Goal: Task Accomplishment & Management: Complete application form

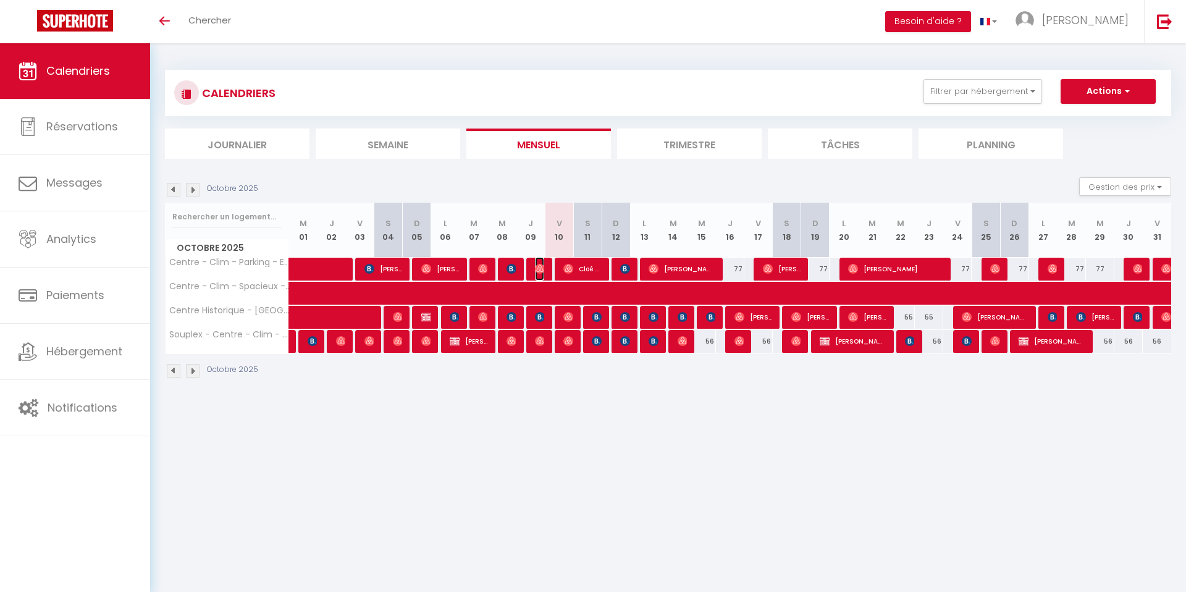
click at [539, 271] on img at bounding box center [540, 269] width 10 height 10
select select "OK"
select select "0"
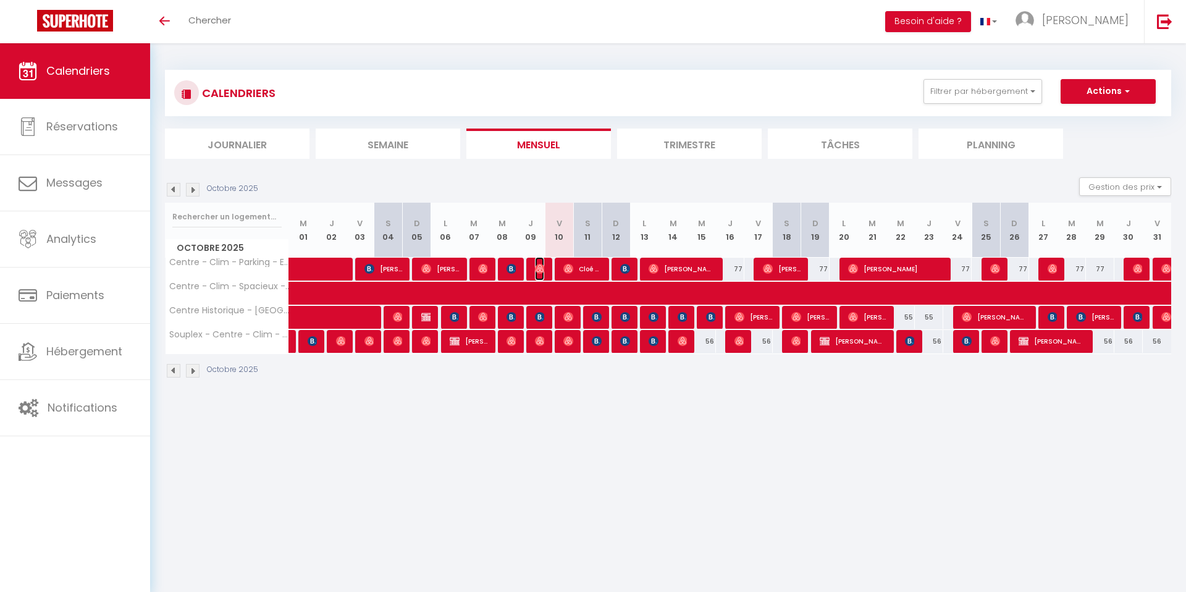
select select "1"
select select
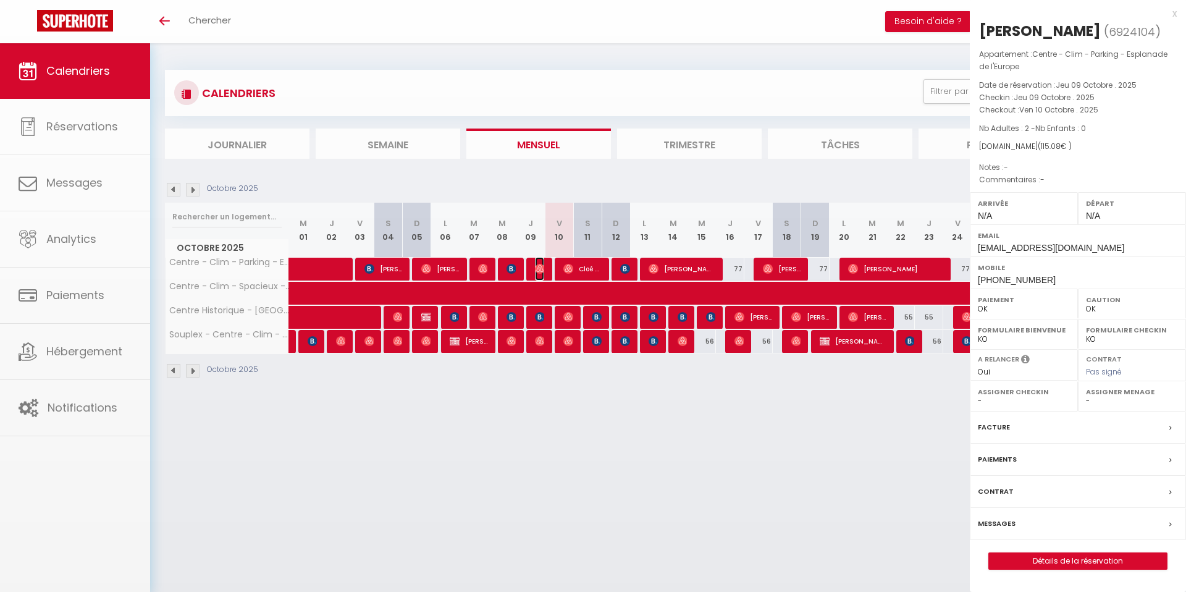
select select "51107"
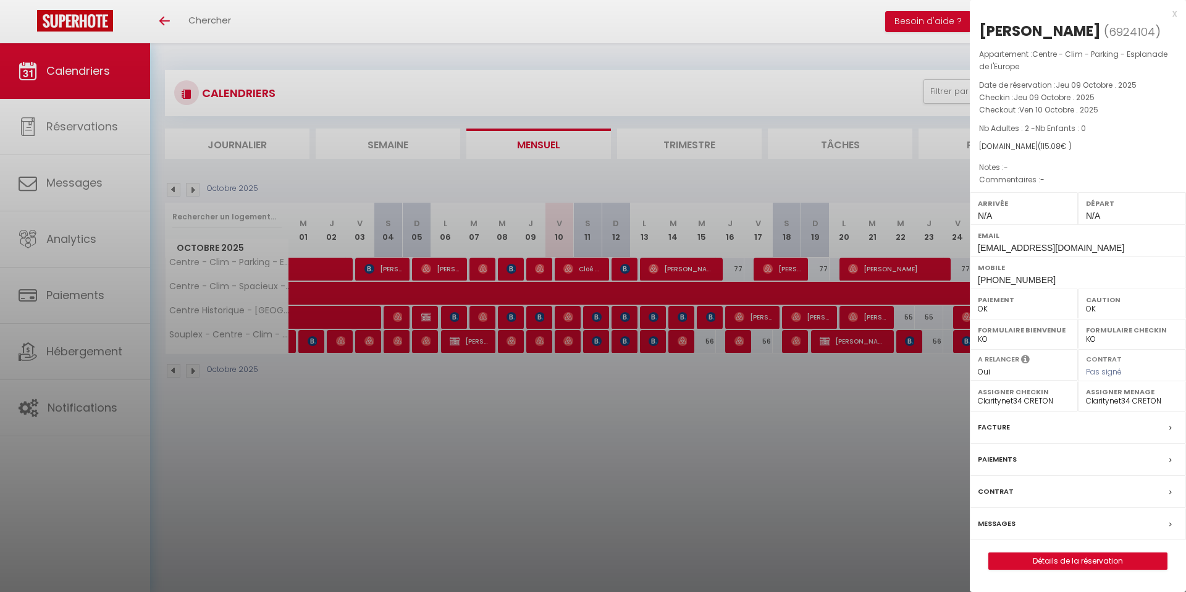
click at [1000, 520] on label "Messages" at bounding box center [997, 523] width 38 height 13
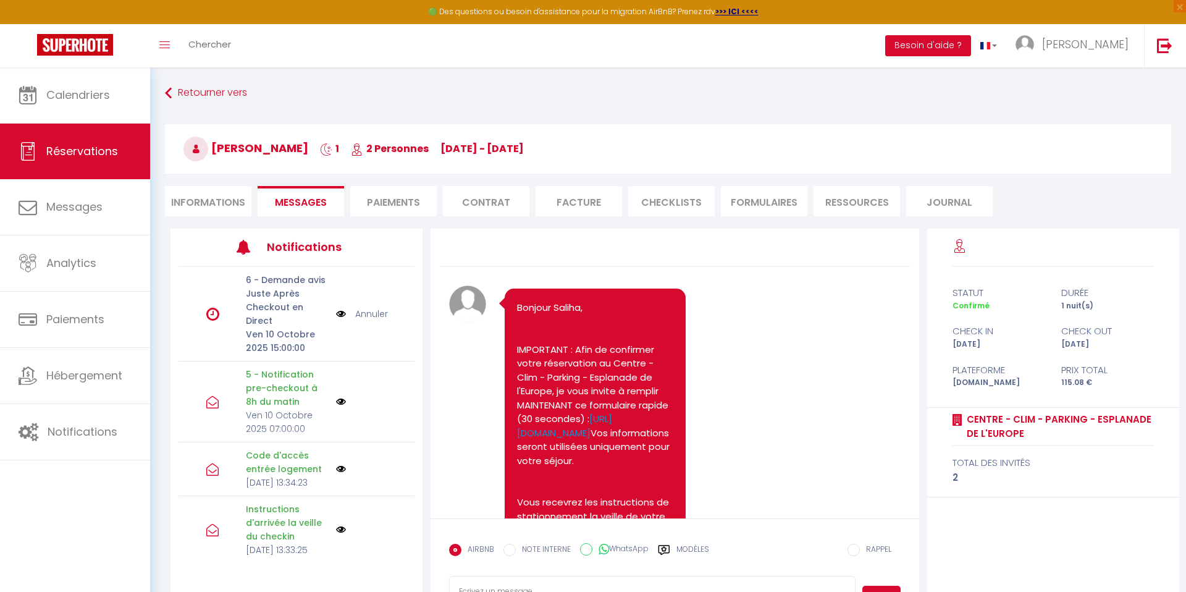
scroll to position [2881, 0]
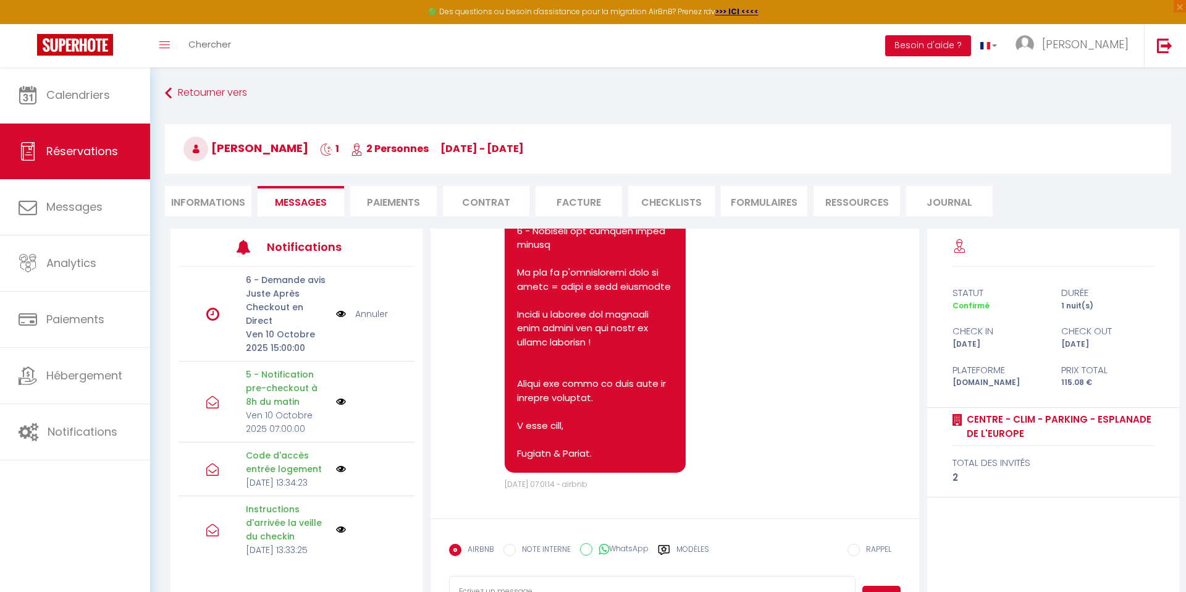
click at [369, 315] on link "Annuler" at bounding box center [371, 314] width 33 height 14
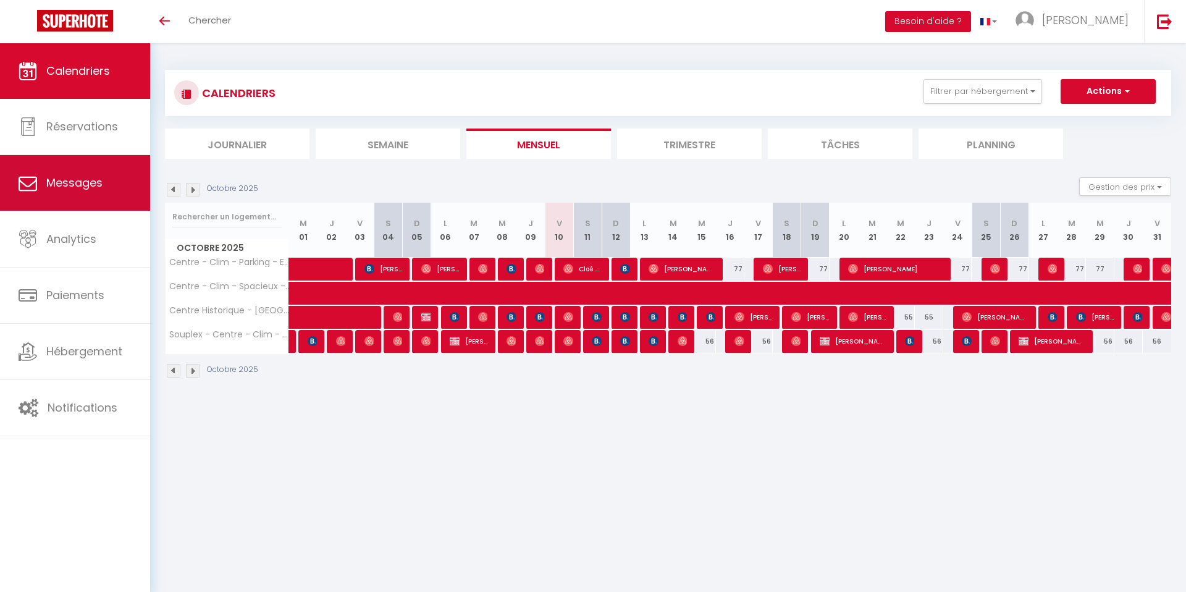
click at [101, 175] on span "Messages" at bounding box center [74, 182] width 56 height 15
select select "message"
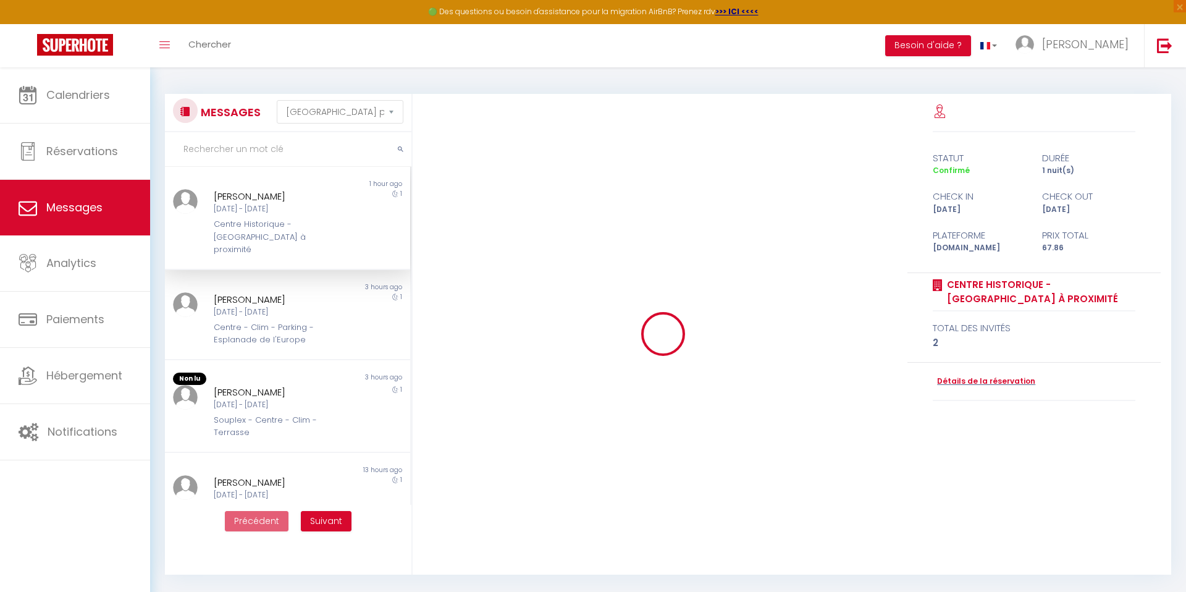
scroll to position [5048, 0]
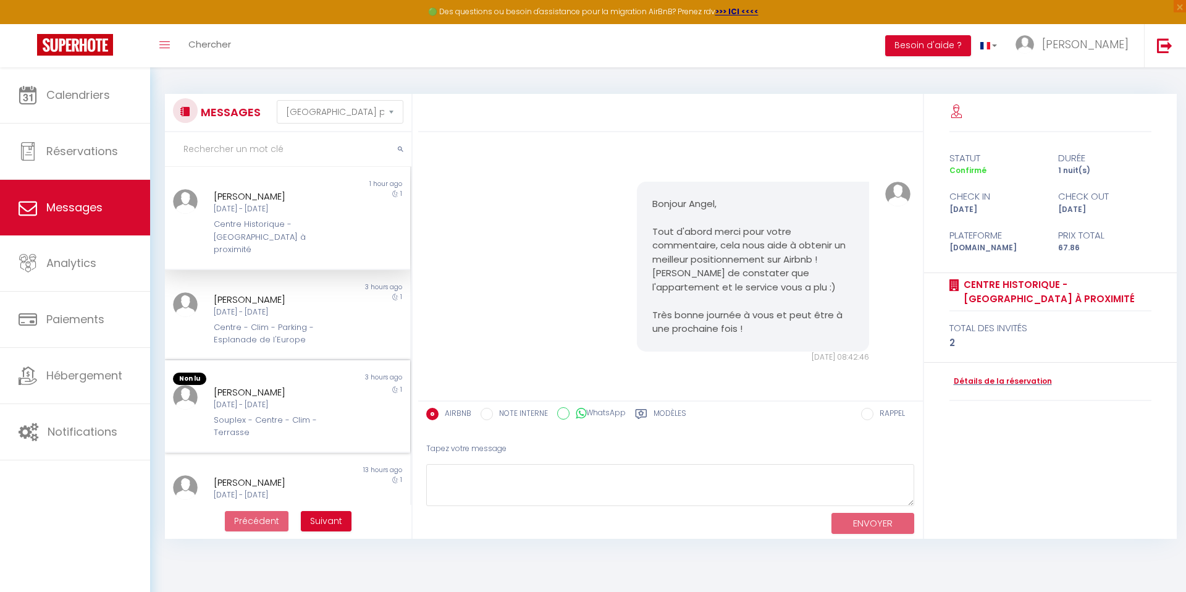
click at [314, 372] on div "3 hours ago" at bounding box center [348, 378] width 122 height 12
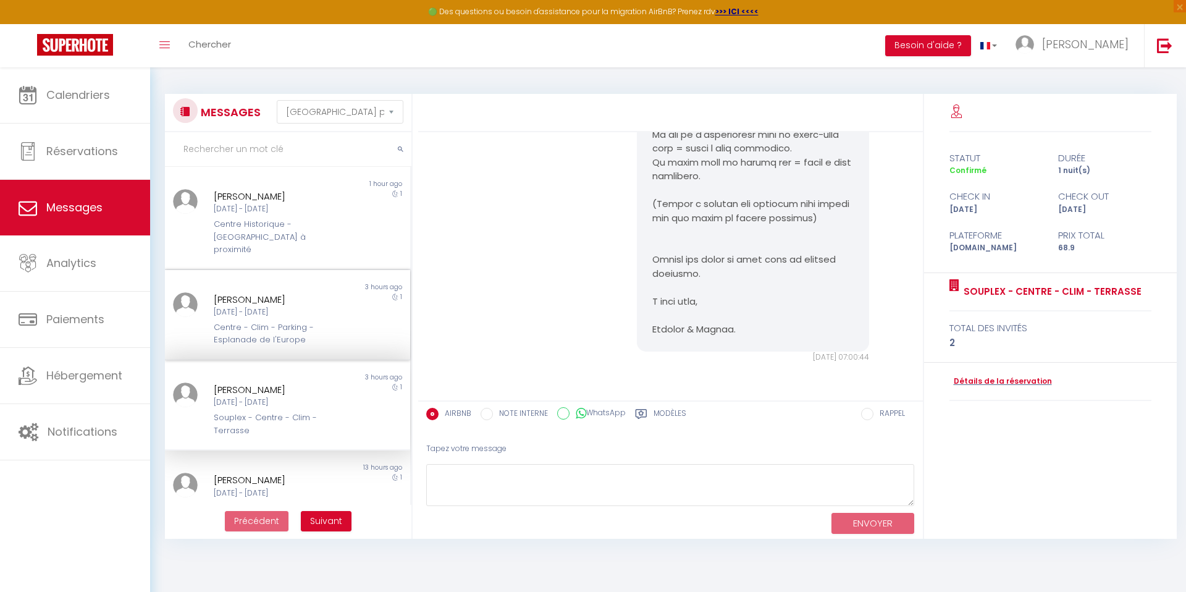
click at [257, 306] on div "Jeu 09 Oct - Ven 10 Oct" at bounding box center [277, 312] width 127 height 12
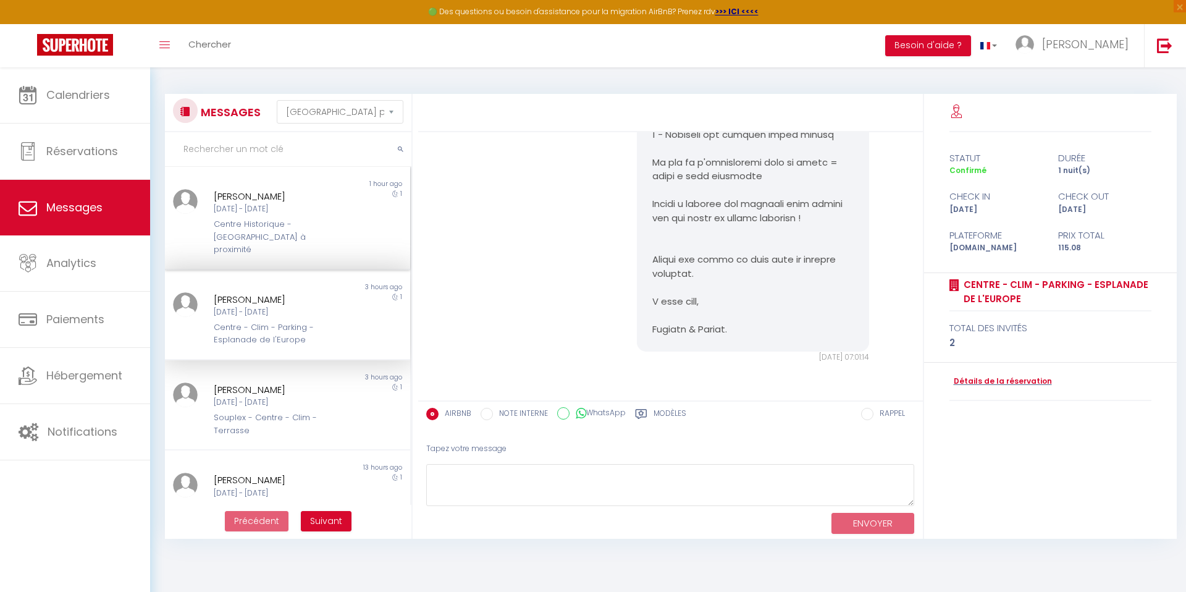
click at [264, 222] on div "Centre Historique - [GEOGRAPHIC_DATA] à proximité" at bounding box center [277, 237] width 127 height 38
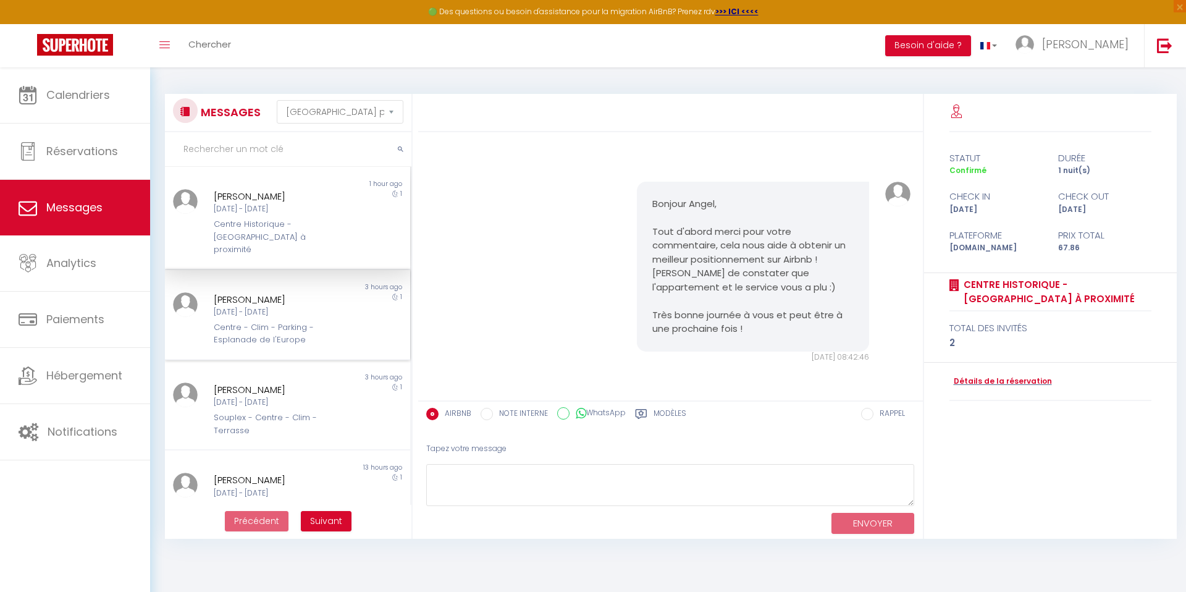
click at [295, 306] on div "Saliha Benteboula Jeu 09 Oct - Ven 10 Oct Centre - Clim - Parking - Esplanade d…" at bounding box center [277, 319] width 143 height 54
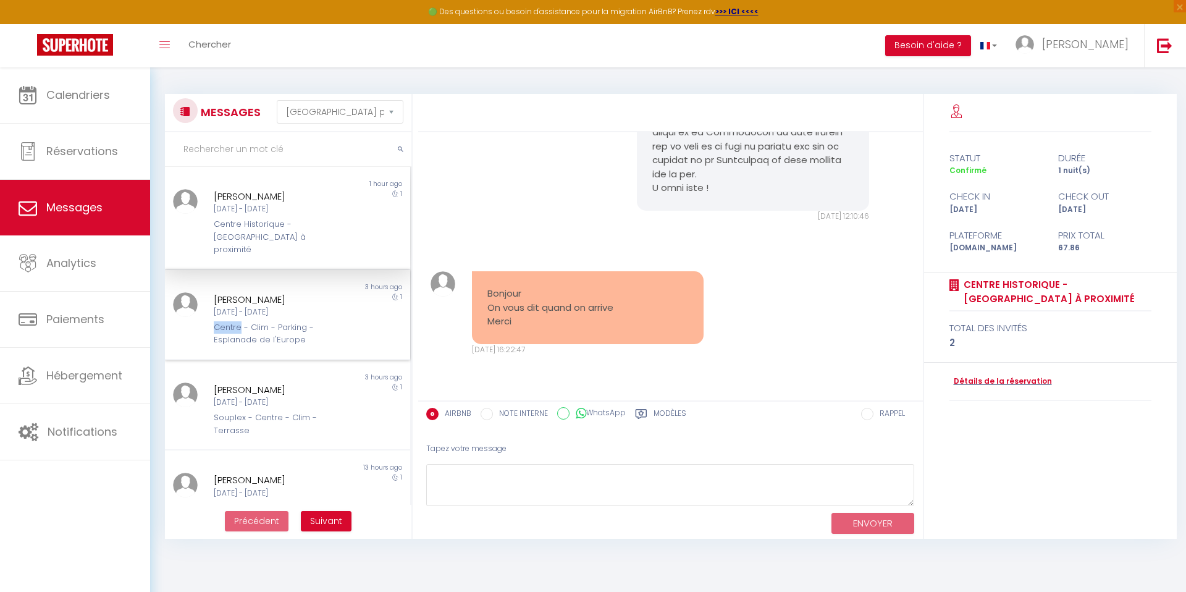
click at [295, 306] on div "Saliha Benteboula Jeu 09 Oct - Ven 10 Oct Centre - Clim - Parking - Esplanade d…" at bounding box center [277, 319] width 143 height 54
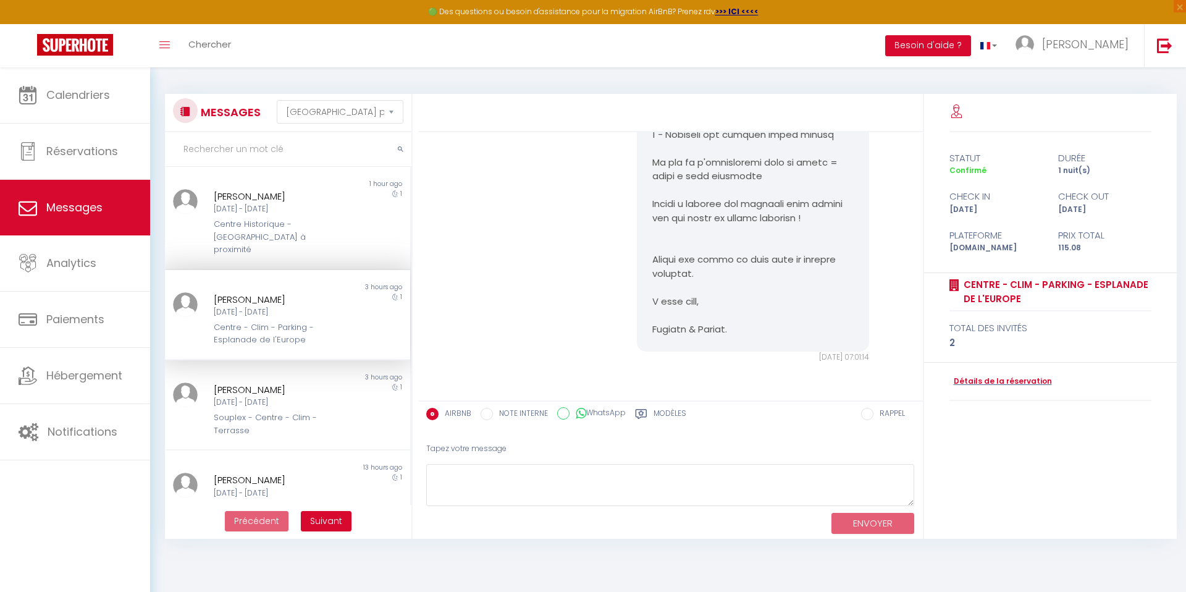
click at [308, 306] on div "Jeu 09 Oct - Ven 10 Oct" at bounding box center [277, 312] width 127 height 12
click at [307, 382] on div "[PERSON_NAME]" at bounding box center [277, 389] width 127 height 15
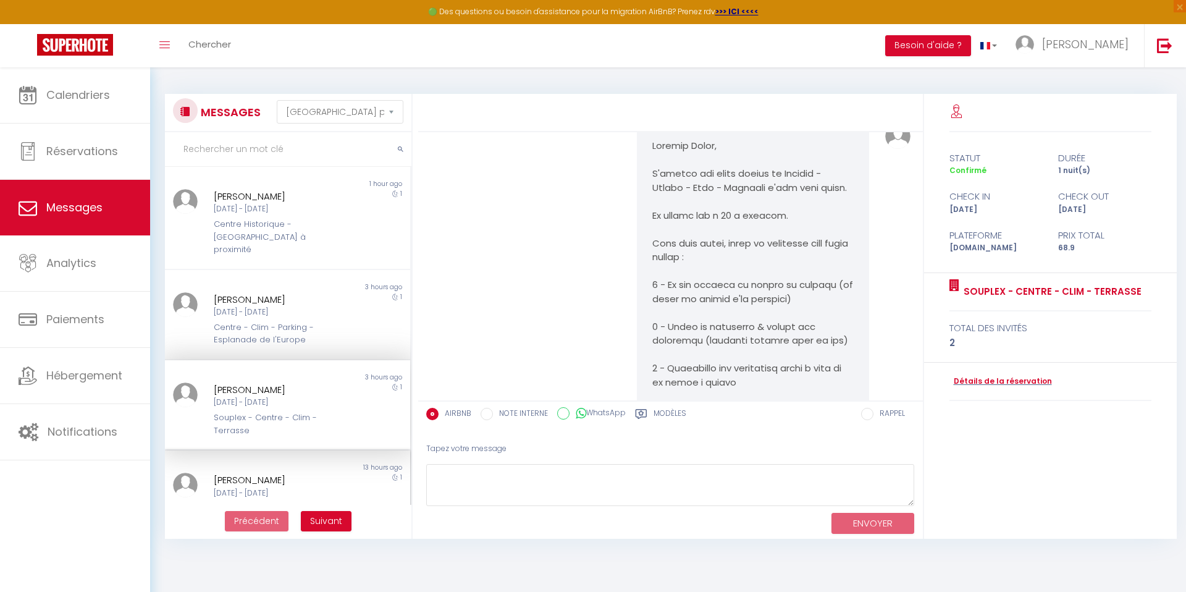
click at [306, 463] on div "13 hours ago" at bounding box center [348, 468] width 122 height 10
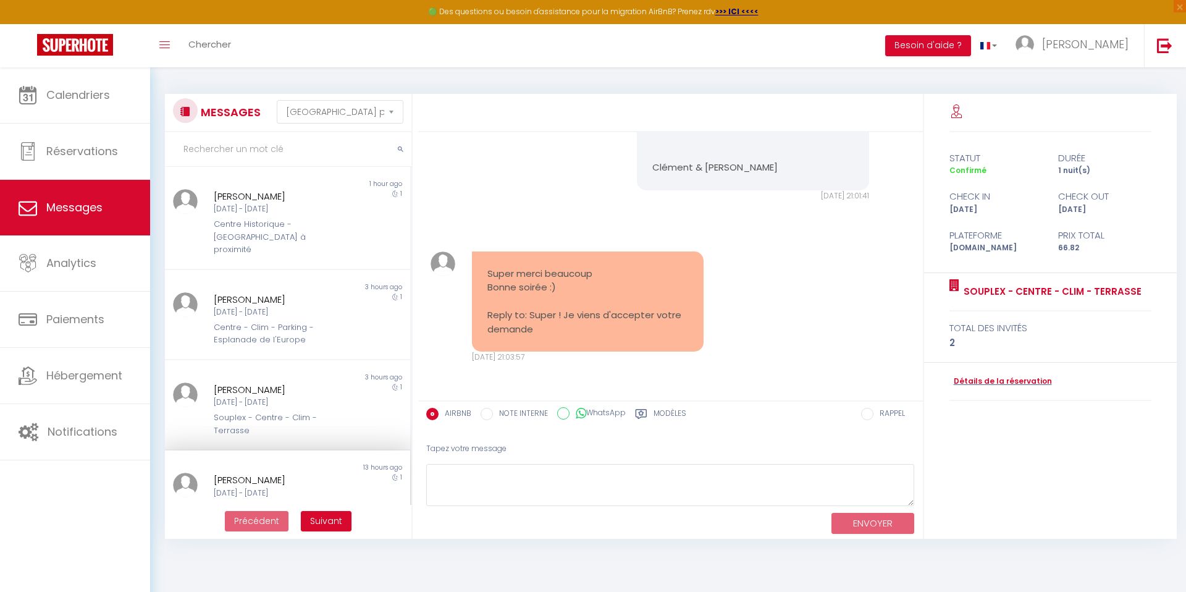
scroll to position [1733, 0]
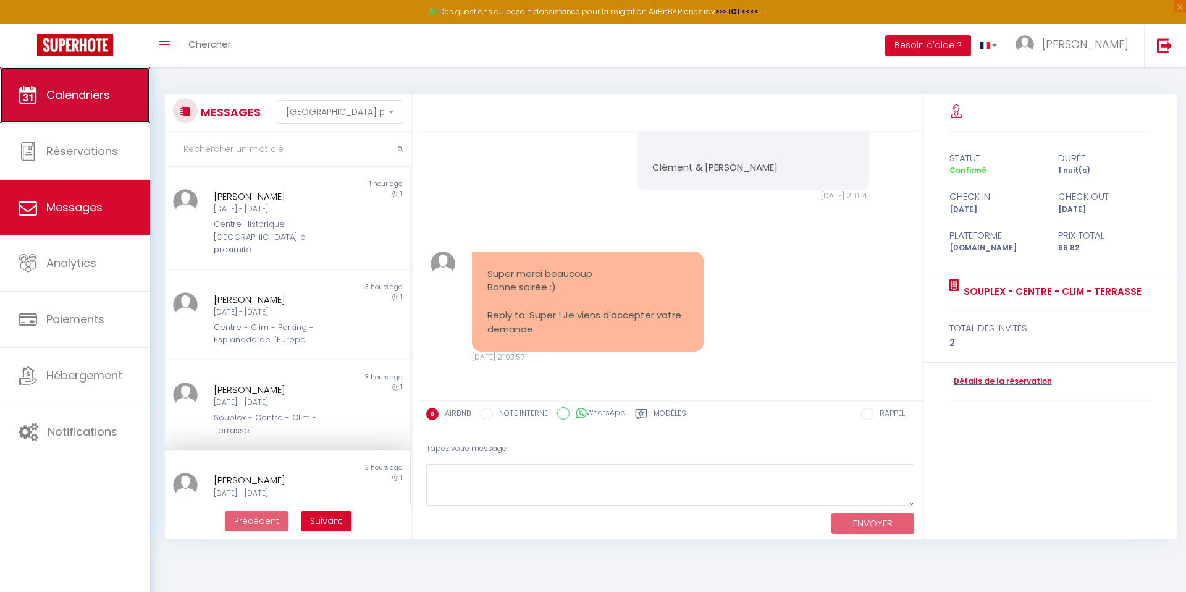
click at [57, 99] on span "Calendriers" at bounding box center [78, 94] width 64 height 15
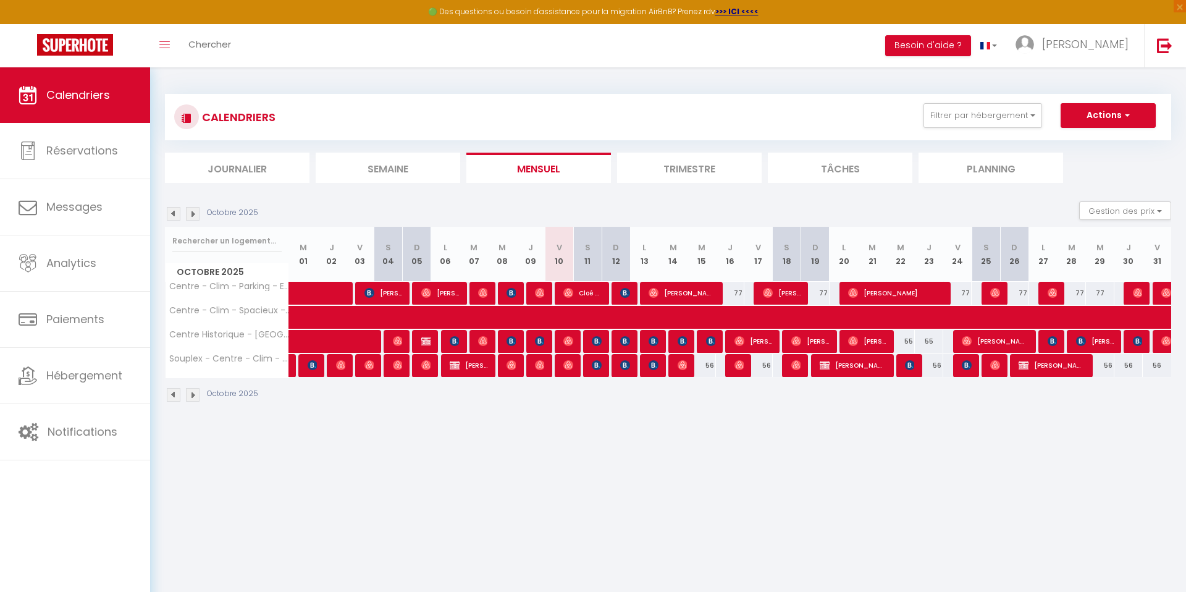
click at [189, 210] on img at bounding box center [193, 214] width 14 height 14
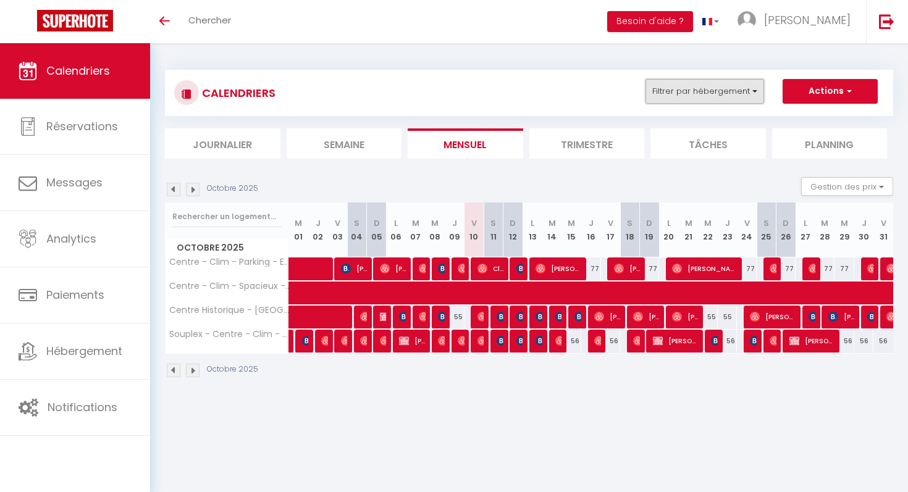
click at [667, 96] on button "Filtrer par hébergement" at bounding box center [705, 91] width 119 height 25
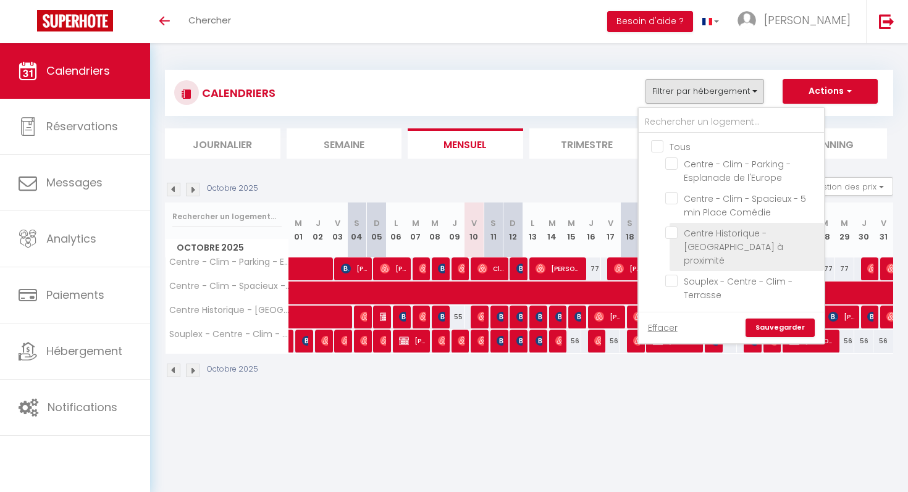
click at [672, 230] on input "Centre Historique - [GEOGRAPHIC_DATA] à proximité" at bounding box center [742, 233] width 154 height 12
checkbox input "true"
checkbox input "false"
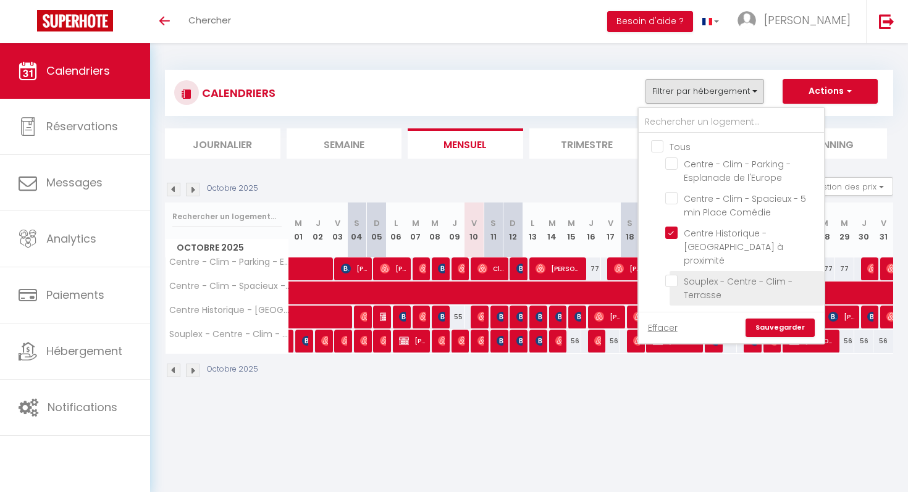
click at [671, 275] on input "Souplex - Centre - Clim - Terrasse" at bounding box center [742, 281] width 154 height 12
checkbox input "true"
checkbox input "false"
click at [763, 319] on link "Sauvegarder" at bounding box center [780, 328] width 69 height 19
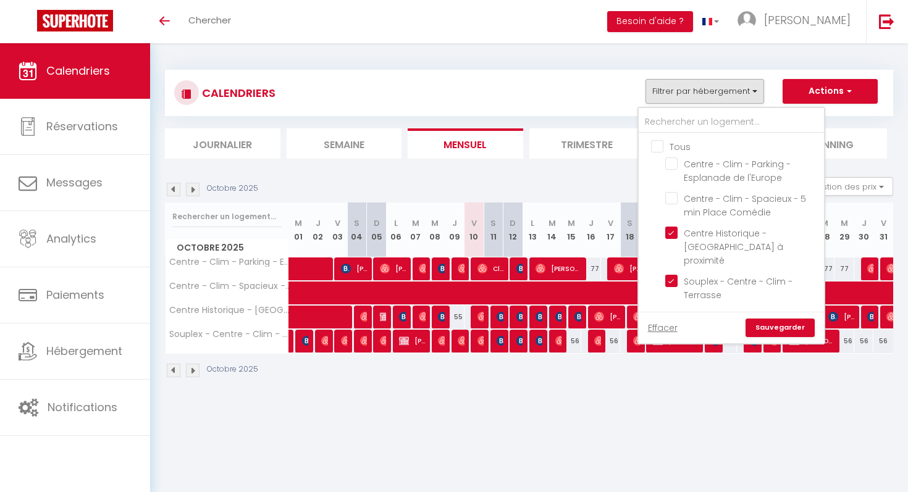
select select
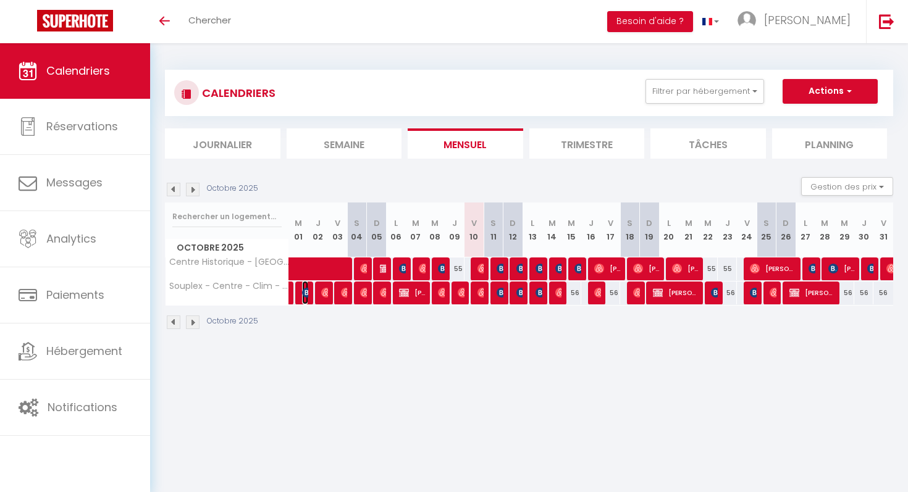
click at [305, 290] on img at bounding box center [307, 293] width 10 height 10
select select "OK"
select select "KO"
select select "0"
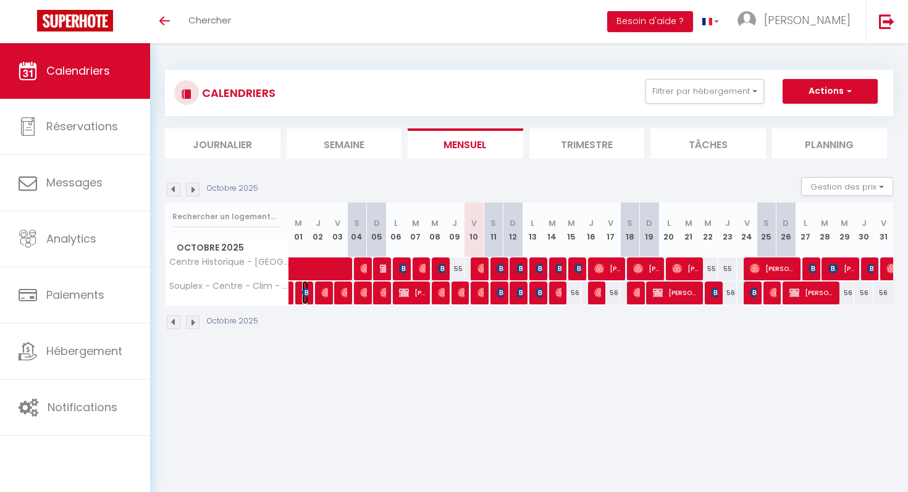
select select "1"
select select
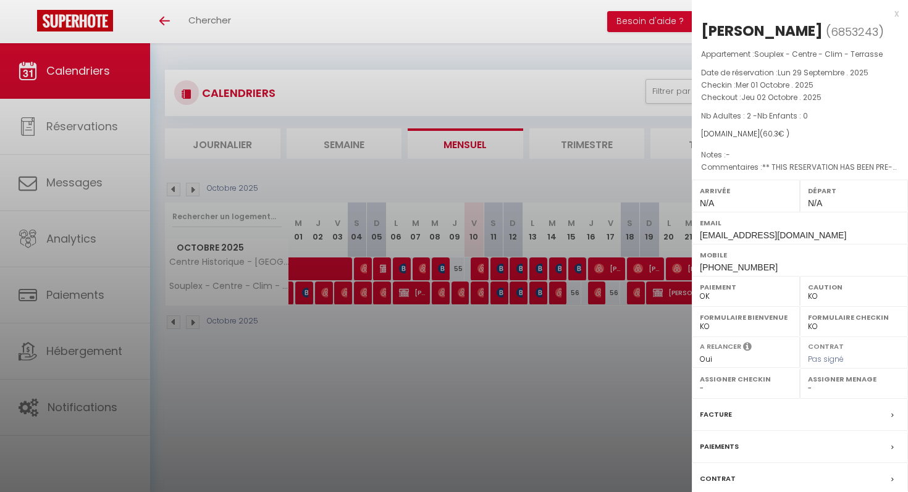
click at [305, 290] on div at bounding box center [454, 246] width 908 height 492
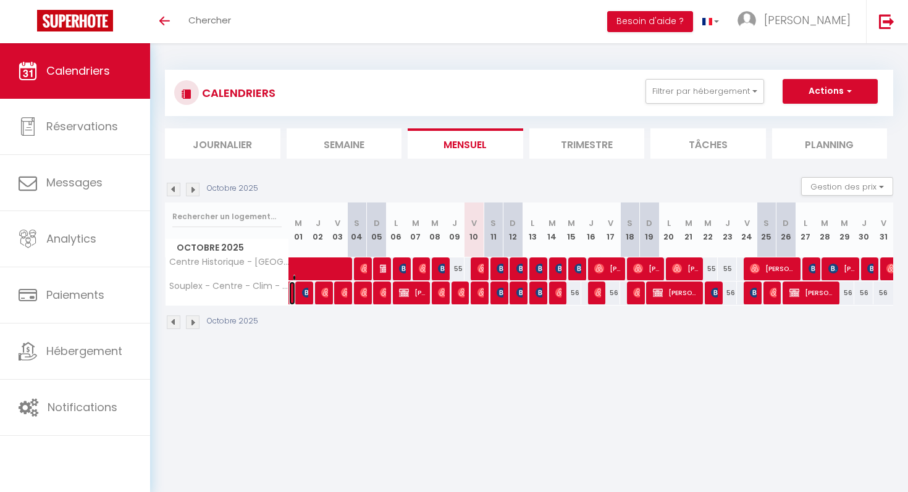
click at [289, 290] on link "[PERSON_NAME]" at bounding box center [292, 293] width 6 height 23
select select "OK"
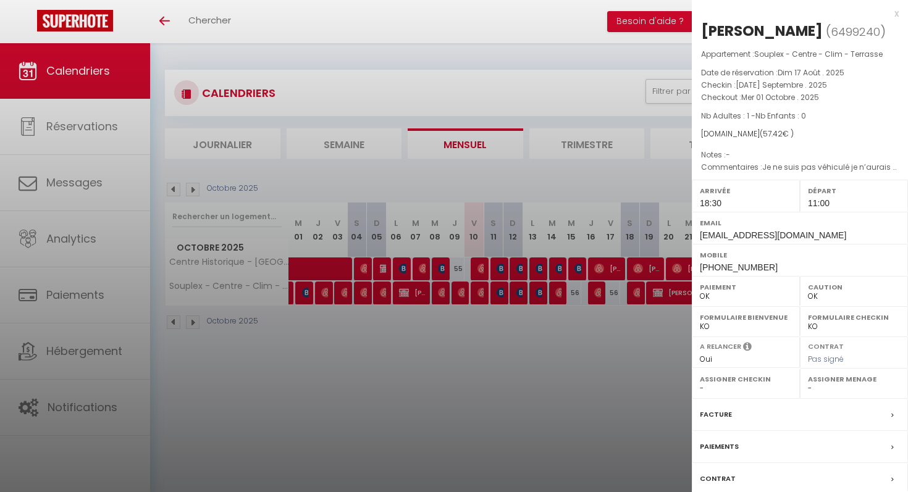
click at [304, 327] on div at bounding box center [454, 246] width 908 height 492
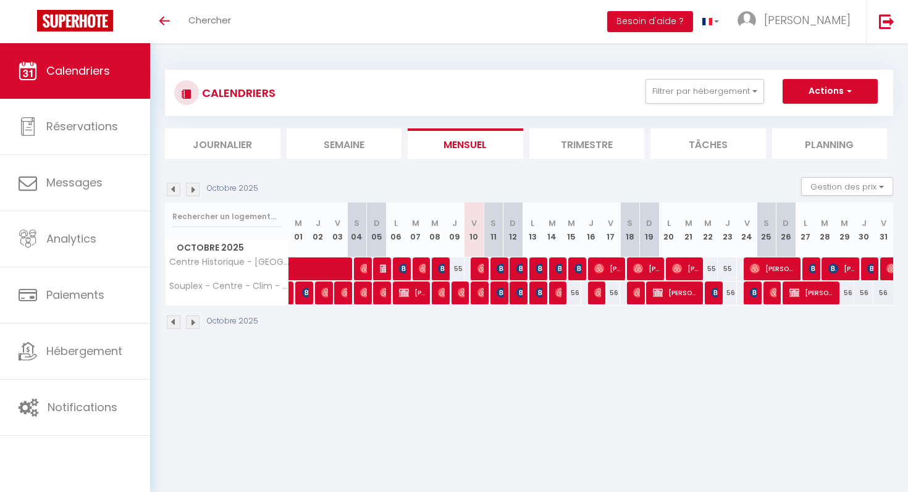
click at [320, 296] on div at bounding box center [325, 293] width 20 height 23
click at [326, 295] on img at bounding box center [326, 293] width 10 height 10
select select "0"
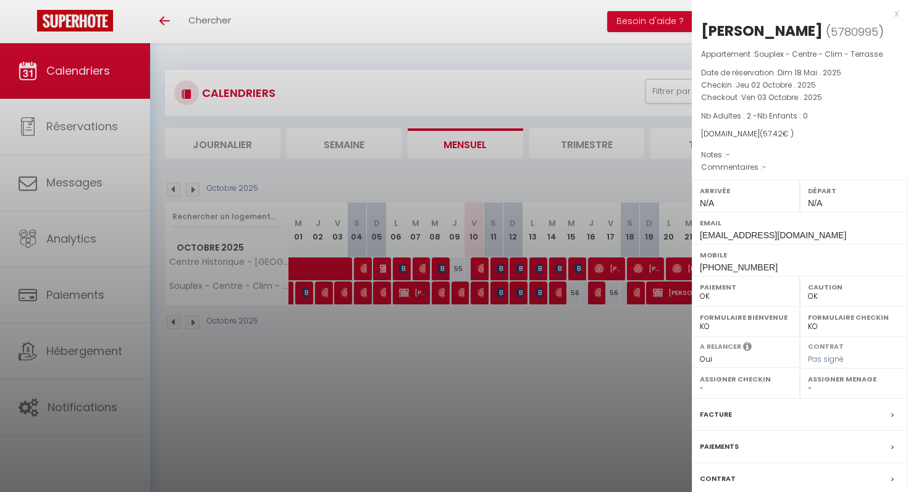
click at [327, 321] on div at bounding box center [454, 246] width 908 height 492
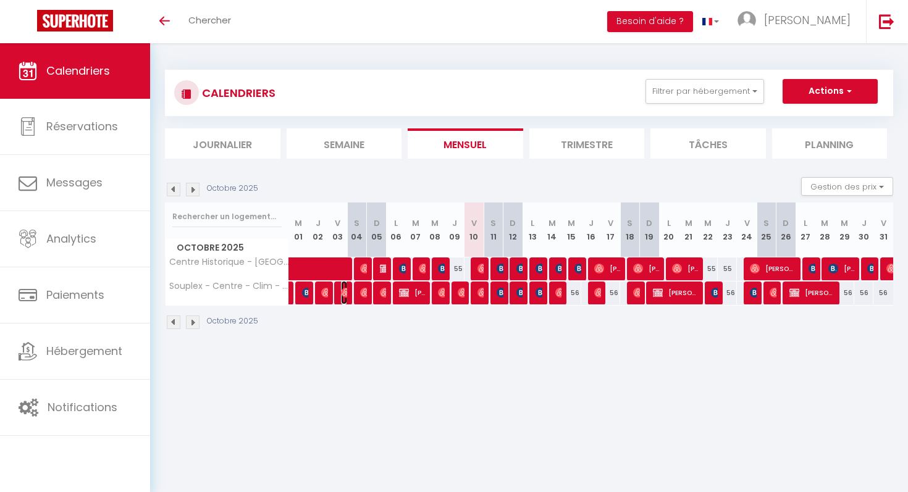
click at [346, 297] on span "Houda El Ferchichi" at bounding box center [344, 292] width 7 height 23
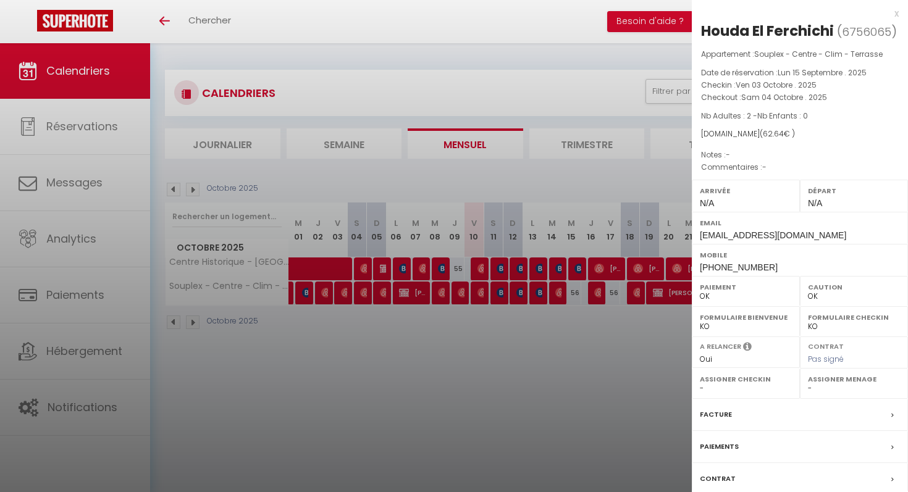
click at [344, 330] on div at bounding box center [454, 246] width 908 height 492
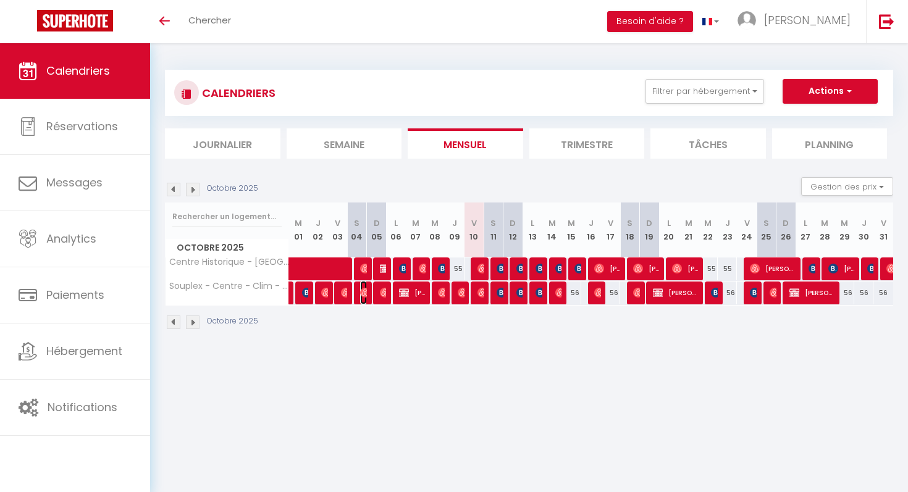
click at [361, 297] on img at bounding box center [365, 293] width 10 height 10
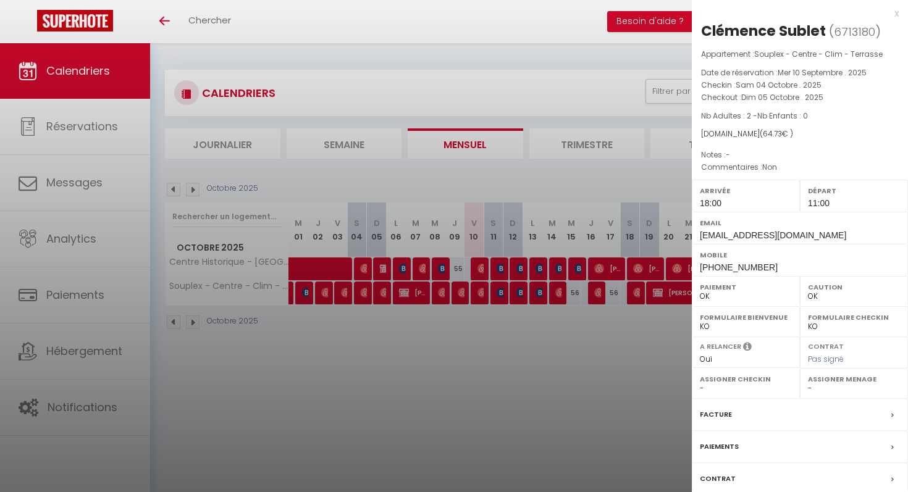
click at [364, 313] on div at bounding box center [454, 246] width 908 height 492
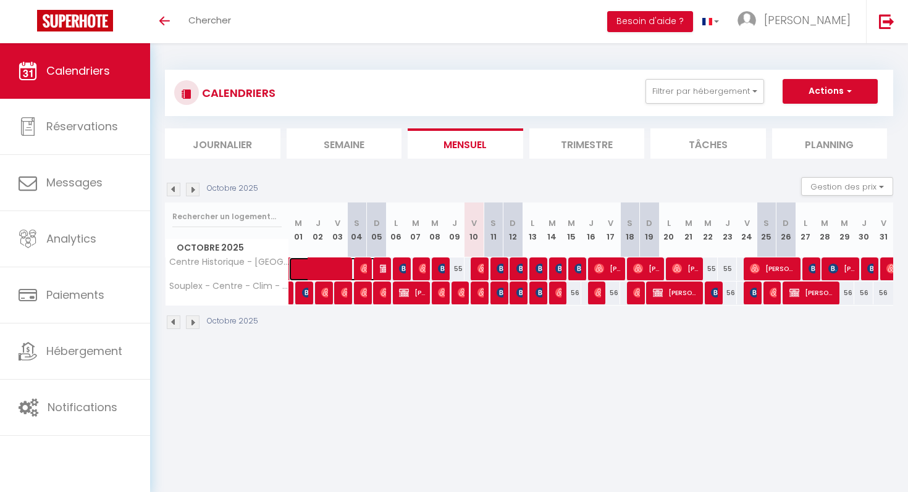
click at [368, 261] on span at bounding box center [344, 269] width 85 height 23
select select "KO"
select select "41383"
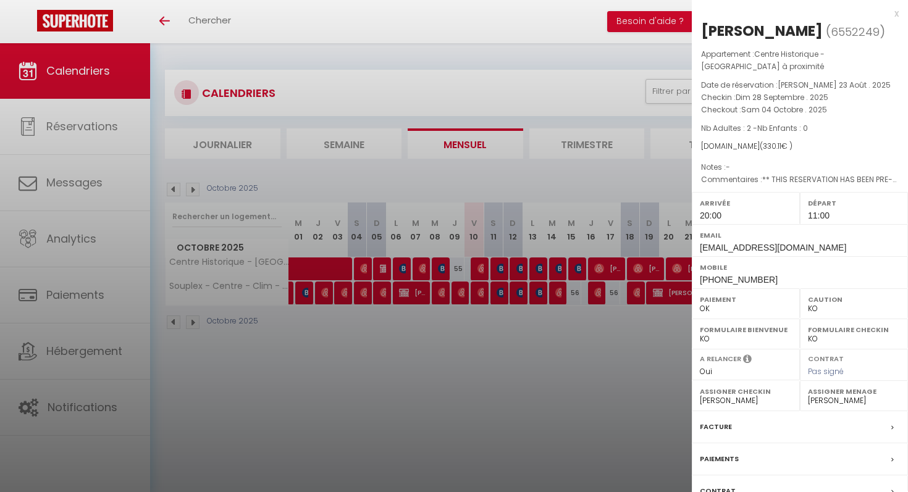
click at [366, 266] on div at bounding box center [454, 246] width 908 height 492
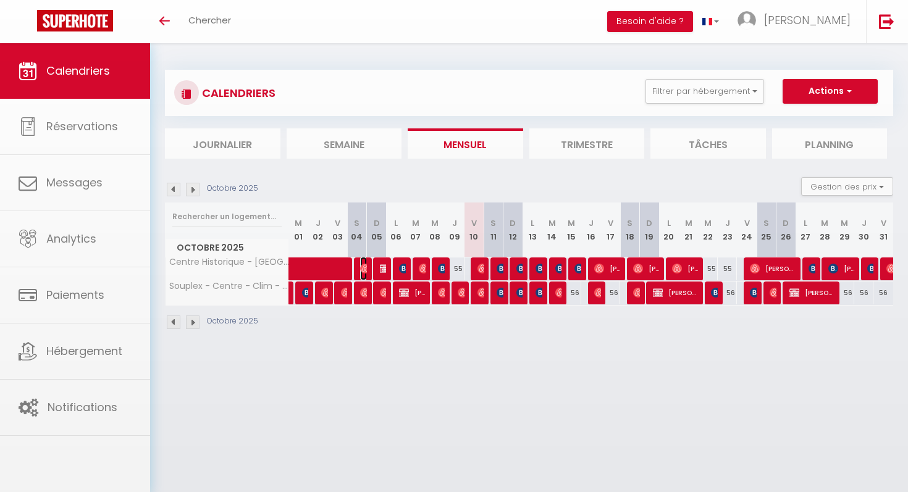
click at [365, 269] on img at bounding box center [365, 269] width 10 height 10
select select "OK"
select select "0"
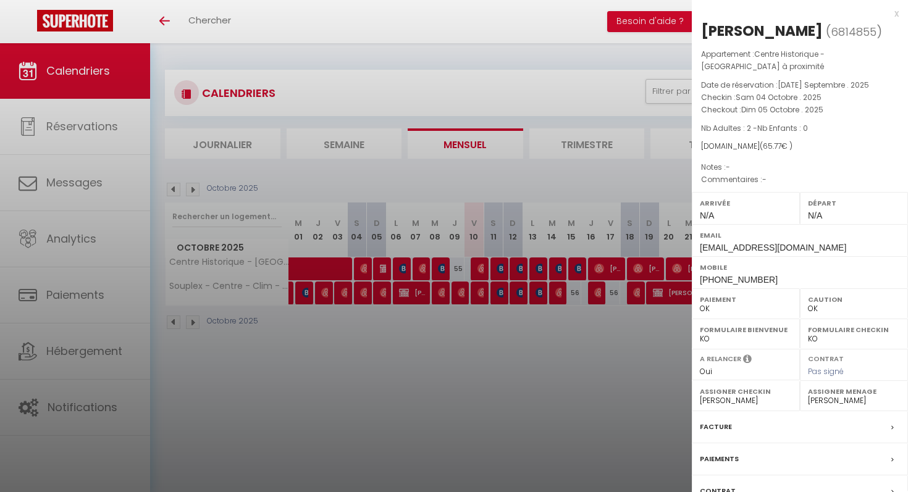
click at [365, 269] on div at bounding box center [454, 246] width 908 height 492
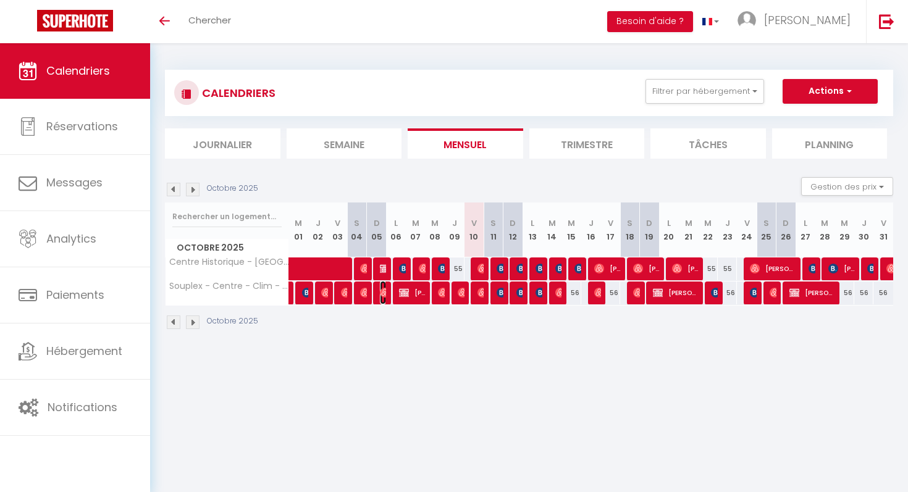
click at [380, 290] on img at bounding box center [385, 293] width 10 height 10
select select
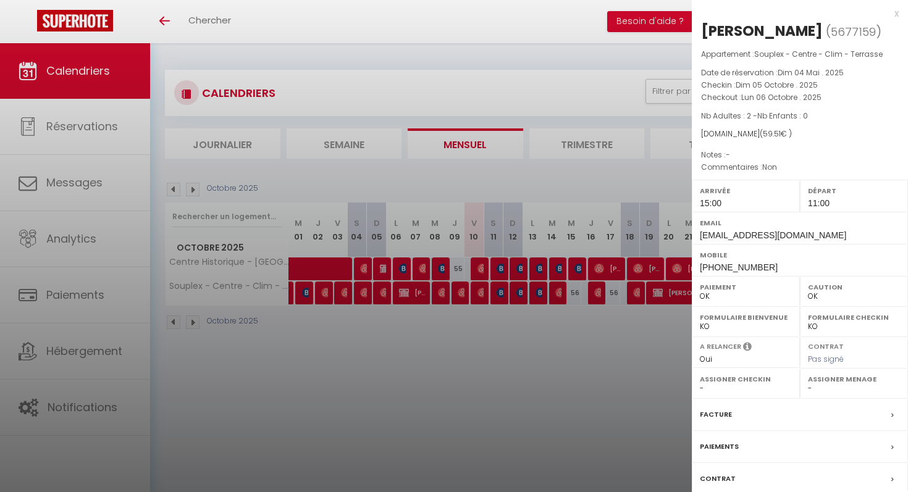
click at [380, 290] on div at bounding box center [454, 246] width 908 height 492
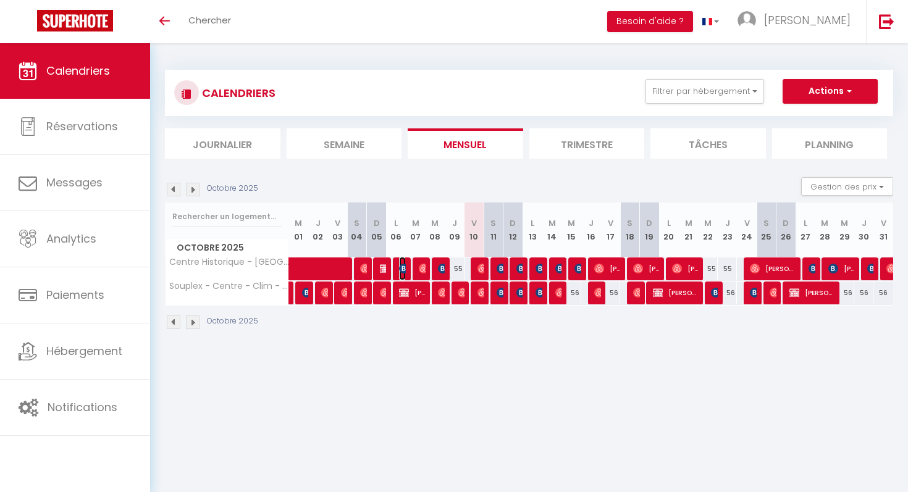
click at [404, 272] on img at bounding box center [404, 269] width 10 height 10
select select "KO"
select select "41383"
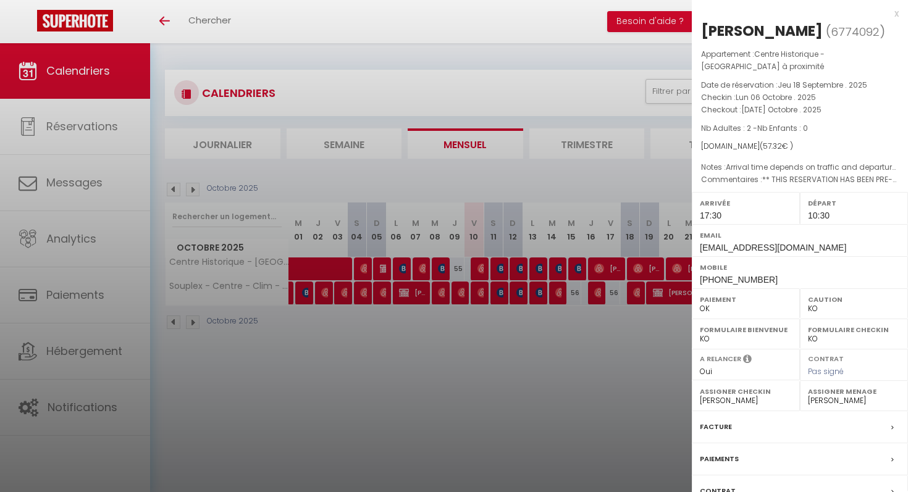
click at [423, 271] on div at bounding box center [454, 246] width 908 height 492
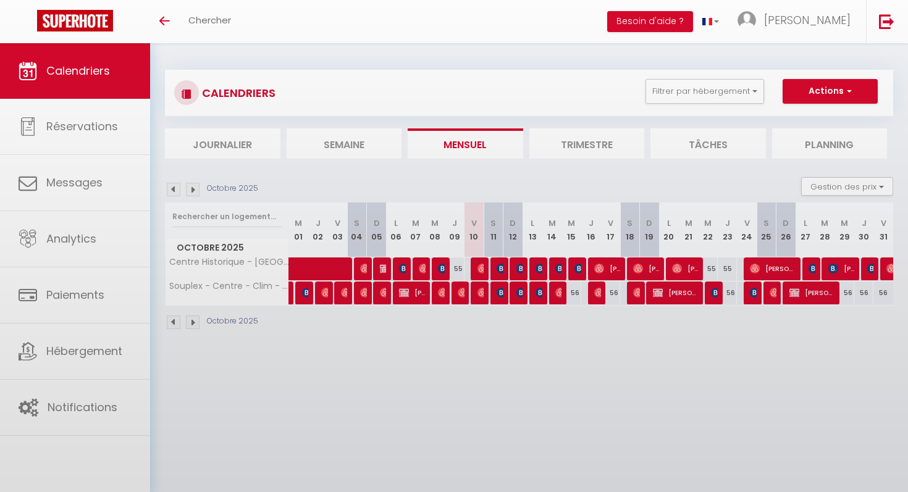
click at [423, 271] on body "🟢 Des questions ou besoin d'assistance pour la migration AirBnB? Prenez rdv >>>…" at bounding box center [454, 289] width 908 height 492
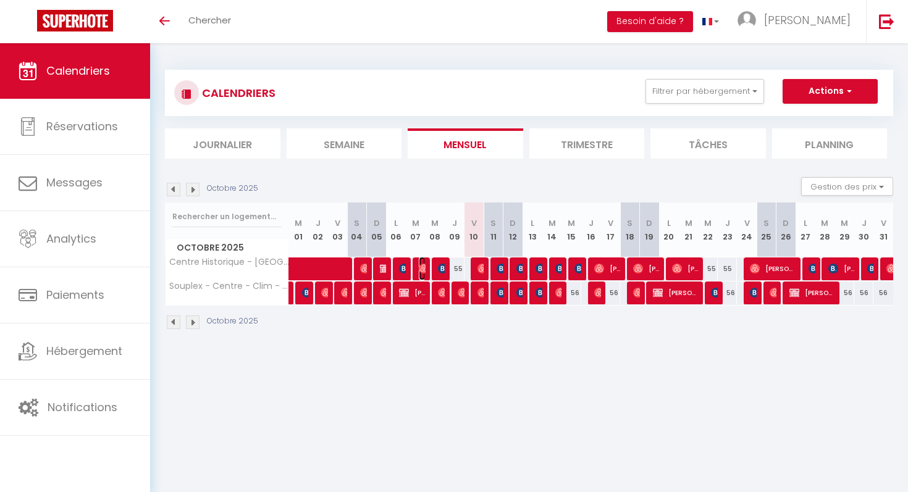
click at [423, 271] on img at bounding box center [424, 269] width 10 height 10
select select "OK"
select select "0"
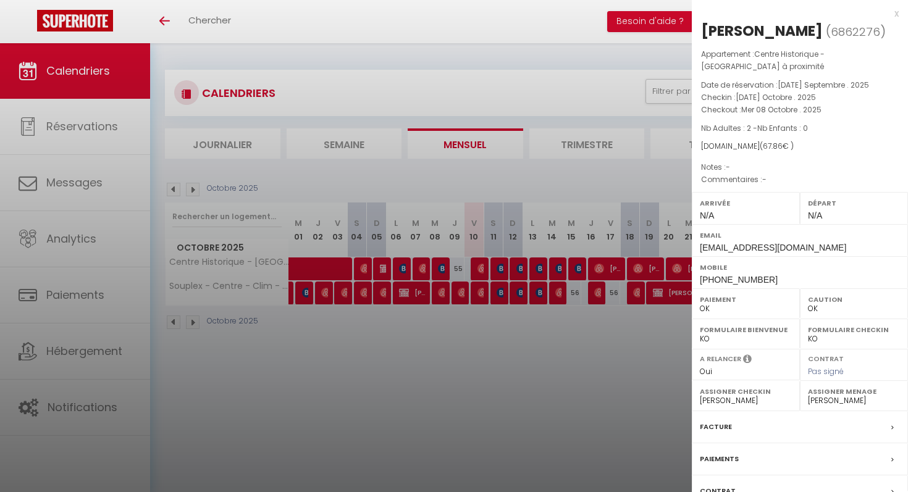
click at [423, 271] on div at bounding box center [454, 246] width 908 height 492
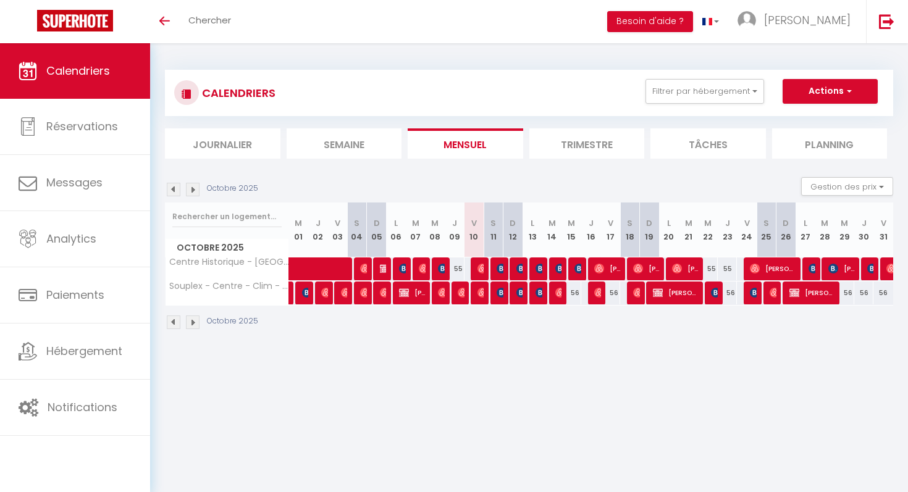
click at [436, 269] on div at bounding box center [442, 269] width 20 height 23
click at [439, 269] on img at bounding box center [443, 269] width 10 height 10
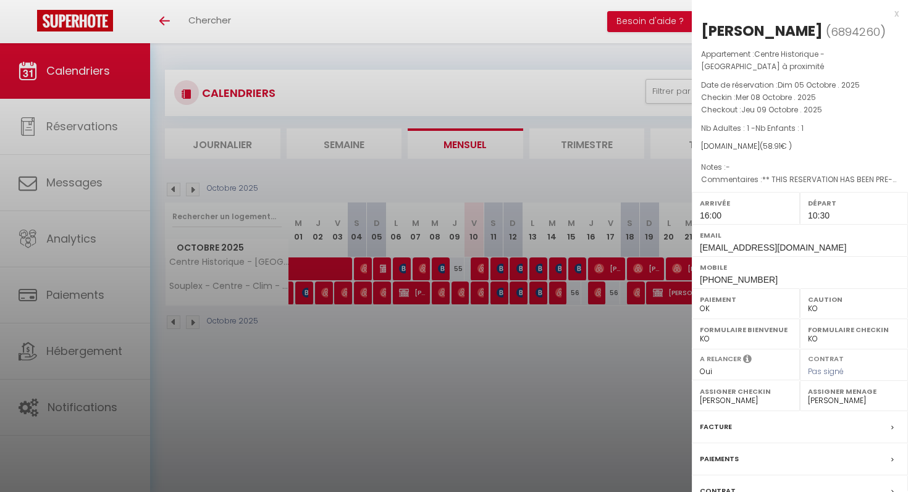
click at [442, 291] on div at bounding box center [454, 246] width 908 height 492
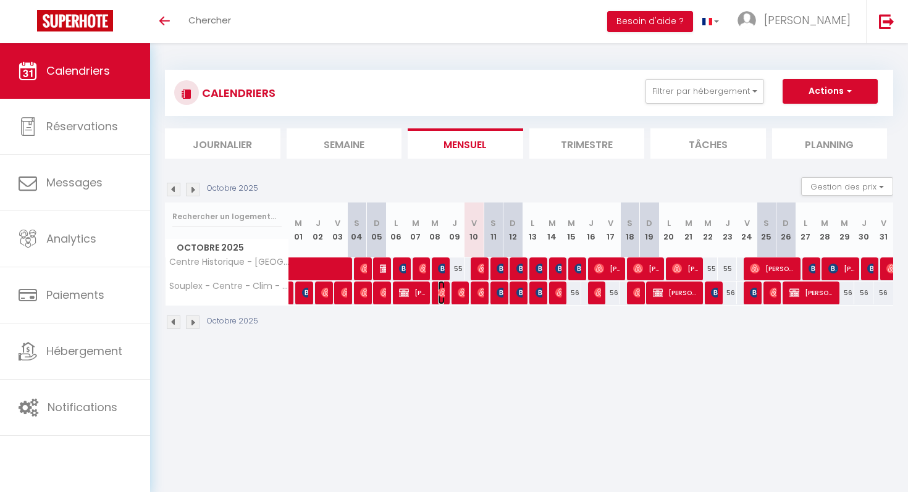
click at [442, 291] on img at bounding box center [443, 293] width 10 height 10
select select "OK"
select select
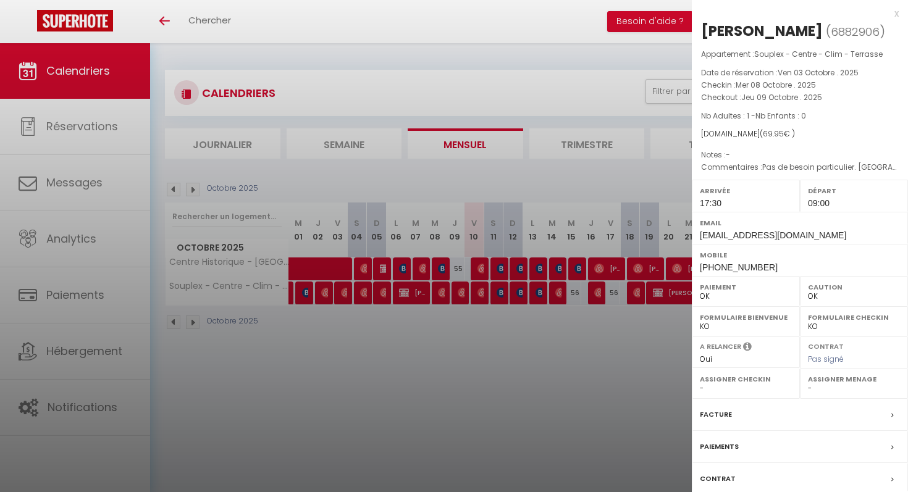
click at [442, 292] on div at bounding box center [454, 246] width 908 height 492
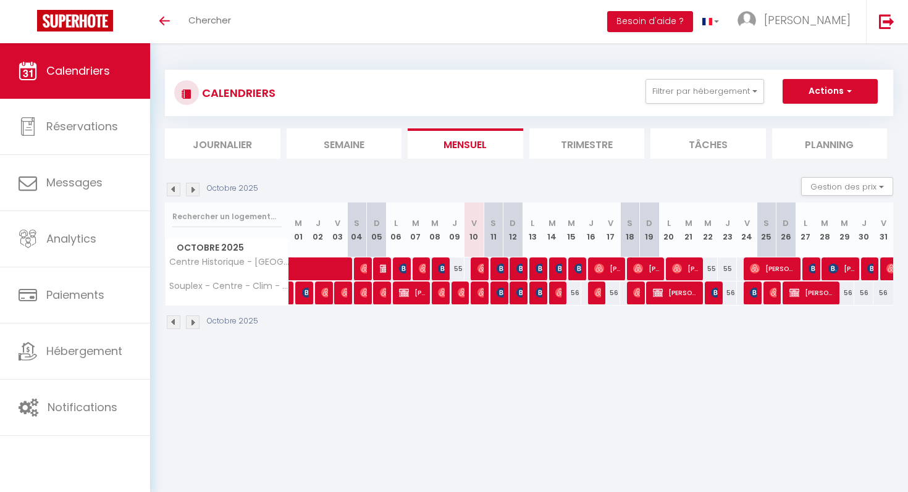
click at [463, 268] on div "55" at bounding box center [455, 269] width 20 height 23
type input "55"
type input "Jeu 09 Octobre 2025"
type input "Ven 10 Octobre 2025"
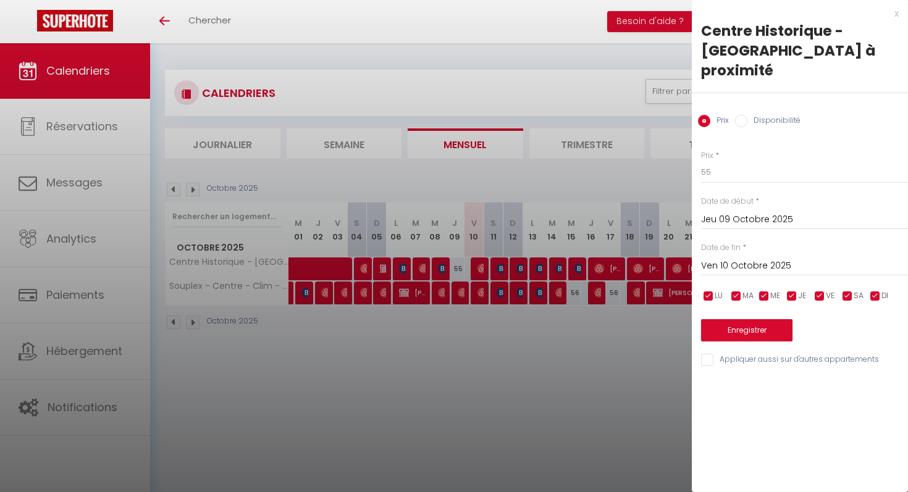
click at [893, 8] on div "x" at bounding box center [795, 13] width 207 height 15
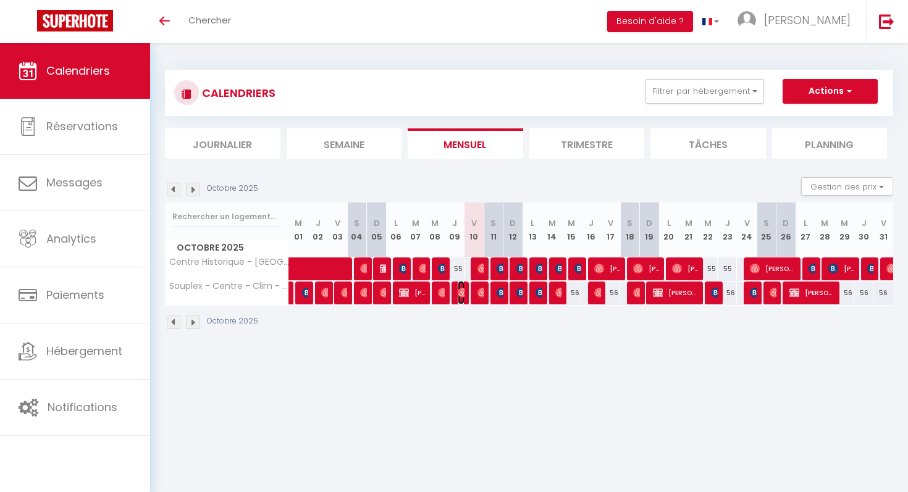
click at [462, 298] on span "[PERSON_NAME]" at bounding box center [461, 292] width 7 height 23
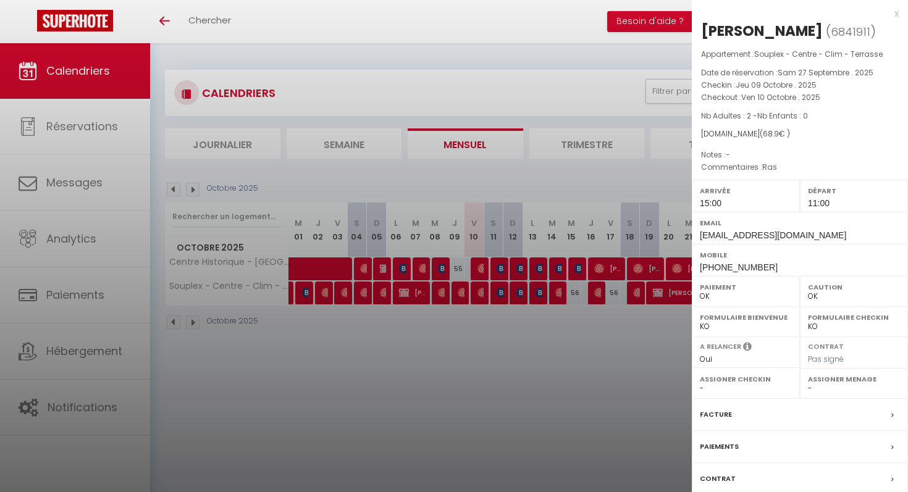
click at [632, 372] on div at bounding box center [454, 246] width 908 height 492
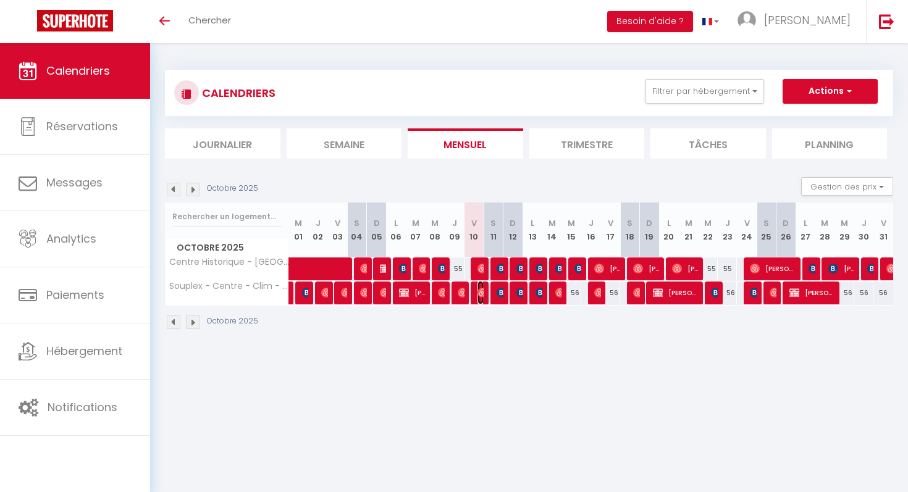
click at [478, 293] on img at bounding box center [483, 293] width 10 height 10
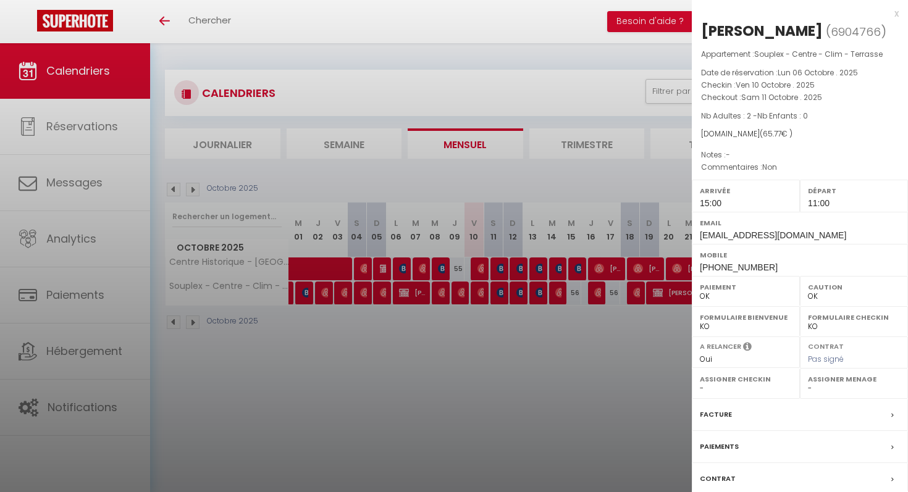
click at [492, 333] on div at bounding box center [454, 246] width 908 height 492
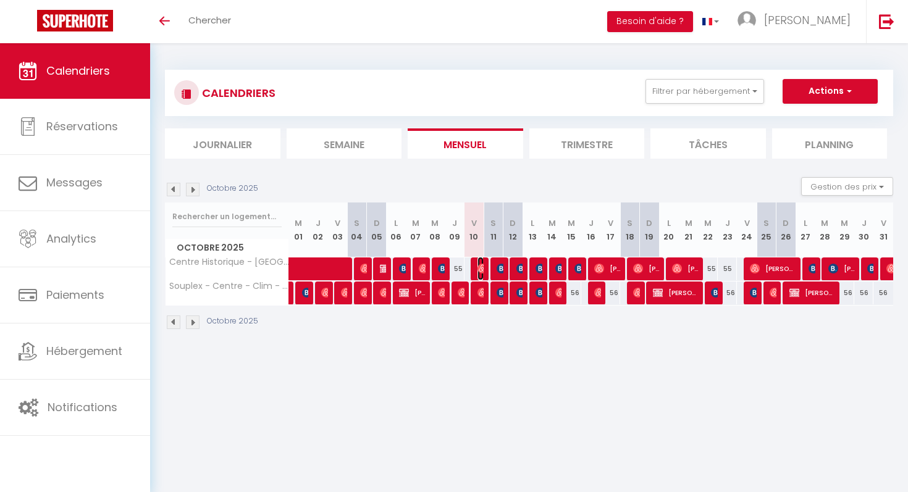
click at [480, 269] on img at bounding box center [483, 269] width 10 height 10
select select "41383"
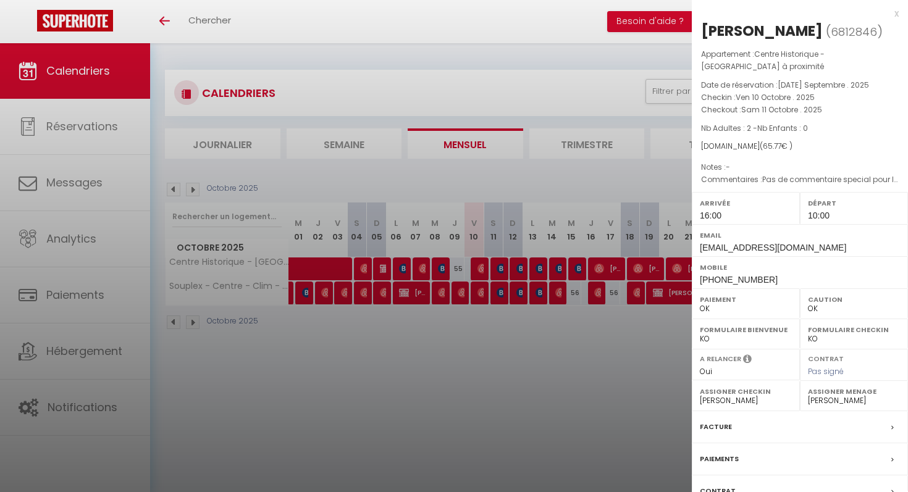
click at [500, 270] on div at bounding box center [454, 246] width 908 height 492
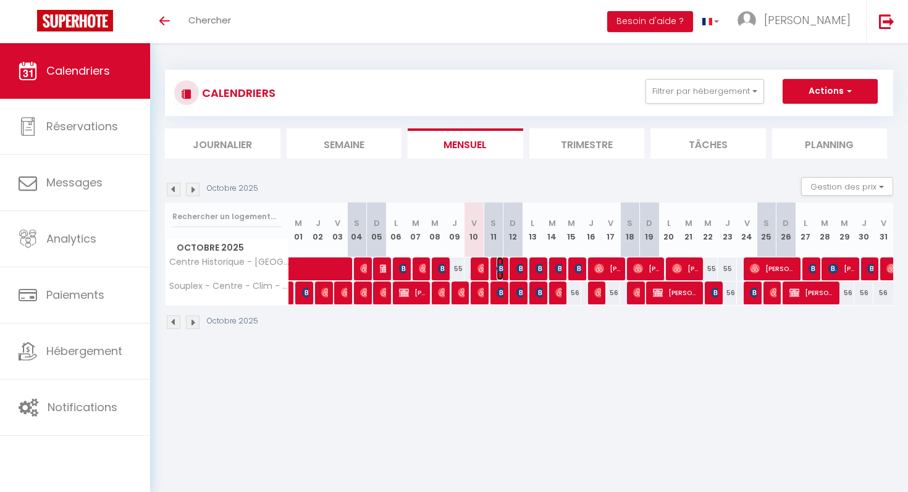
click at [500, 270] on img at bounding box center [502, 269] width 10 height 10
select select "KO"
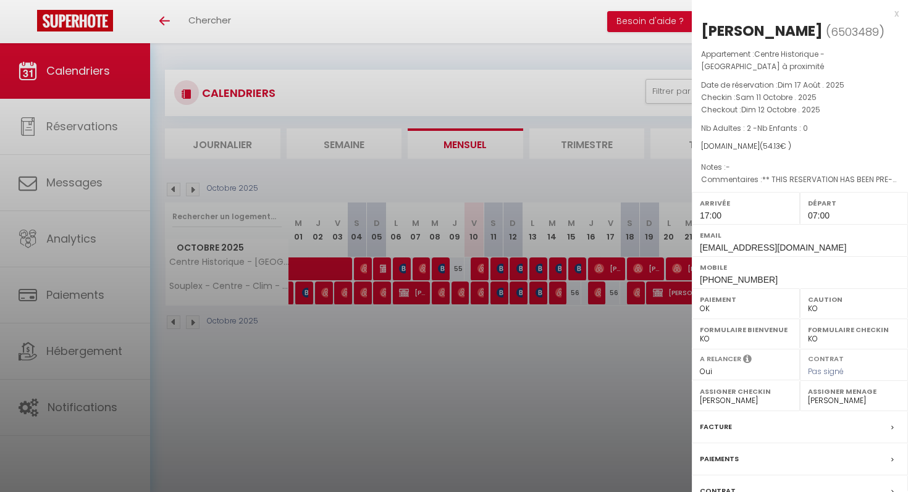
click at [500, 286] on div at bounding box center [454, 246] width 908 height 492
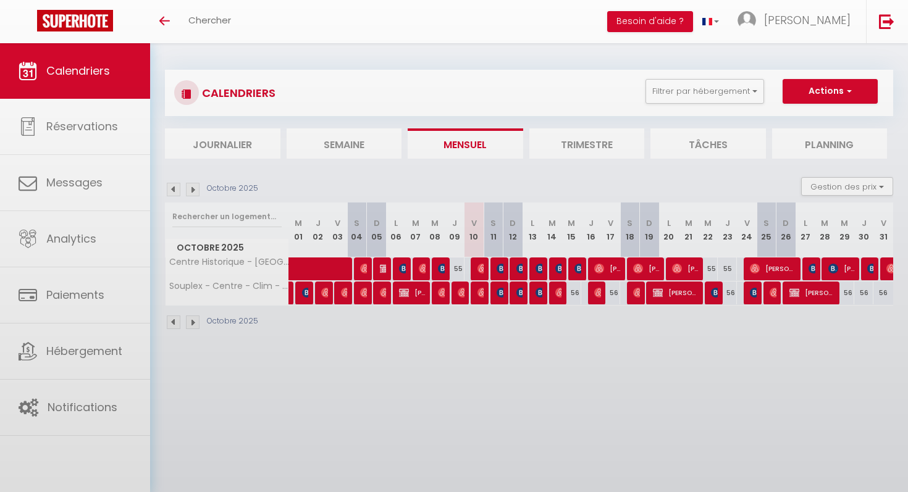
click at [500, 292] on body "🟢 Des questions ou besoin d'assistance pour la migration AirBnB? Prenez rdv >>>…" at bounding box center [454, 289] width 908 height 492
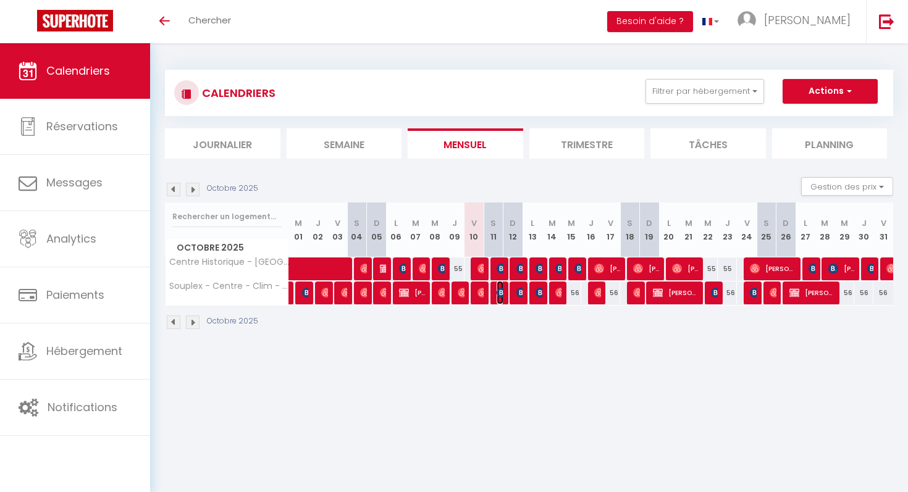
click at [500, 292] on img at bounding box center [502, 293] width 10 height 10
select select "0"
select select
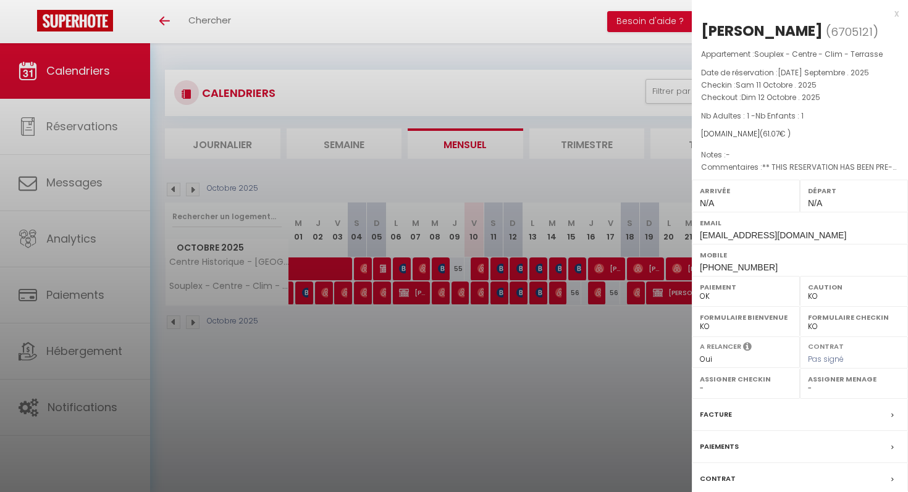
click at [500, 292] on div at bounding box center [454, 246] width 908 height 492
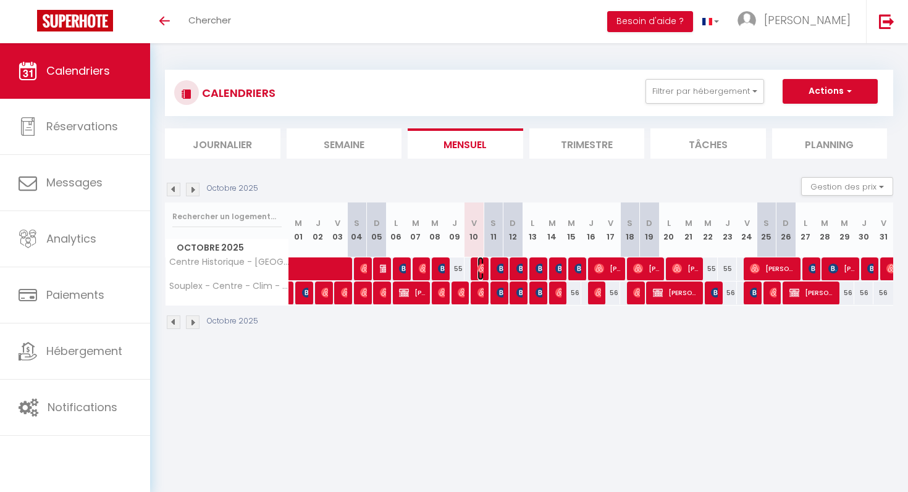
click at [478, 272] on img at bounding box center [483, 269] width 10 height 10
select select "OK"
select select "41383"
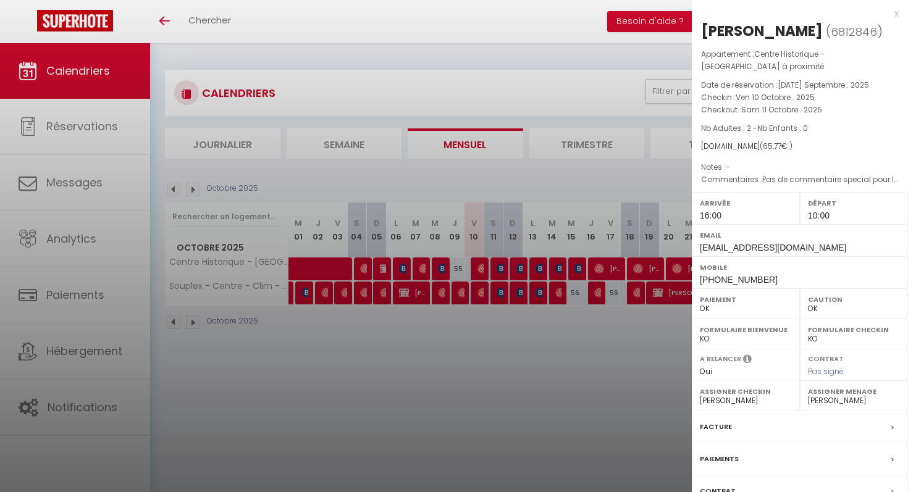
click at [478, 272] on div at bounding box center [454, 246] width 908 height 492
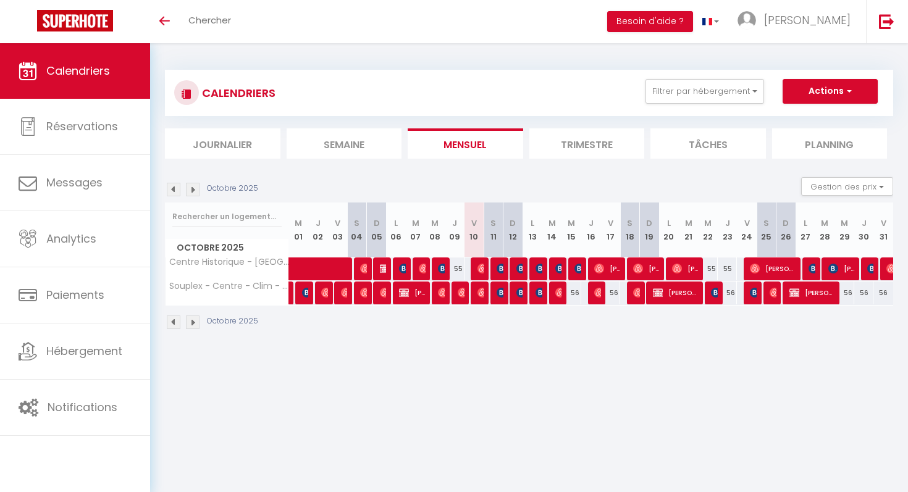
click at [476, 290] on div at bounding box center [481, 293] width 20 height 23
click at [478, 293] on img at bounding box center [483, 293] width 10 height 10
select select
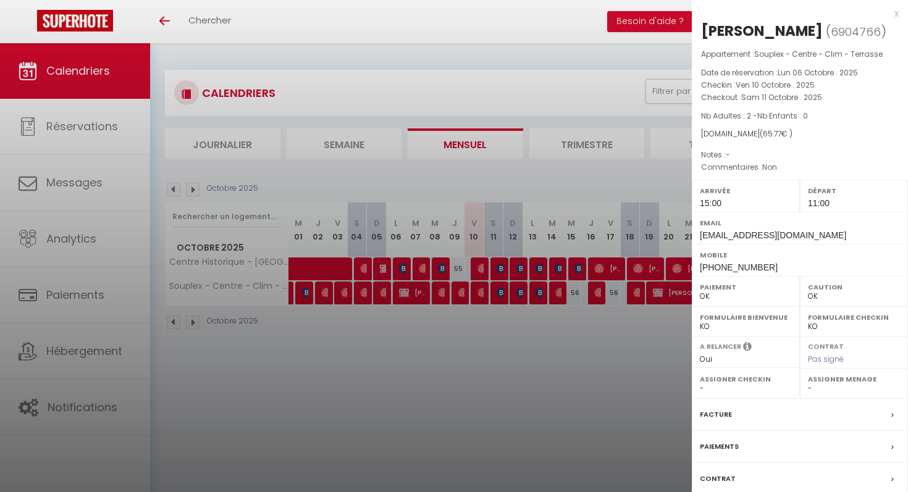
click at [477, 293] on div at bounding box center [454, 246] width 908 height 492
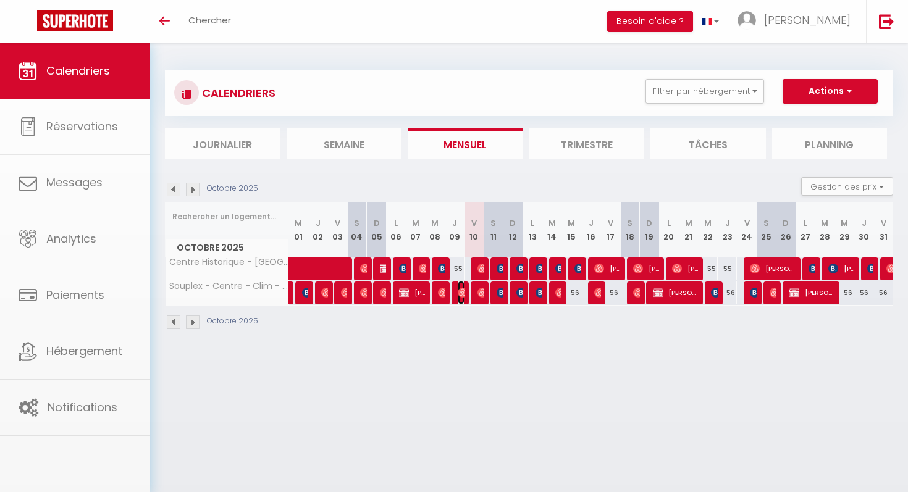
click at [462, 293] on img at bounding box center [463, 293] width 10 height 10
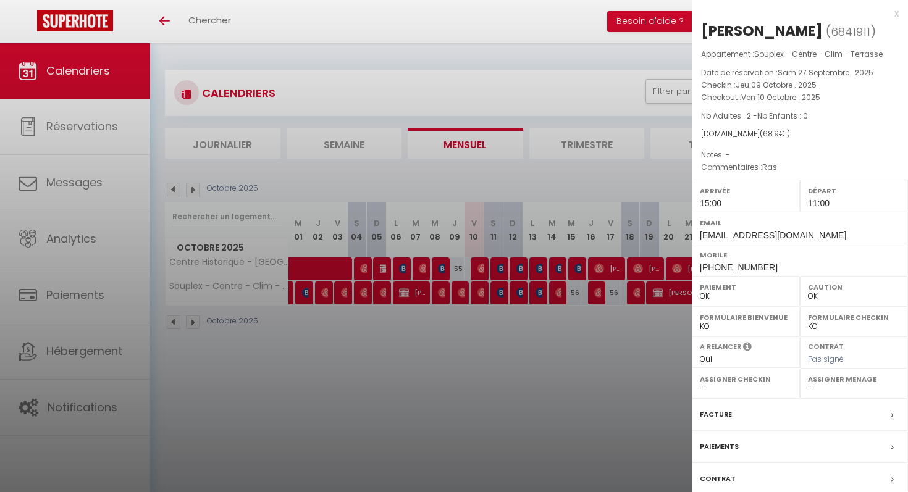
click at [462, 293] on div at bounding box center [454, 246] width 908 height 492
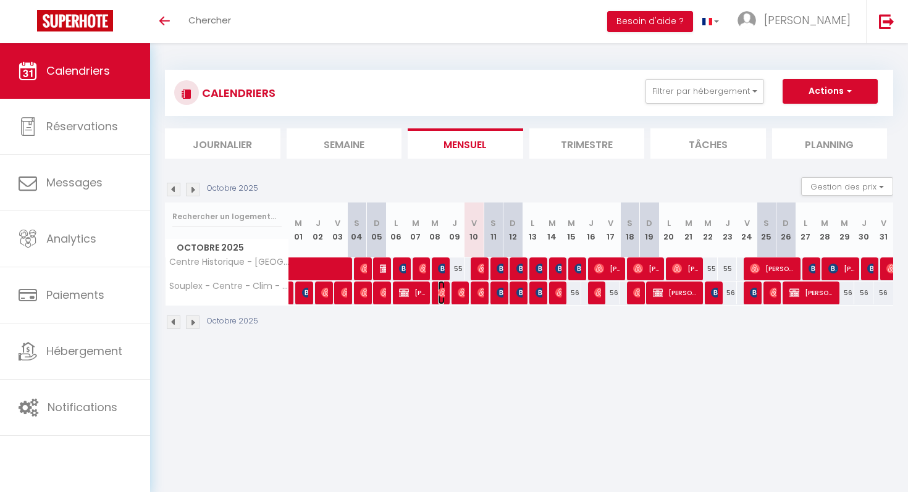
click at [439, 296] on img at bounding box center [443, 293] width 10 height 10
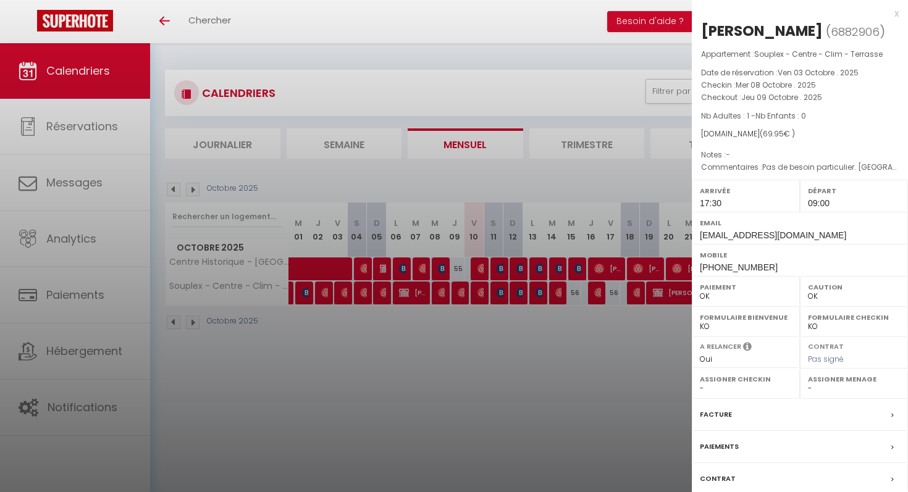
click at [452, 309] on div at bounding box center [454, 246] width 908 height 492
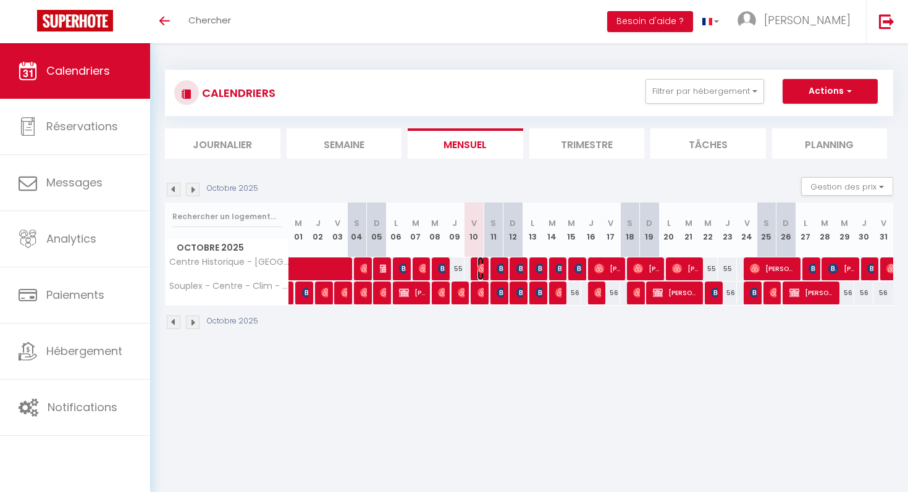
click at [480, 271] on img at bounding box center [483, 269] width 10 height 10
select select "41383"
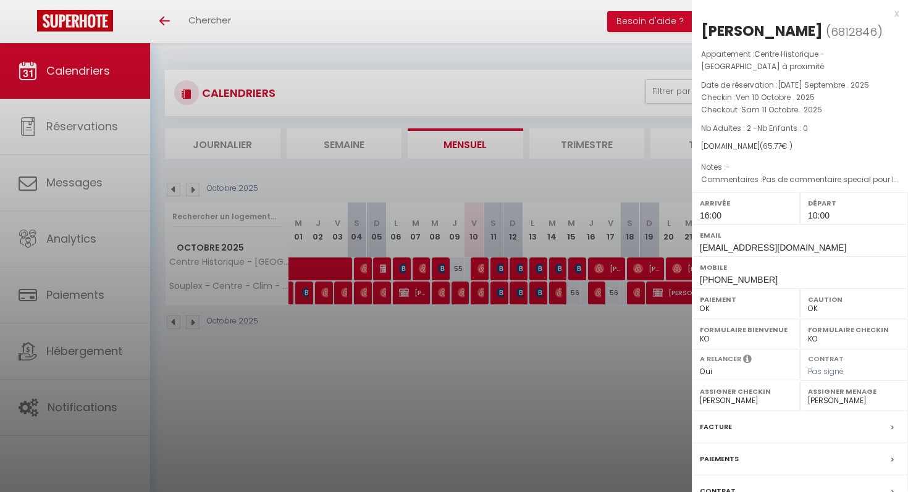
click at [498, 265] on div at bounding box center [454, 246] width 908 height 492
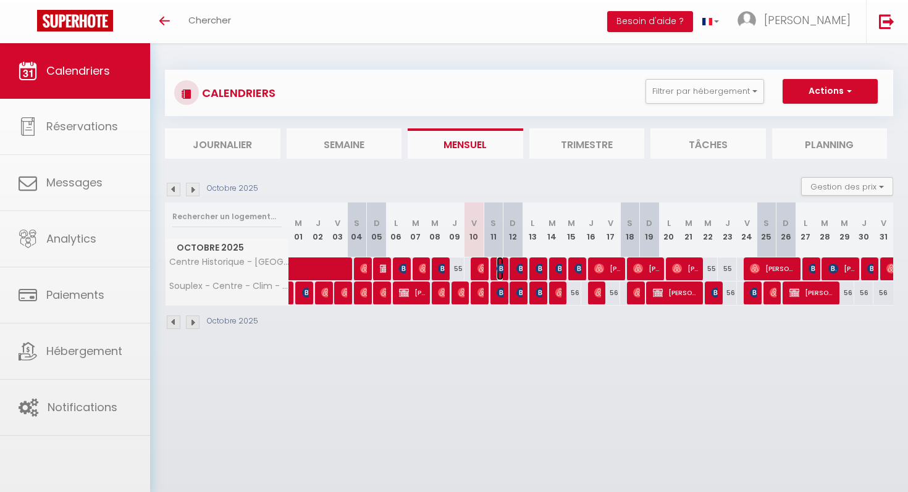
click at [498, 265] on img at bounding box center [502, 269] width 10 height 10
select select "KO"
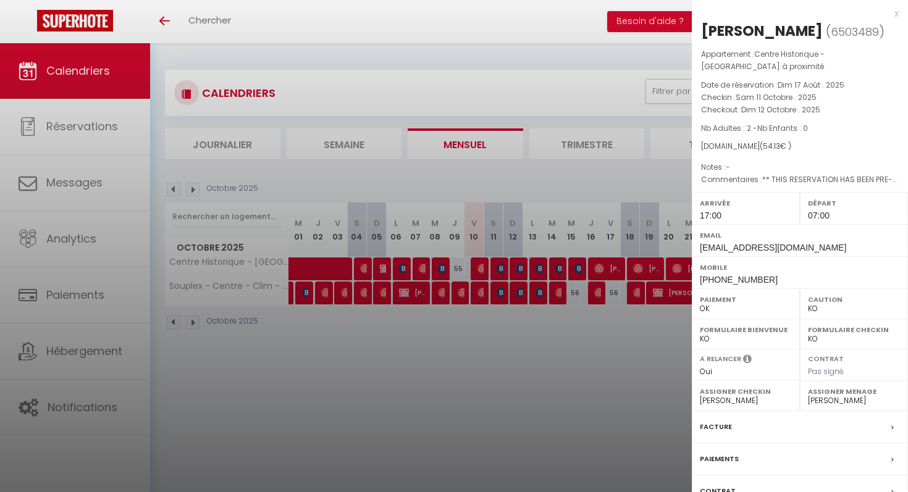
click at [500, 282] on div at bounding box center [454, 246] width 908 height 492
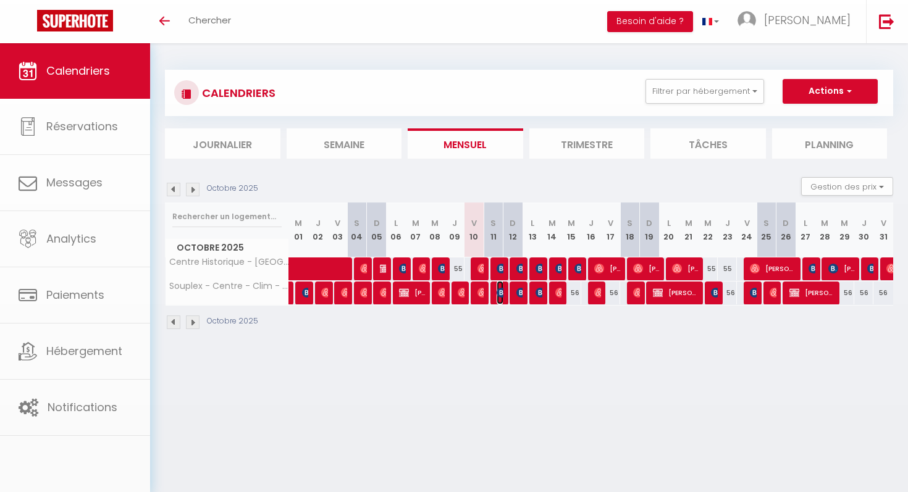
click at [500, 293] on img at bounding box center [502, 293] width 10 height 10
select select "0"
select select
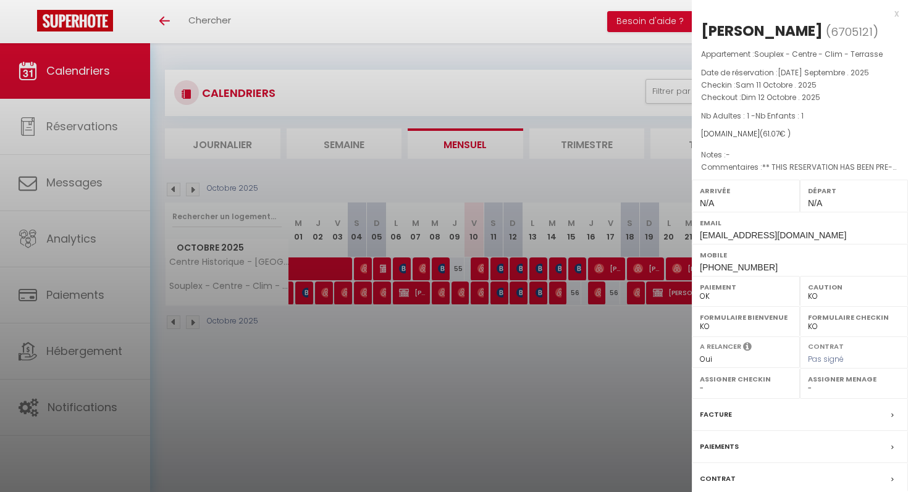
click at [500, 309] on div at bounding box center [454, 246] width 908 height 492
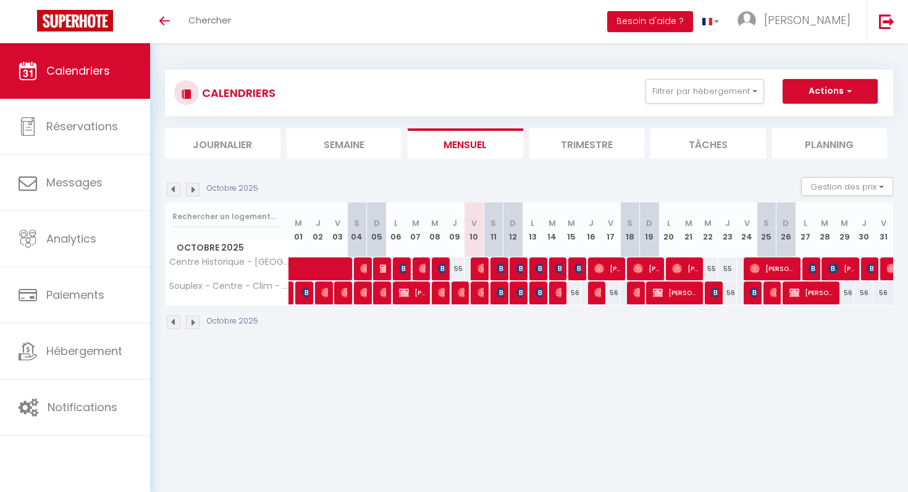
click at [505, 293] on div at bounding box center [499, 293] width 20 height 23
click at [500, 293] on img at bounding box center [502, 293] width 10 height 10
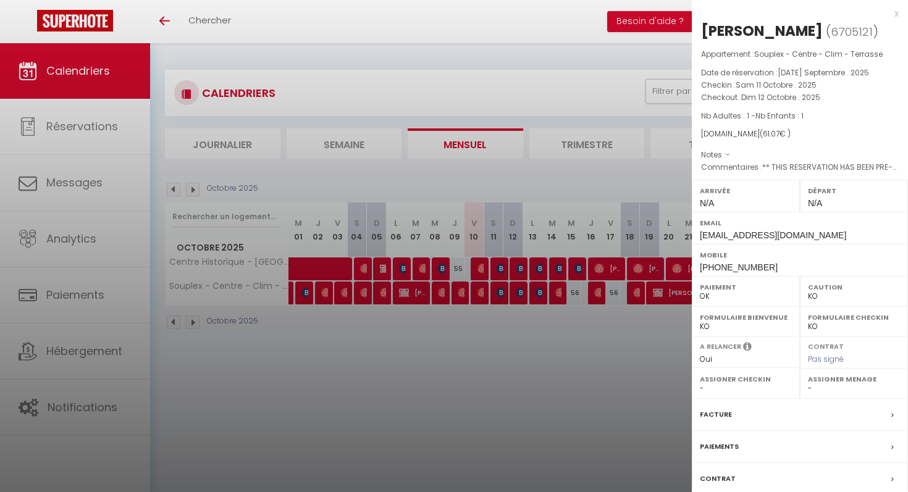
click at [500, 293] on div at bounding box center [454, 246] width 908 height 492
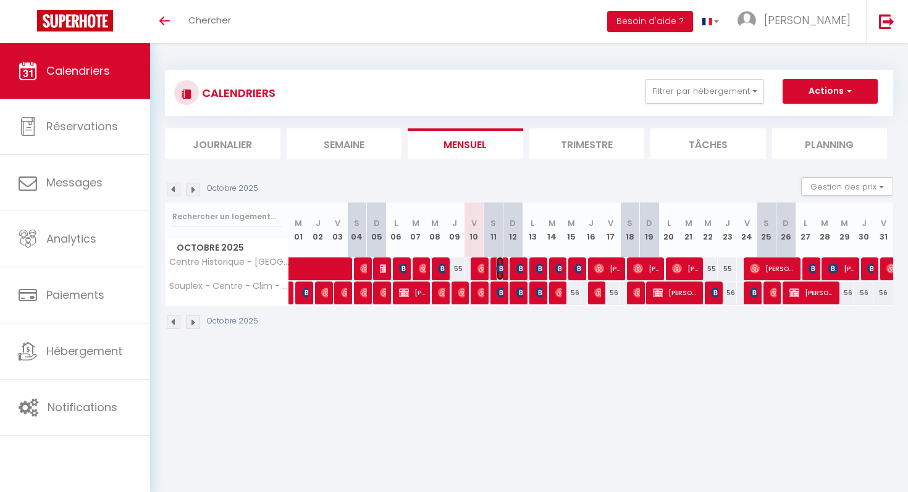
click at [497, 273] on img at bounding box center [502, 269] width 10 height 10
select select "41383"
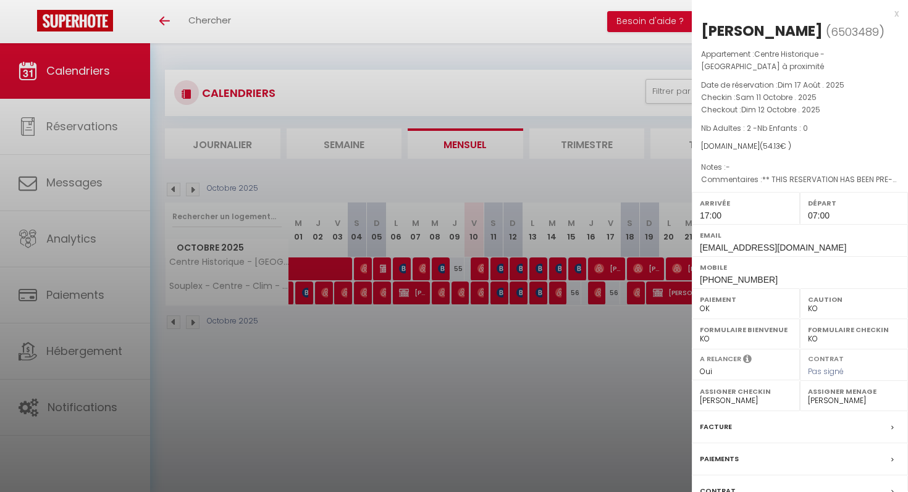
click at [497, 273] on div at bounding box center [454, 246] width 908 height 492
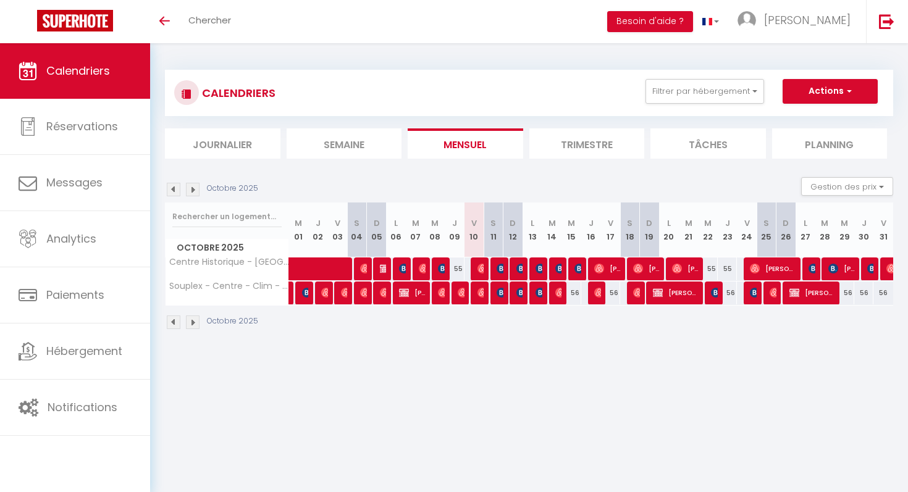
click at [513, 272] on div at bounding box center [520, 269] width 20 height 23
click at [521, 271] on img at bounding box center [521, 269] width 10 height 10
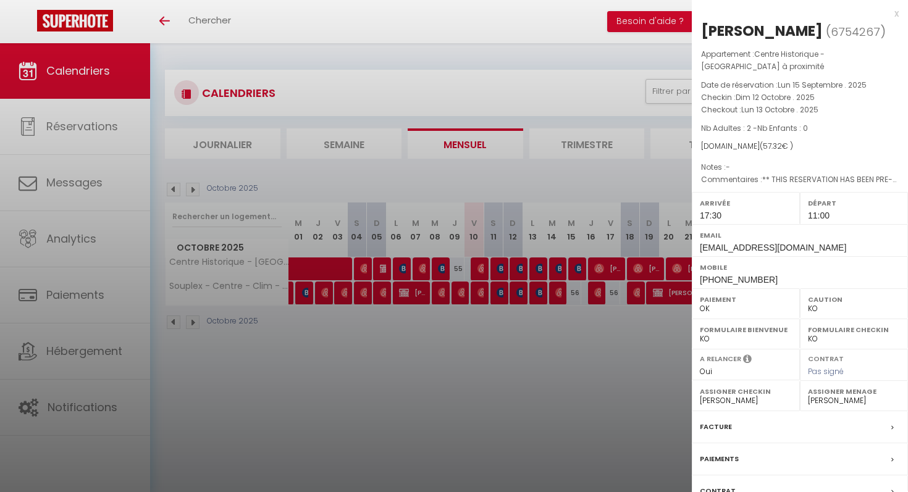
click at [521, 271] on div at bounding box center [454, 246] width 908 height 492
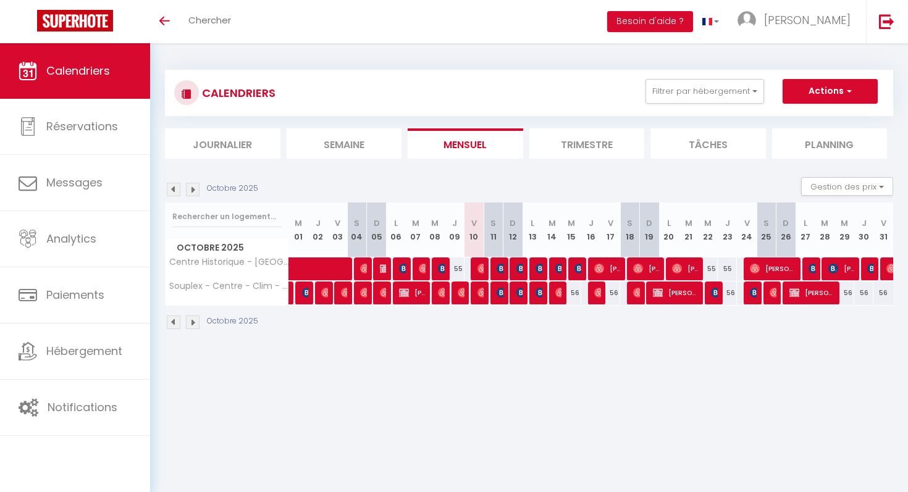
click at [523, 292] on div at bounding box center [518, 293] width 20 height 23
click at [523, 294] on div at bounding box center [518, 293] width 20 height 23
click at [519, 292] on img at bounding box center [521, 293] width 10 height 10
select select
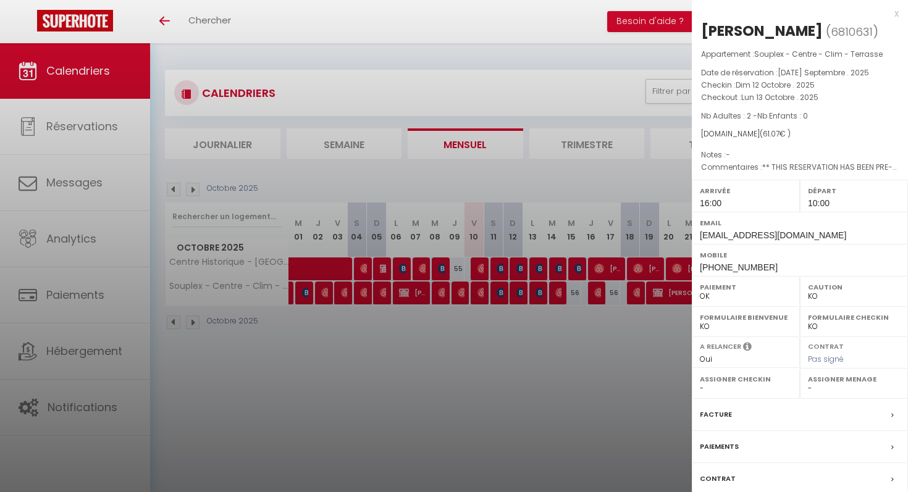
click at [519, 292] on div at bounding box center [454, 246] width 908 height 492
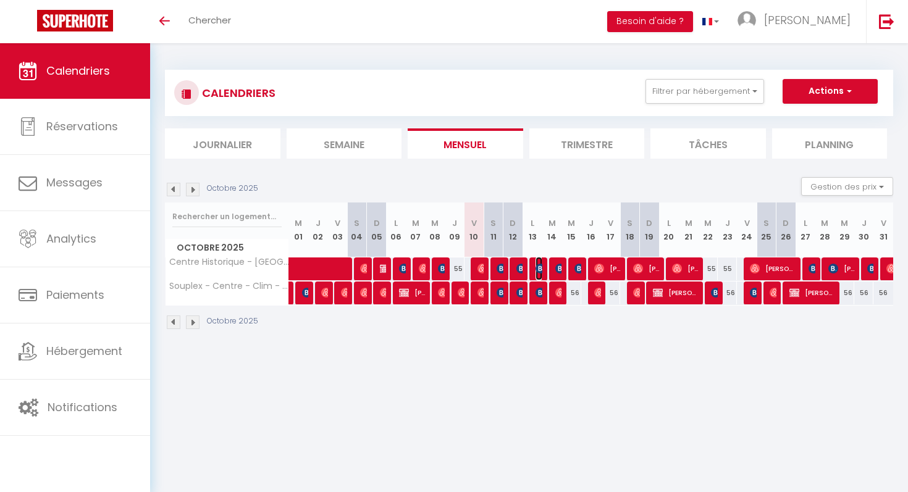
click at [538, 272] on img at bounding box center [541, 269] width 10 height 10
select select "41383"
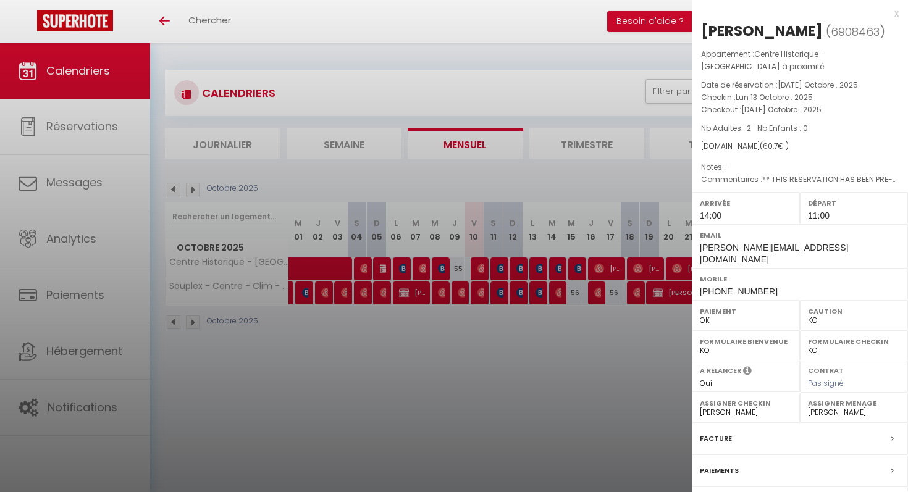
click at [540, 291] on div at bounding box center [454, 246] width 908 height 492
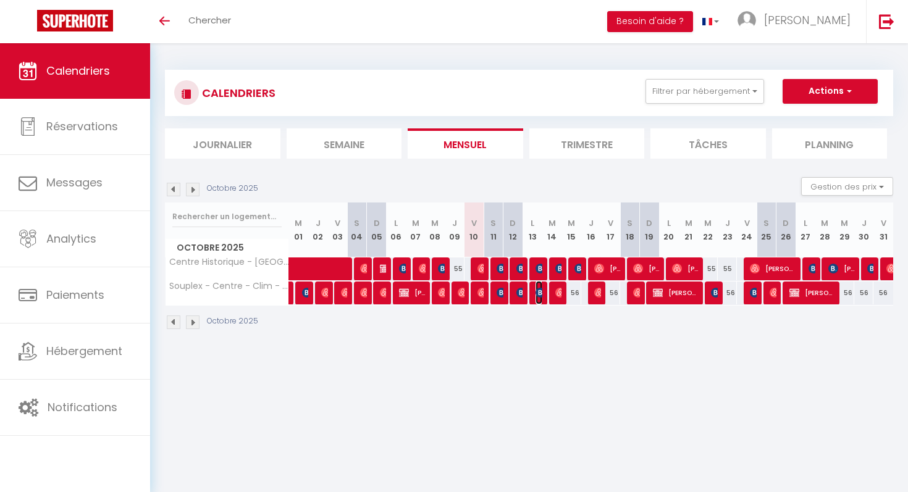
click at [540, 291] on img at bounding box center [541, 293] width 10 height 10
select select
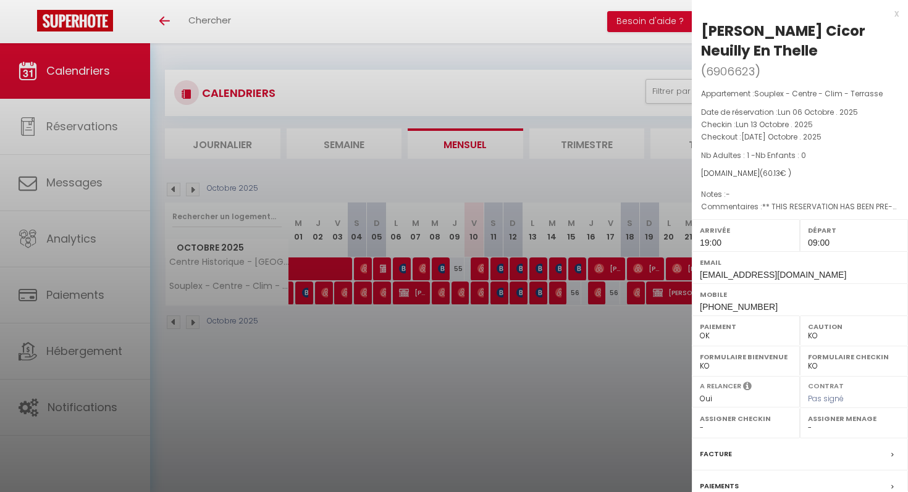
click at [543, 312] on div at bounding box center [454, 246] width 908 height 492
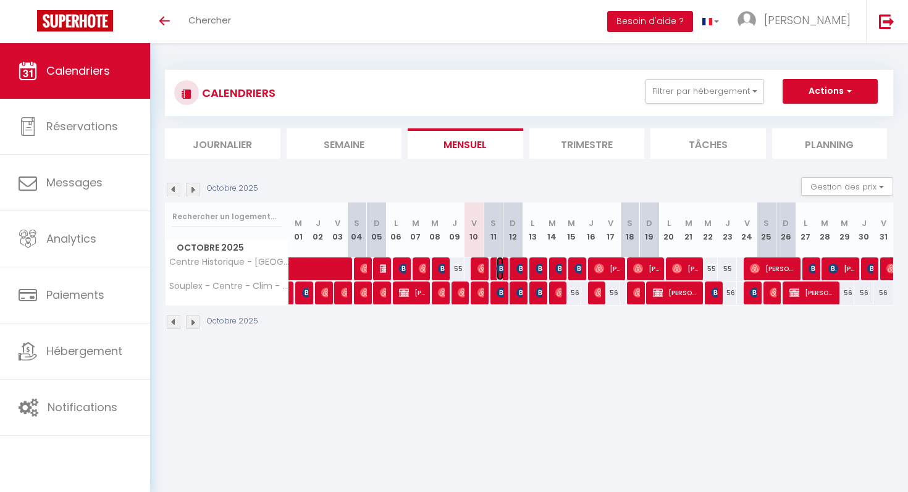
click at [499, 268] on img at bounding box center [502, 269] width 10 height 10
select select "41383"
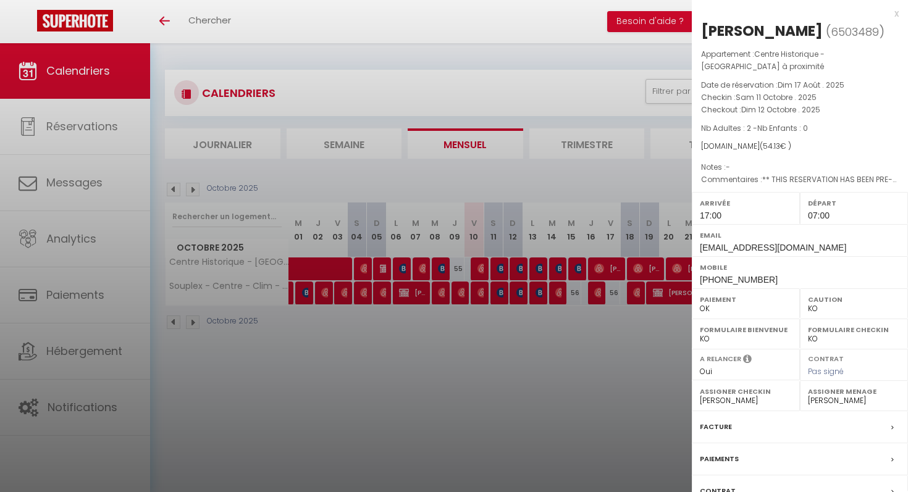
click at [513, 265] on div at bounding box center [454, 246] width 908 height 492
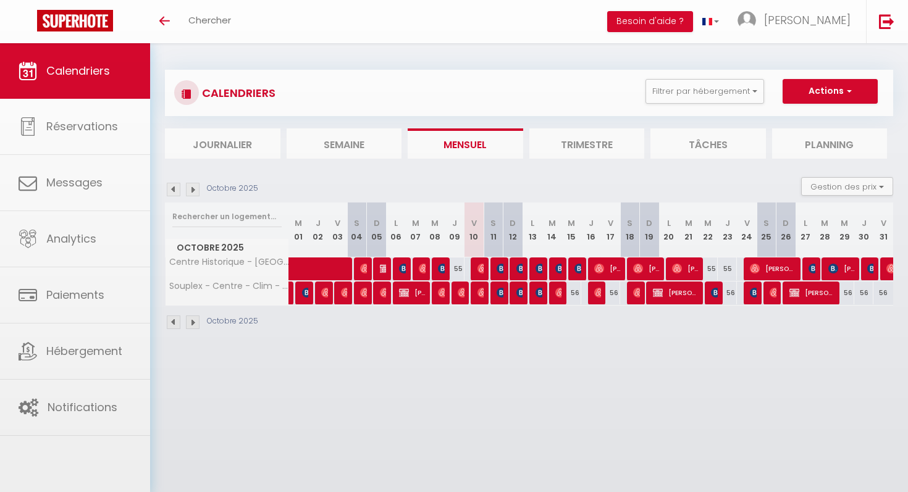
click at [518, 265] on body "🟢 Des questions ou besoin d'assistance pour la migration AirBnB? Prenez rdv >>>…" at bounding box center [454, 289] width 908 height 492
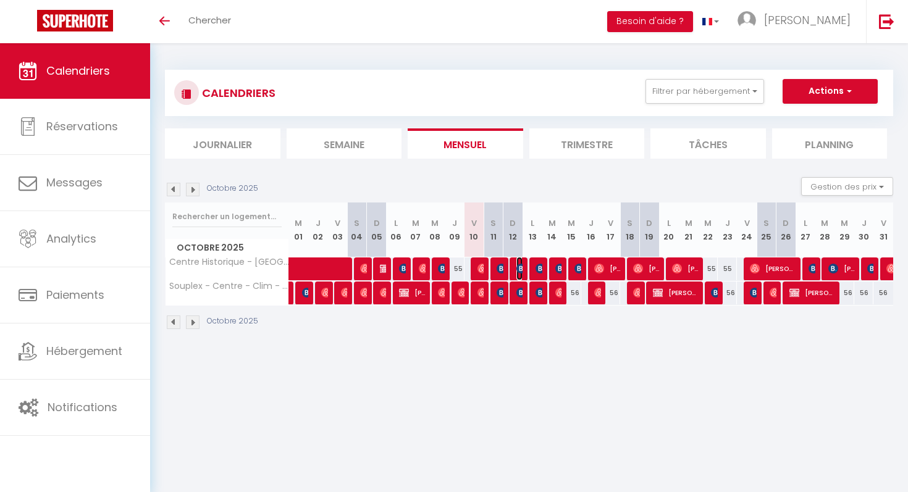
click at [518, 265] on img at bounding box center [521, 269] width 10 height 10
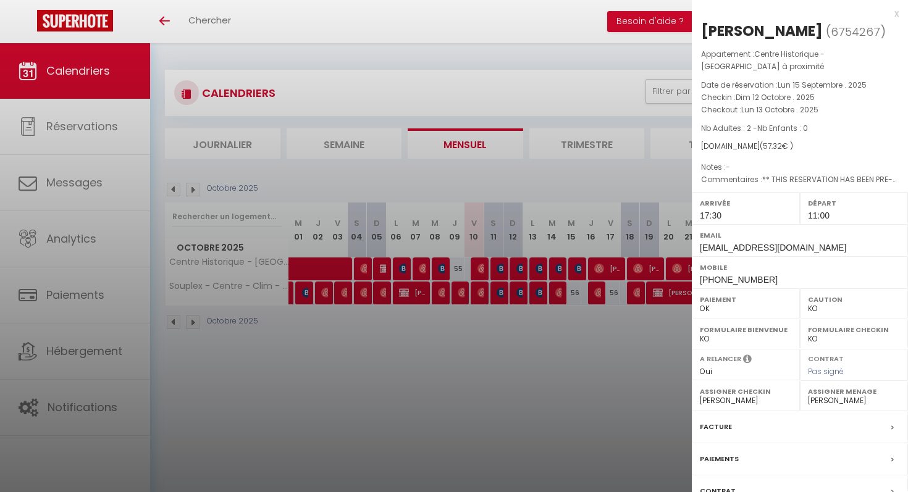
click at [533, 265] on div at bounding box center [454, 246] width 908 height 492
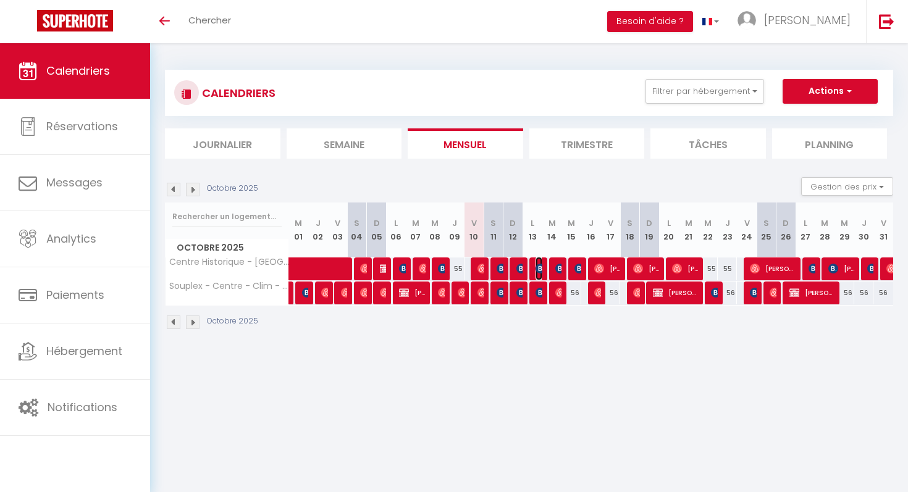
click at [537, 266] on img at bounding box center [541, 269] width 10 height 10
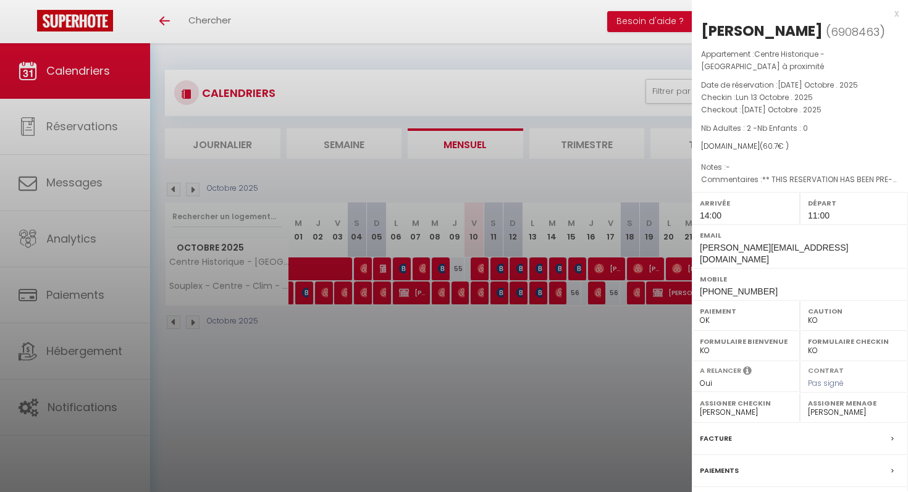
click at [542, 285] on div at bounding box center [454, 246] width 908 height 492
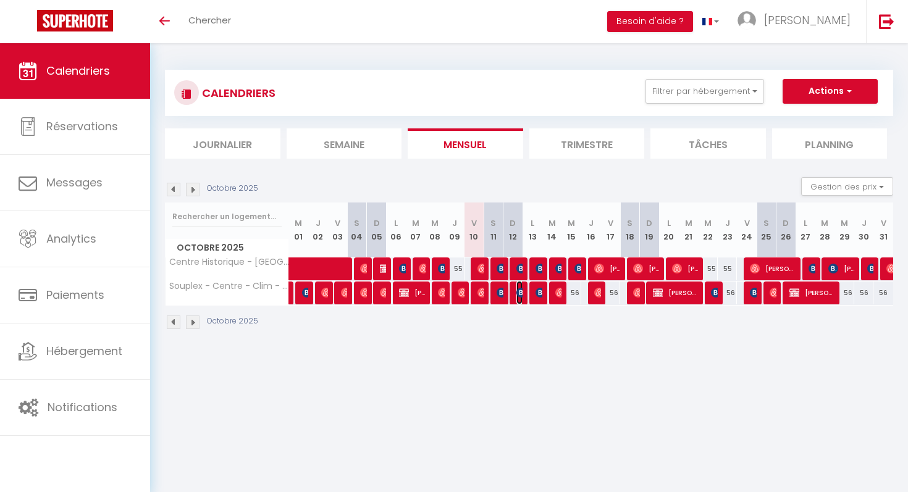
click at [520, 295] on img at bounding box center [521, 293] width 10 height 10
select select
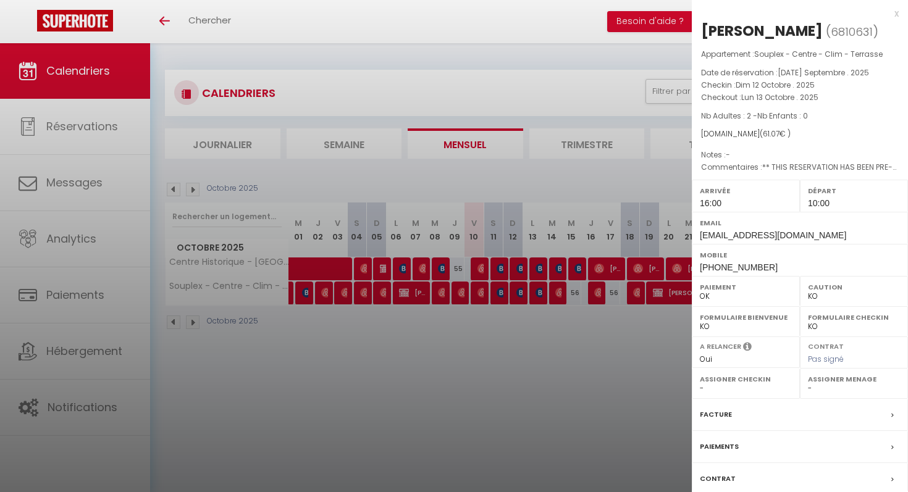
click at [532, 295] on div at bounding box center [454, 246] width 908 height 492
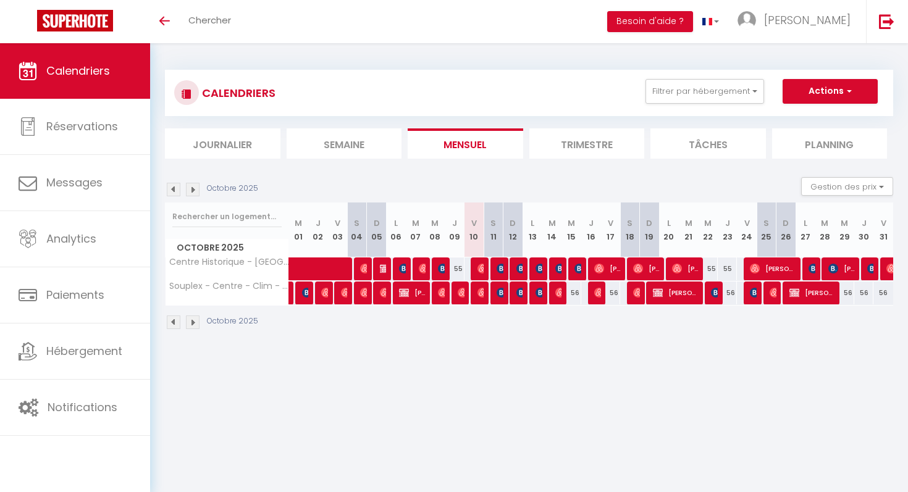
click at [534, 295] on div at bounding box center [539, 293] width 20 height 23
click at [539, 295] on img at bounding box center [541, 293] width 10 height 10
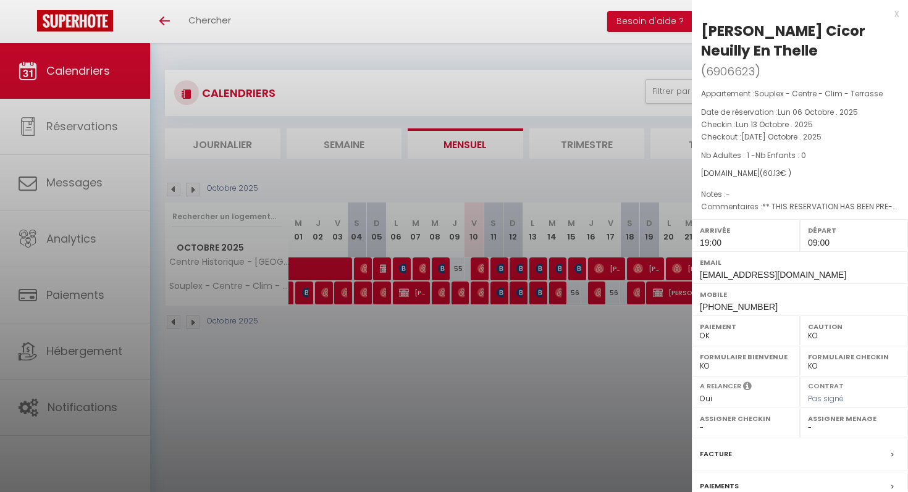
click at [558, 292] on div at bounding box center [454, 246] width 908 height 492
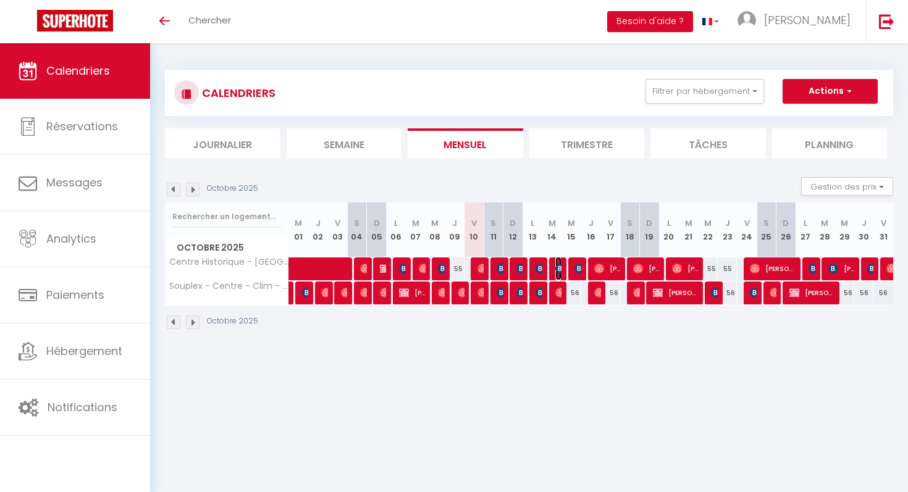
click at [557, 269] on img at bounding box center [560, 269] width 10 height 10
select select "41383"
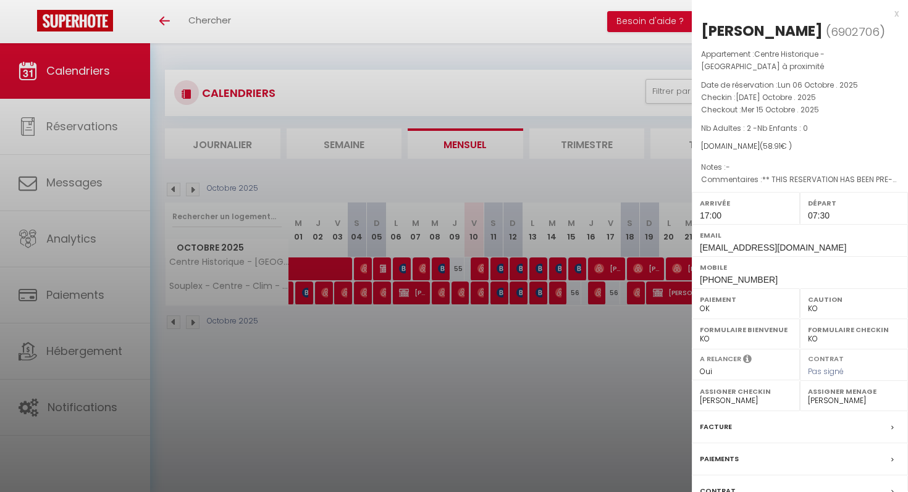
click at [557, 269] on div at bounding box center [454, 246] width 908 height 492
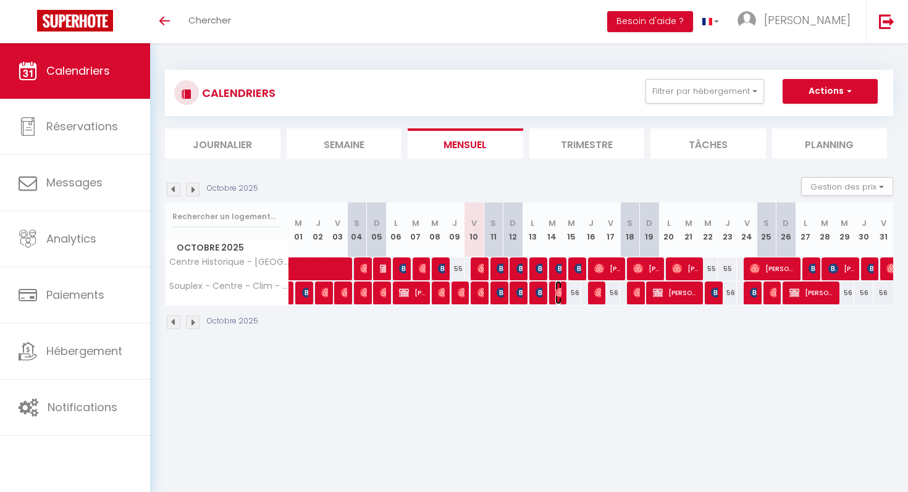
click at [558, 289] on img at bounding box center [560, 293] width 10 height 10
select select "OK"
select select
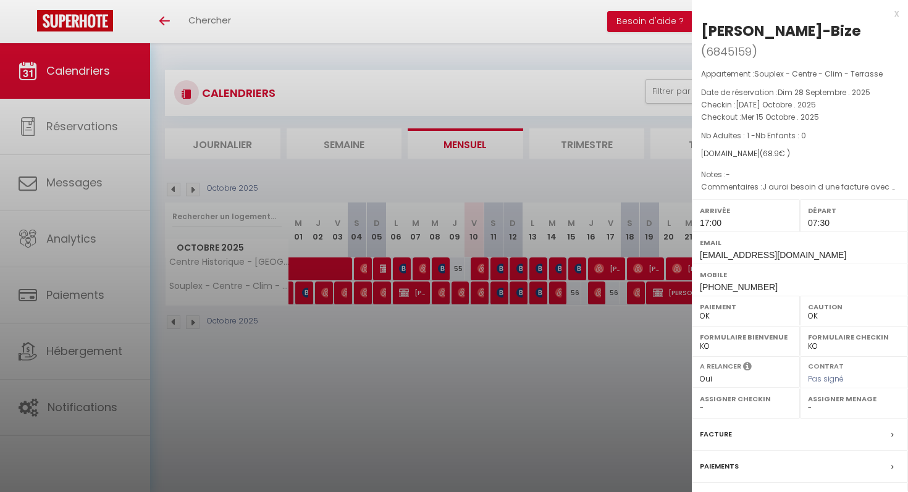
click at [559, 313] on div at bounding box center [454, 246] width 908 height 492
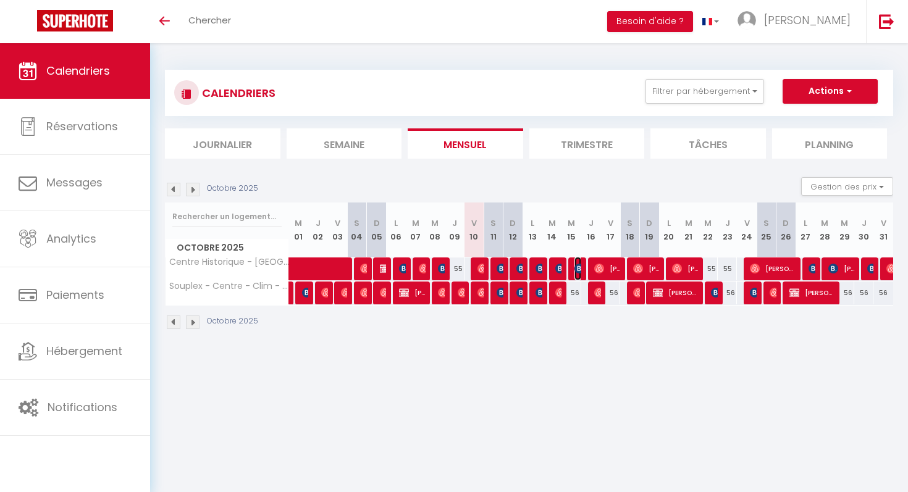
click at [576, 272] on img at bounding box center [579, 269] width 10 height 10
select select "KO"
select select "41383"
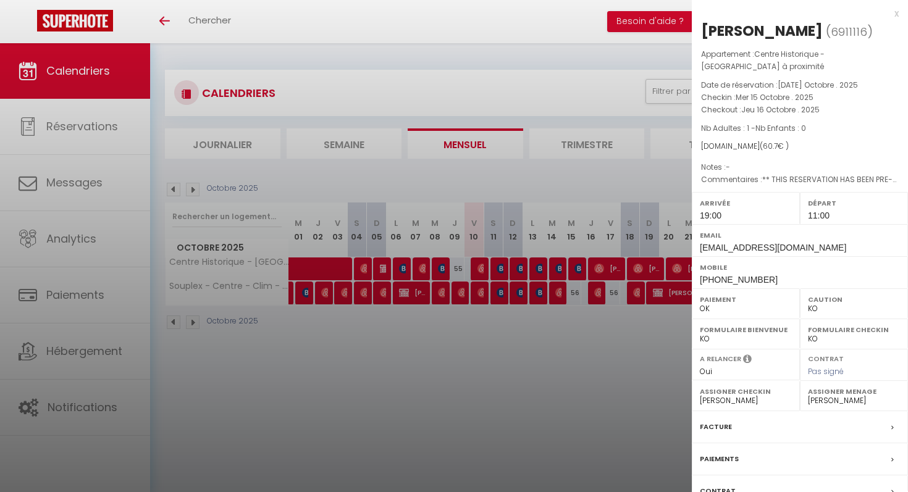
click at [576, 272] on div at bounding box center [454, 246] width 908 height 492
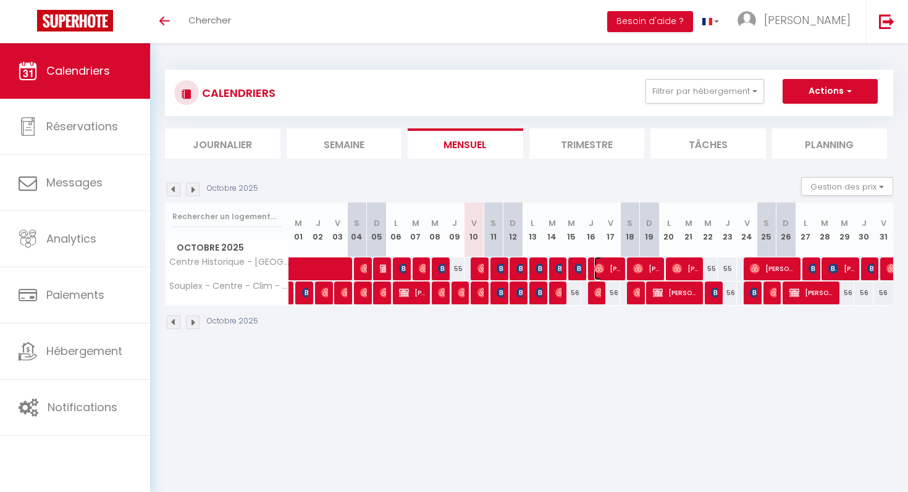
click at [602, 271] on img at bounding box center [599, 269] width 10 height 10
select select "OK"
select select "0"
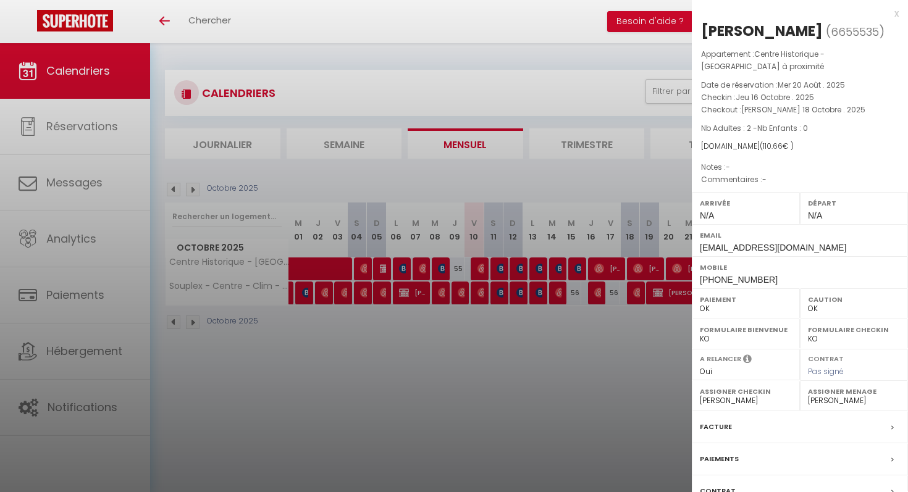
click at [597, 282] on div at bounding box center [454, 246] width 908 height 492
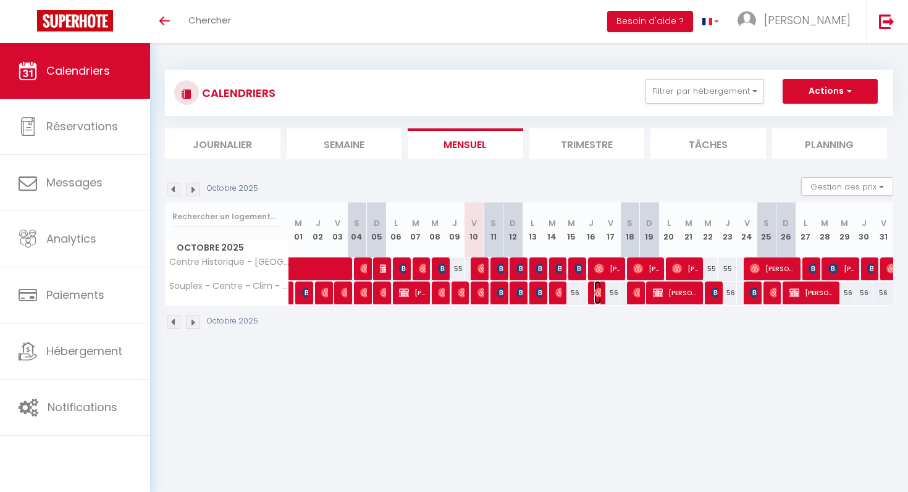
click at [597, 290] on img at bounding box center [599, 293] width 10 height 10
select select
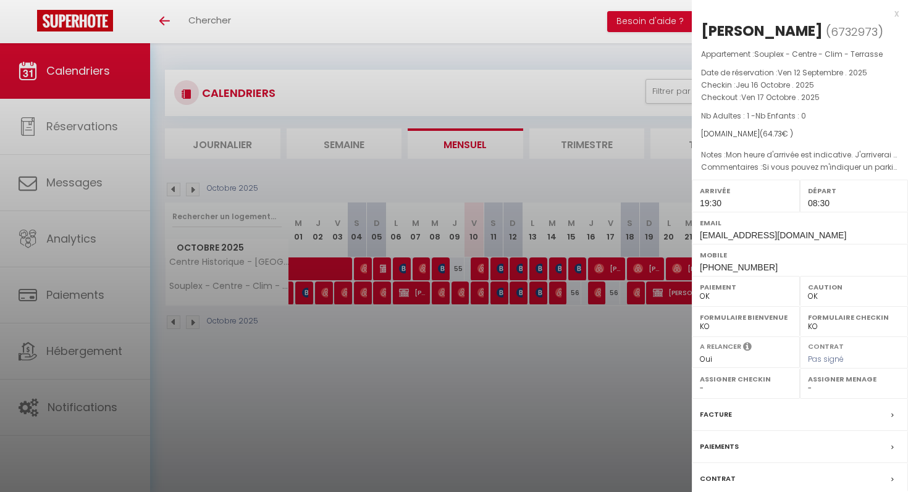
click at [599, 309] on div at bounding box center [454, 246] width 908 height 492
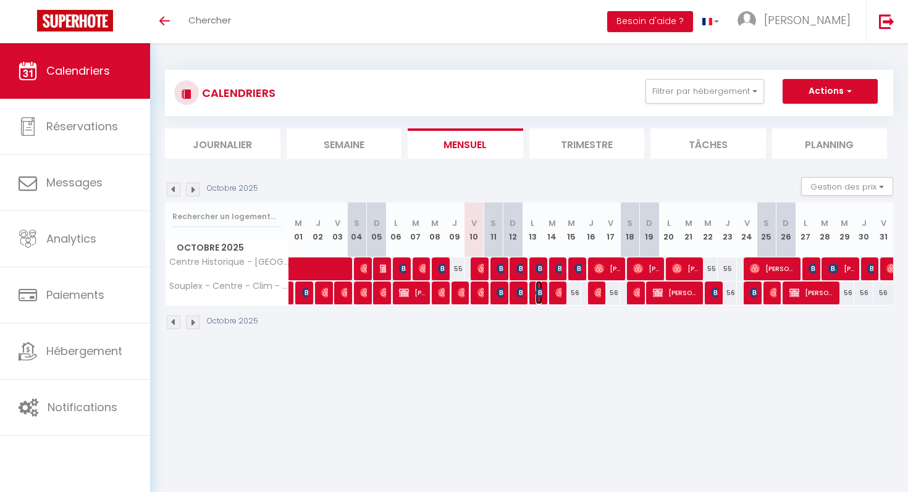
click at [540, 292] on img at bounding box center [541, 293] width 10 height 10
select select "KO"
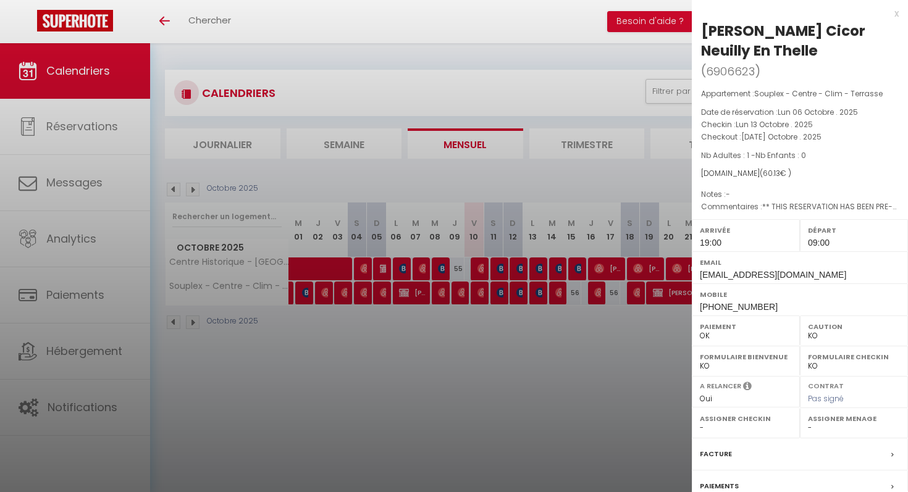
click at [540, 292] on div at bounding box center [454, 246] width 908 height 492
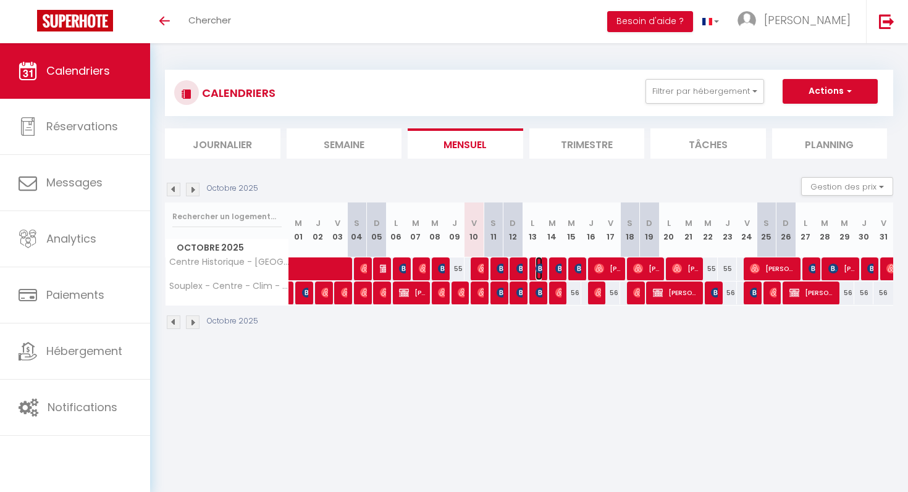
click at [539, 273] on span "[PERSON_NAME]" at bounding box center [539, 268] width 7 height 23
select select "41383"
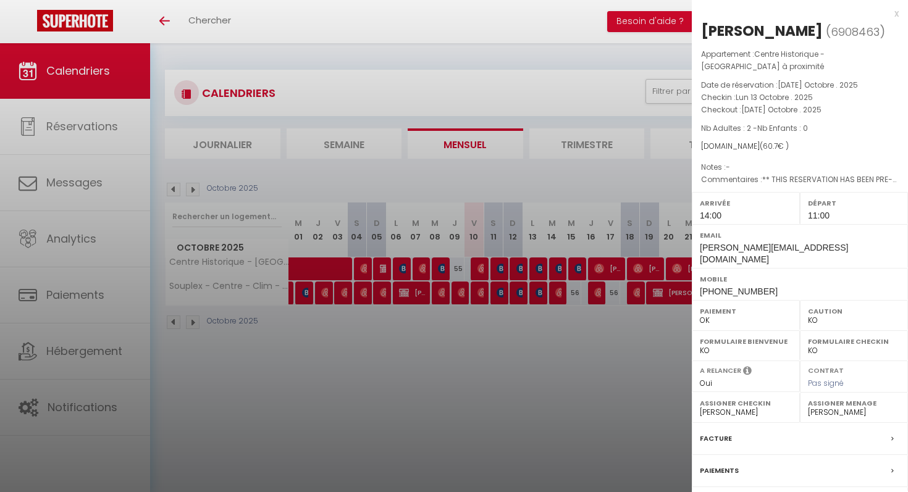
click at [555, 267] on div at bounding box center [454, 246] width 908 height 492
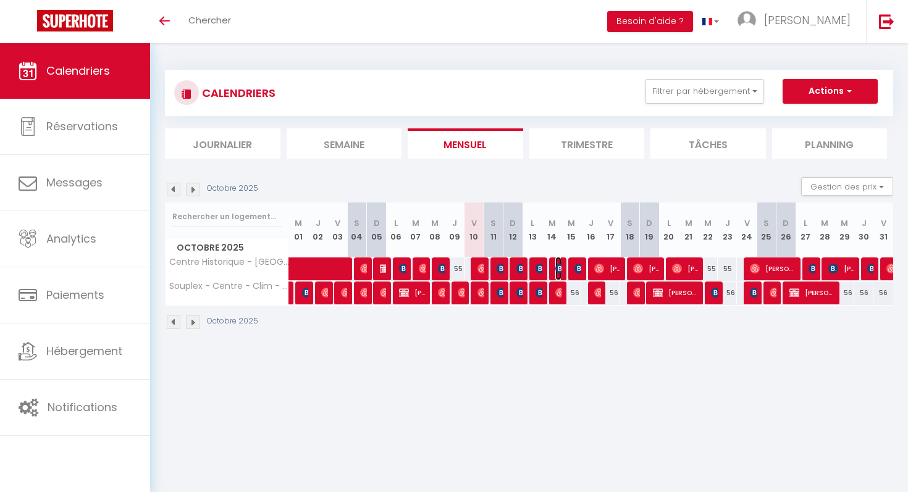
click at [556, 267] on img at bounding box center [560, 269] width 10 height 10
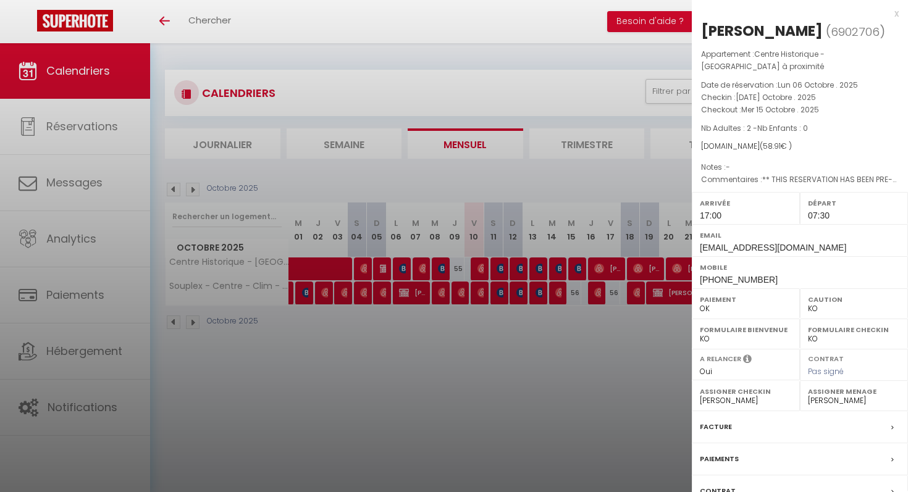
click at [557, 284] on div at bounding box center [454, 246] width 908 height 492
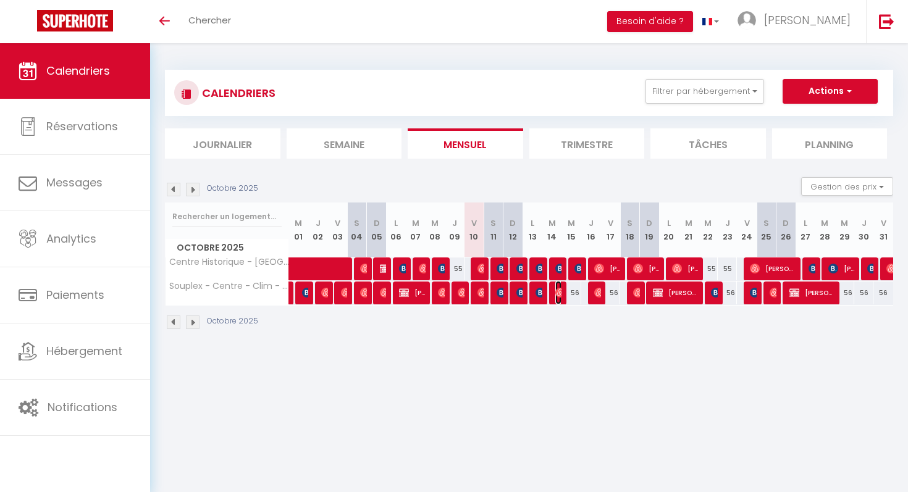
click at [558, 290] on img at bounding box center [560, 293] width 10 height 10
select select "OK"
select select
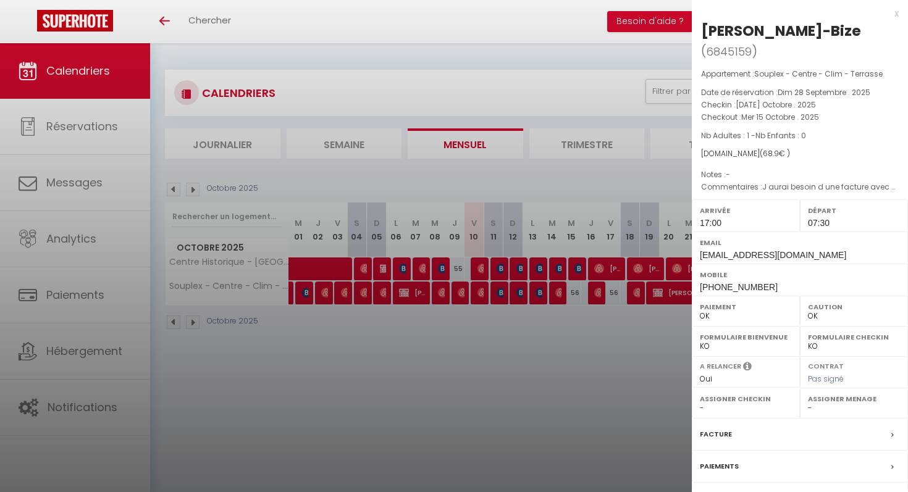
click at [559, 313] on div at bounding box center [454, 246] width 908 height 492
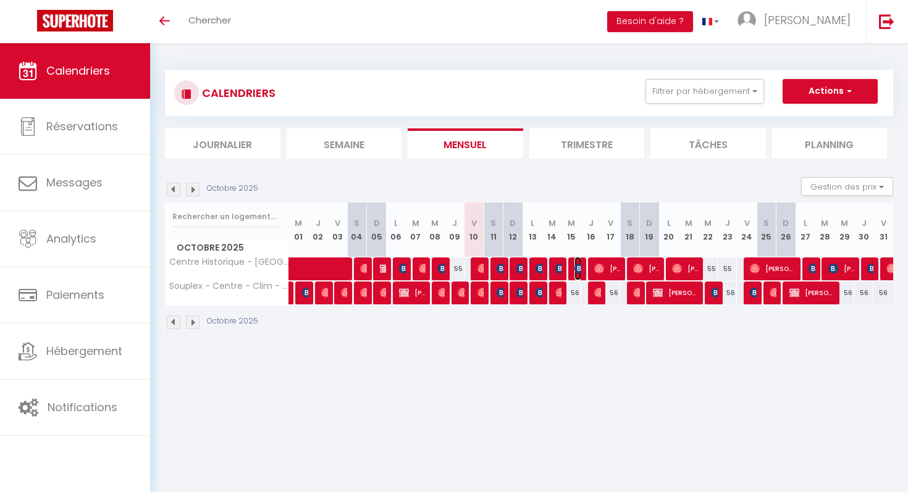
click at [581, 261] on span "[PERSON_NAME]" at bounding box center [577, 268] width 7 height 23
select select "KO"
select select "41383"
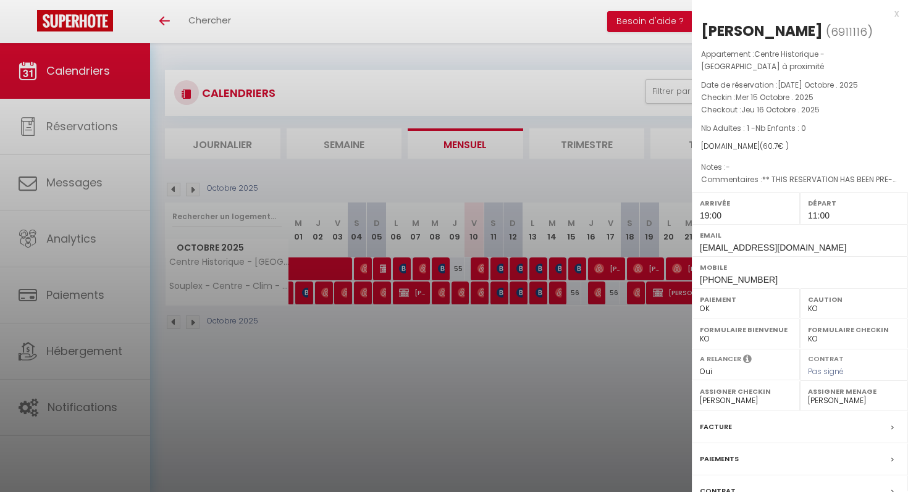
click at [591, 309] on div at bounding box center [454, 246] width 908 height 492
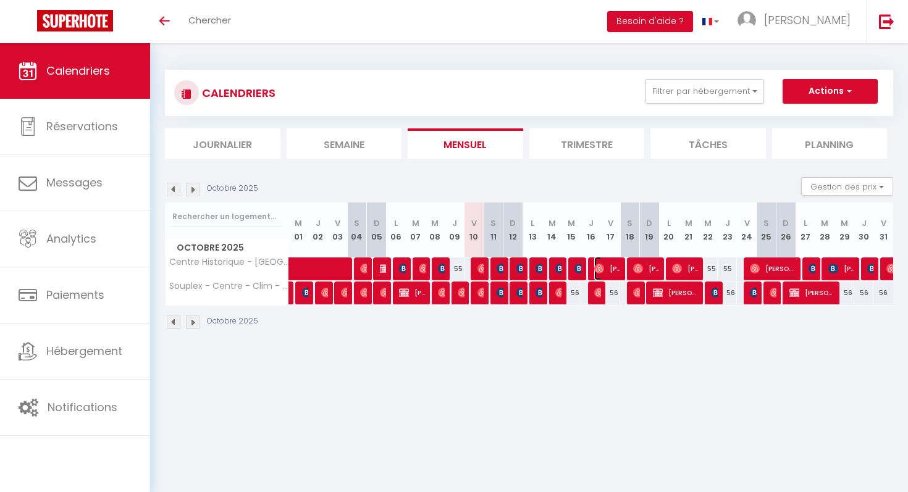
click at [612, 272] on span "[PERSON_NAME]" at bounding box center [607, 268] width 27 height 23
select select "OK"
select select "0"
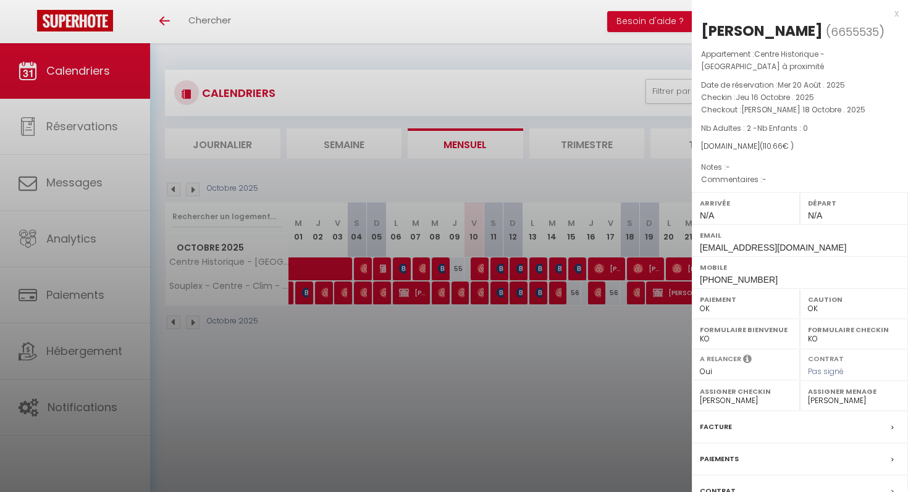
click at [599, 302] on div at bounding box center [454, 246] width 908 height 492
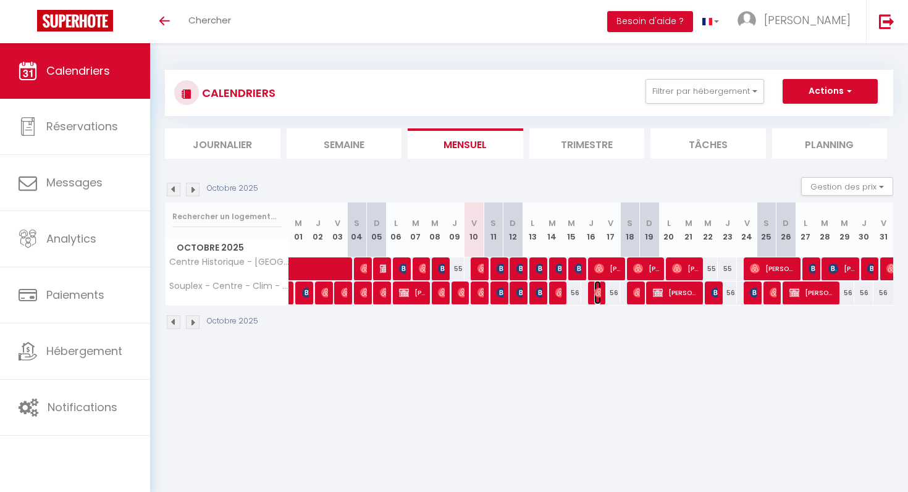
click at [599, 298] on span "[PERSON_NAME]" at bounding box center [597, 292] width 7 height 23
select select
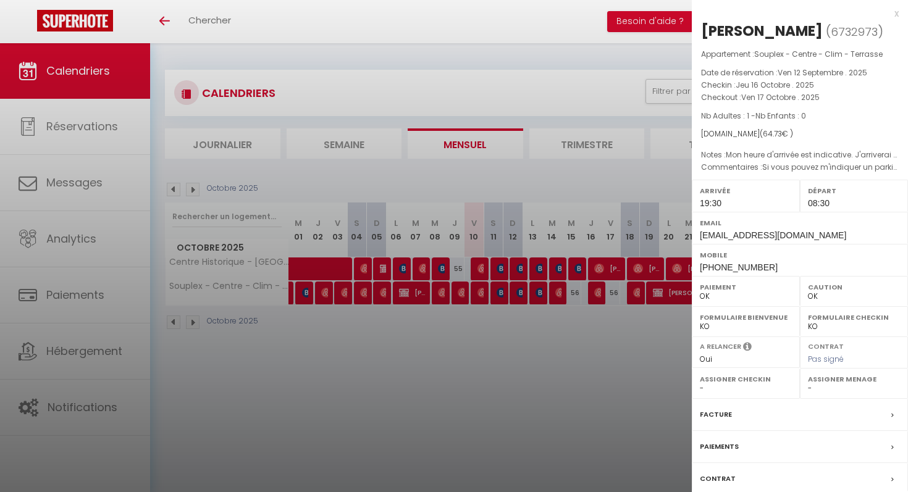
click at [599, 309] on div at bounding box center [454, 246] width 908 height 492
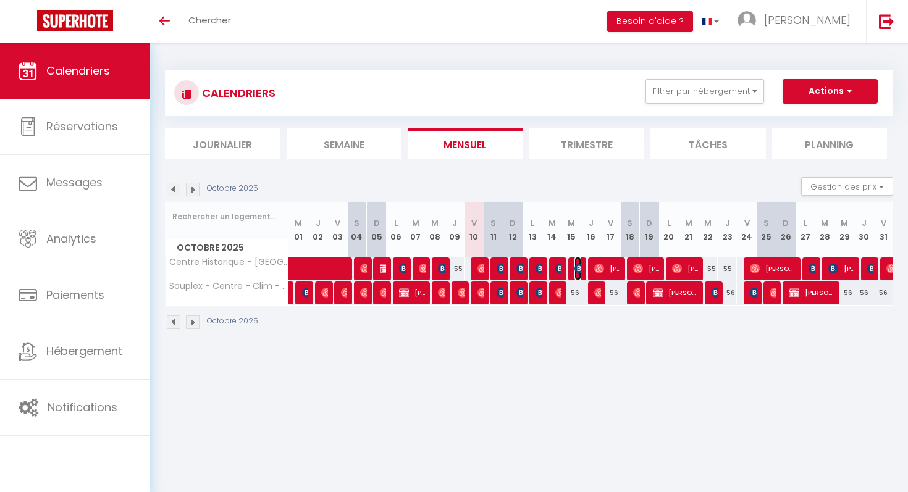
click at [578, 269] on img at bounding box center [579, 269] width 10 height 10
select select "KO"
select select "41383"
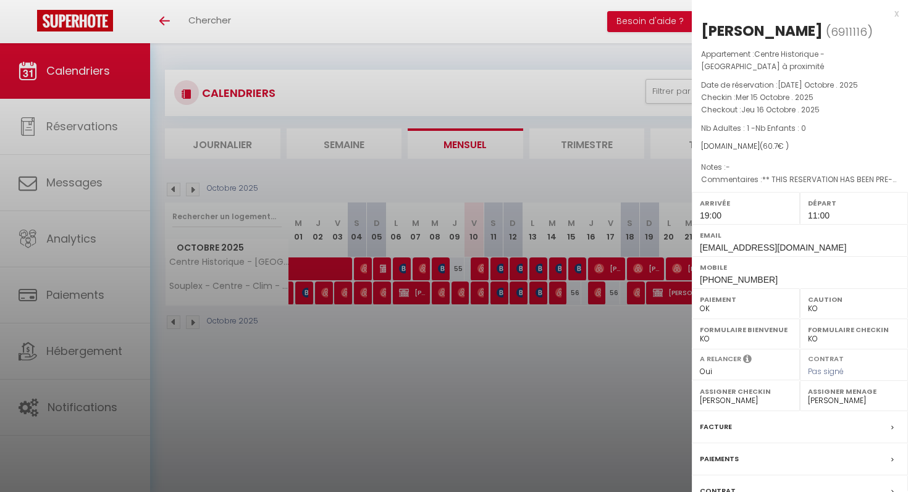
click at [578, 269] on div at bounding box center [454, 246] width 908 height 492
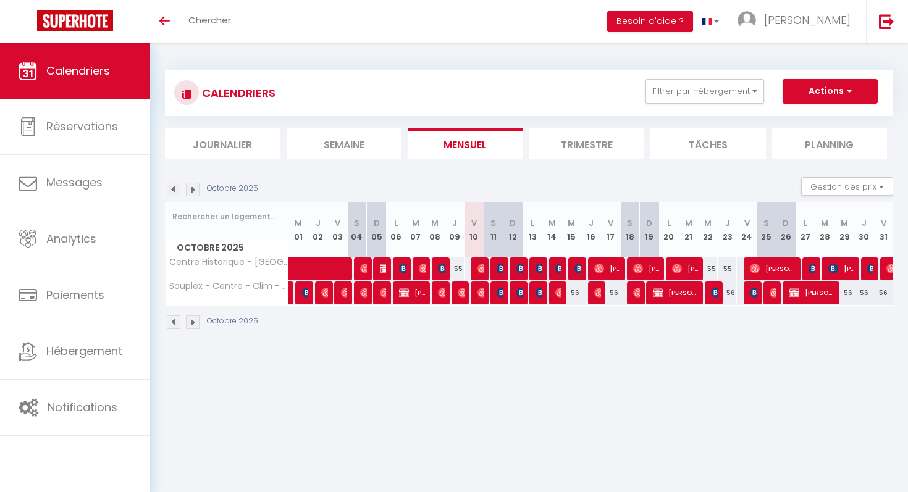
click at [632, 293] on div at bounding box center [637, 293] width 20 height 23
click at [641, 292] on div at bounding box center [635, 293] width 20 height 23
click at [638, 292] on img at bounding box center [638, 293] width 10 height 10
select select "OK"
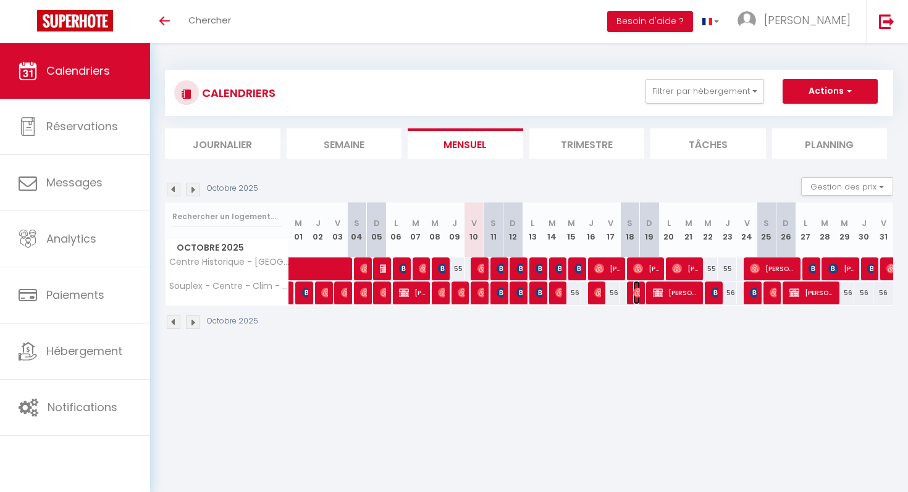
select select
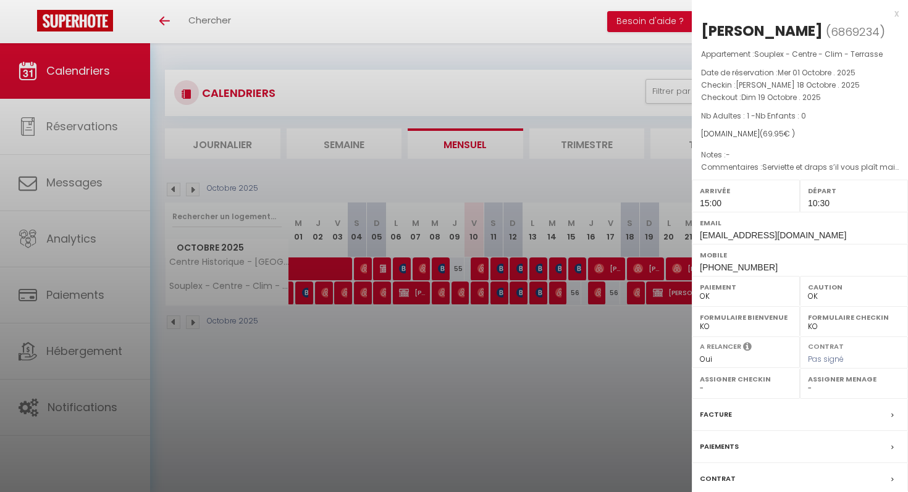
click at [638, 329] on div at bounding box center [454, 246] width 908 height 492
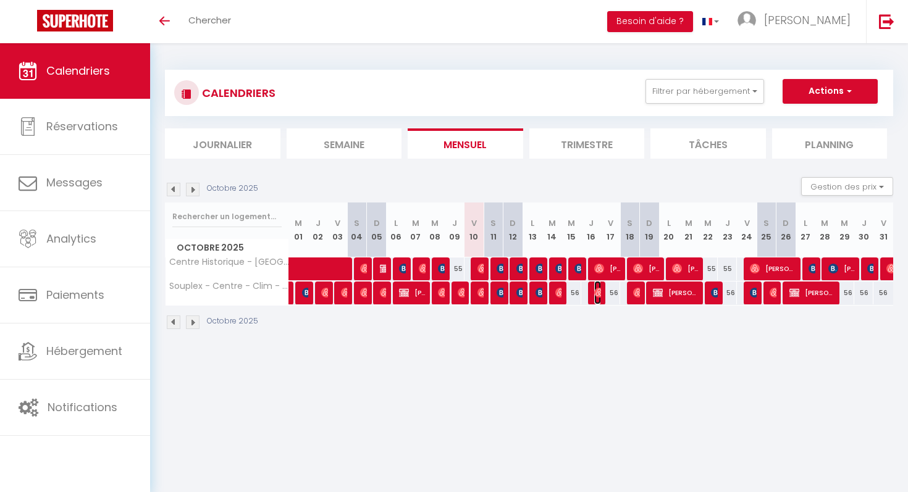
click at [596, 293] on img at bounding box center [599, 293] width 10 height 10
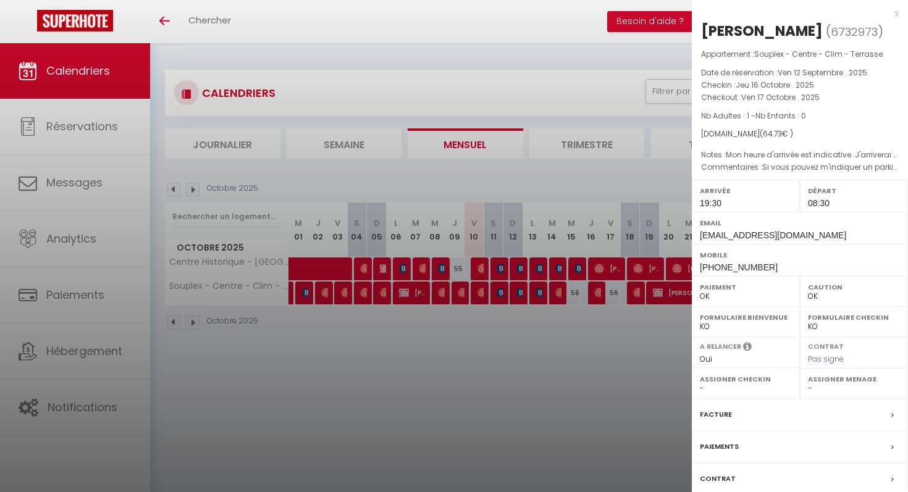
click at [610, 328] on div at bounding box center [454, 246] width 908 height 492
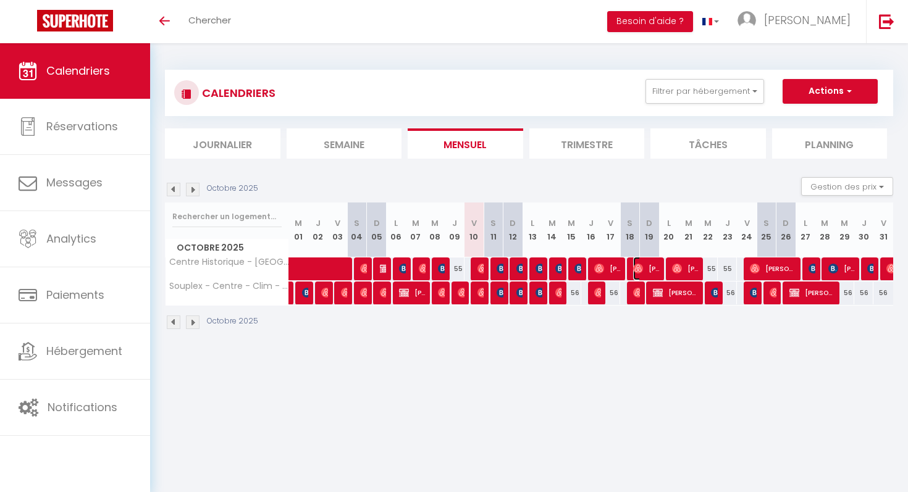
click at [641, 272] on img at bounding box center [638, 269] width 10 height 10
select select "41383"
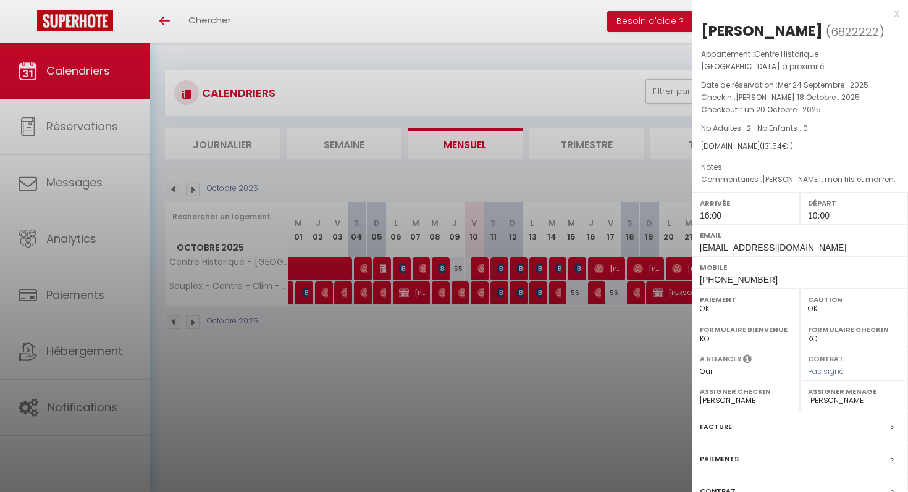
click at [639, 306] on div at bounding box center [454, 246] width 908 height 492
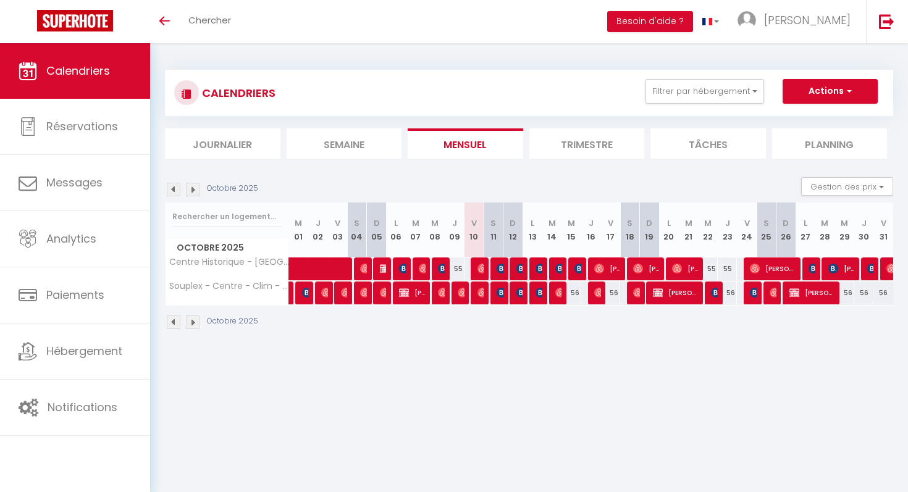
click at [587, 270] on div "55" at bounding box center [591, 269] width 20 height 23
click at [576, 270] on img at bounding box center [579, 269] width 10 height 10
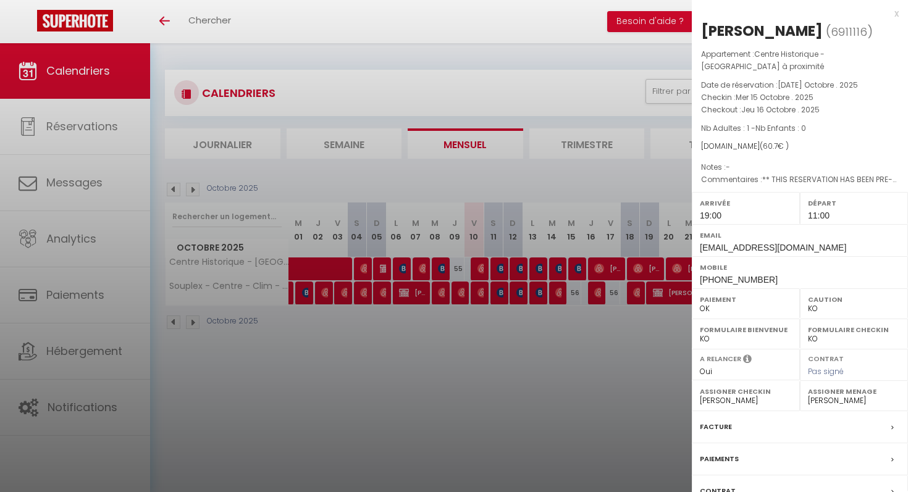
click at [576, 270] on div at bounding box center [454, 246] width 908 height 492
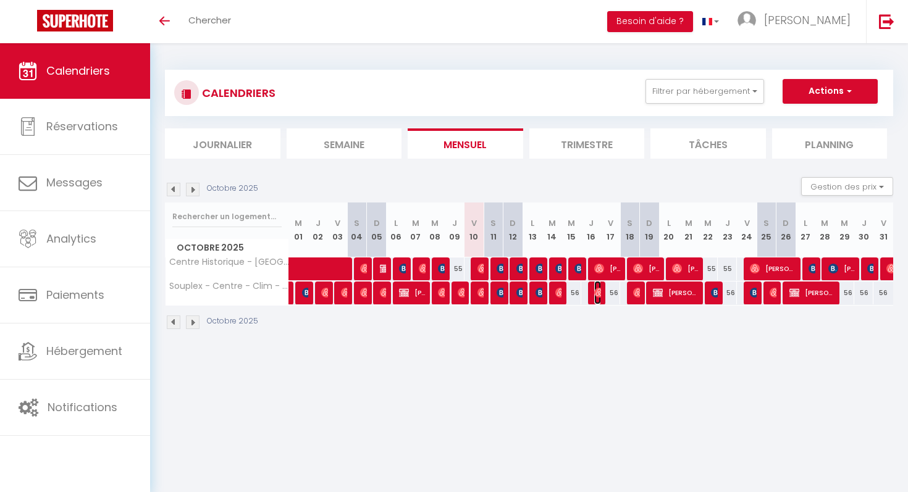
click at [594, 296] on img at bounding box center [599, 293] width 10 height 10
select select "OK"
select select
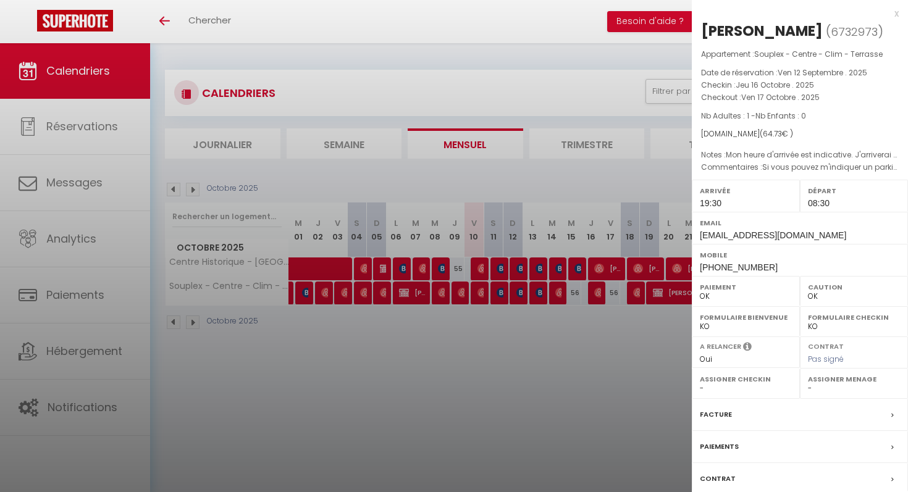
click at [600, 329] on div at bounding box center [454, 246] width 908 height 492
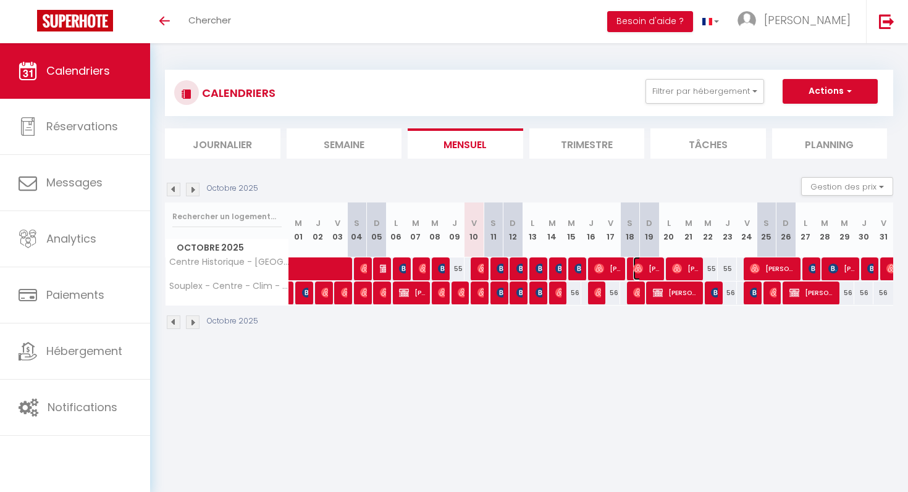
click at [635, 268] on img at bounding box center [638, 269] width 10 height 10
select select "41383"
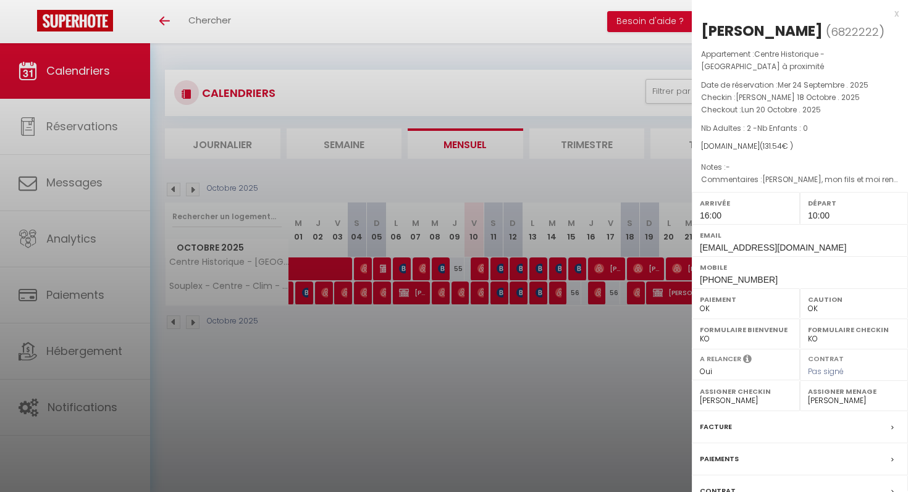
click at [637, 276] on div at bounding box center [454, 246] width 908 height 492
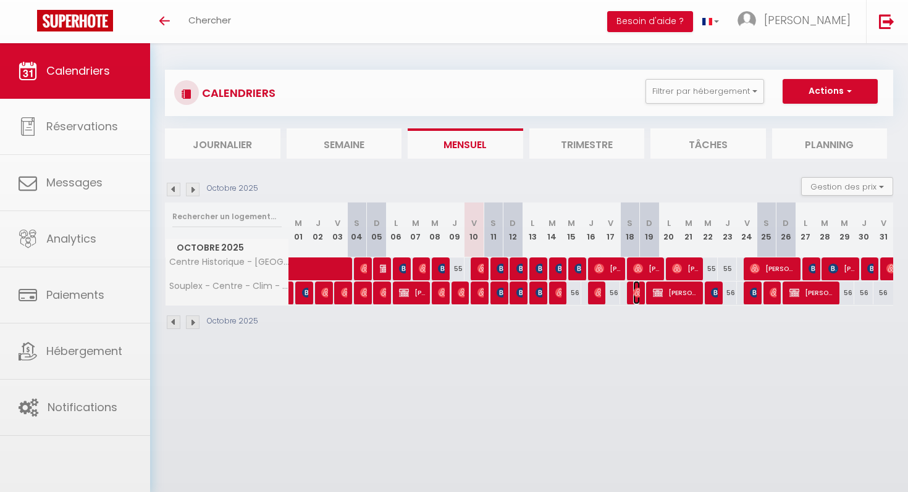
click at [639, 292] on img at bounding box center [638, 293] width 10 height 10
select select
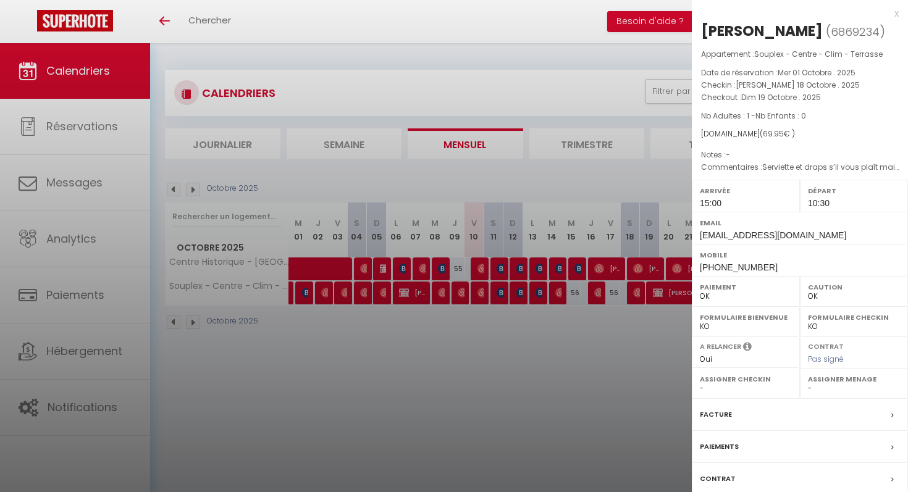
click at [639, 312] on div at bounding box center [454, 246] width 908 height 492
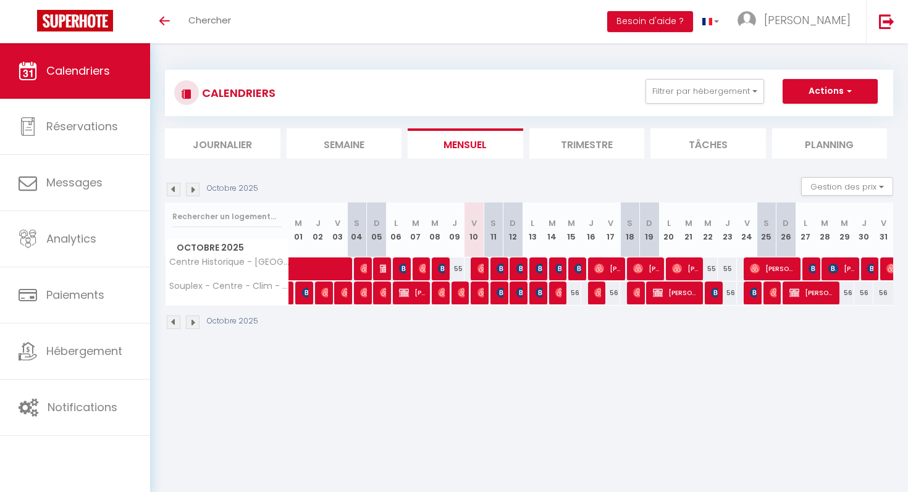
click at [631, 297] on div at bounding box center [637, 293] width 20 height 23
click at [635, 296] on img at bounding box center [638, 293] width 10 height 10
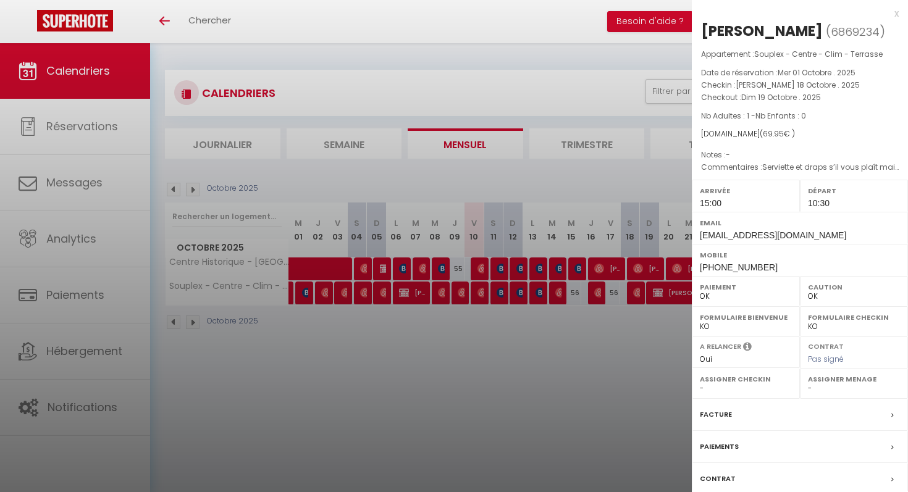
click at [635, 296] on div at bounding box center [454, 246] width 908 height 492
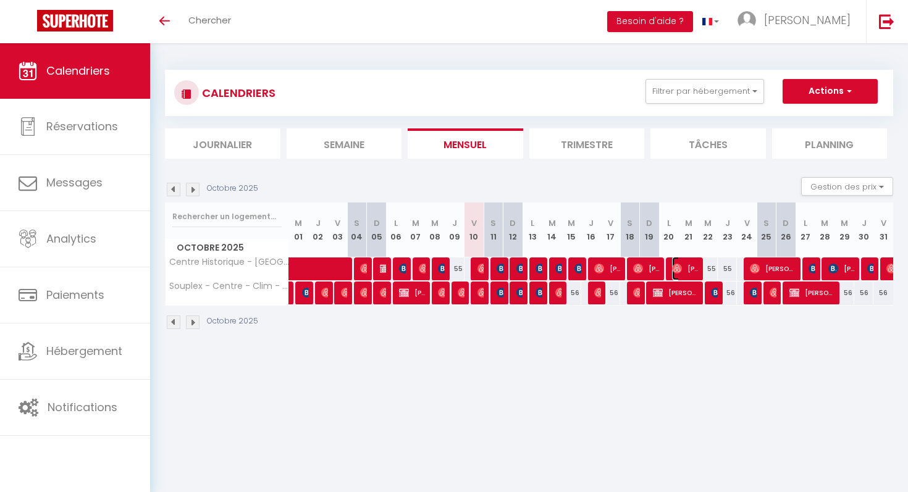
click at [673, 270] on img at bounding box center [677, 269] width 10 height 10
select select "41383"
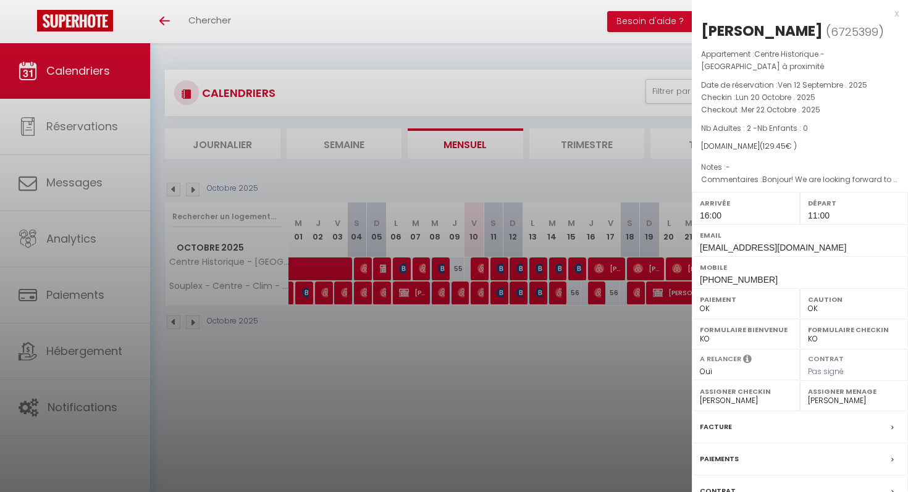
click at [671, 336] on div at bounding box center [454, 246] width 908 height 492
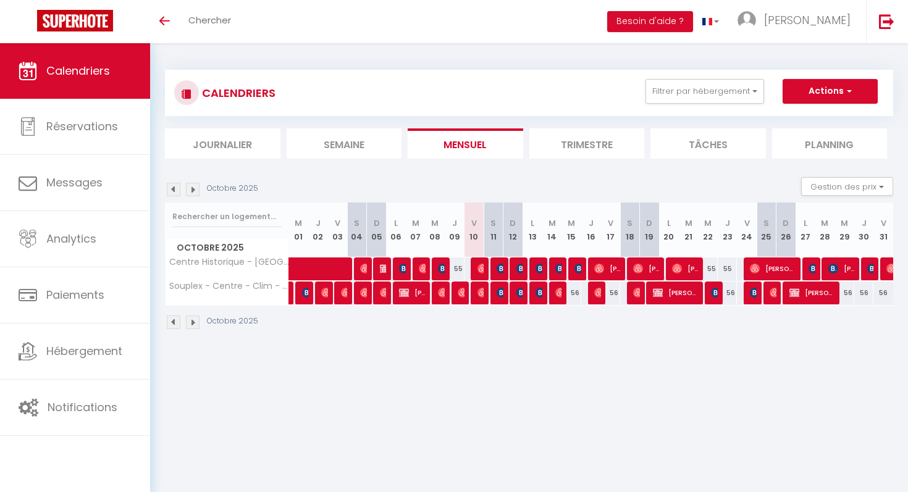
click at [710, 294] on div at bounding box center [715, 293] width 20 height 23
click at [712, 293] on img at bounding box center [716, 293] width 10 height 10
select select "KO"
select select
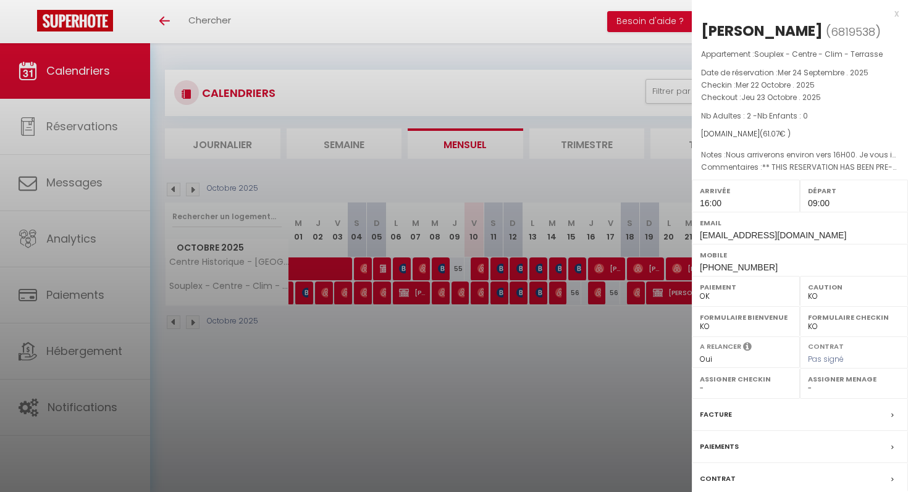
click at [651, 333] on div at bounding box center [454, 246] width 908 height 492
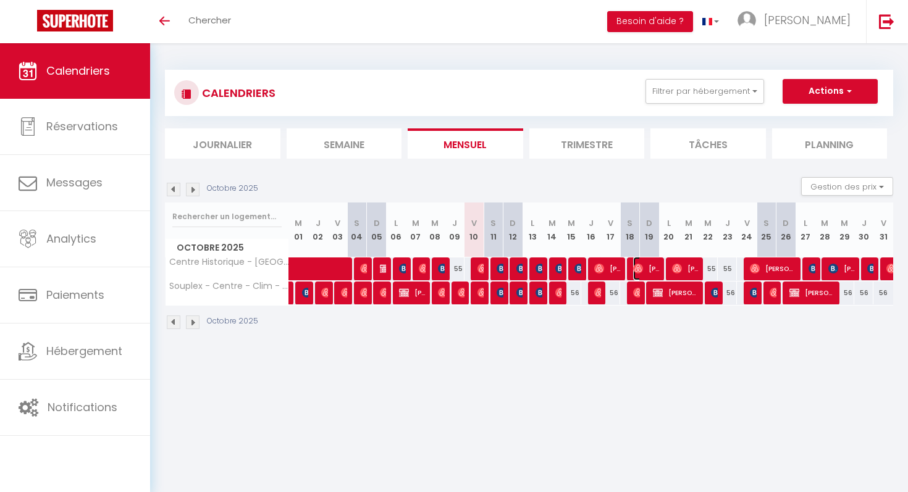
click at [634, 261] on span "[PERSON_NAME]" at bounding box center [646, 268] width 27 height 23
select select "OK"
select select "41383"
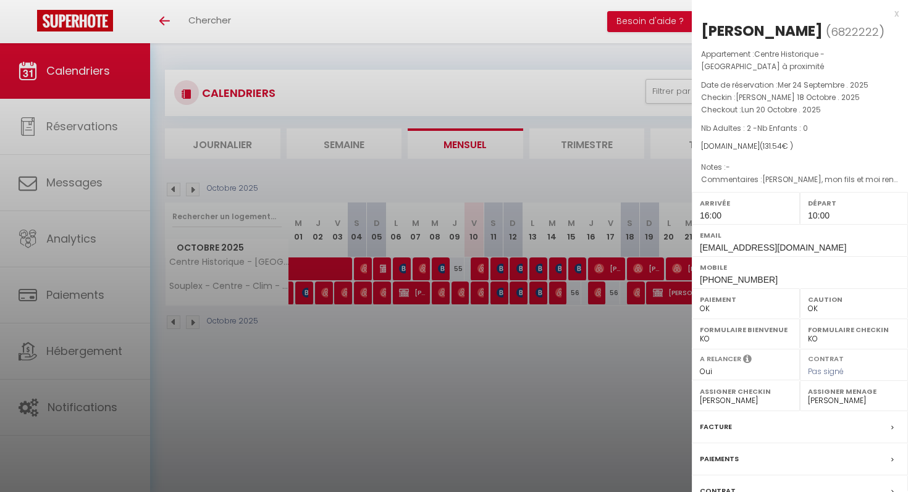
click at [656, 330] on div at bounding box center [454, 246] width 908 height 492
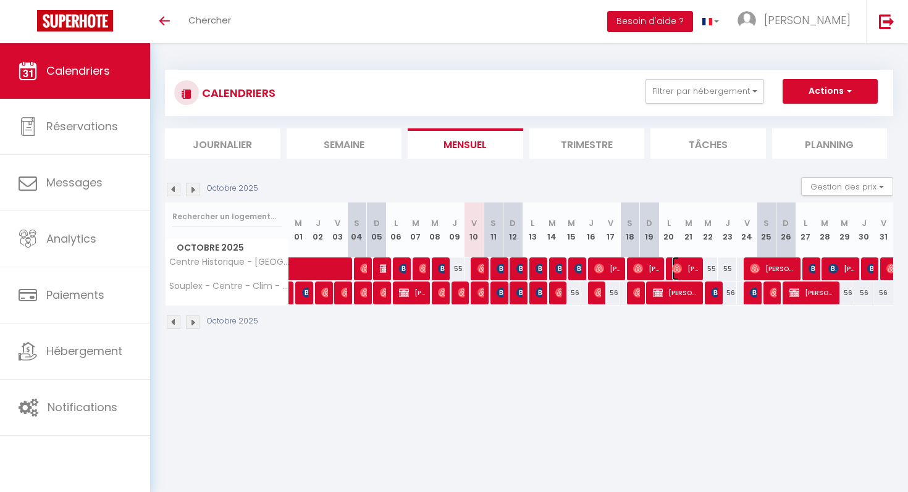
click at [673, 271] on img at bounding box center [677, 269] width 10 height 10
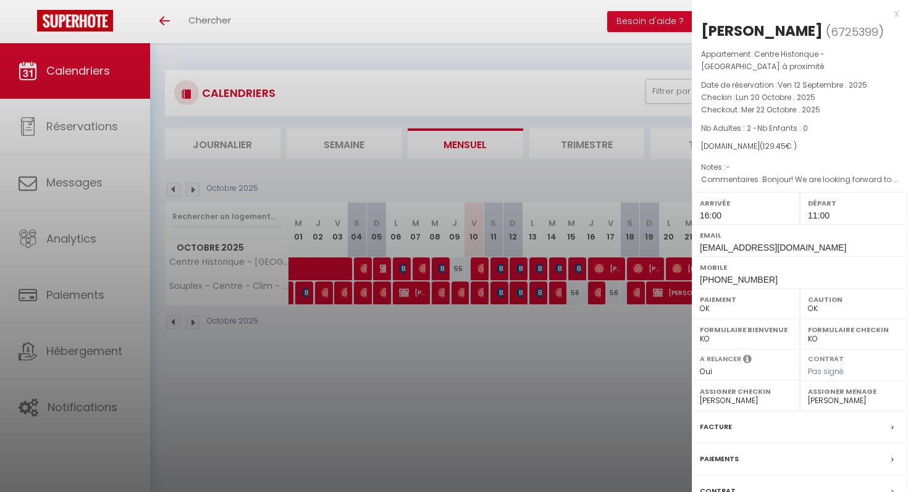
click at [669, 332] on div at bounding box center [454, 246] width 908 height 492
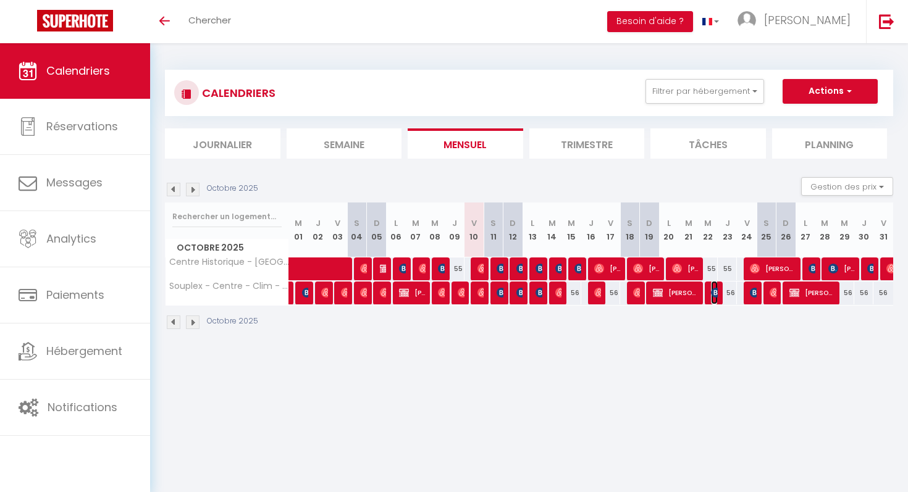
click at [715, 298] on span "[PERSON_NAME]" at bounding box center [714, 292] width 7 height 23
select select "KO"
select select
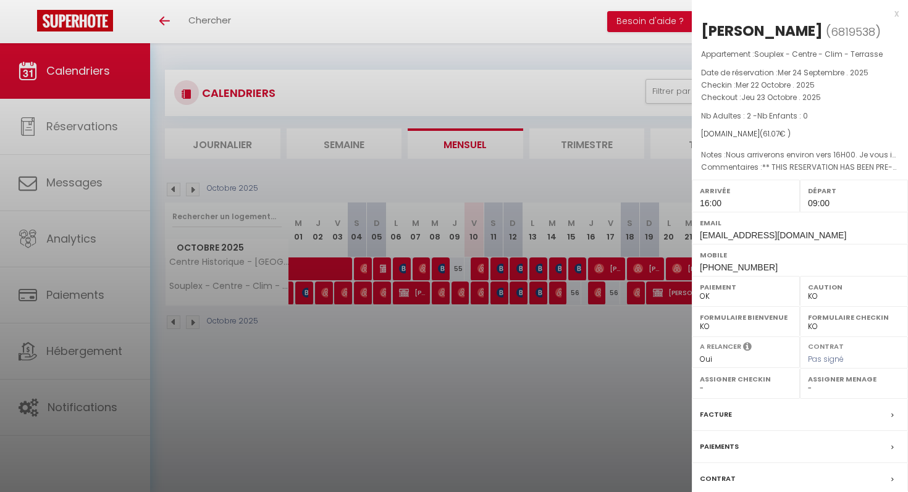
click at [673, 322] on div at bounding box center [454, 246] width 908 height 492
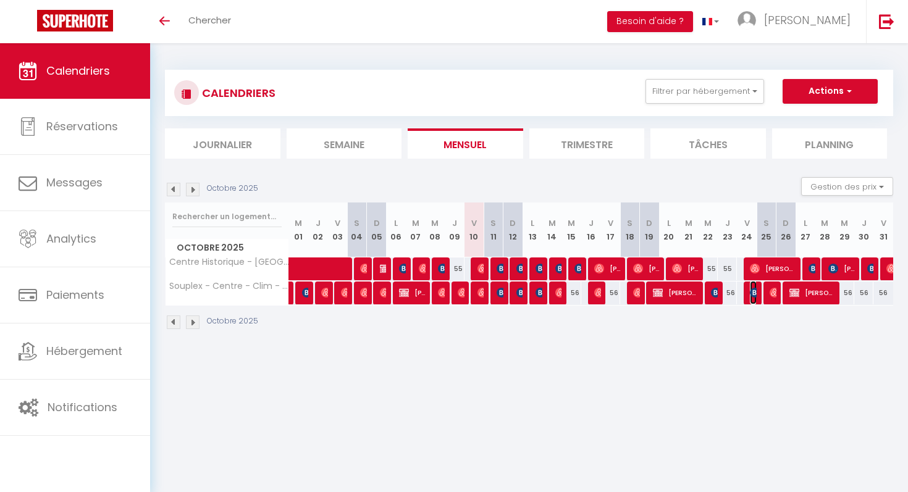
click at [752, 290] on img at bounding box center [755, 293] width 10 height 10
select select "0"
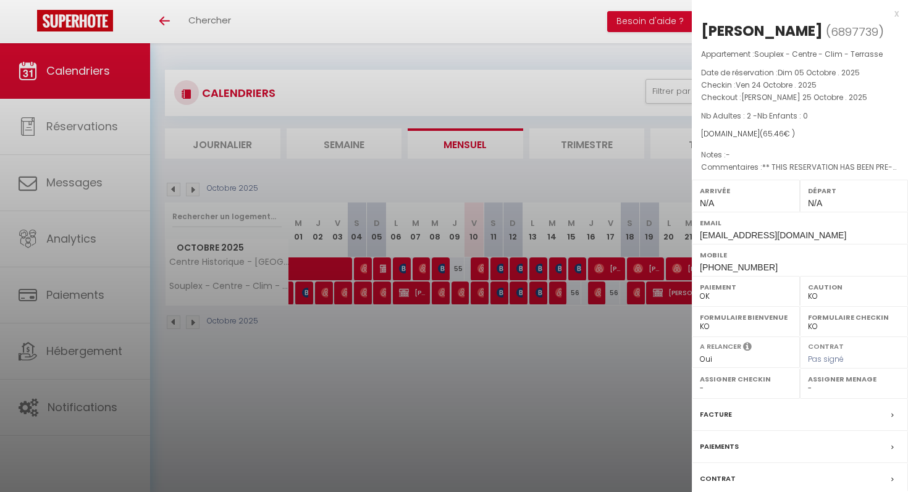
click at [681, 332] on div at bounding box center [454, 246] width 908 height 492
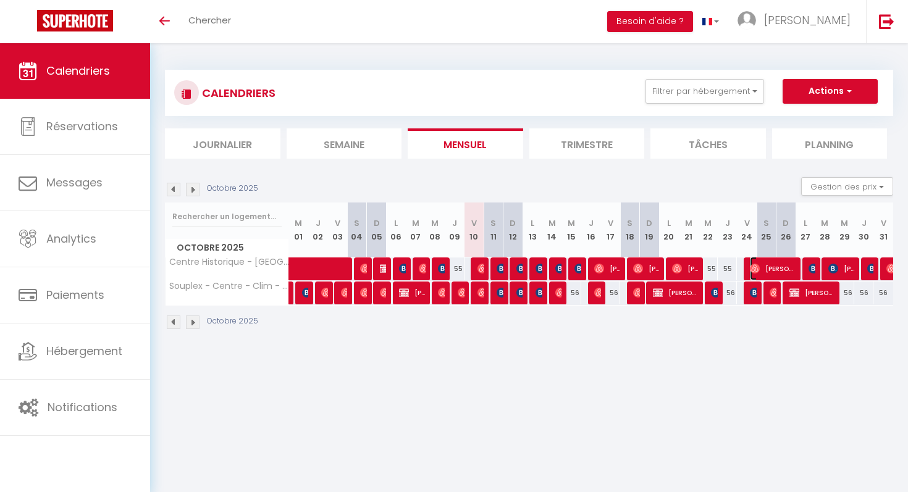
click at [759, 269] on img at bounding box center [755, 269] width 10 height 10
select select "OK"
select select "41383"
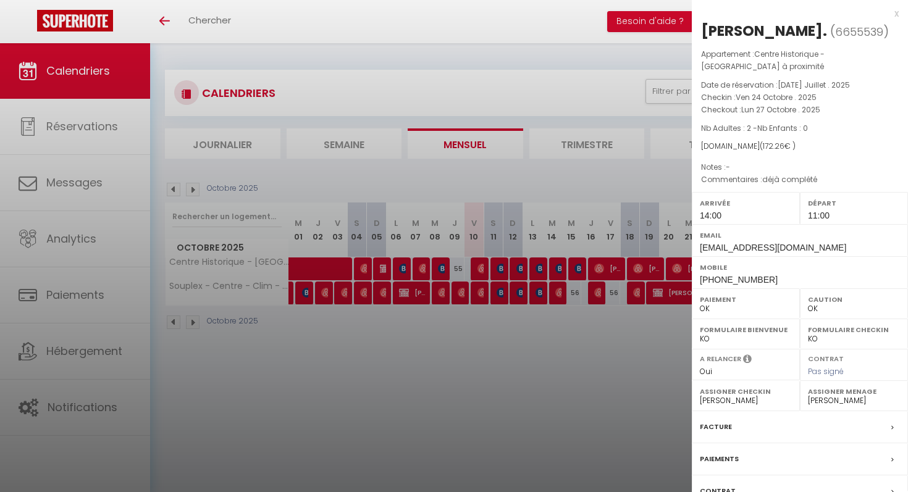
click at [660, 325] on div at bounding box center [454, 246] width 908 height 492
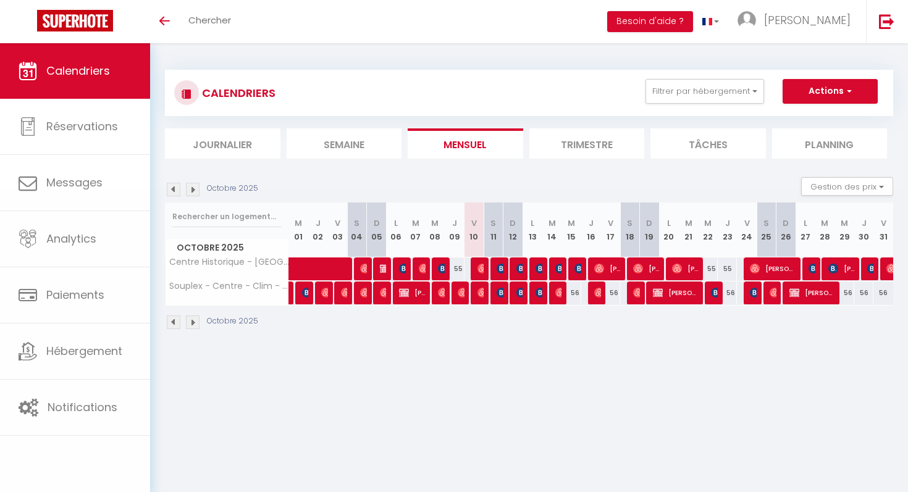
click at [641, 290] on div at bounding box center [635, 293] width 20 height 23
click at [636, 291] on img at bounding box center [638, 293] width 10 height 10
select select
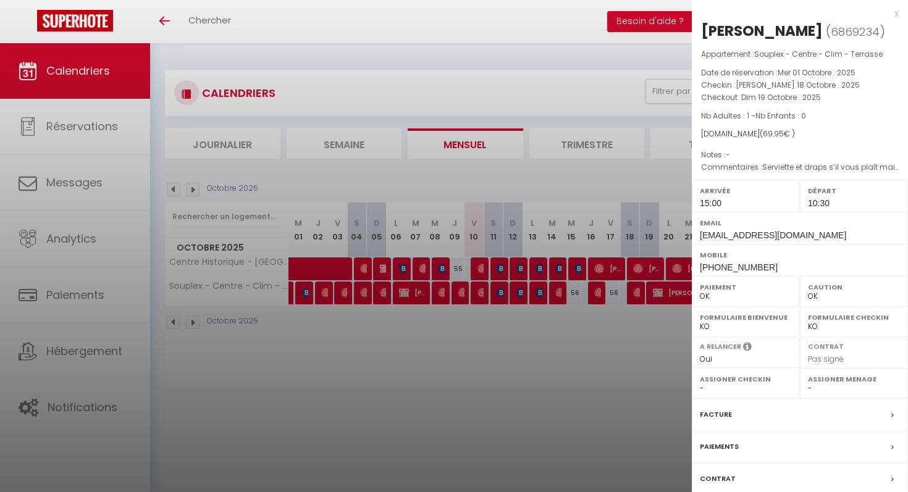
click at [627, 318] on div at bounding box center [454, 246] width 908 height 492
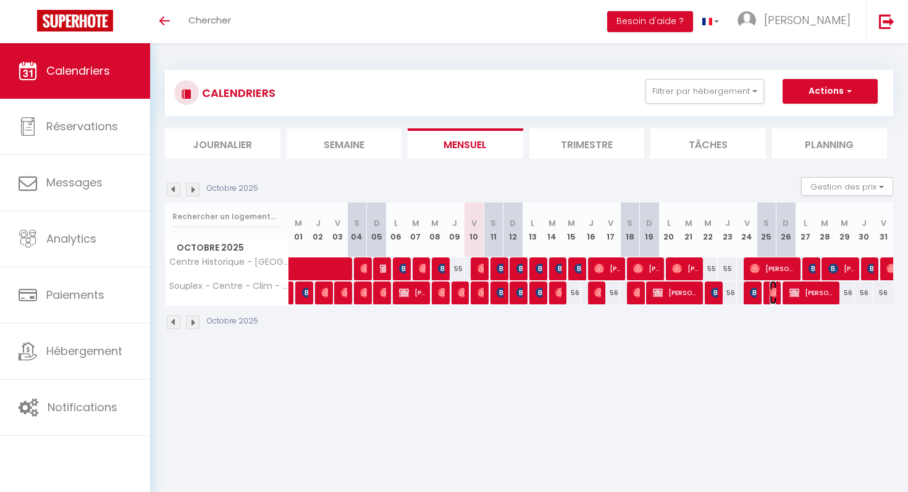
click at [773, 291] on img at bounding box center [775, 293] width 10 height 10
select select "0"
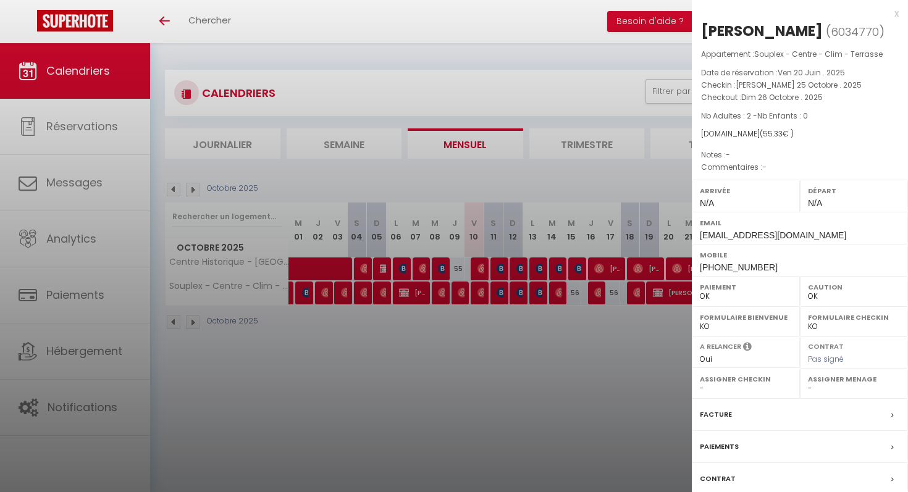
click at [664, 353] on div at bounding box center [454, 246] width 908 height 492
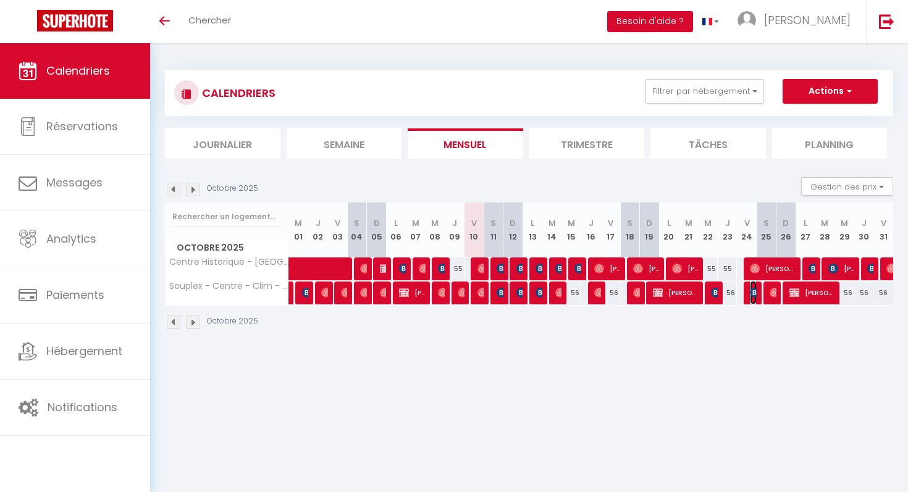
click at [752, 287] on span "[PERSON_NAME]" at bounding box center [753, 292] width 7 height 23
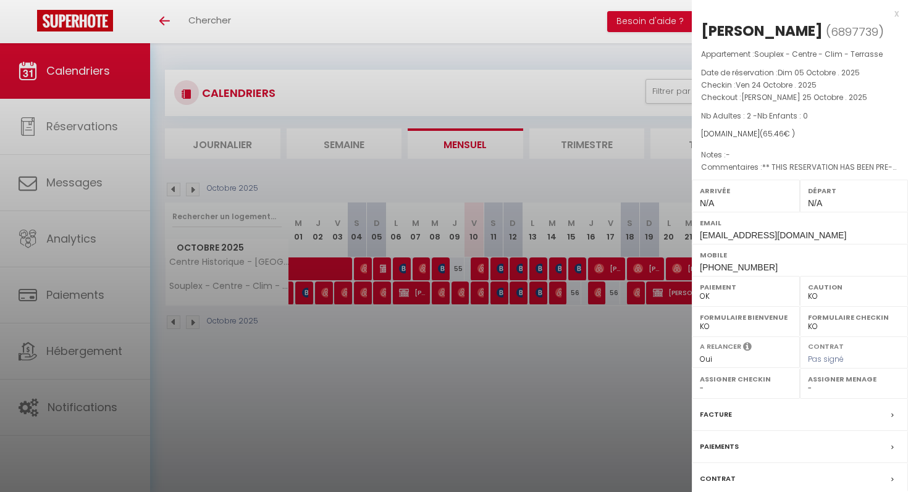
click at [638, 354] on div at bounding box center [454, 246] width 908 height 492
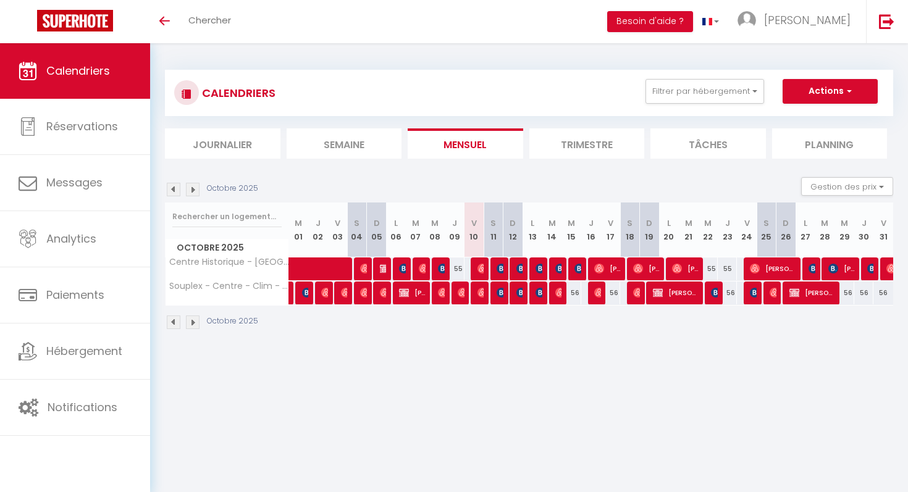
click at [712, 308] on div "Octobre 2025" at bounding box center [529, 324] width 728 height 36
click at [681, 269] on img at bounding box center [677, 269] width 10 height 10
select select "OK"
select select "41383"
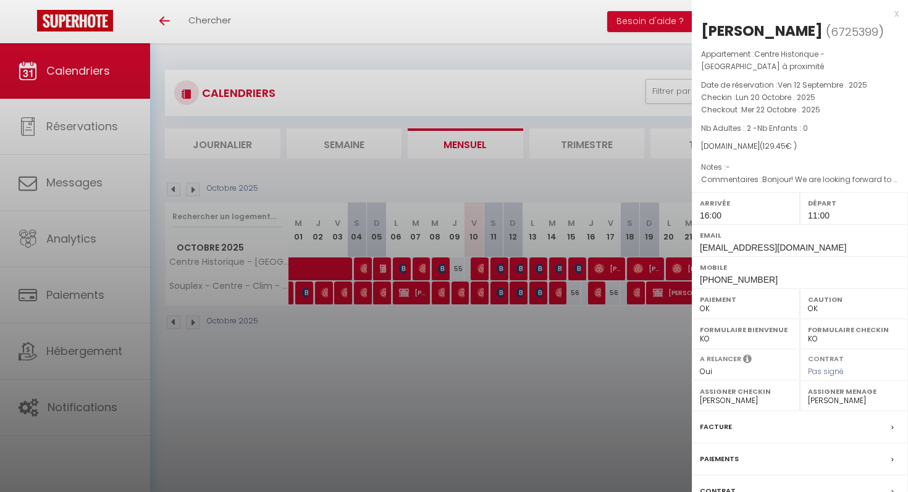
click at [678, 328] on div at bounding box center [454, 246] width 908 height 492
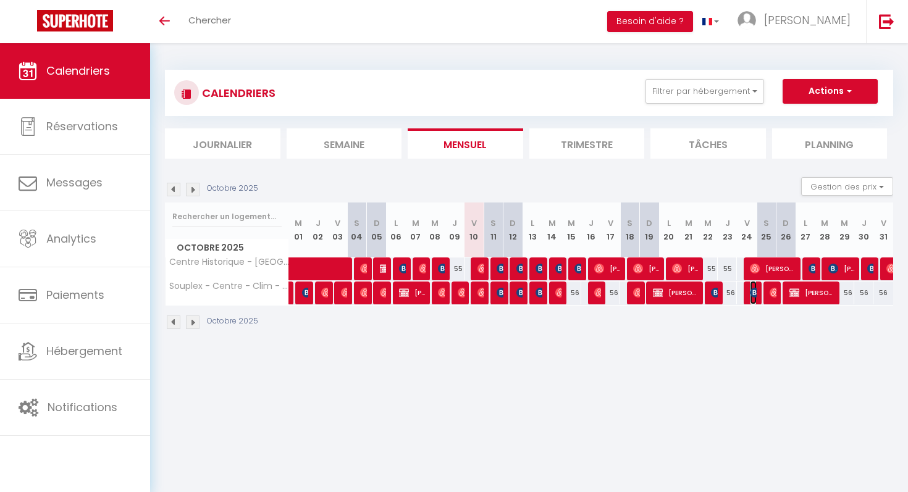
click at [754, 289] on img at bounding box center [755, 293] width 10 height 10
select select "KO"
select select "0"
select select
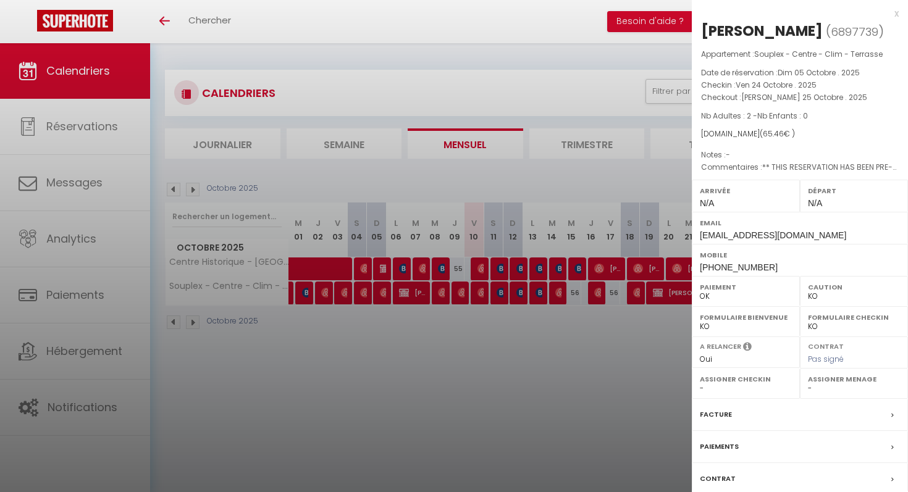
click at [631, 356] on div at bounding box center [454, 246] width 908 height 492
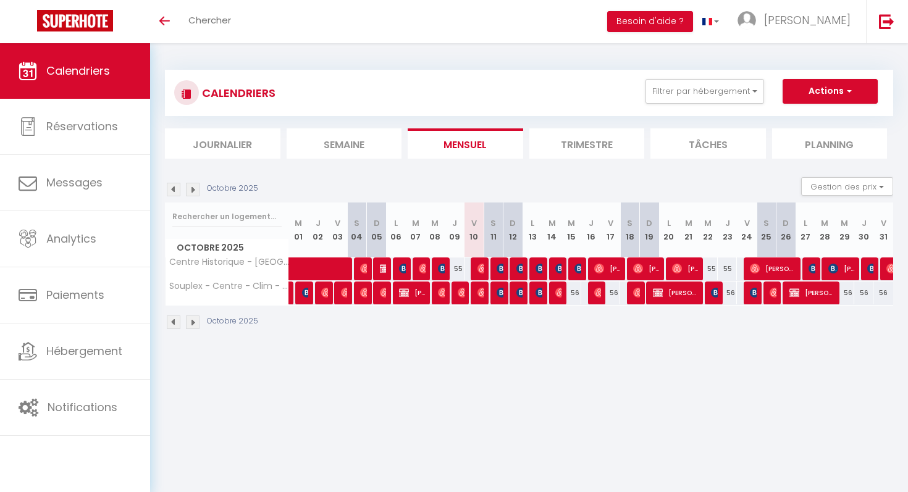
click at [709, 303] on div at bounding box center [715, 293] width 20 height 23
click at [711, 300] on span "[PERSON_NAME]" at bounding box center [714, 292] width 7 height 23
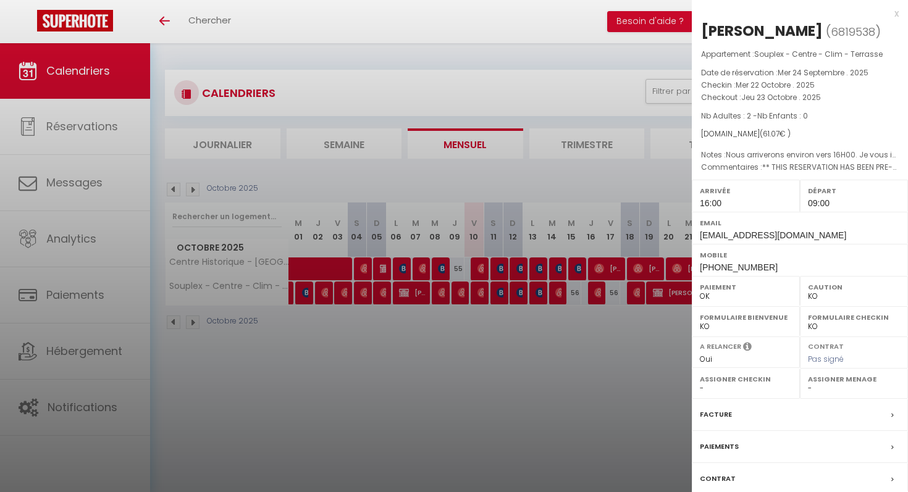
click at [646, 337] on div at bounding box center [454, 246] width 908 height 492
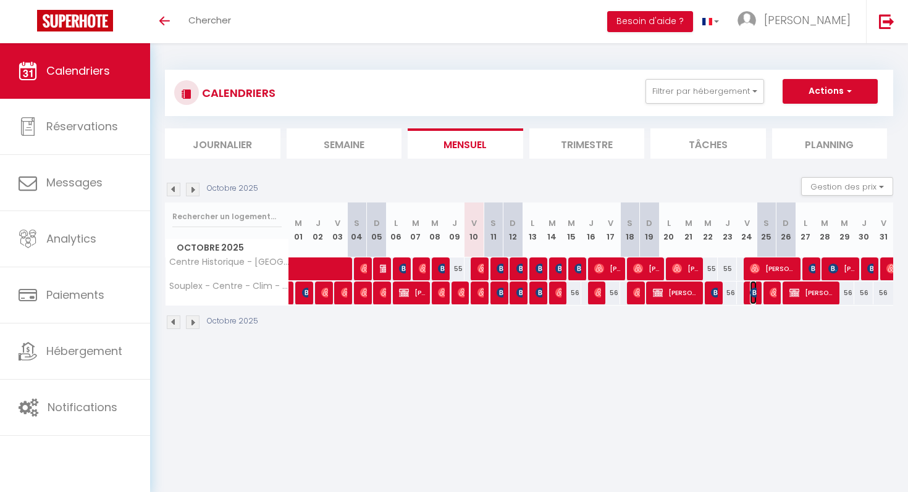
click at [751, 290] on img at bounding box center [755, 293] width 10 height 10
select select "0"
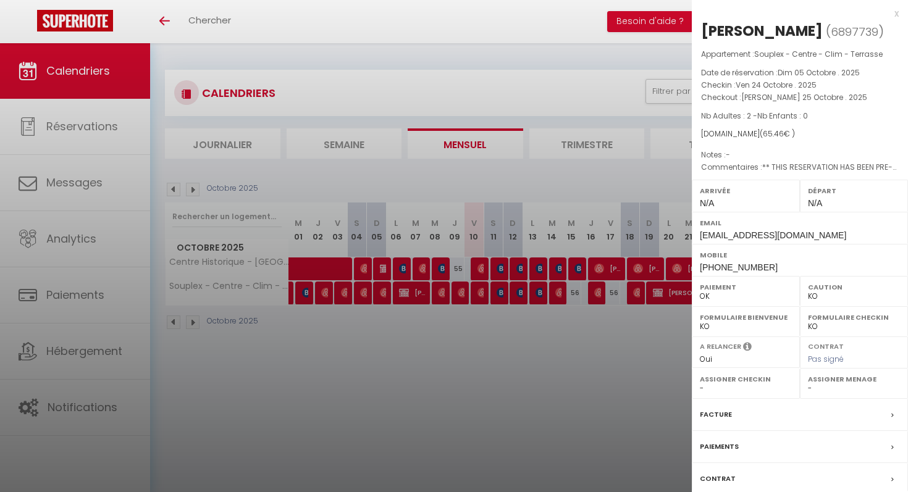
click at [629, 356] on div at bounding box center [454, 246] width 908 height 492
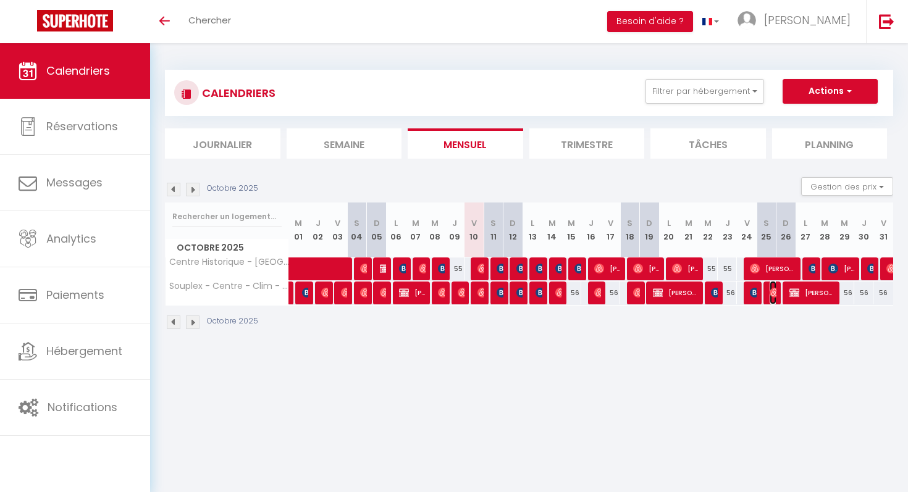
click at [772, 291] on img at bounding box center [775, 293] width 10 height 10
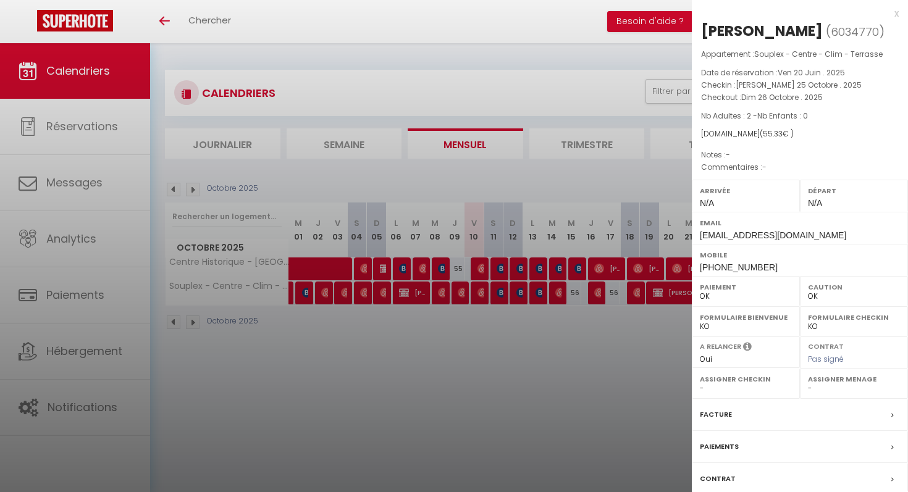
click at [635, 336] on div at bounding box center [454, 246] width 908 height 492
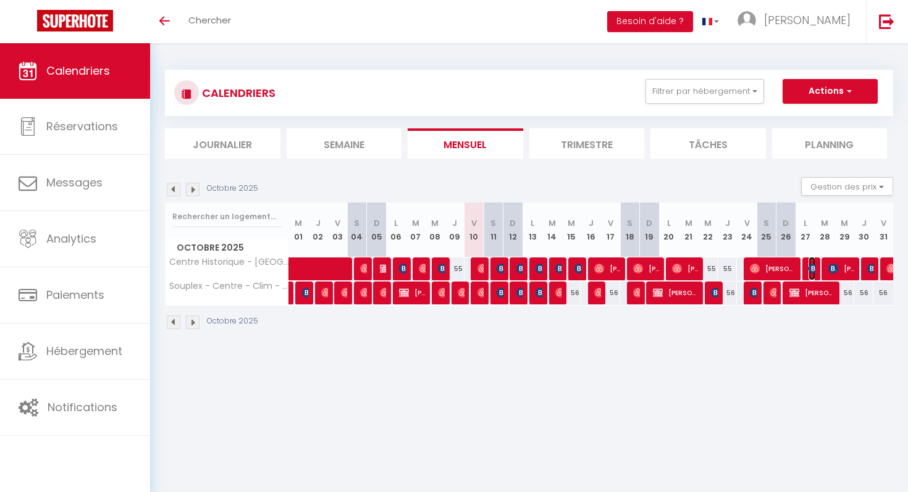
click at [811, 268] on img at bounding box center [814, 269] width 10 height 10
select select "KO"
select select "41383"
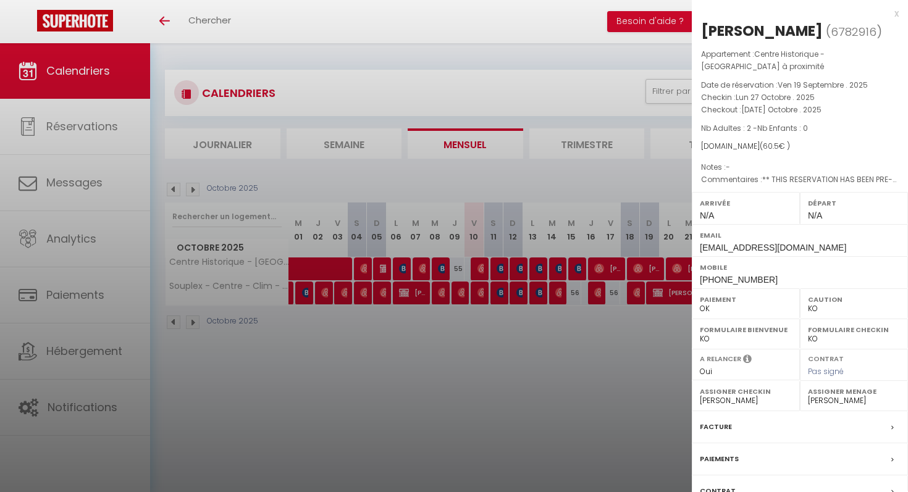
click at [598, 358] on div at bounding box center [454, 246] width 908 height 492
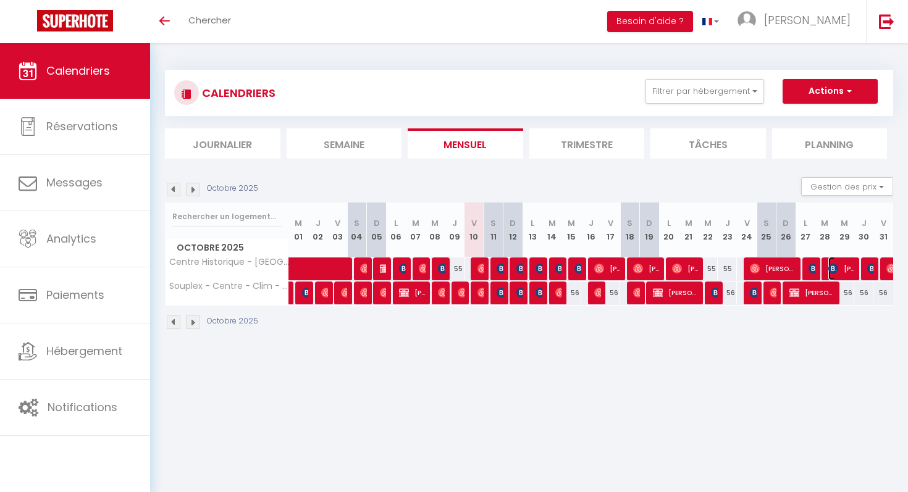
click at [844, 265] on span "[PERSON_NAME]" at bounding box center [841, 268] width 27 height 23
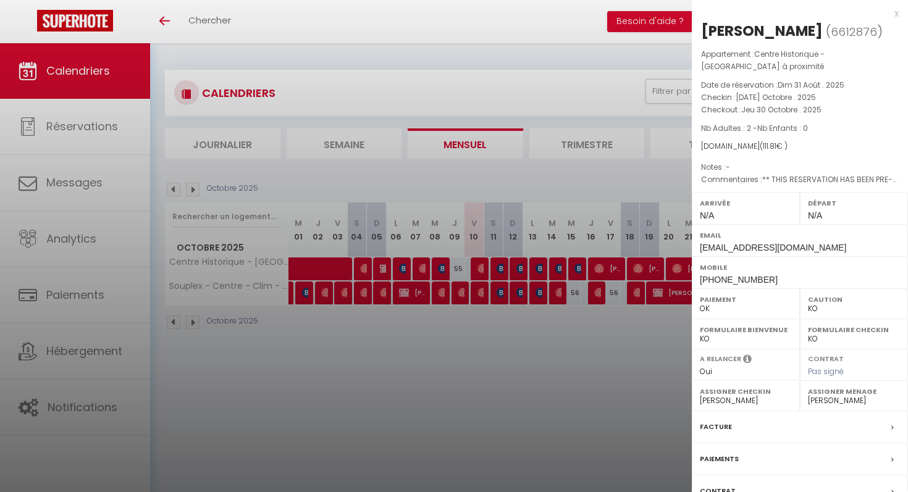
click at [552, 362] on div at bounding box center [454, 246] width 908 height 492
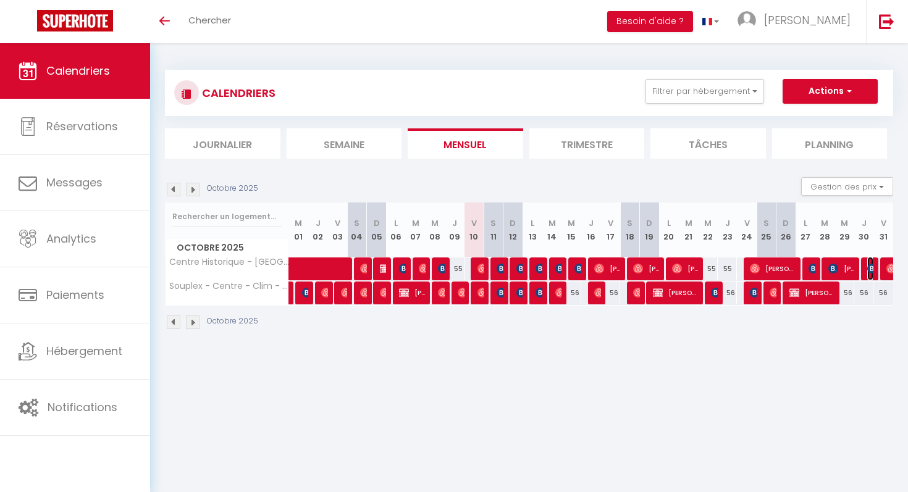
click at [868, 263] on span "[PERSON_NAME]" at bounding box center [870, 268] width 7 height 23
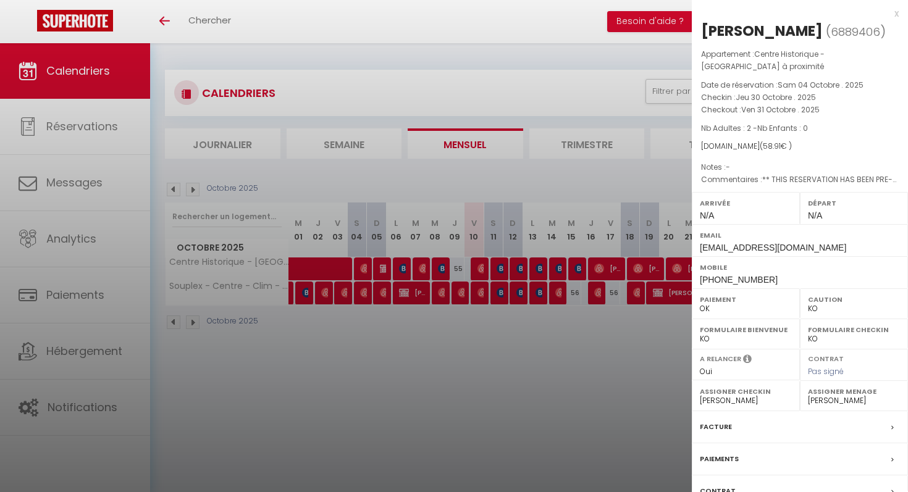
click at [581, 358] on div at bounding box center [454, 246] width 908 height 492
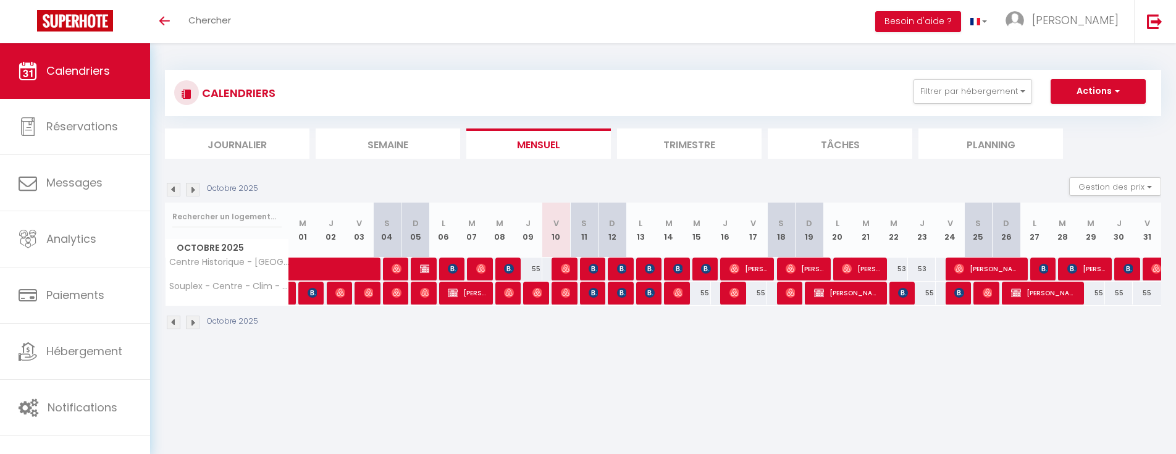
click at [591, 174] on section "Octobre 2025 Gestion des prix Nb Nuits minimum Règles Disponibilité Octobre 202…" at bounding box center [663, 253] width 996 height 177
checkbox input "false"
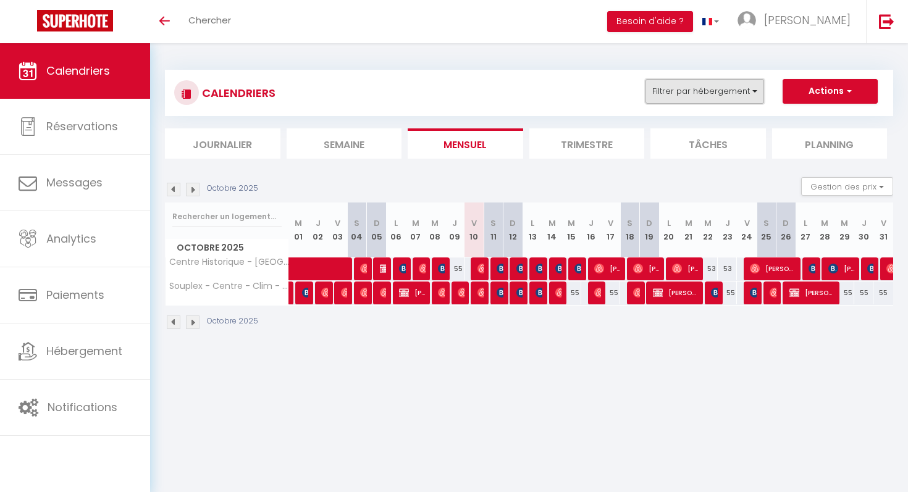
click at [667, 94] on button "Filtrer par hébergement" at bounding box center [705, 91] width 119 height 25
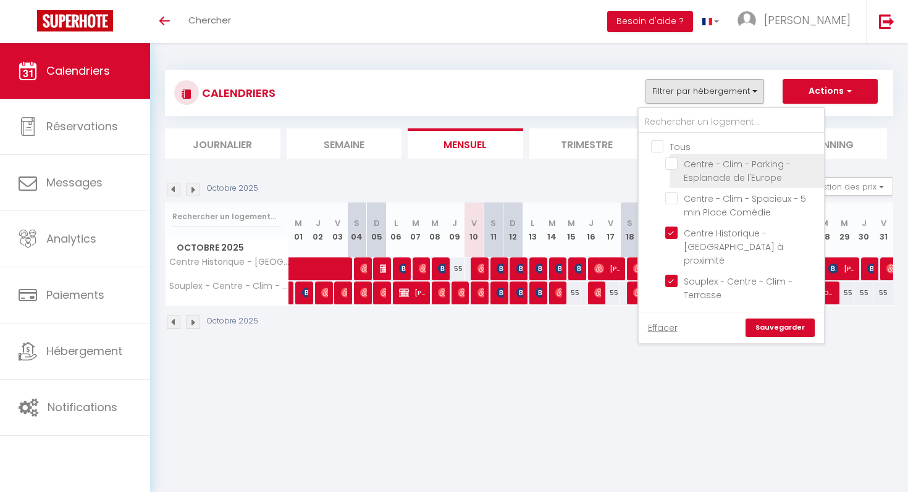
click at [677, 169] on input "Centre - Clim - Parking - Esplanade de l'Europe" at bounding box center [742, 164] width 154 height 12
checkbox input "true"
checkbox input "false"
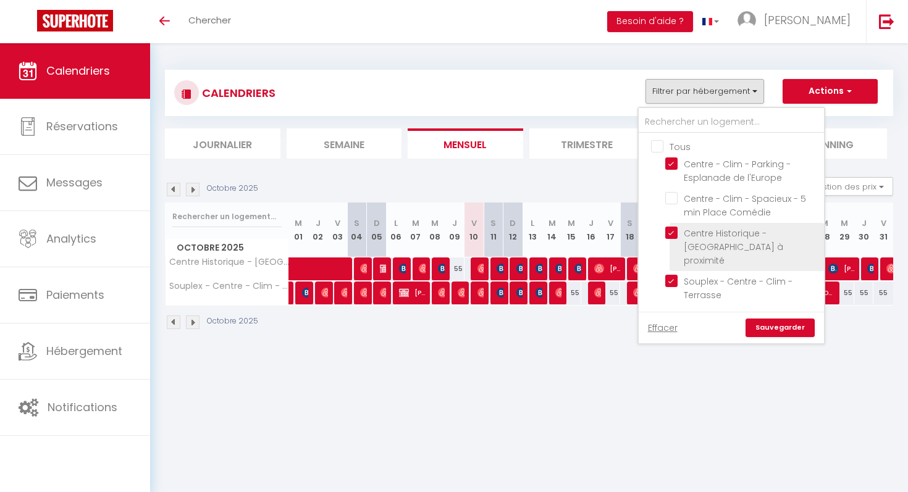
click at [678, 232] on input "Centre Historique - [GEOGRAPHIC_DATA] à proximité" at bounding box center [742, 233] width 154 height 12
checkbox input "false"
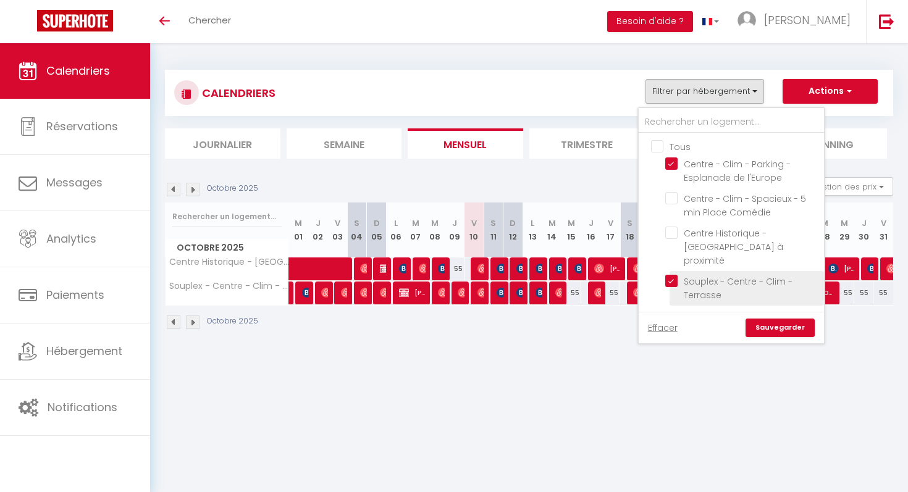
click at [678, 271] on li "Souplex - Centre - Clim - Terrasse" at bounding box center [747, 288] width 154 height 35
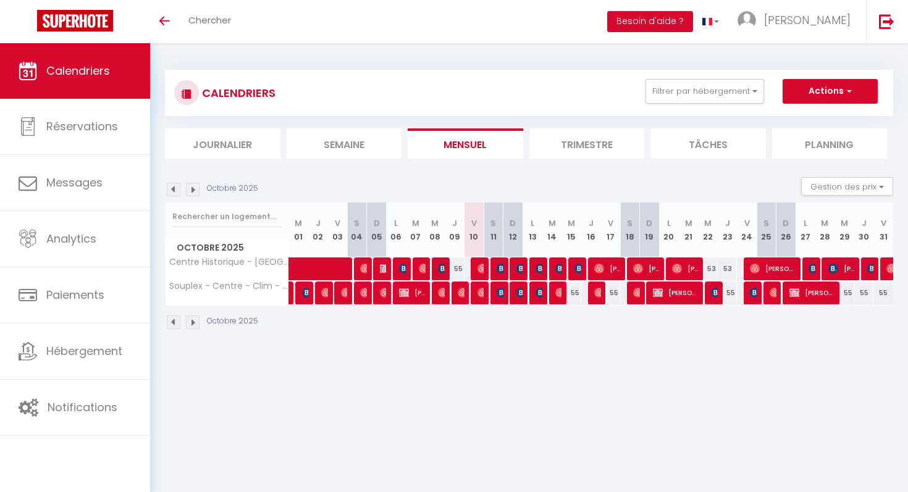
click at [688, 106] on div "CALENDRIERS Filtrer par hébergement Tous Centre - Clim - Parking - Esplanade de…" at bounding box center [529, 93] width 710 height 28
click at [680, 96] on button "Filtrer par hébergement" at bounding box center [705, 91] width 119 height 25
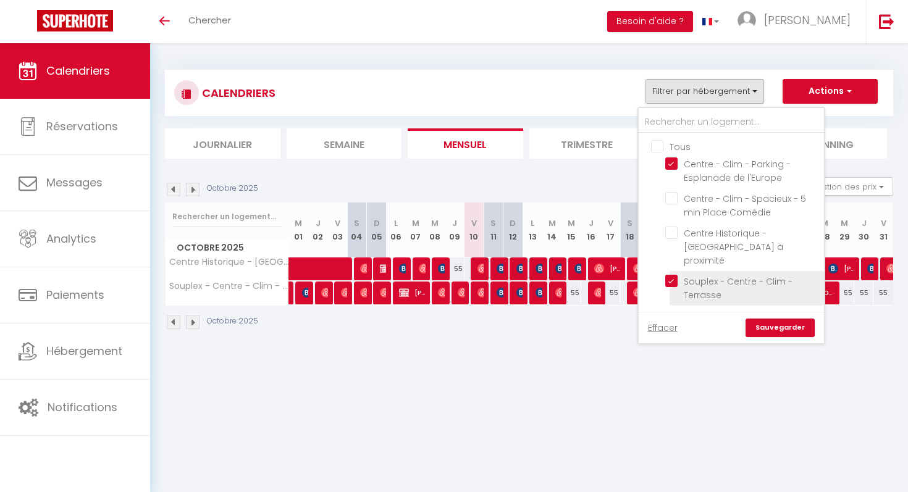
click at [697, 275] on input "Souplex - Centre - Clim - Terrasse" at bounding box center [742, 281] width 154 height 12
checkbox input "false"
click at [776, 319] on link "Sauvegarder" at bounding box center [780, 328] width 69 height 19
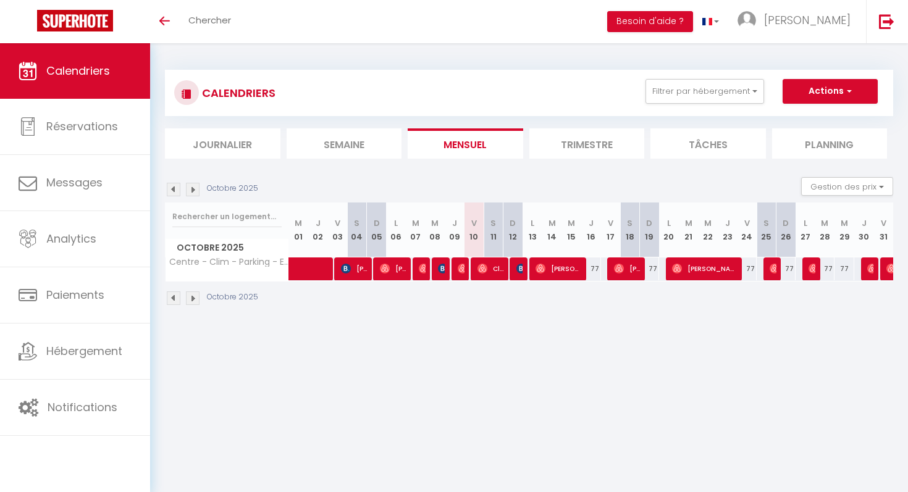
click at [437, 270] on div at bounding box center [442, 269] width 20 height 23
click at [444, 270] on img at bounding box center [443, 269] width 10 height 10
select select "OK"
select select "KO"
select select "1"
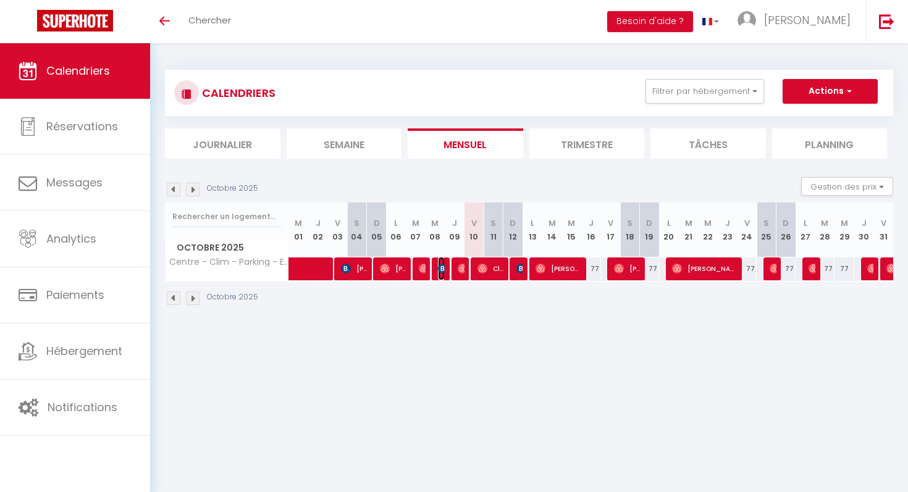
select select "0"
select select "1"
select select
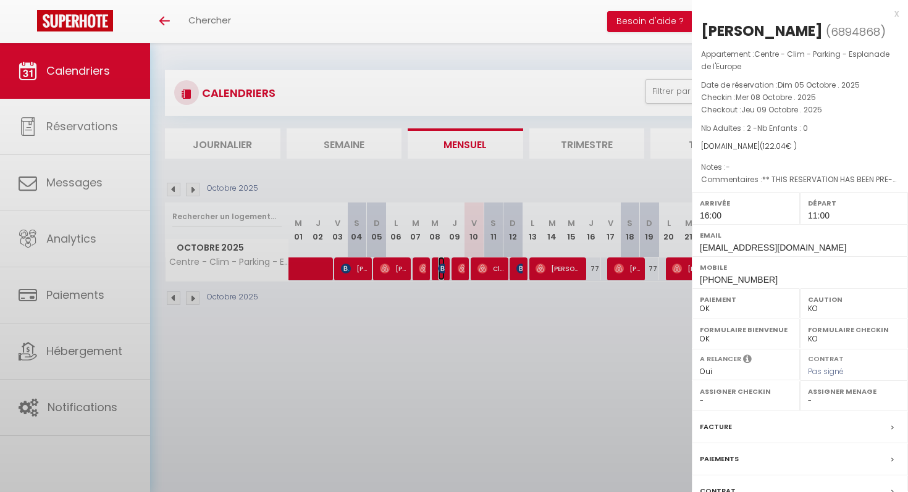
select select "51107"
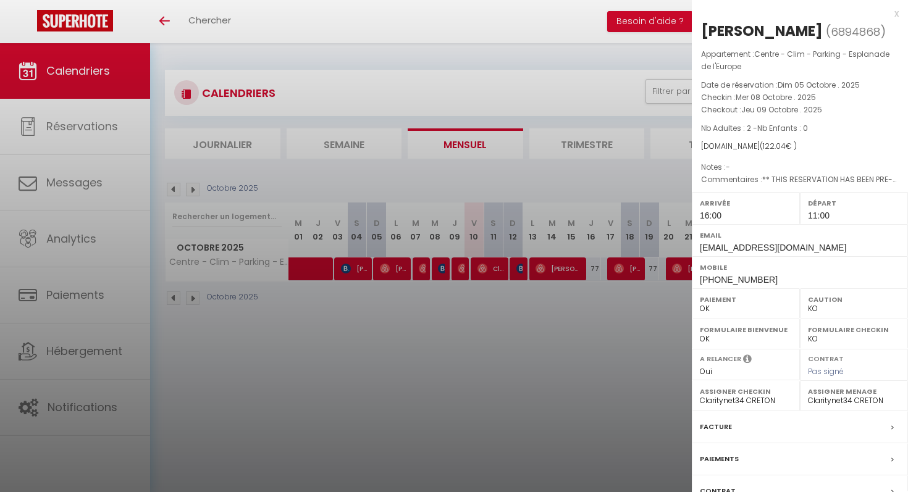
click at [450, 297] on div at bounding box center [454, 246] width 908 height 492
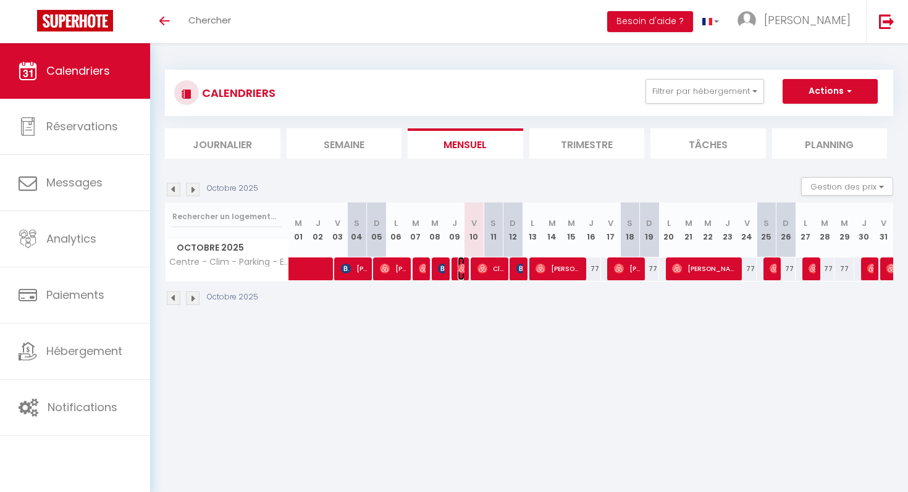
click at [461, 271] on img at bounding box center [463, 269] width 10 height 10
select select "OK"
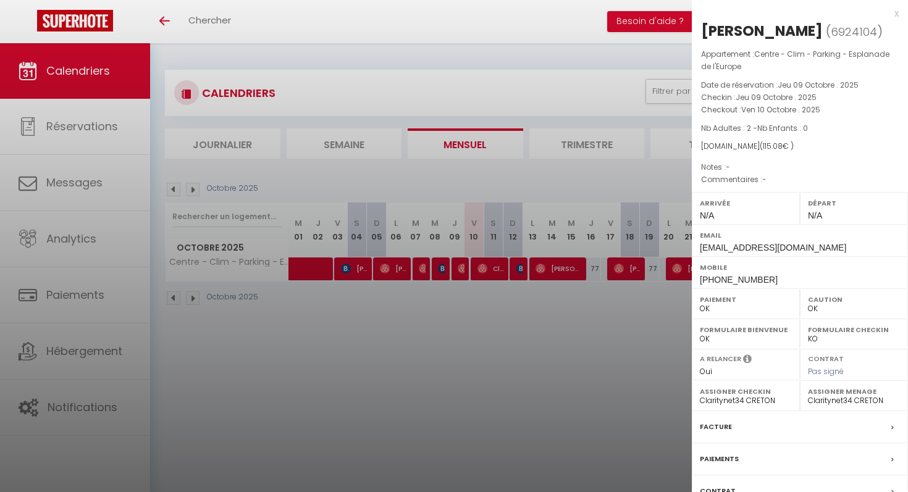
click at [466, 287] on div at bounding box center [454, 246] width 908 height 492
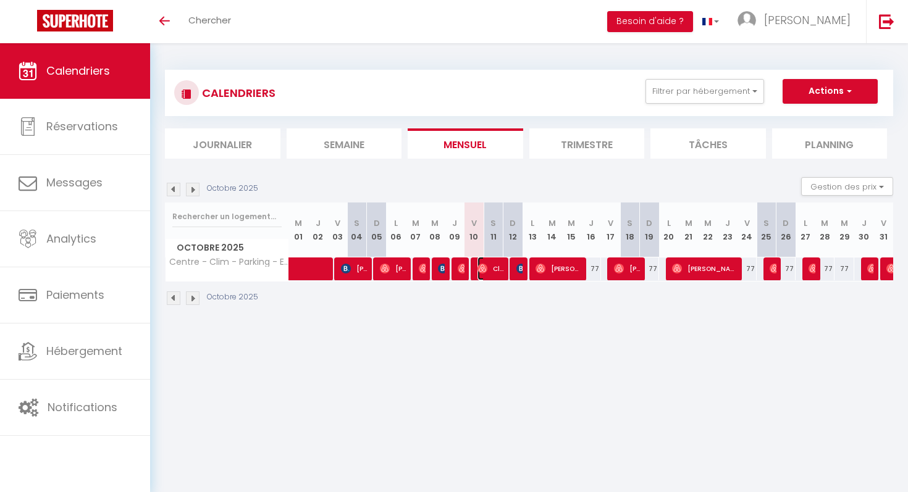
click at [478, 270] on img at bounding box center [483, 269] width 10 height 10
select select "1"
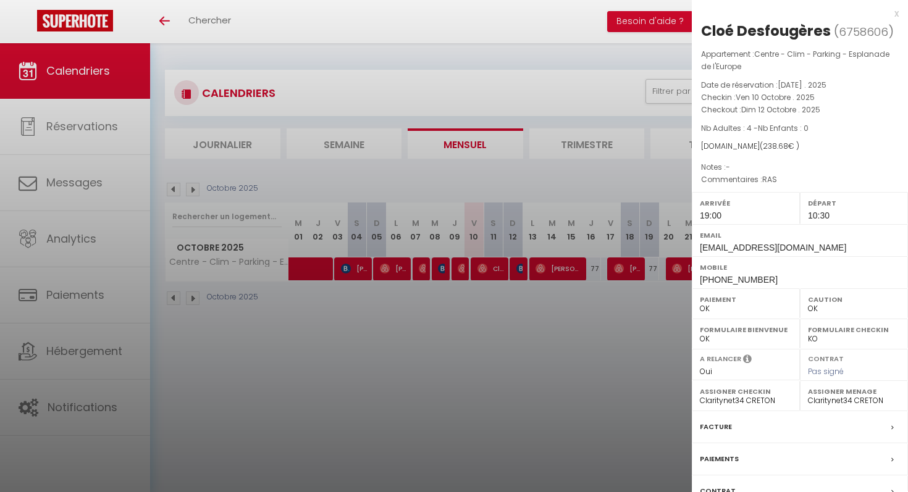
click at [482, 298] on div at bounding box center [454, 246] width 908 height 492
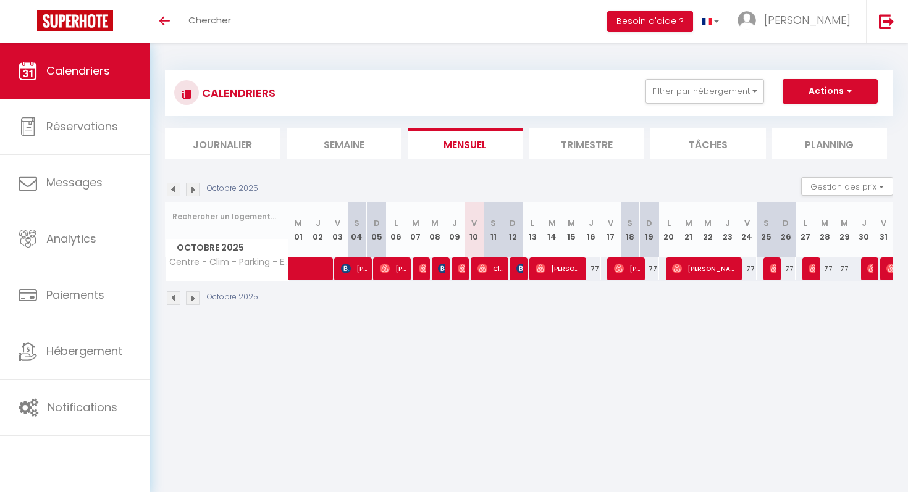
click at [515, 275] on div at bounding box center [520, 269] width 20 height 23
click at [524, 269] on div at bounding box center [518, 269] width 20 height 23
click at [518, 269] on img at bounding box center [521, 269] width 10 height 10
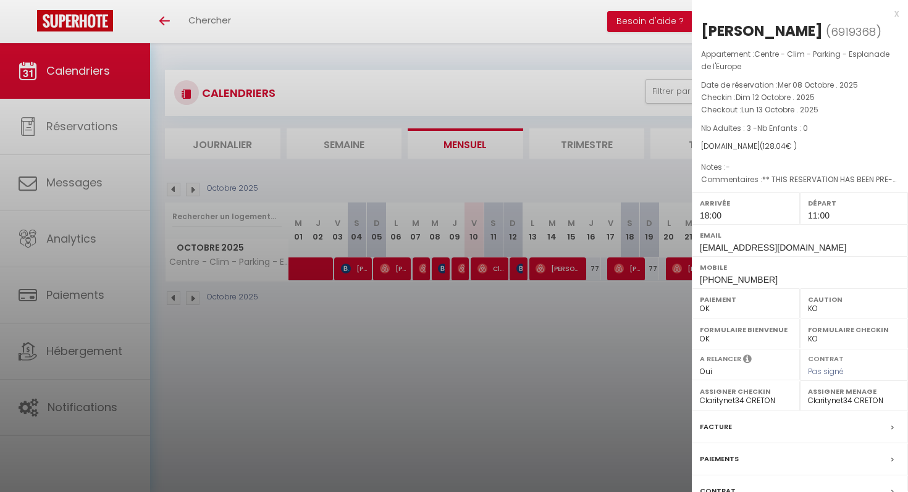
click at [511, 304] on div at bounding box center [454, 246] width 908 height 492
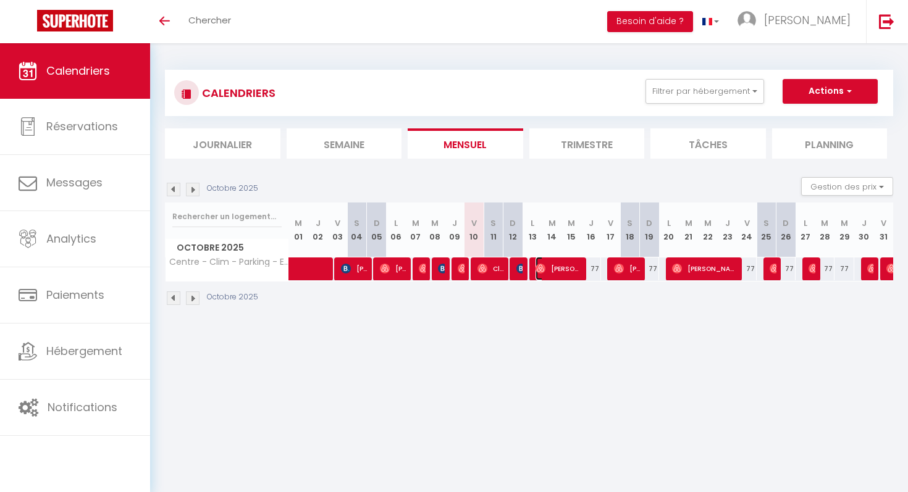
click at [539, 272] on img at bounding box center [541, 269] width 10 height 10
select select "OK"
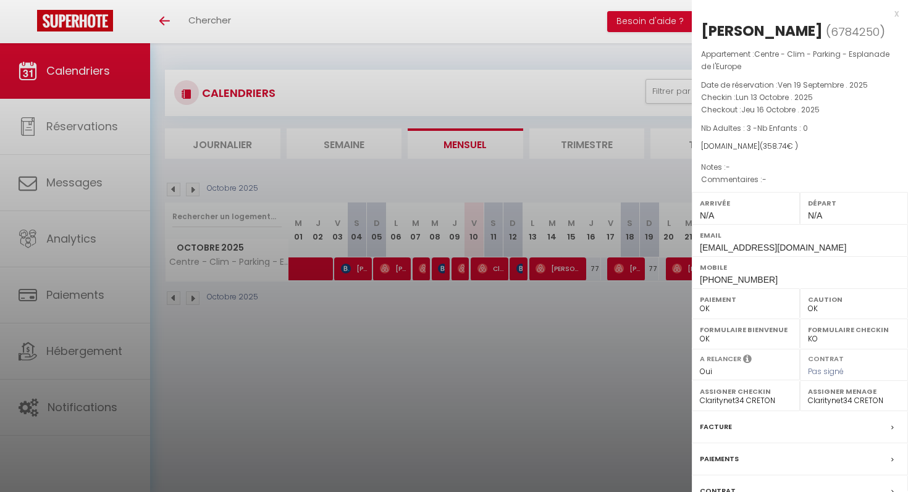
click at [537, 315] on div at bounding box center [454, 246] width 908 height 492
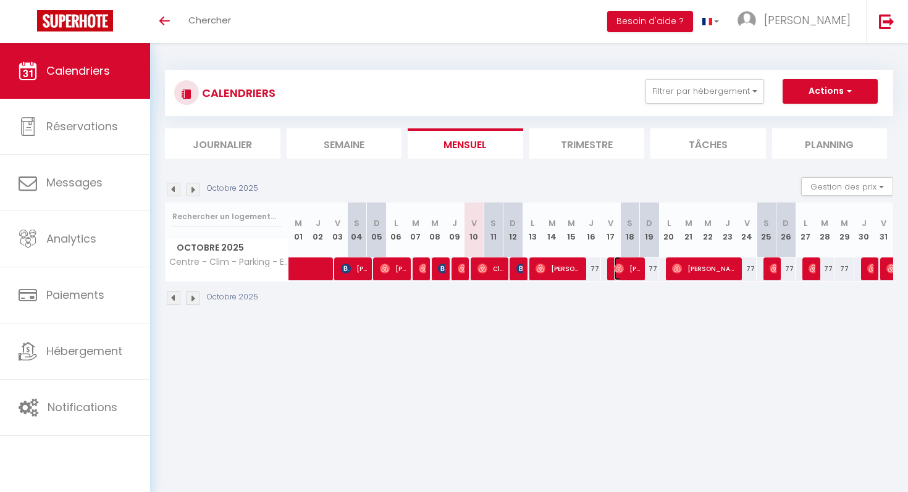
click at [618, 272] on img at bounding box center [619, 269] width 10 height 10
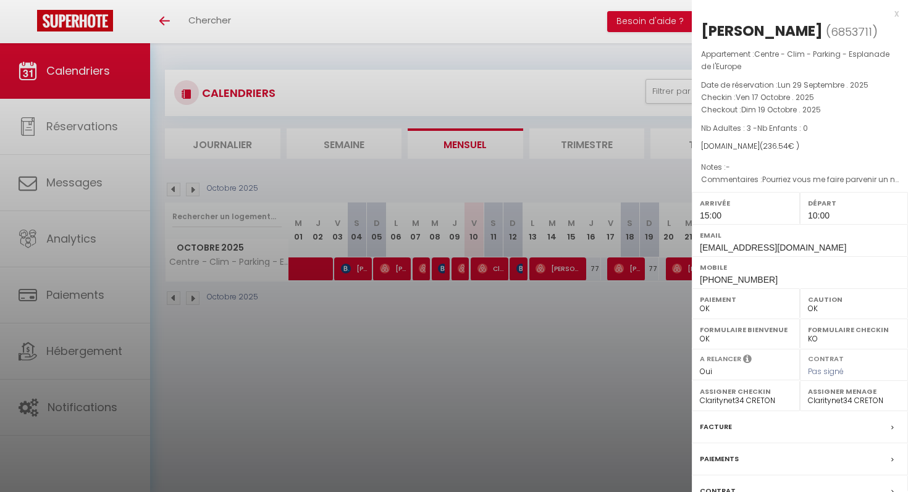
click at [613, 307] on div at bounding box center [454, 246] width 908 height 492
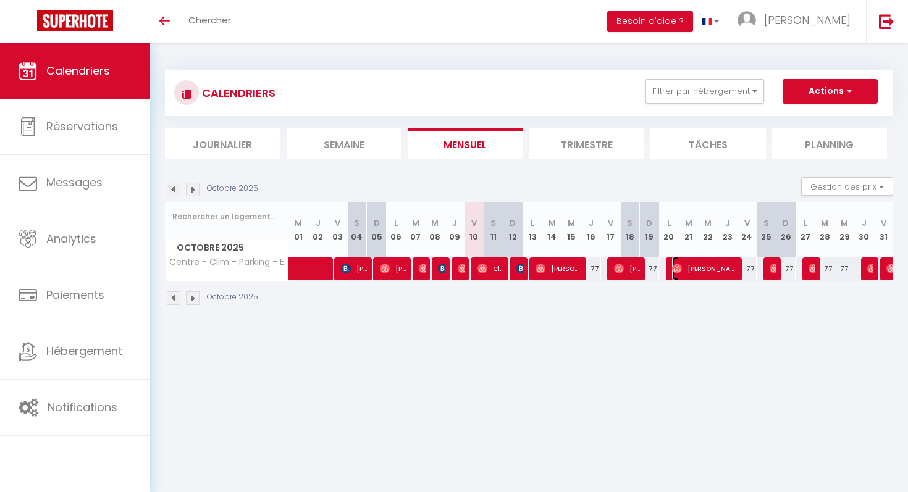
click at [689, 271] on span "[PERSON_NAME]" at bounding box center [705, 268] width 66 height 23
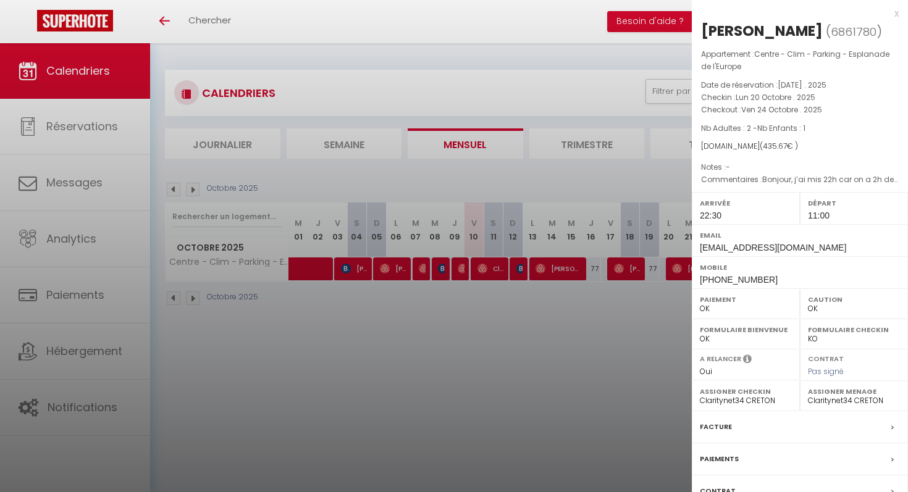
click at [658, 309] on div at bounding box center [454, 246] width 908 height 492
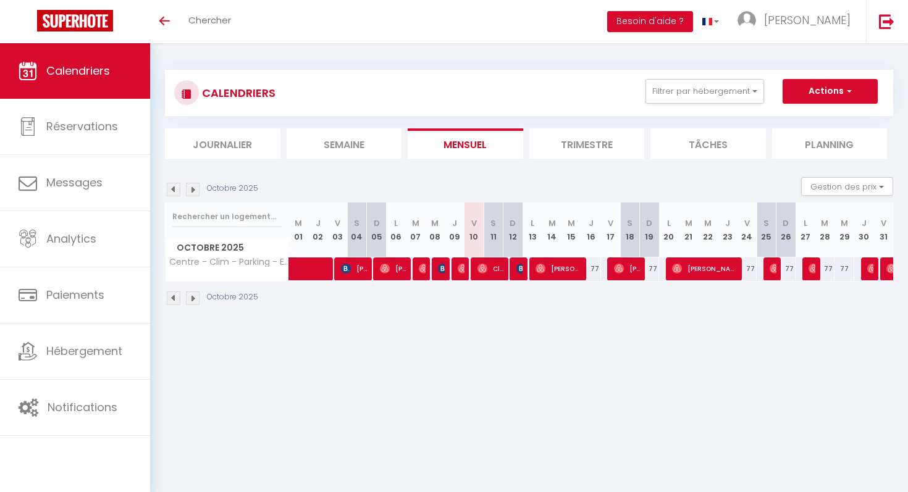
click at [768, 264] on div at bounding box center [774, 269] width 20 height 23
click at [773, 265] on img at bounding box center [775, 269] width 10 height 10
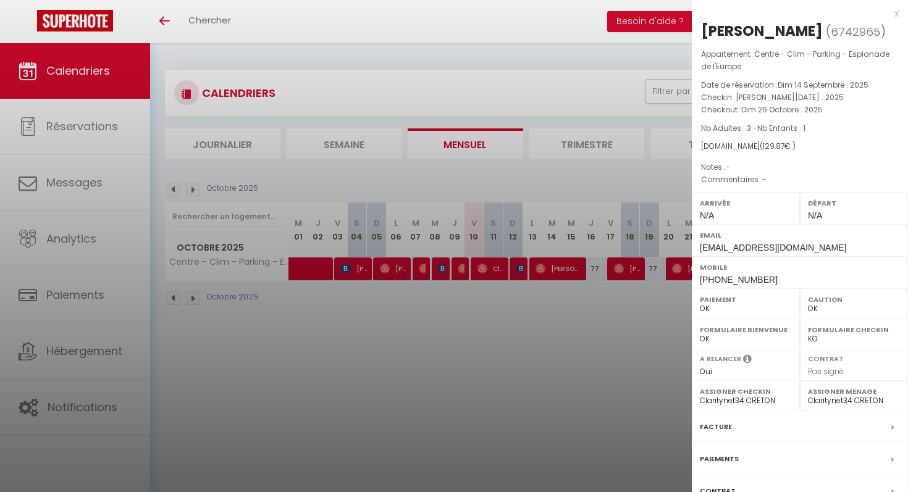
click at [624, 290] on div at bounding box center [454, 246] width 908 height 492
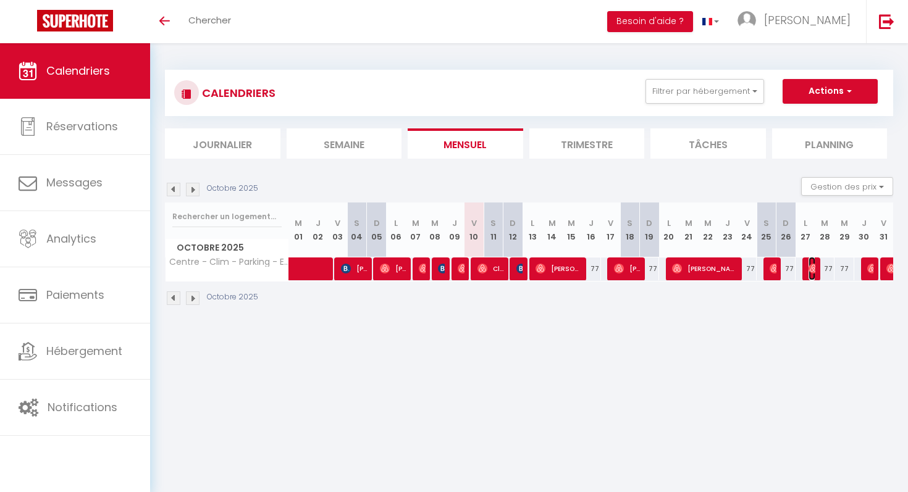
click at [809, 267] on img at bounding box center [814, 269] width 10 height 10
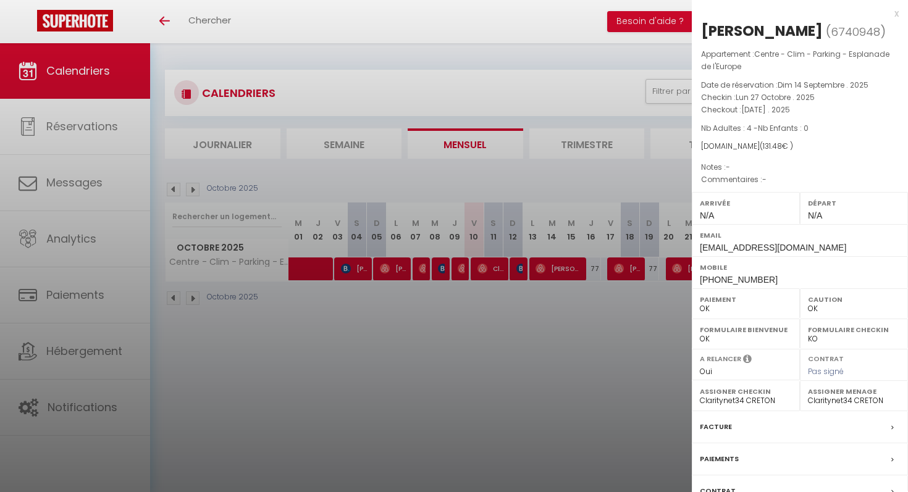
click at [619, 334] on div at bounding box center [454, 246] width 908 height 492
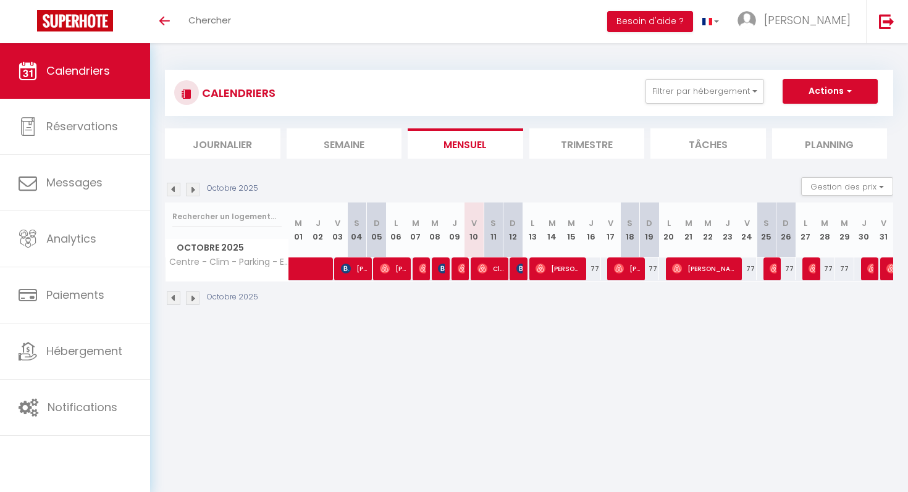
click at [873, 265] on div at bounding box center [869, 269] width 20 height 23
click at [869, 268] on img at bounding box center [872, 269] width 10 height 10
select select "1"
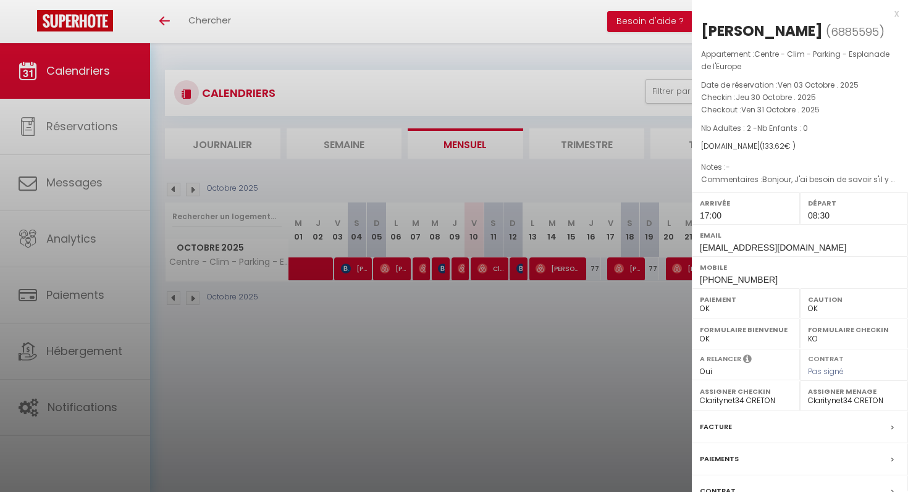
click at [661, 310] on div at bounding box center [454, 246] width 908 height 492
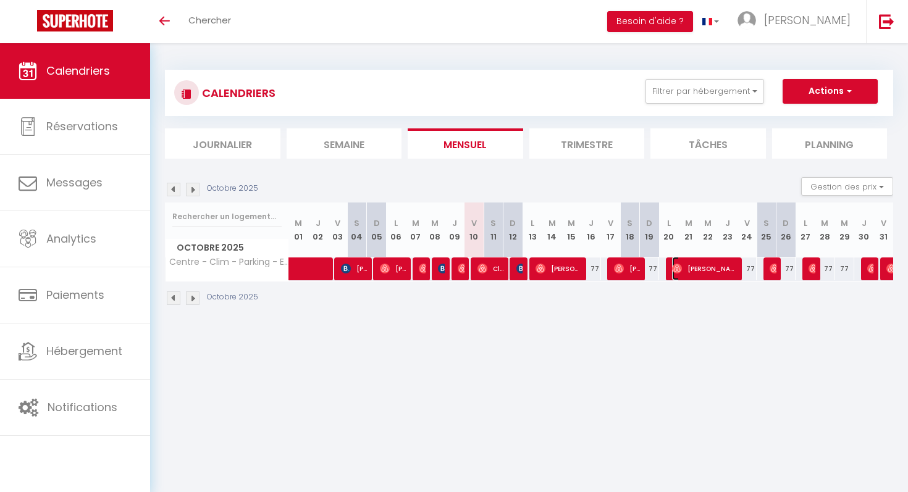
click at [691, 276] on span "[PERSON_NAME]" at bounding box center [705, 268] width 66 height 23
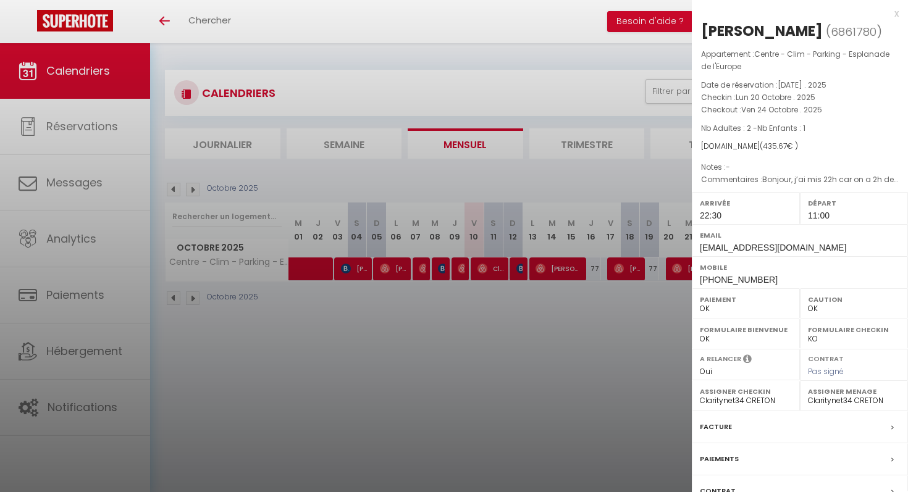
click at [648, 297] on div at bounding box center [454, 246] width 908 height 492
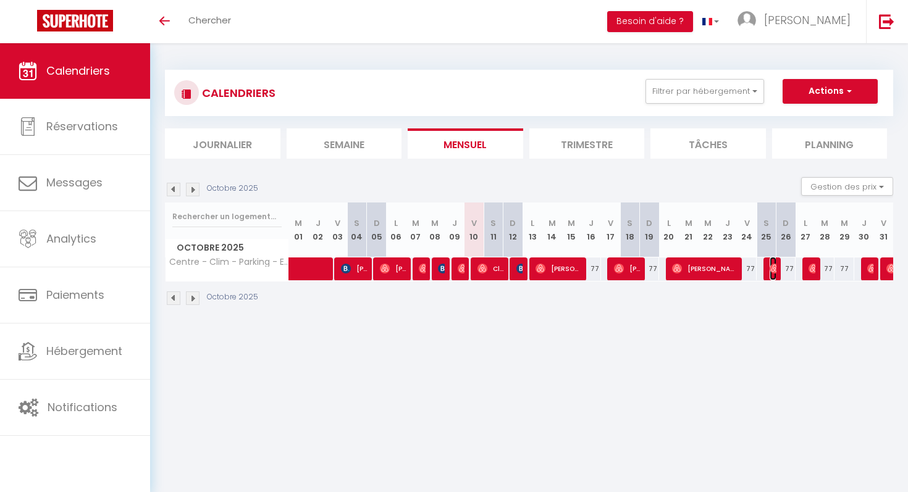
click at [770, 267] on img at bounding box center [775, 269] width 10 height 10
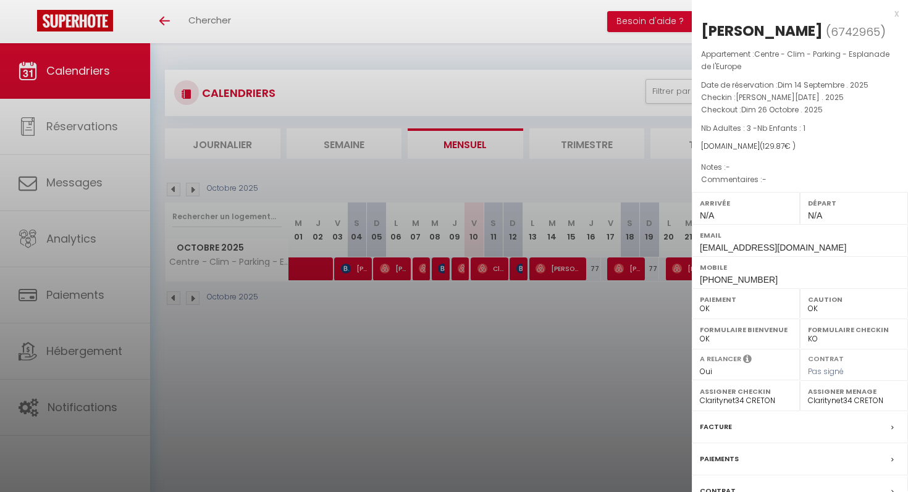
click at [628, 325] on div at bounding box center [454, 246] width 908 height 492
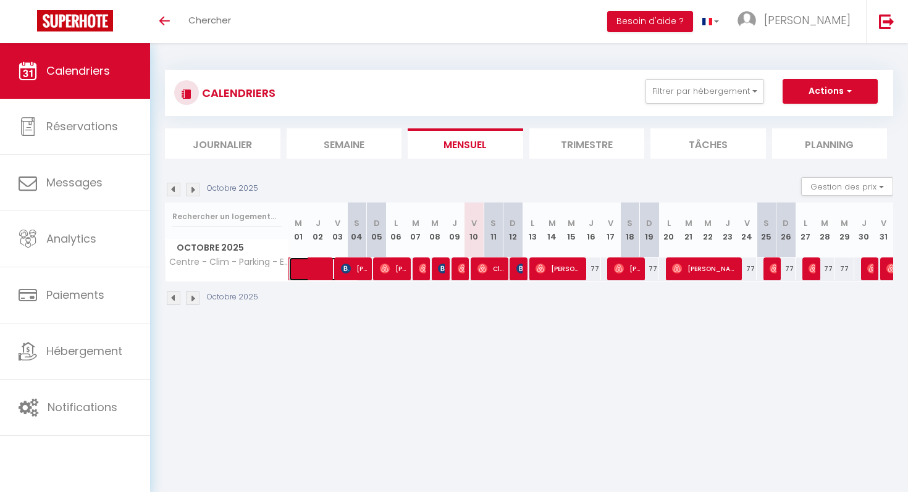
click at [314, 271] on span at bounding box center [330, 269] width 57 height 23
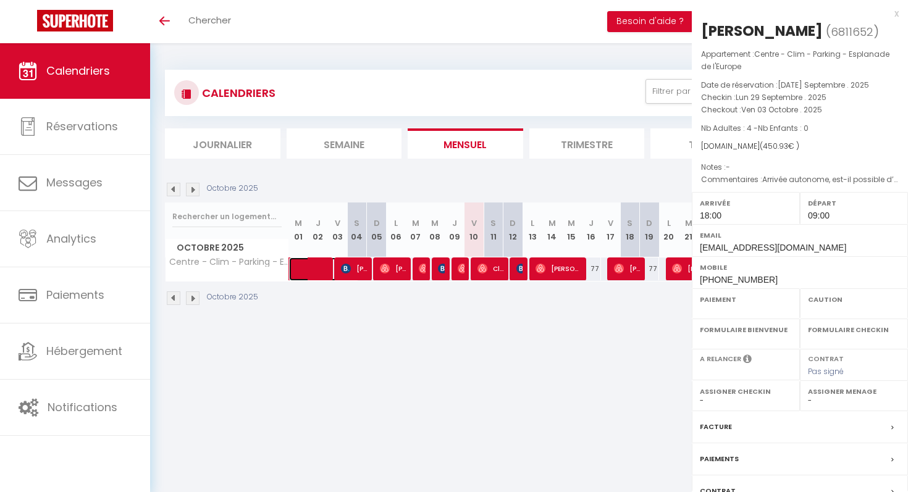
select select "OK"
select select "1"
select select "0"
select select "1"
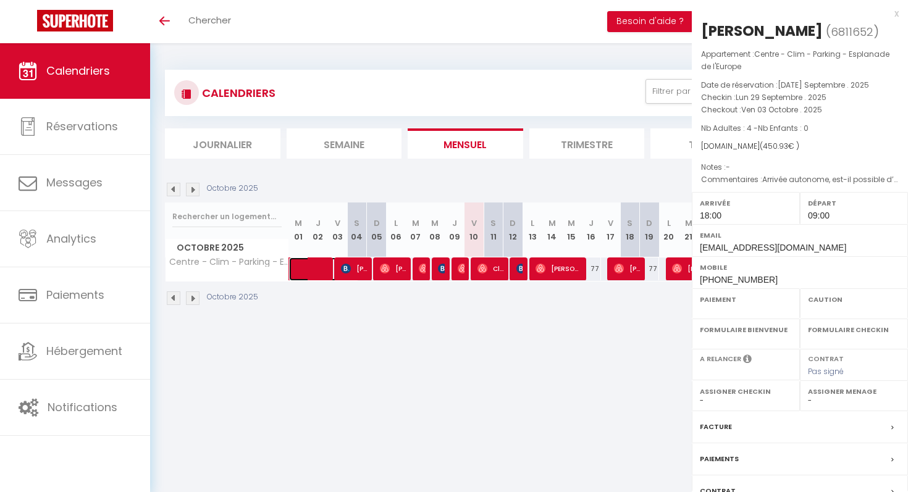
select select
select select "51107"
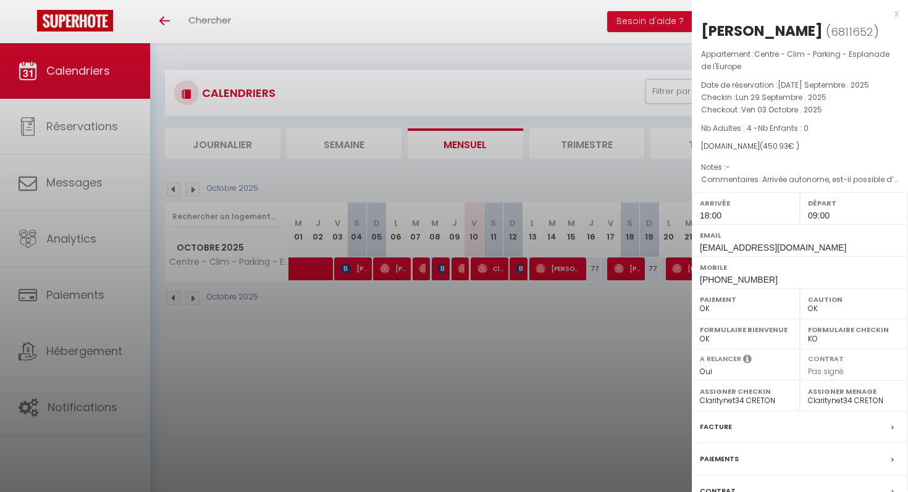
click at [416, 295] on div at bounding box center [454, 246] width 908 height 492
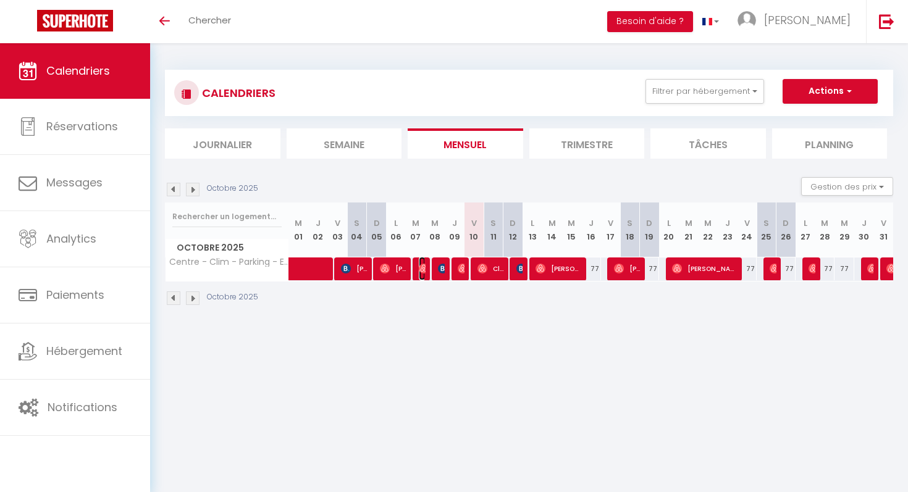
click at [422, 269] on img at bounding box center [424, 269] width 10 height 10
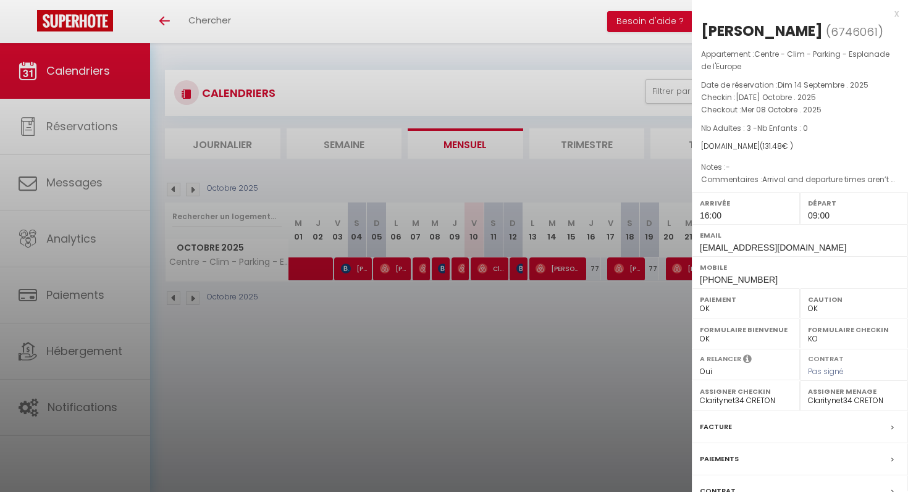
click at [425, 303] on div at bounding box center [454, 246] width 908 height 492
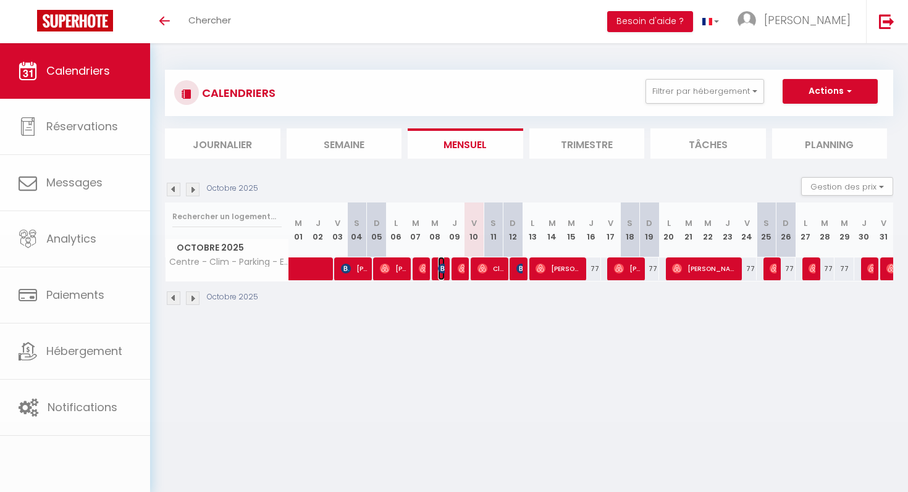
click at [442, 275] on span "[PERSON_NAME]" at bounding box center [441, 268] width 7 height 23
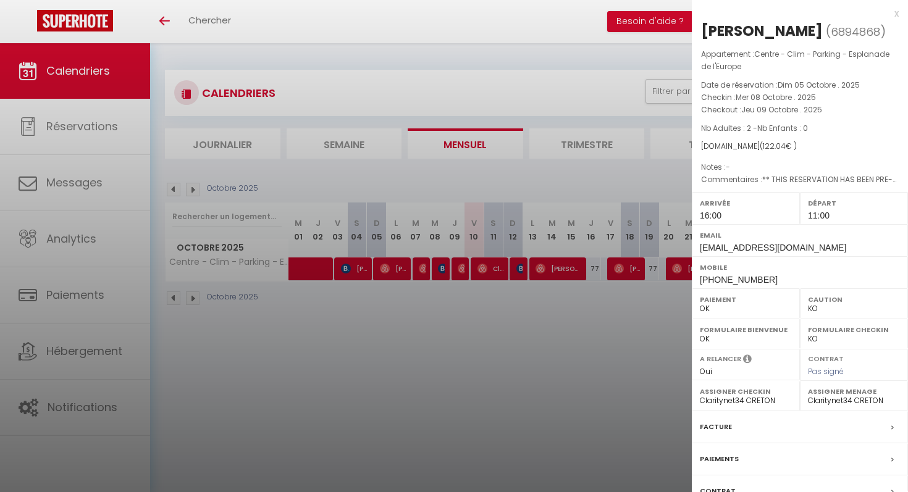
click at [444, 294] on div at bounding box center [454, 246] width 908 height 492
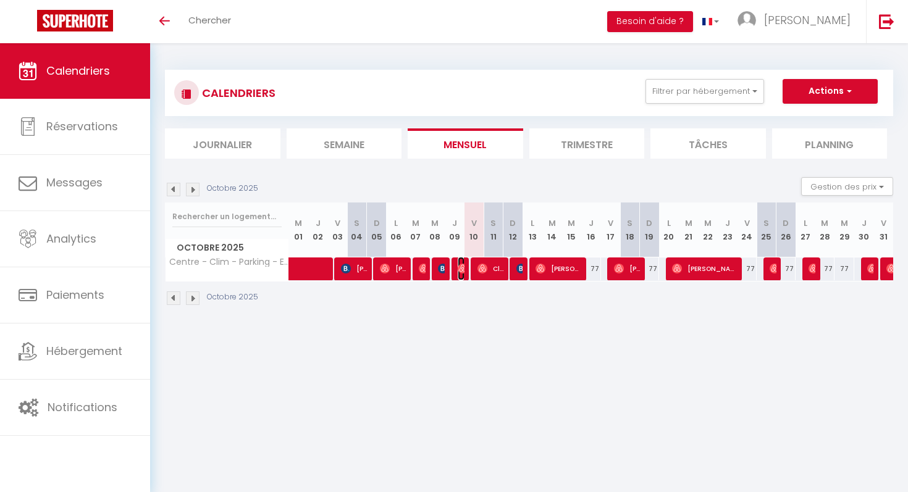
click at [461, 266] on img at bounding box center [463, 269] width 10 height 10
select select "OK"
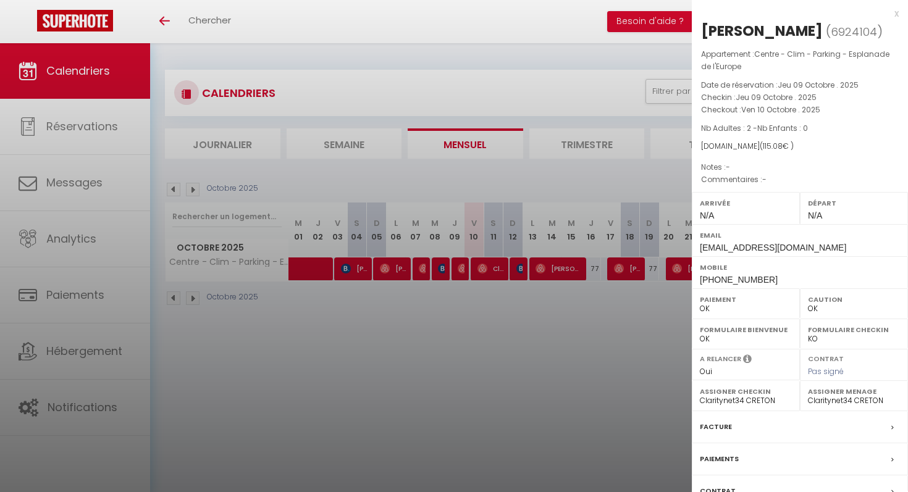
click at [457, 301] on div at bounding box center [454, 246] width 908 height 492
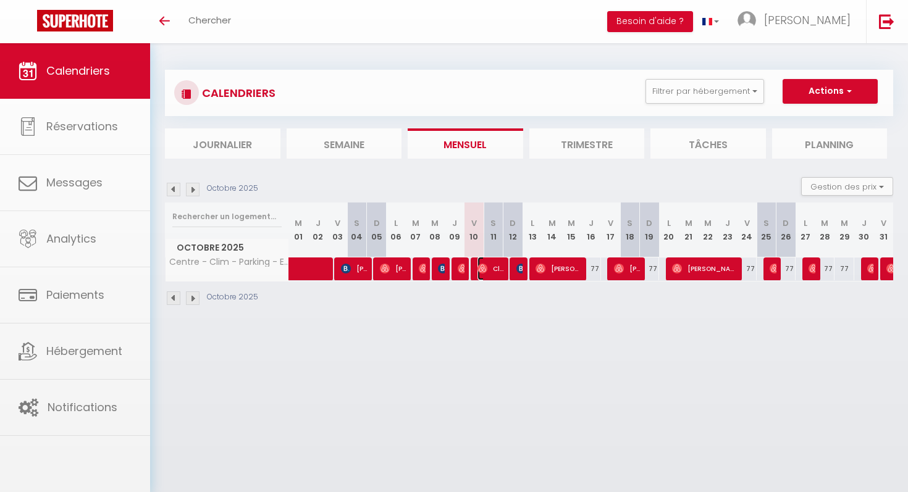
click at [486, 271] on img at bounding box center [483, 269] width 10 height 10
select select "1"
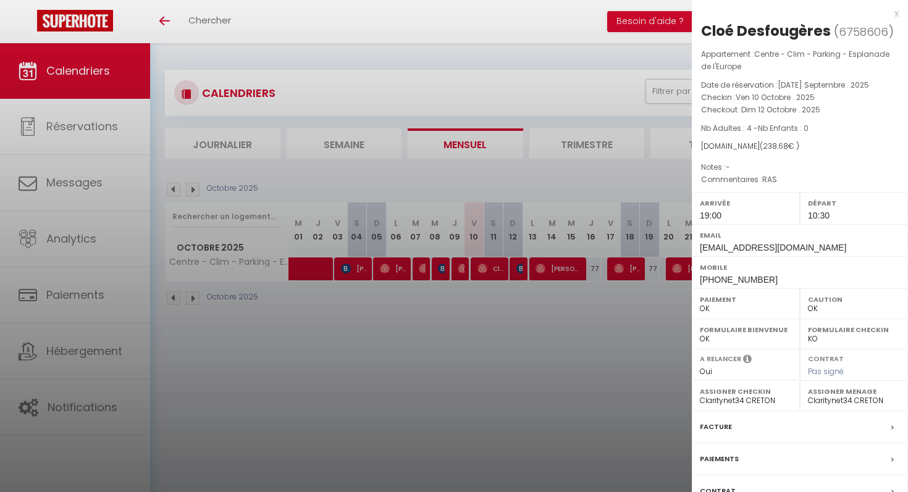
click at [481, 301] on div at bounding box center [454, 246] width 908 height 492
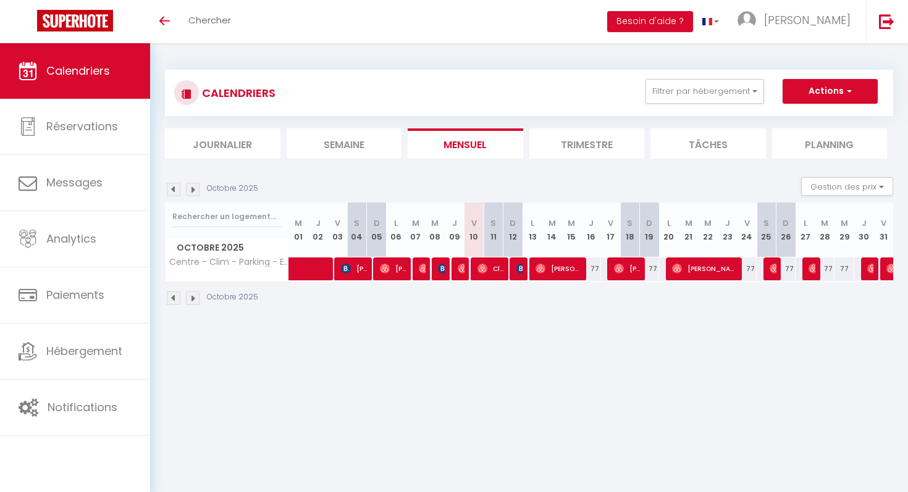
click at [523, 270] on div at bounding box center [518, 269] width 20 height 23
click at [522, 270] on img at bounding box center [521, 269] width 10 height 10
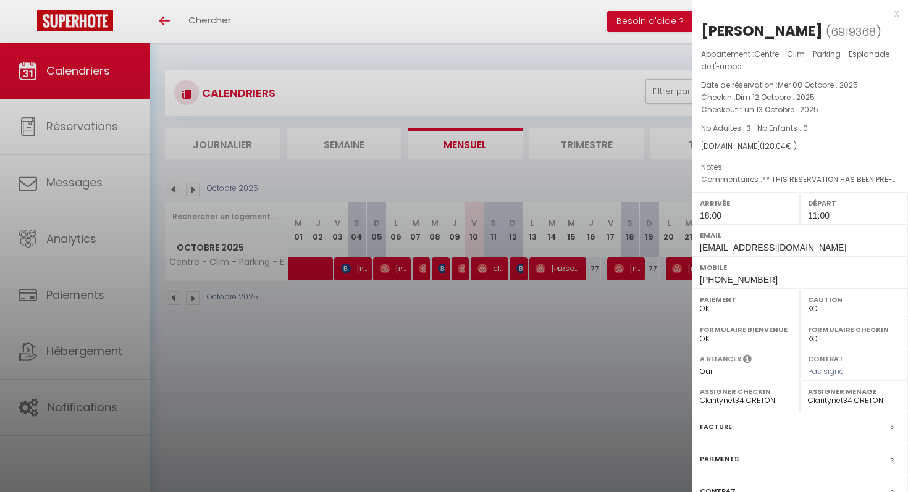
click at [526, 302] on div at bounding box center [454, 246] width 908 height 492
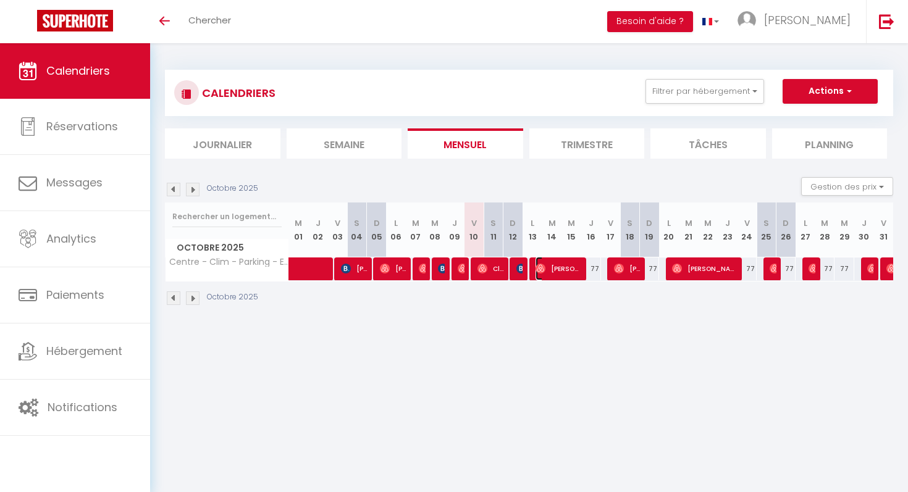
click at [548, 258] on span "[PERSON_NAME]" at bounding box center [559, 268] width 46 height 23
select select "OK"
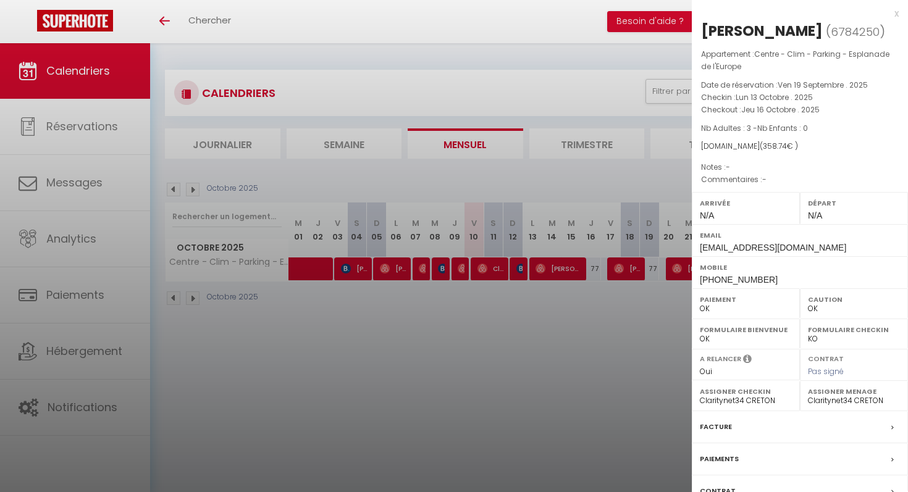
click at [553, 298] on div at bounding box center [454, 246] width 908 height 492
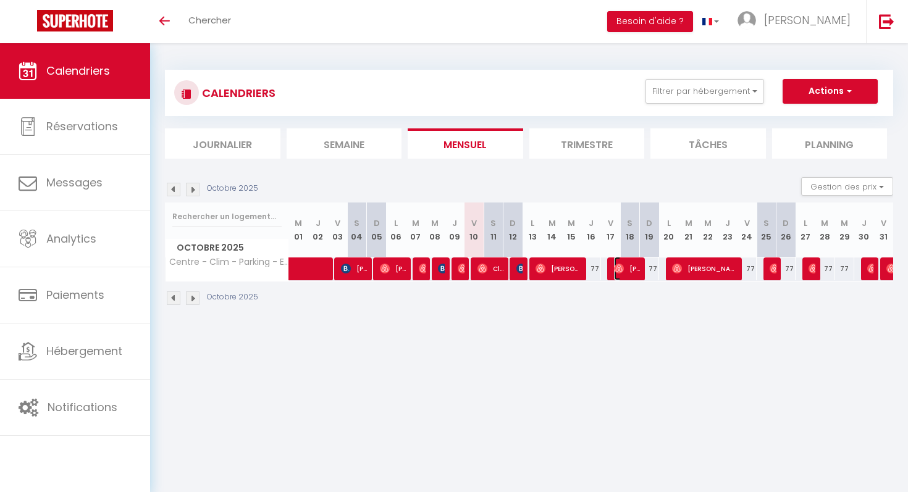
click at [631, 276] on span "[PERSON_NAME]" at bounding box center [627, 268] width 27 height 23
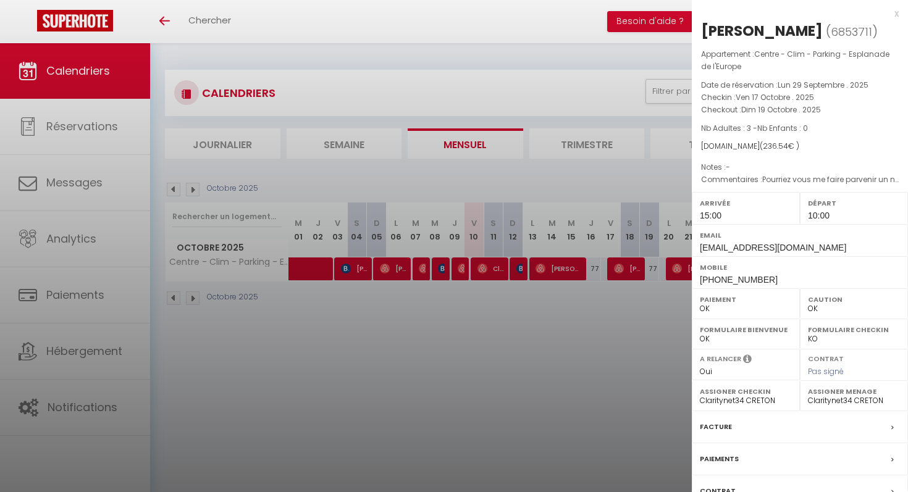
click at [624, 316] on div at bounding box center [454, 246] width 908 height 492
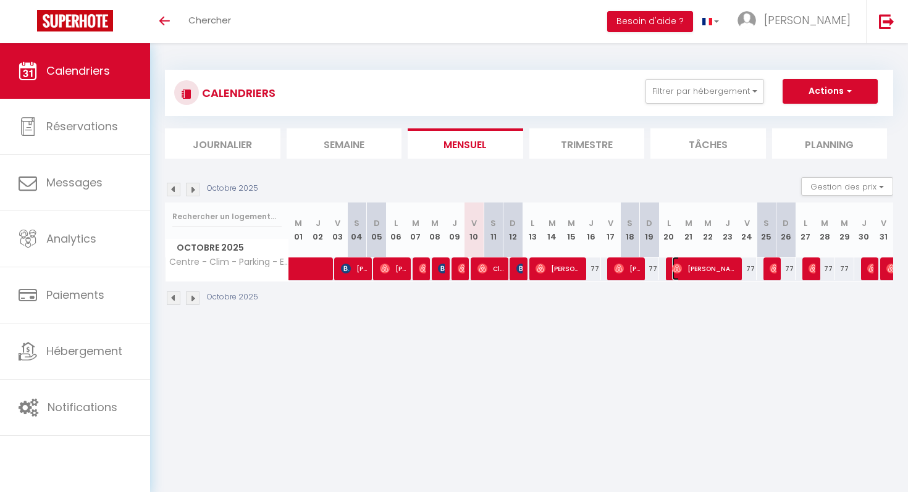
click at [684, 274] on span "[PERSON_NAME]" at bounding box center [705, 268] width 66 height 23
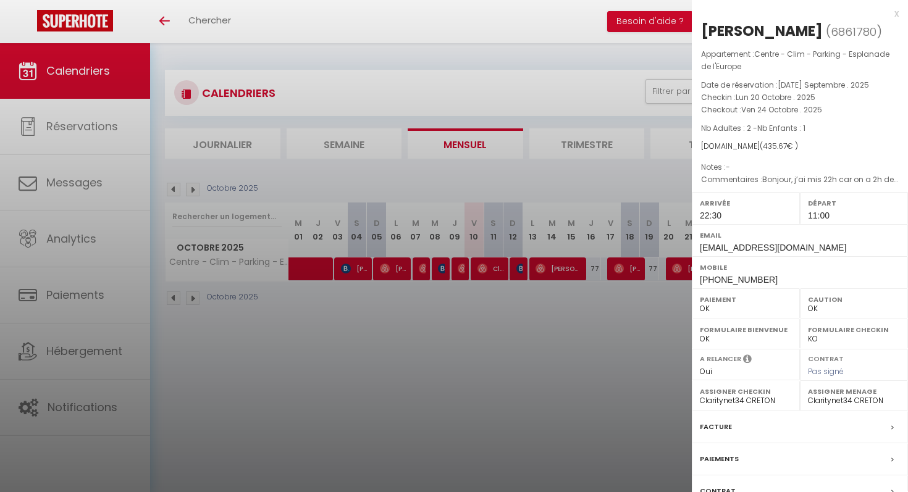
click at [673, 302] on div at bounding box center [454, 246] width 908 height 492
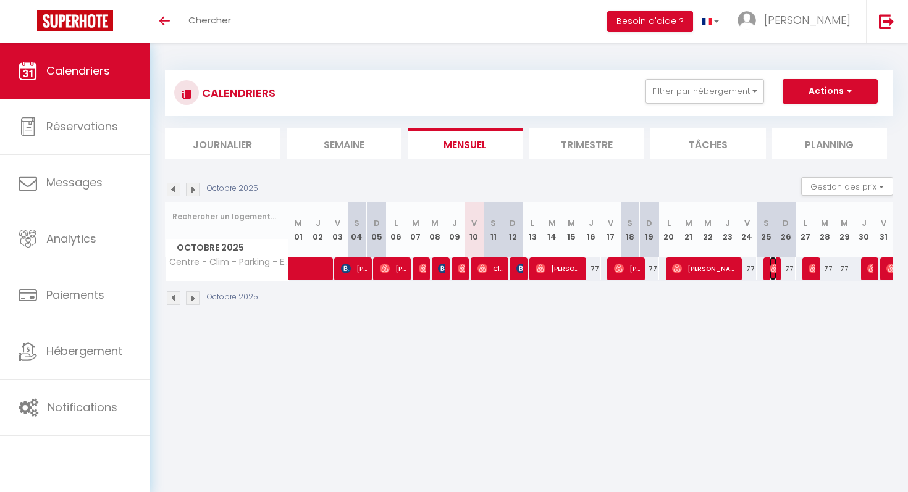
click at [773, 262] on span "[PERSON_NAME]" at bounding box center [773, 268] width 7 height 23
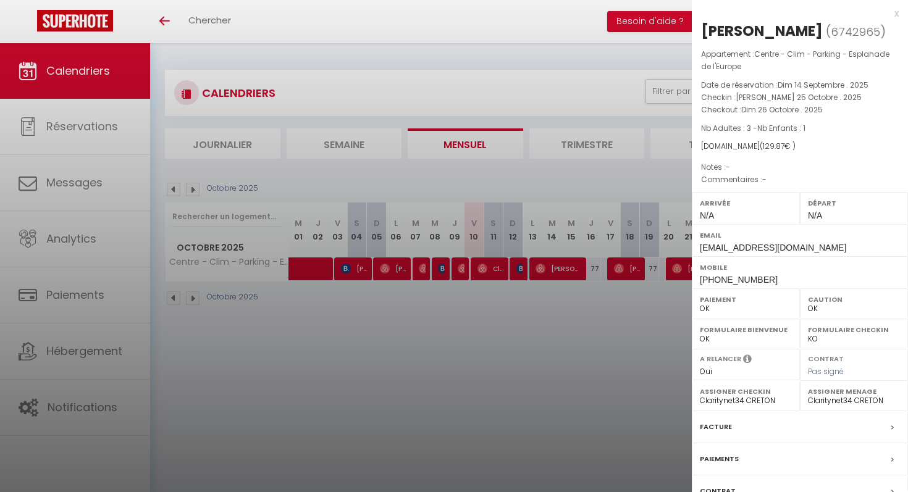
click at [683, 318] on div at bounding box center [454, 246] width 908 height 492
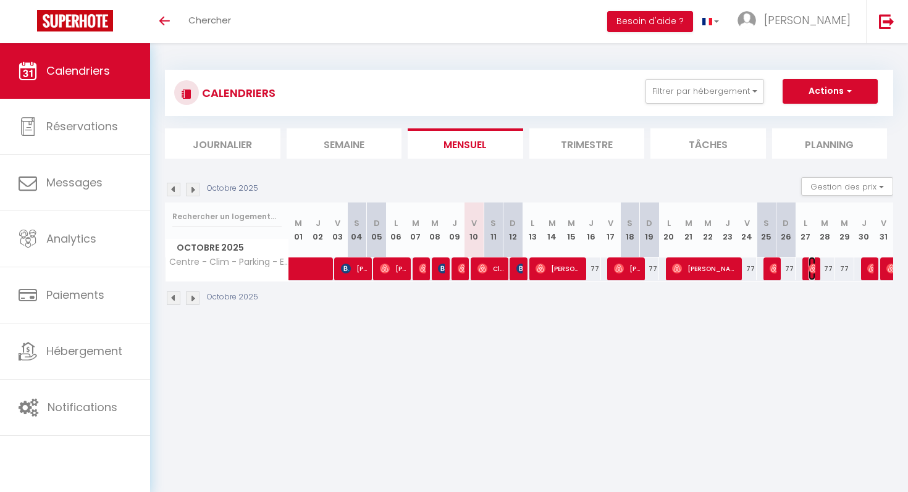
click at [812, 269] on img at bounding box center [814, 269] width 10 height 10
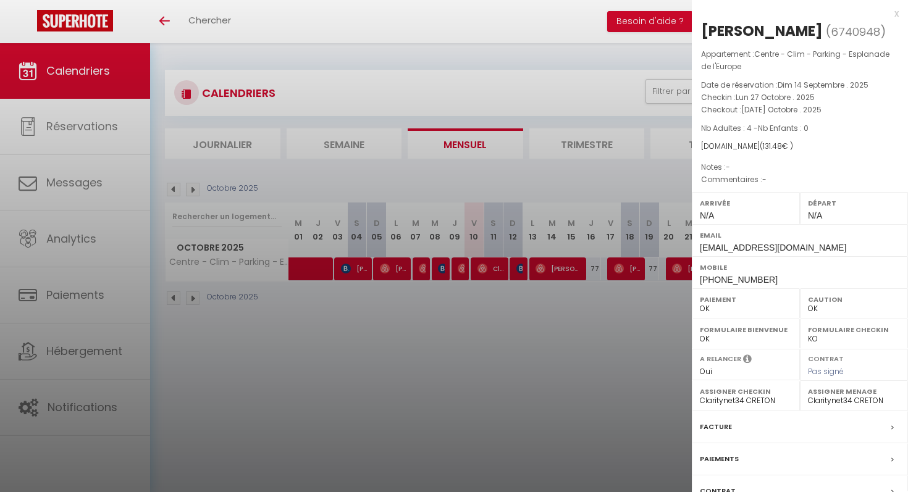
click at [656, 311] on div at bounding box center [454, 246] width 908 height 492
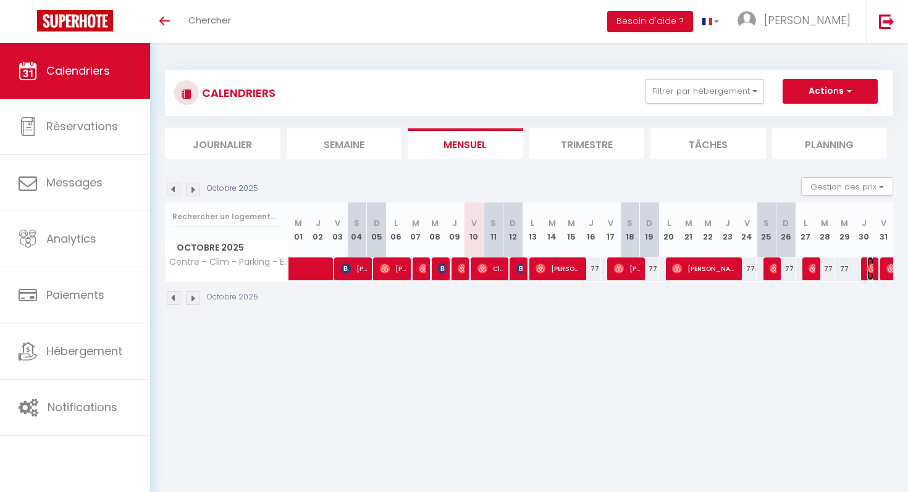
click at [871, 274] on span "[PERSON_NAME]" at bounding box center [870, 268] width 7 height 23
select select "1"
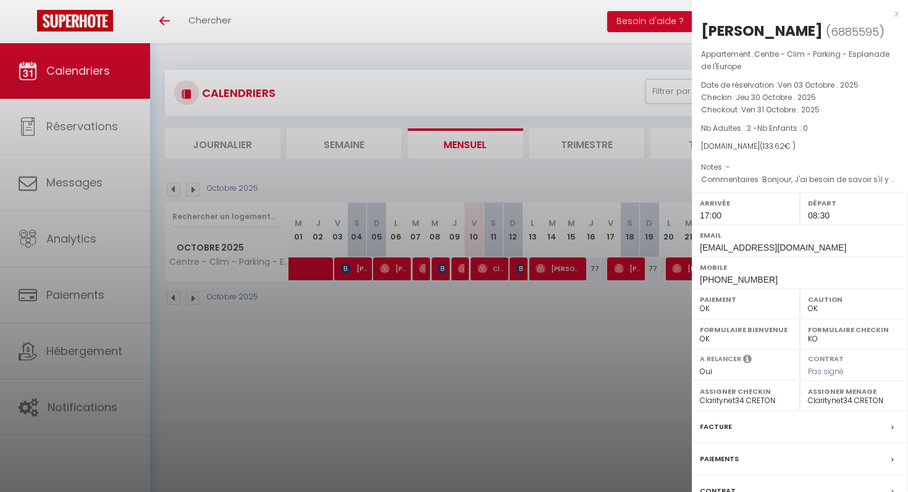
click at [582, 324] on div at bounding box center [454, 246] width 908 height 492
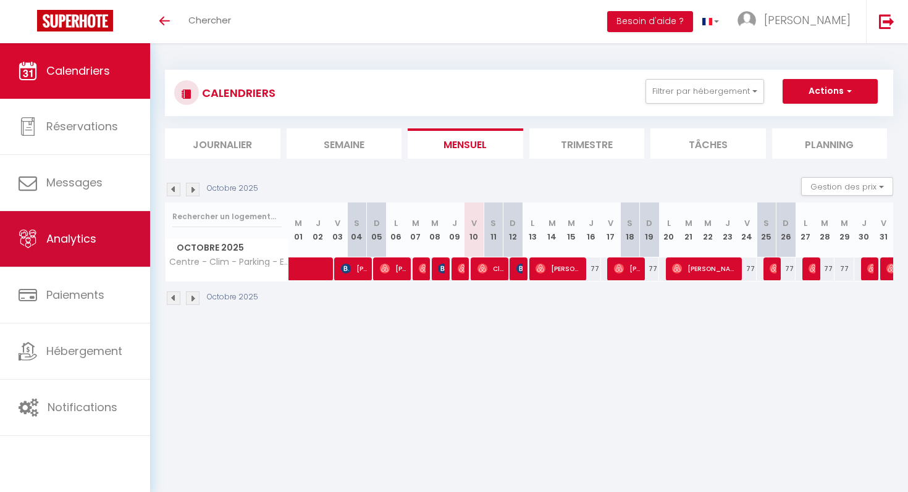
click at [110, 243] on link "Analytics" at bounding box center [75, 239] width 150 height 56
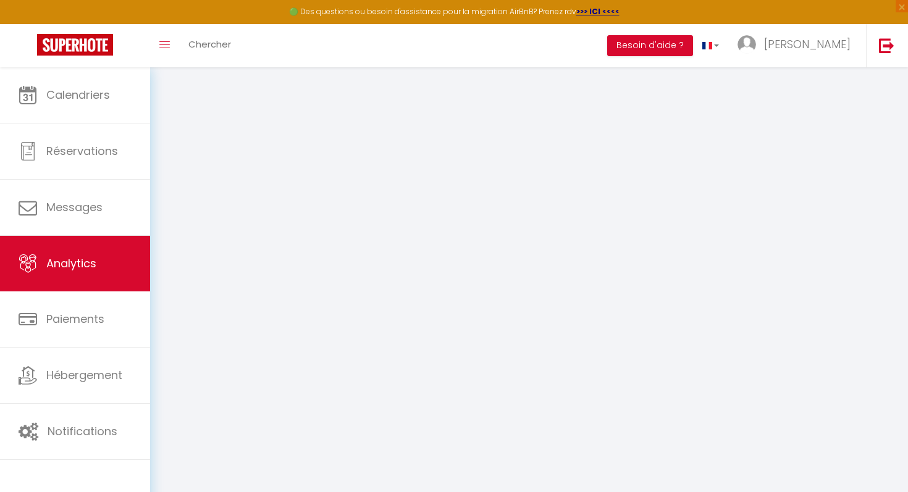
select select "2025"
select select "10"
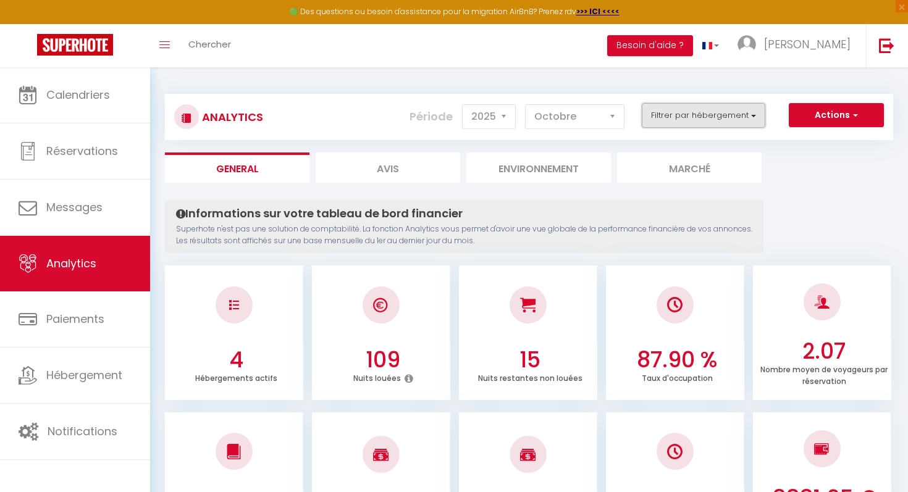
click at [668, 107] on button "Filtrer par hébergement" at bounding box center [704, 115] width 124 height 25
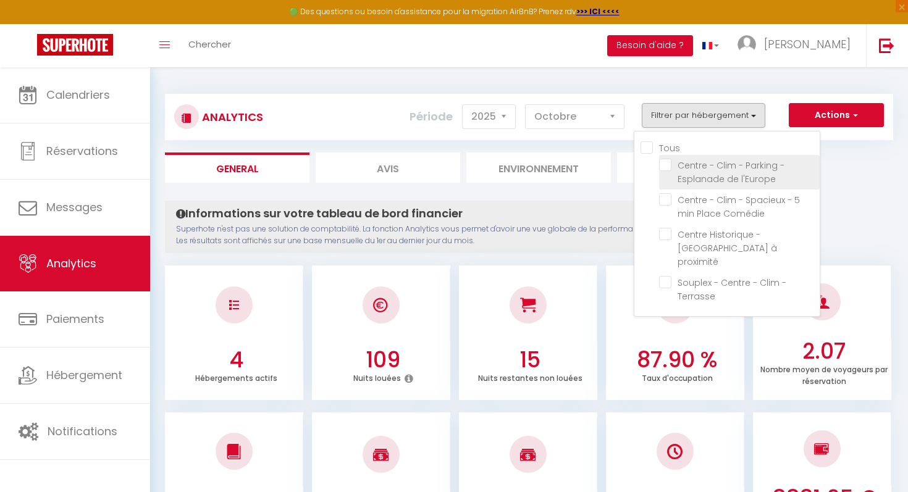
click at [669, 170] on l\'Europe "checkbox" at bounding box center [739, 165] width 161 height 12
checkbox l\'Europe "true"
checkbox Comédie "false"
checkbox proximité "false"
checkbox Terrasse "false"
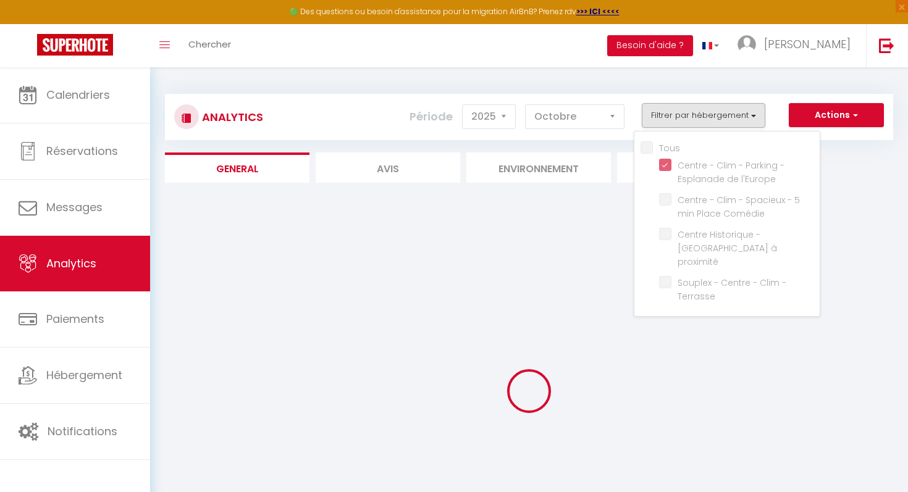
checkbox Comédie "false"
checkbox proximité "false"
checkbox Terrasse "false"
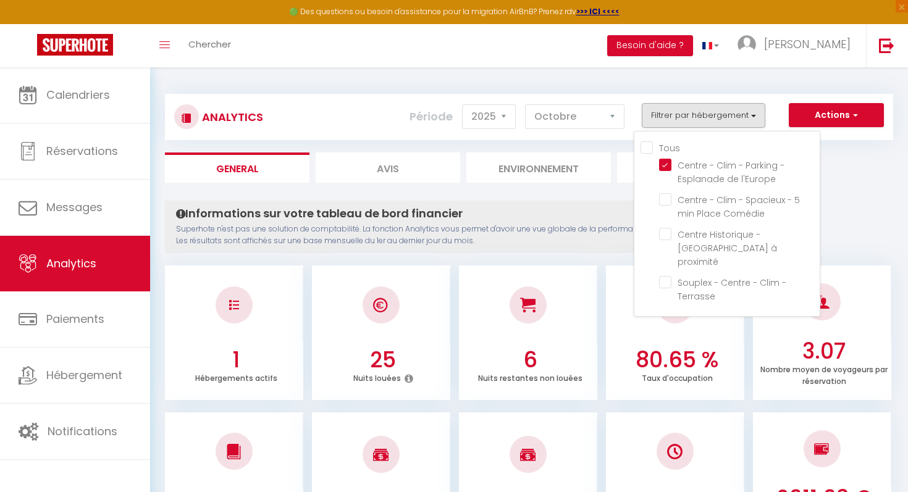
click at [595, 207] on h4 "Informations sur votre tableau de bord financier" at bounding box center [464, 214] width 576 height 14
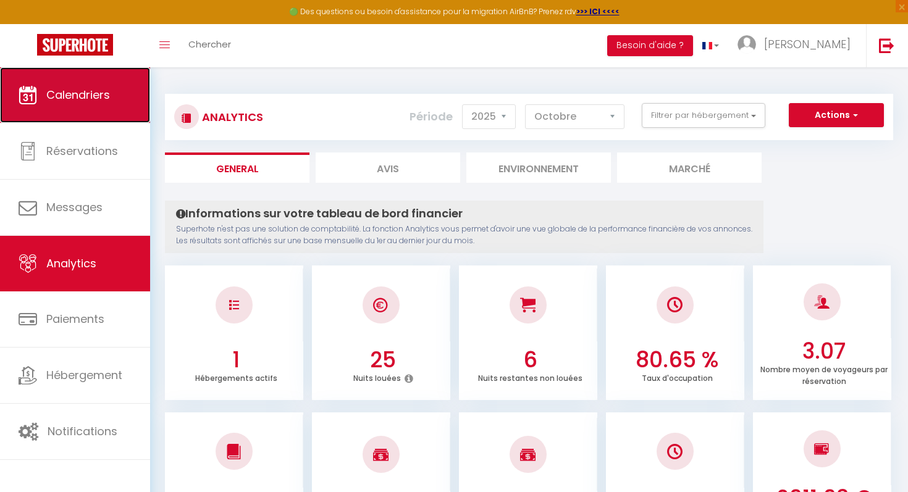
click at [78, 101] on span "Calendriers" at bounding box center [78, 94] width 64 height 15
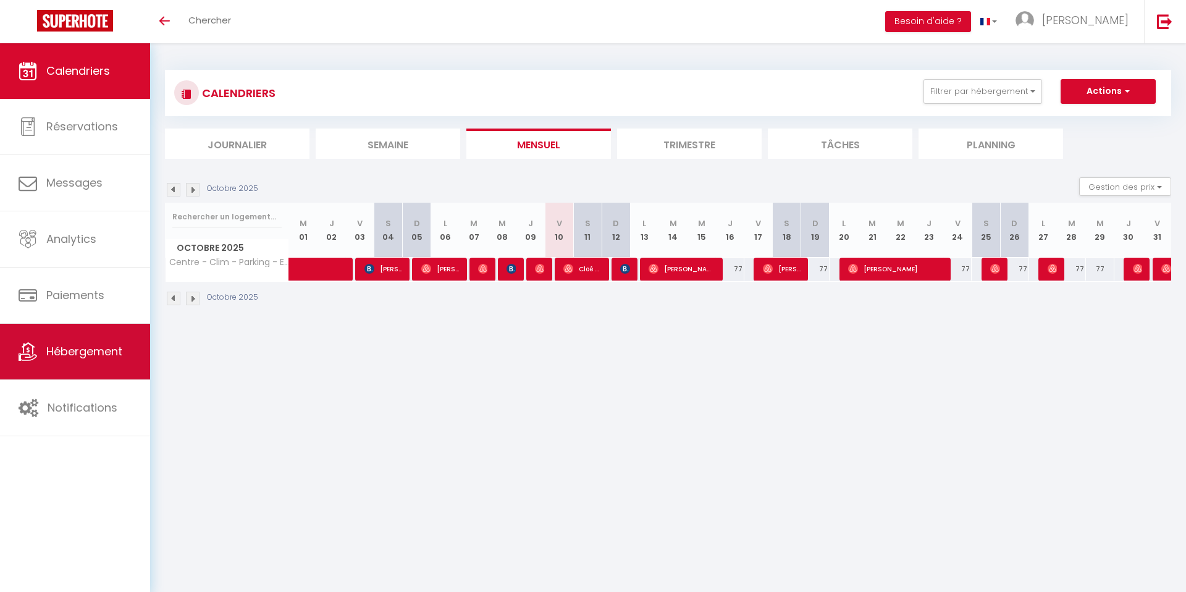
click at [59, 343] on span "Hébergement" at bounding box center [84, 350] width 76 height 15
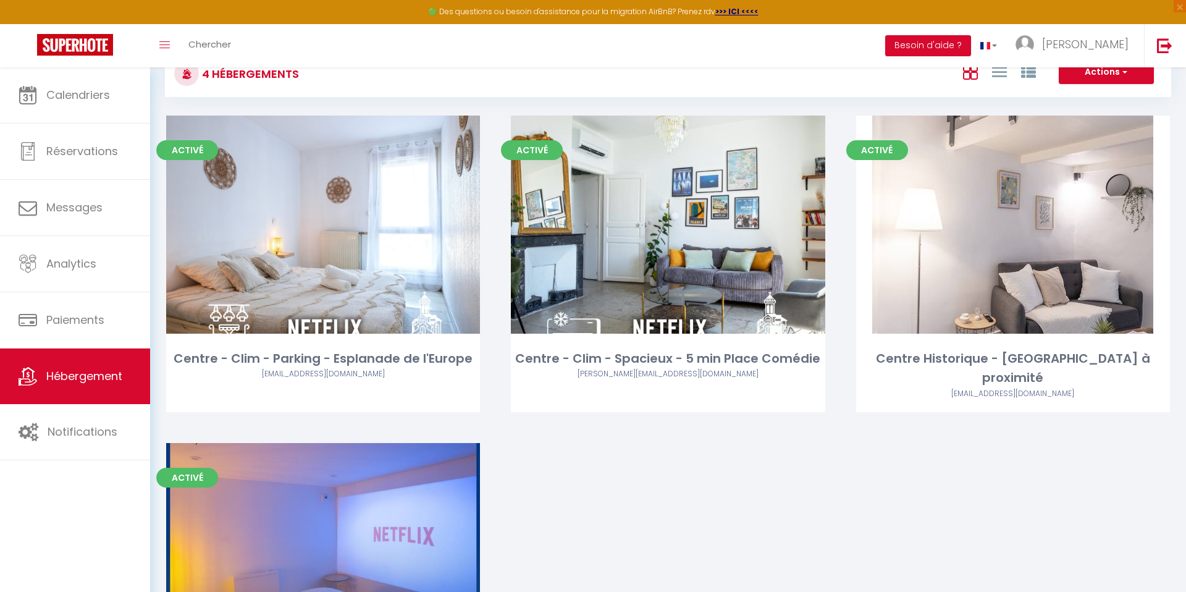
scroll to position [42, 0]
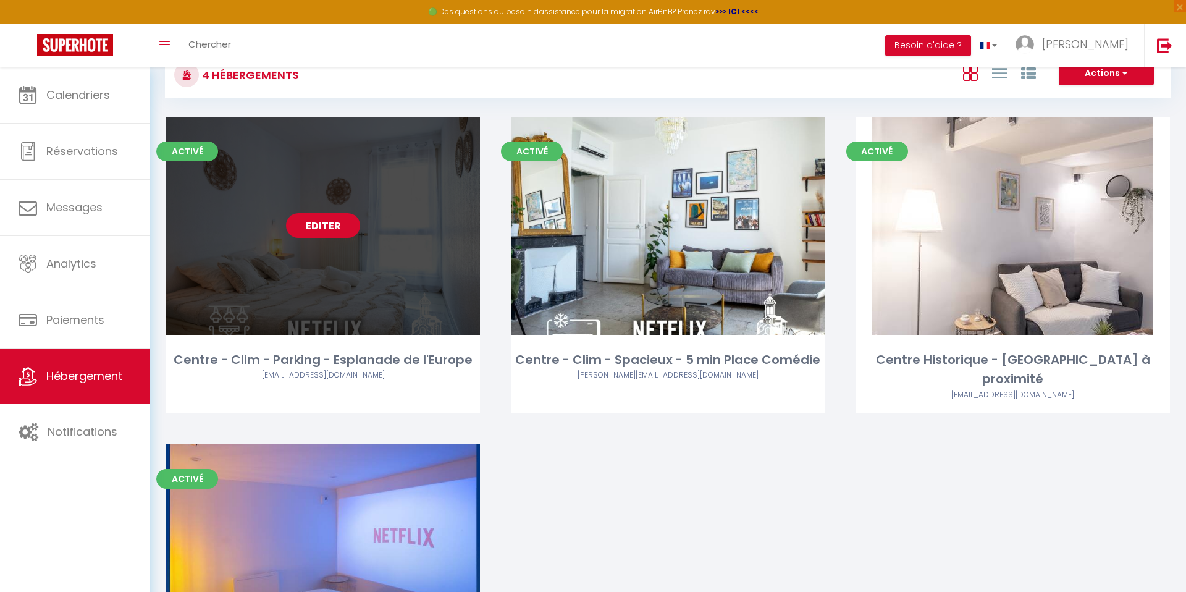
click at [327, 221] on link "Editer" at bounding box center [323, 225] width 74 height 25
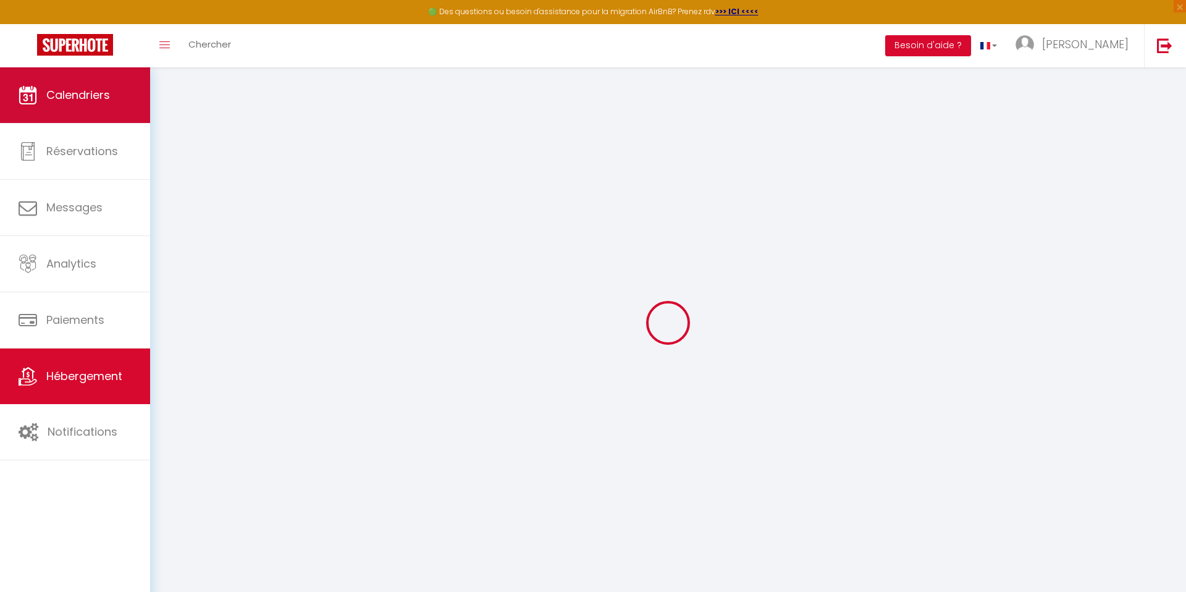
select select "17282-1471689993024302288"
select select "+ 15 %"
select select "+ 17 %"
select select "14:00"
select select
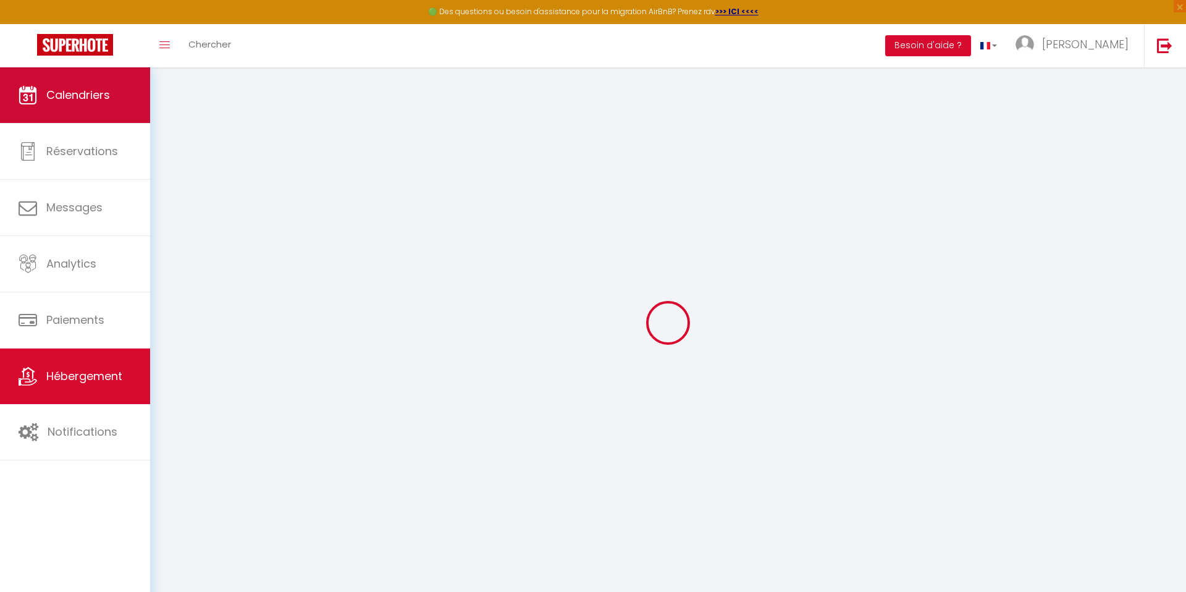
select select "11:00"
select select "30"
select select "120"
select select
checkbox input "false"
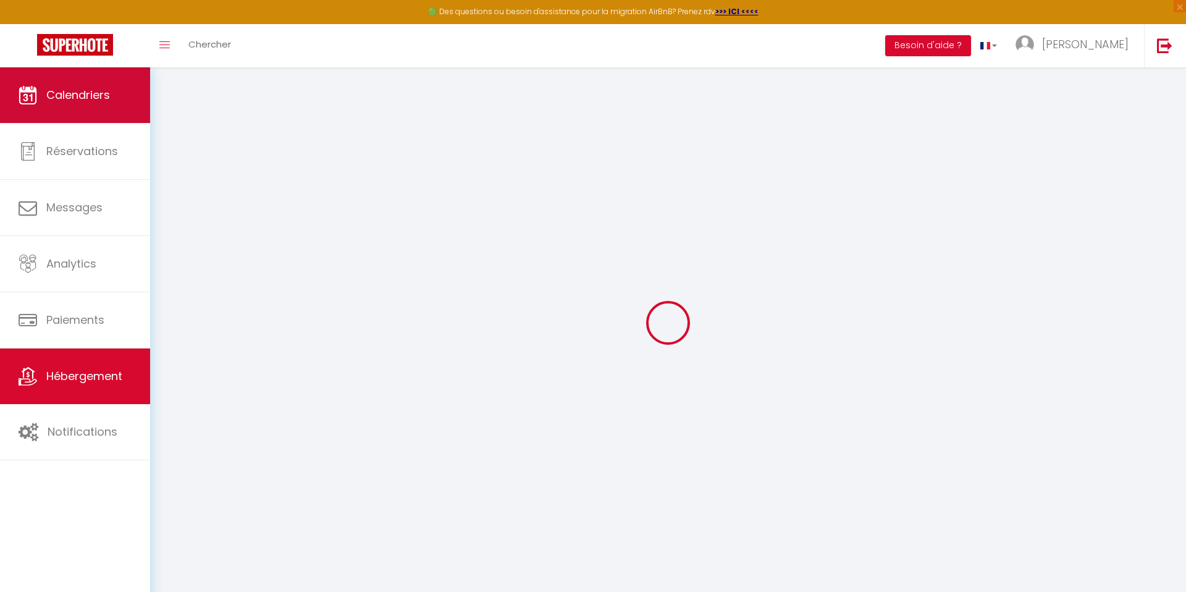
checkbox input "false"
select select "well_reviewed_guests"
select select "EUR"
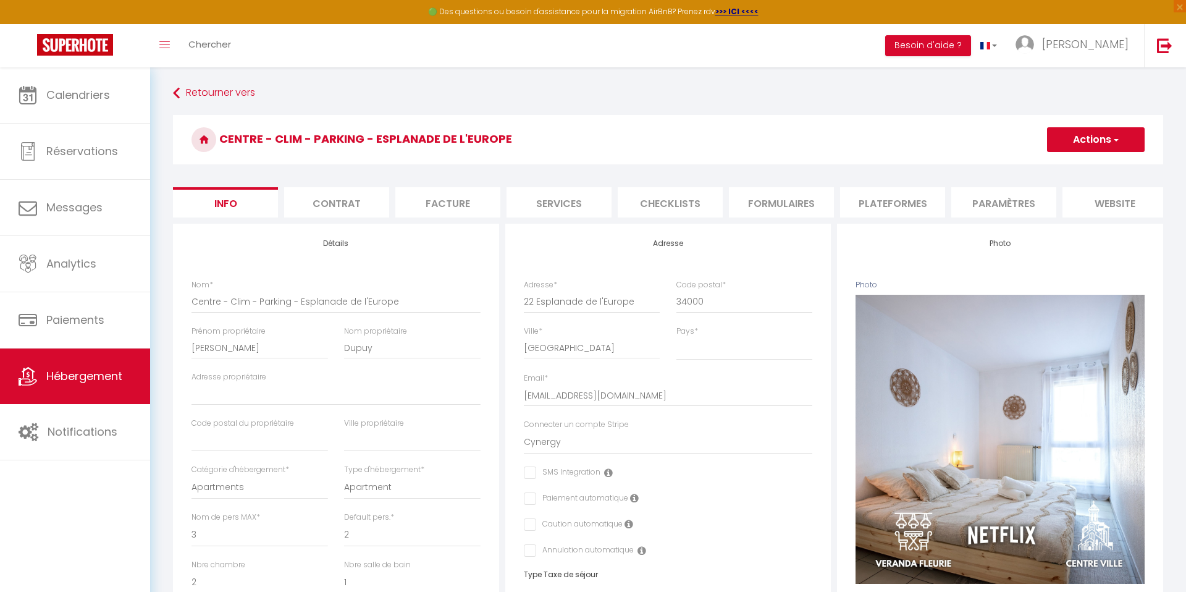
click at [857, 207] on li "Plateformes" at bounding box center [892, 202] width 105 height 30
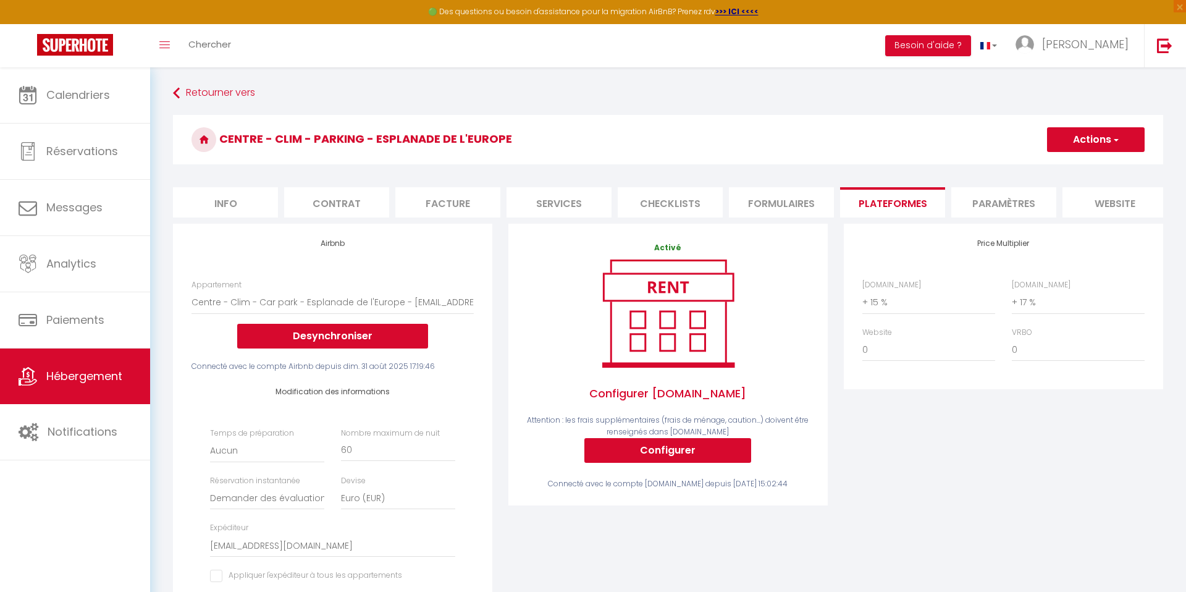
drag, startPoint x: 983, startPoint y: 306, endPoint x: 733, endPoint y: 310, distance: 250.2
click at [733, 310] on div "Airbnb Appartement Centre - Clim - Car park - Esplanade de l'Europe - [EMAIL_AD…" at bounding box center [668, 559] width 1006 height 671
click at [1025, 298] on select "0 + 1 % + 2 % + 3 % + 4 % + 5 % + 6 % + 7 % + 8 % + 9 %" at bounding box center [1078, 301] width 133 height 23
select select "+ 16 %"
click at [1012, 290] on select "0 + 1 % + 2 % + 3 % + 4 % + 5 % + 6 % + 7 % + 8 % + 9 %" at bounding box center [1078, 301] width 133 height 23
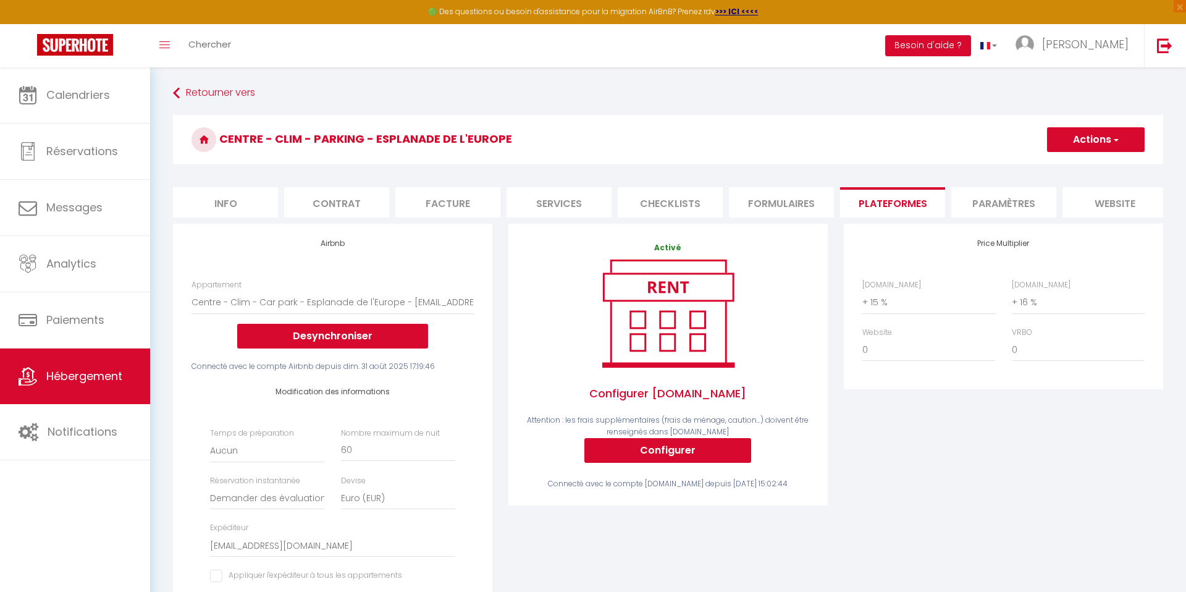
click at [1077, 139] on button "Actions" at bounding box center [1096, 139] width 98 height 25
click at [1074, 166] on link "Enregistrer" at bounding box center [1095, 167] width 98 height 16
select select "well_reviewed_guests"
select select "EUR"
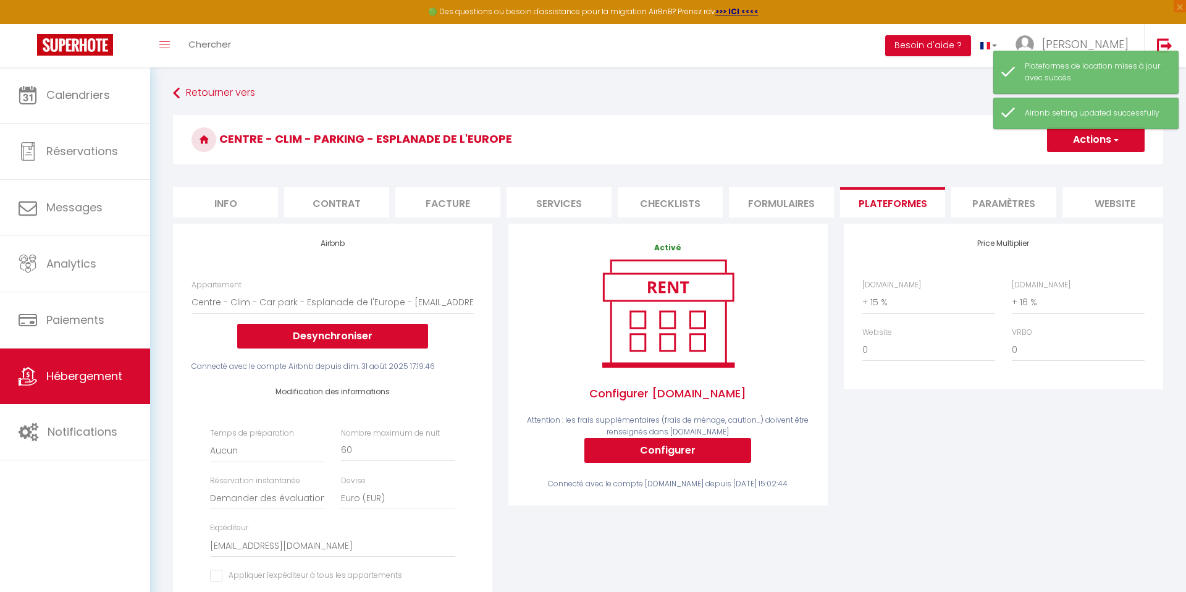
click at [185, 104] on div "Retourner vers Centre - Clim - Parking - Esplanade de l'[GEOGRAPHIC_DATA] Actio…" at bounding box center [668, 488] width 1006 height 812
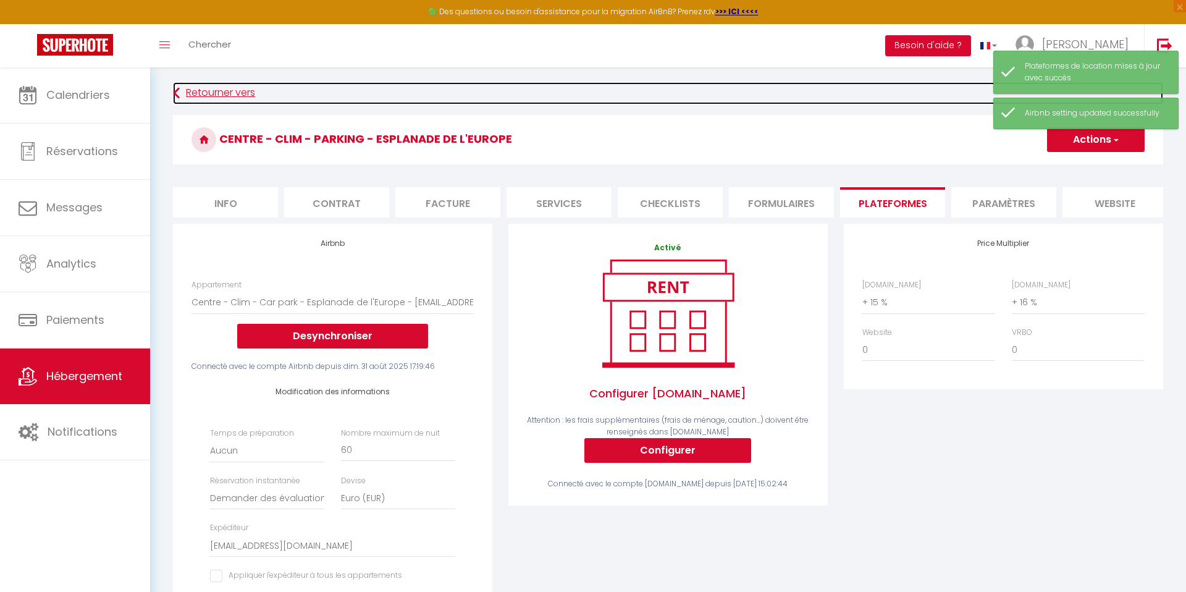
click at [190, 93] on link "Retourner vers" at bounding box center [668, 93] width 990 height 22
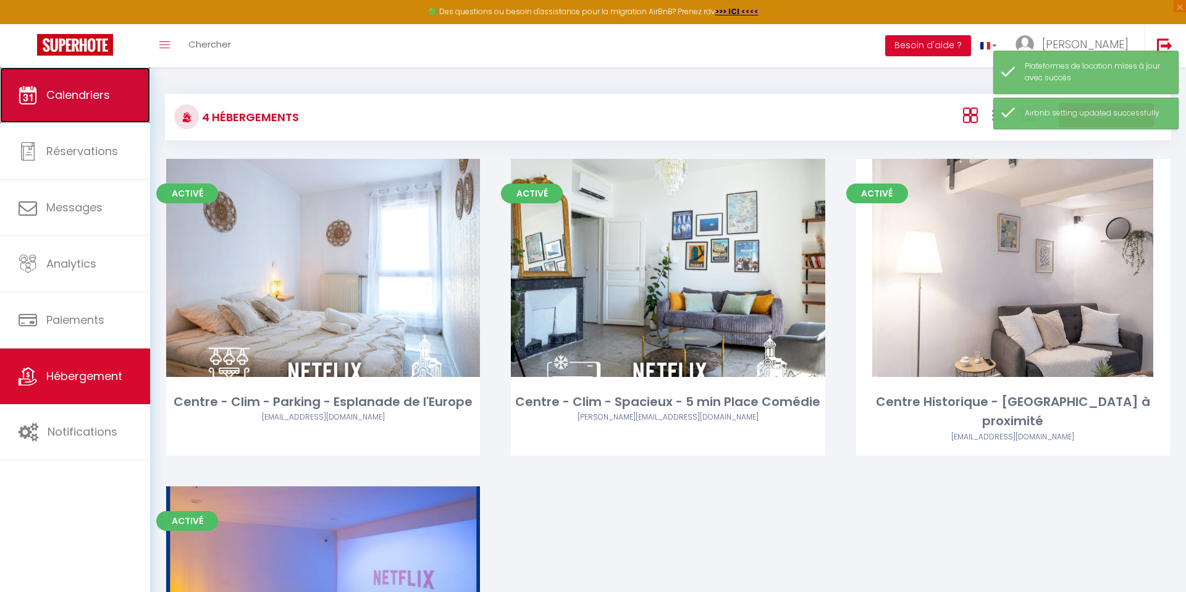
click at [78, 99] on span "Calendriers" at bounding box center [78, 94] width 64 height 15
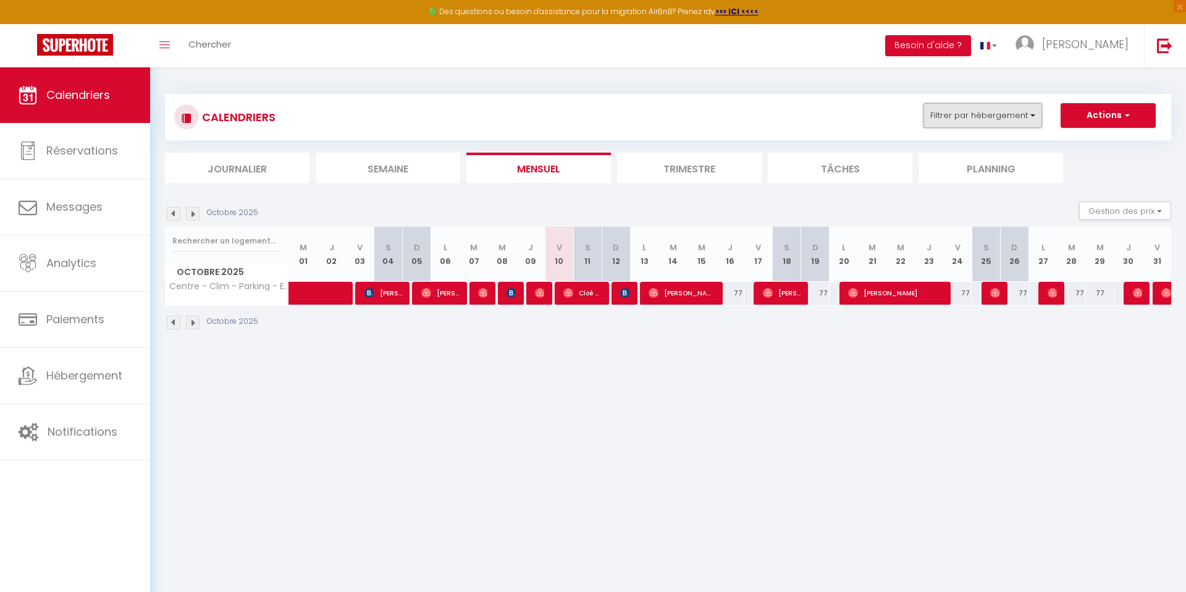
click at [987, 127] on button "Filtrer par hébergement" at bounding box center [983, 115] width 119 height 25
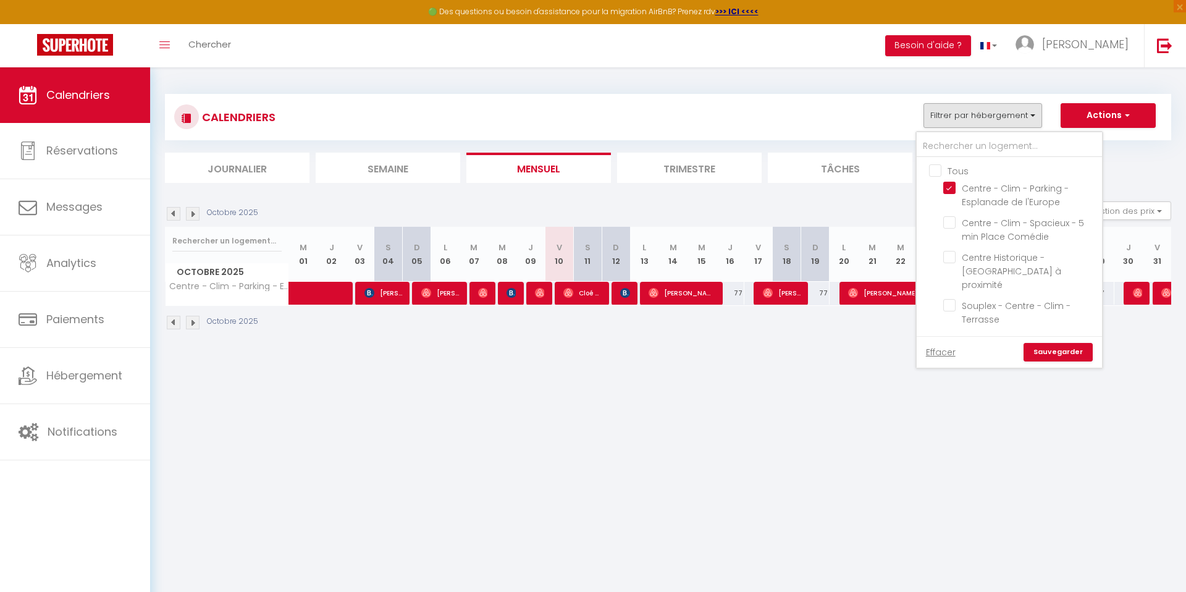
click at [953, 176] on span "Tous" at bounding box center [958, 171] width 21 height 12
click at [953, 176] on input "Tous" at bounding box center [1021, 170] width 185 height 12
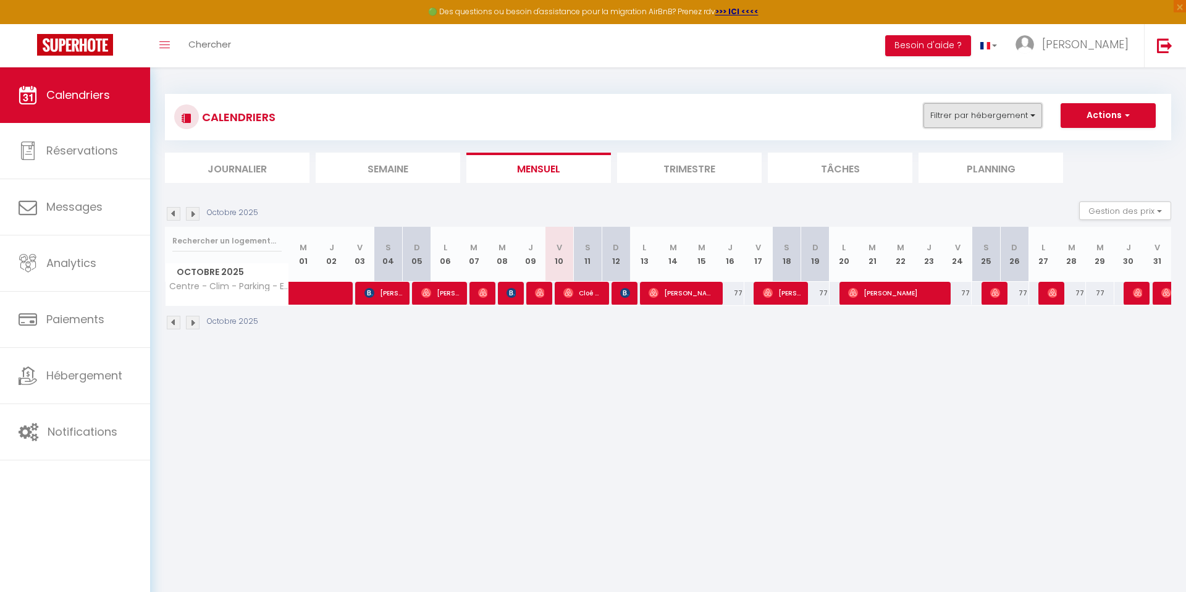
click at [945, 120] on button "Filtrer par hébergement" at bounding box center [983, 115] width 119 height 25
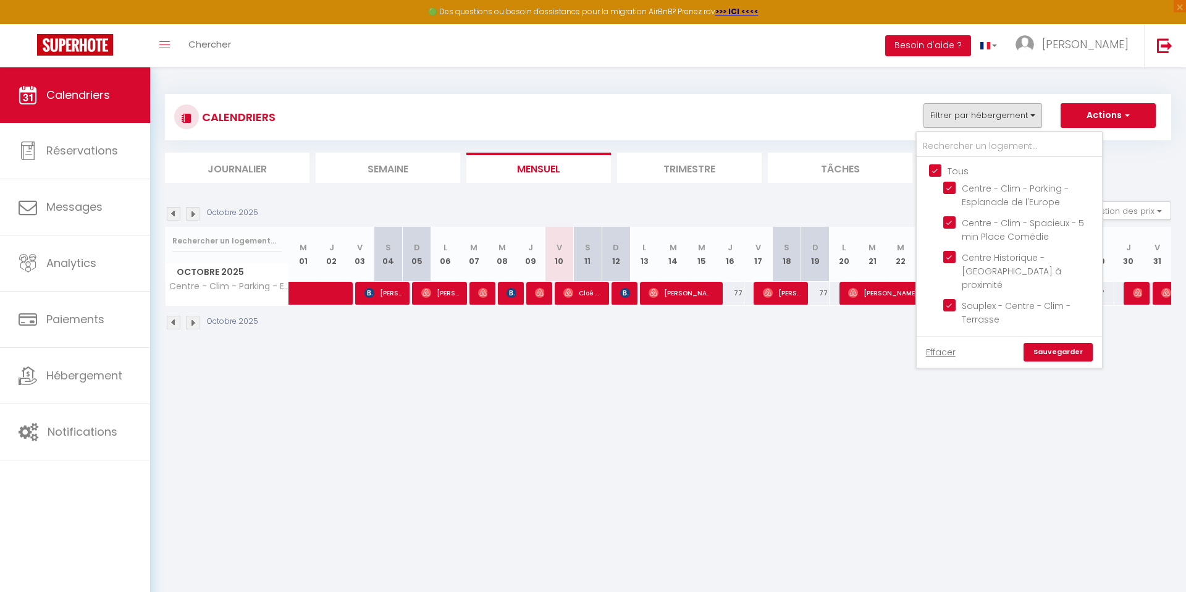
click at [1040, 343] on link "Sauvegarder" at bounding box center [1058, 352] width 69 height 19
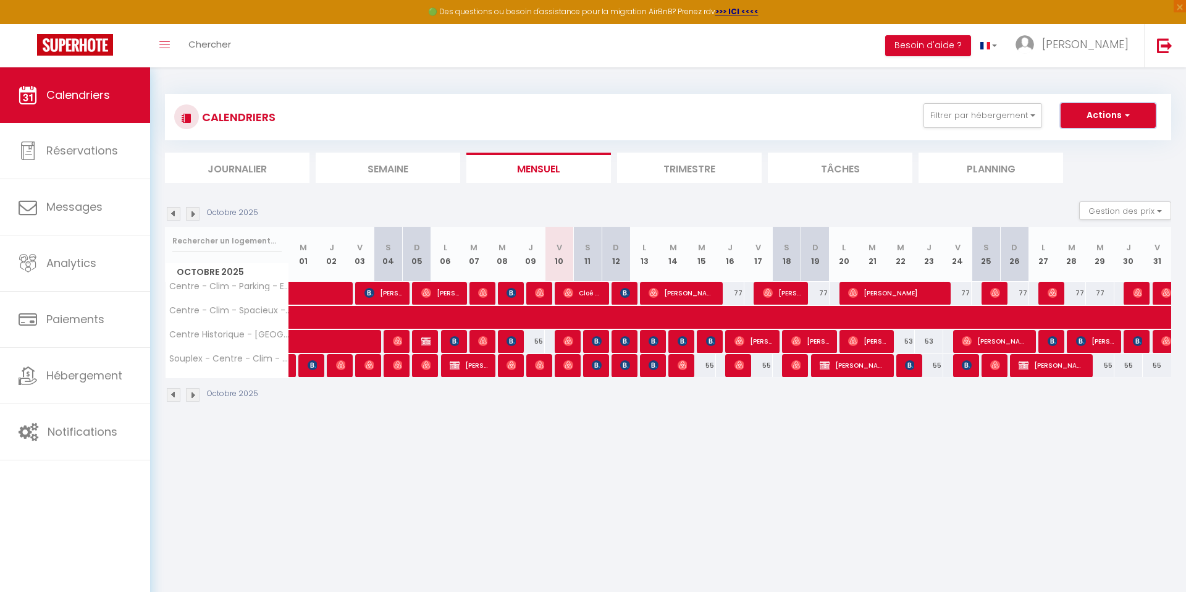
click at [1084, 117] on button "Actions" at bounding box center [1108, 115] width 95 height 25
click at [1077, 144] on link "Nouvelle réservation" at bounding box center [1095, 144] width 107 height 19
select select
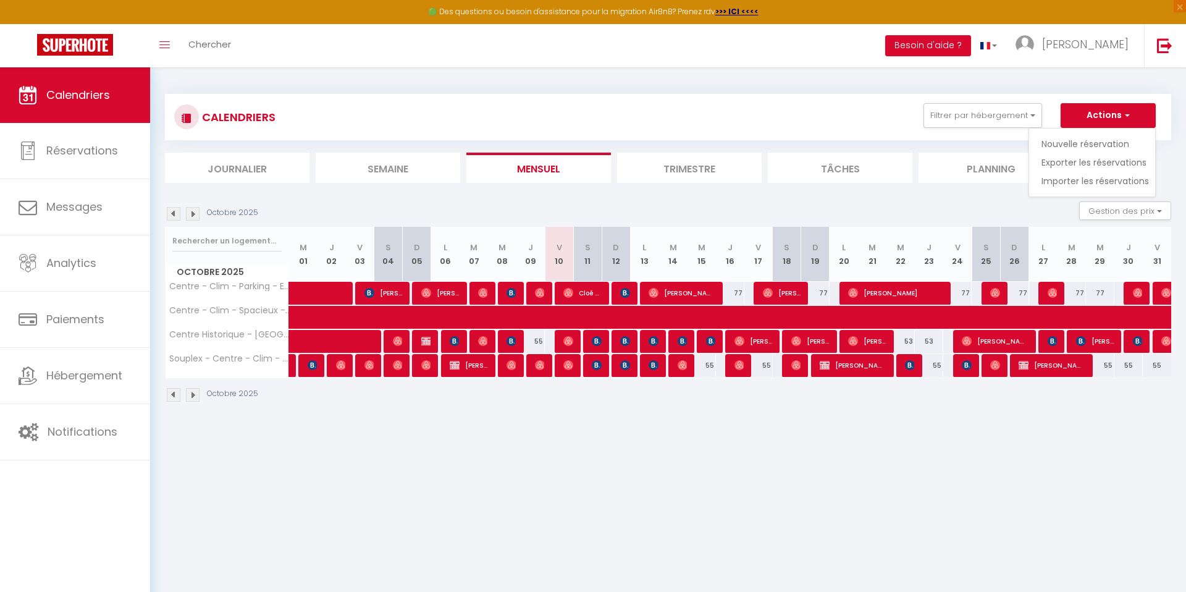
select select
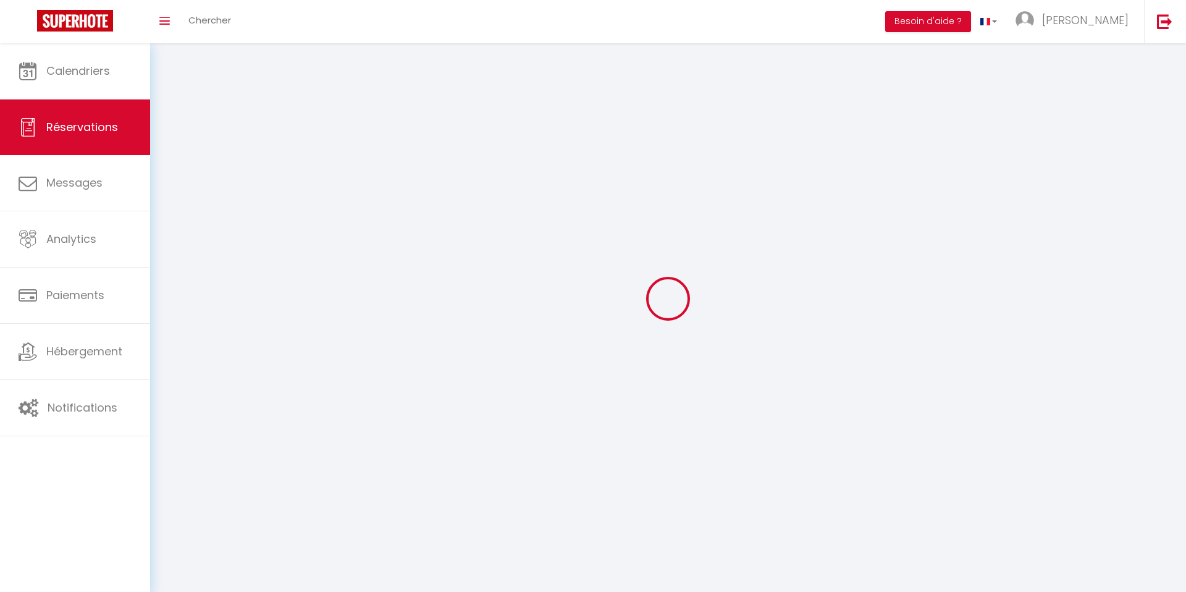
select select
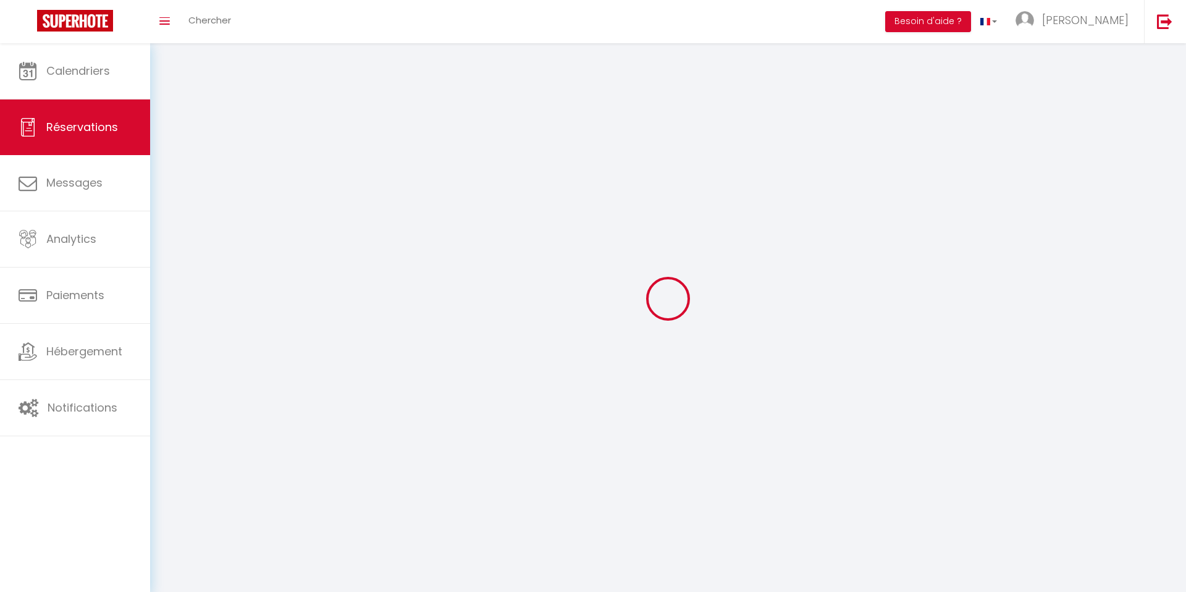
select select
checkbox input "false"
select select
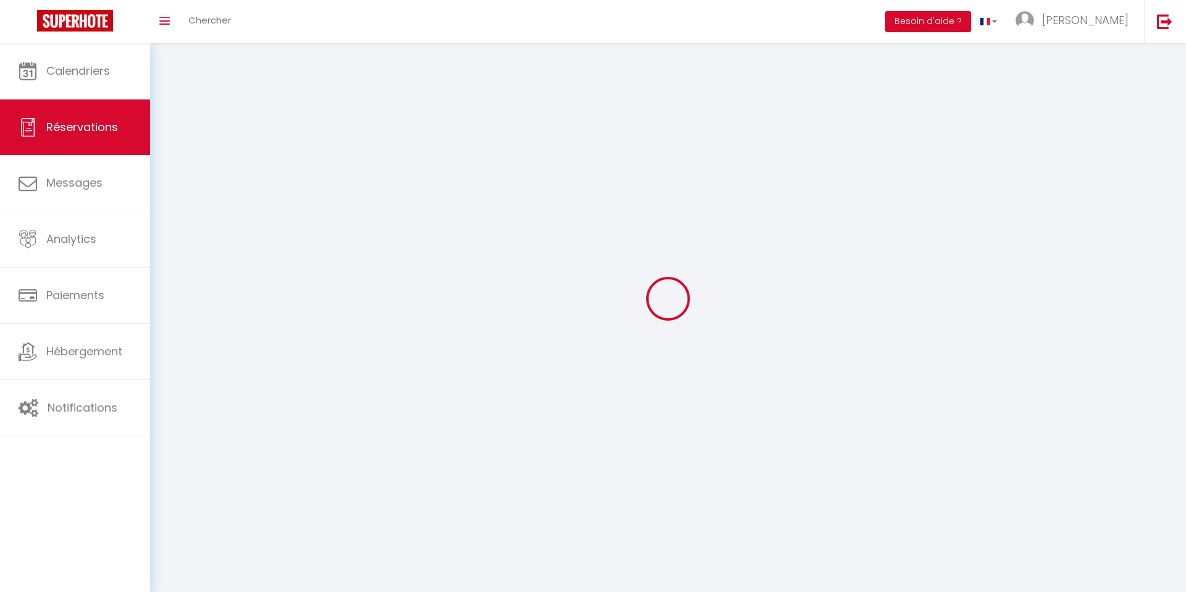
select select
checkbox input "false"
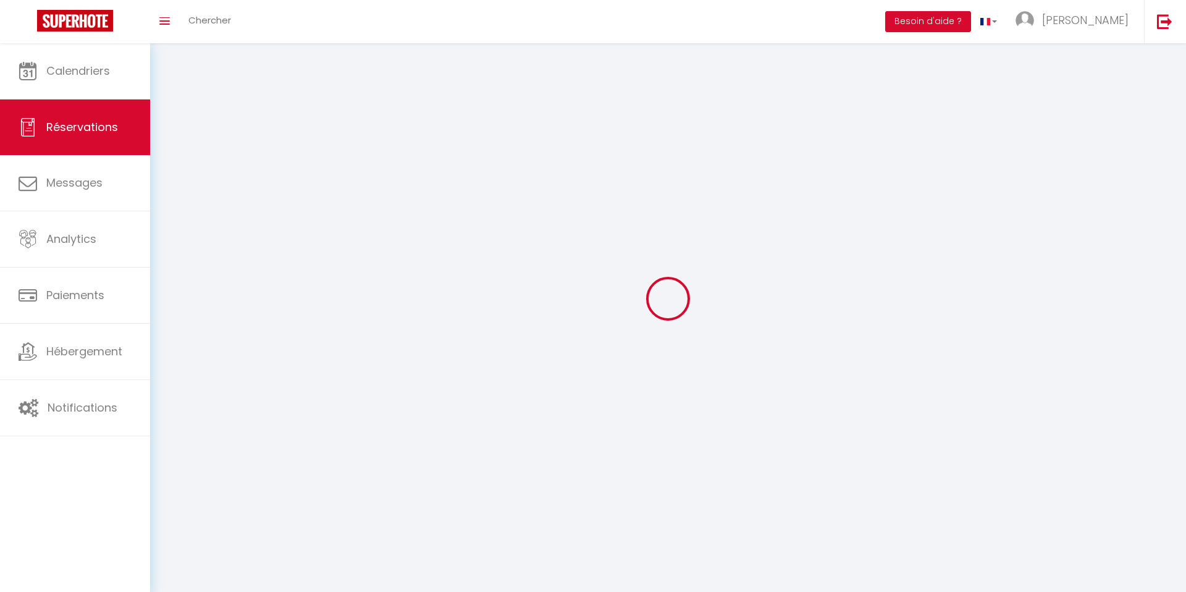
select select
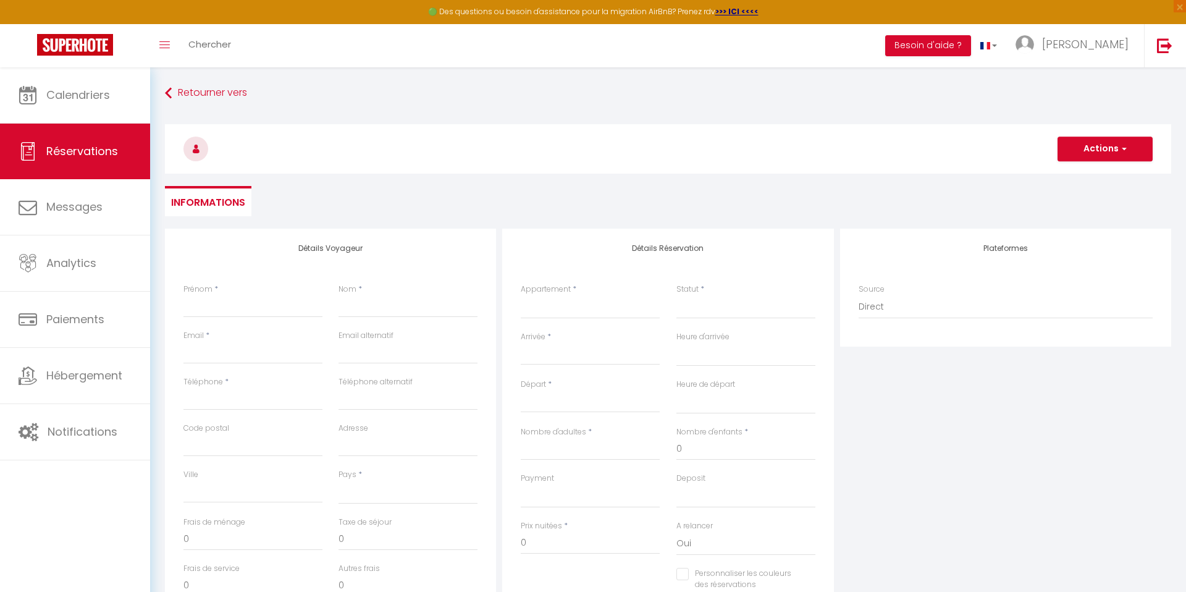
select select
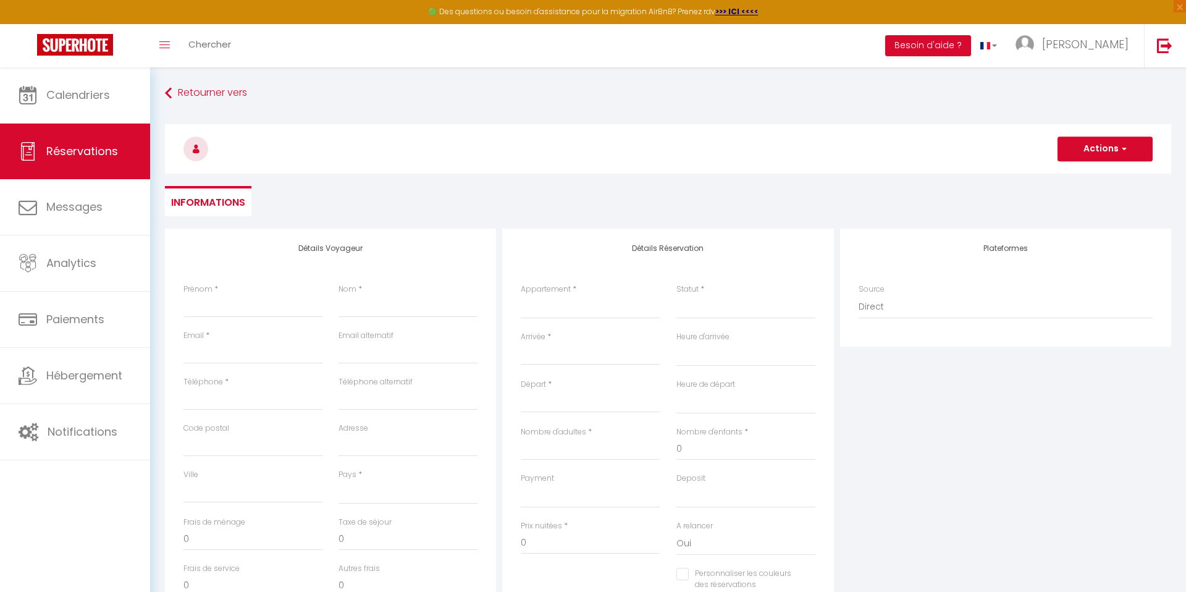
select select
checkbox input "false"
select select
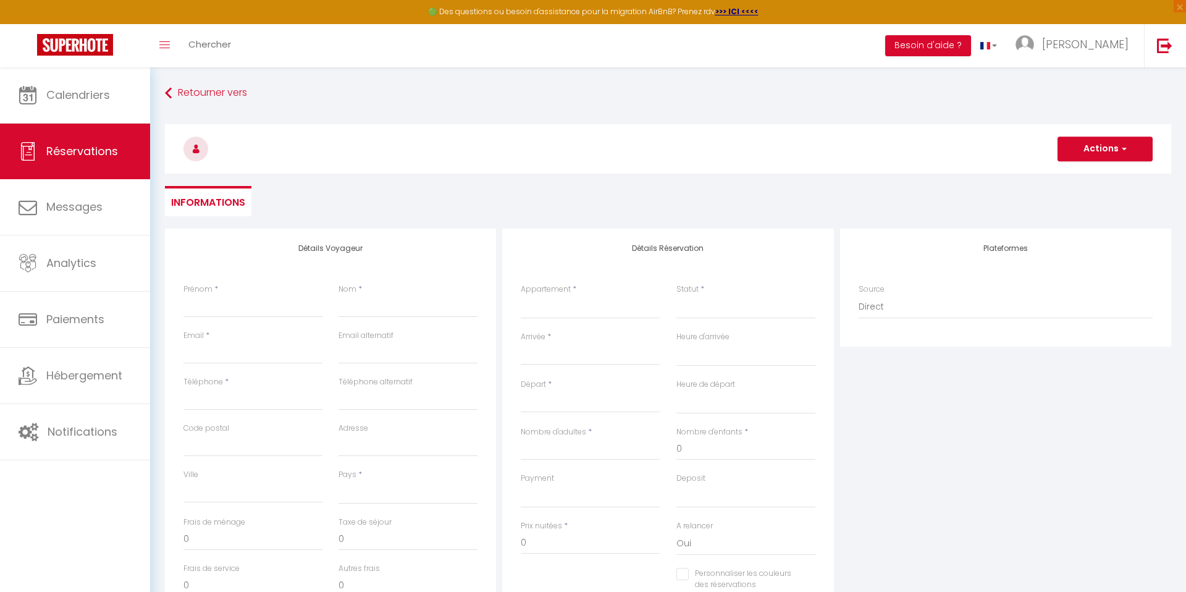
select select
checkbox input "false"
select select
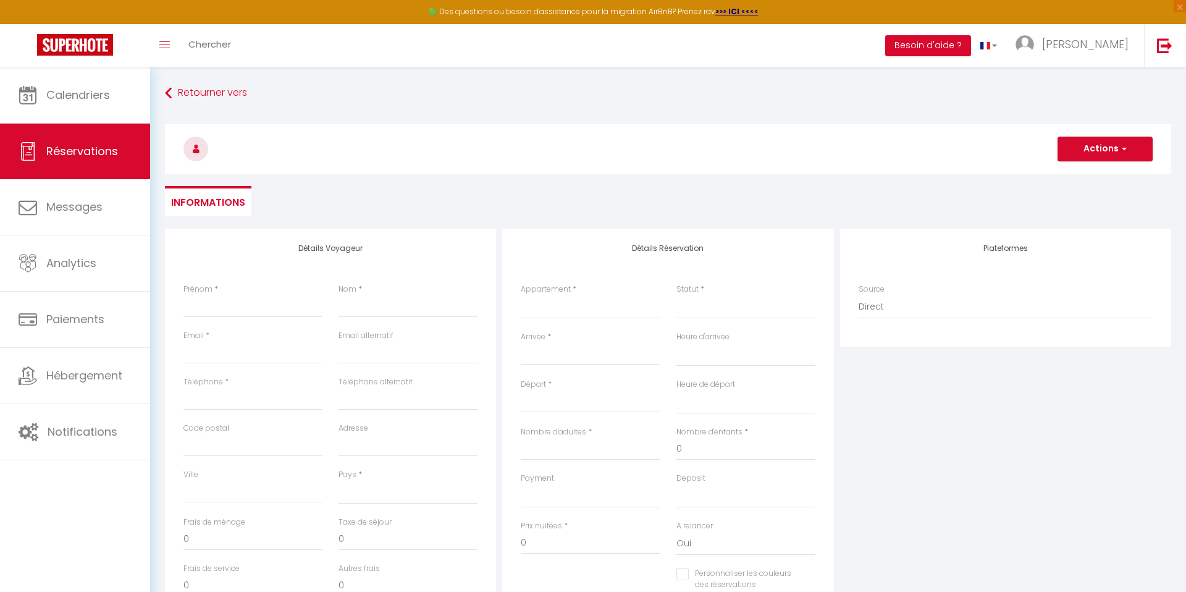
select select
click at [587, 313] on select "Centre - Clim - Parking - Esplanade de l'Europe Centre - Clim - Spacieux - 5 mi…" at bounding box center [590, 306] width 139 height 23
select select "56729"
click at [521, 295] on select "Centre - Clim - Parking - Esplanade de l'Europe Centre - Clim - Spacieux - 5 mi…" at bounding box center [590, 306] width 139 height 23
select select
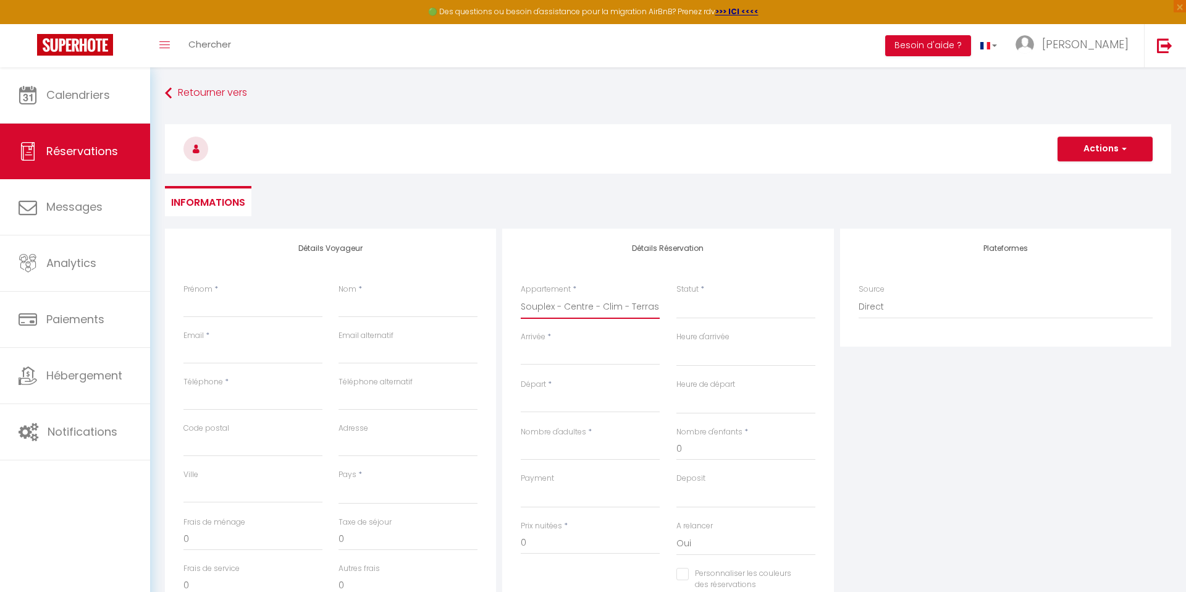
select select
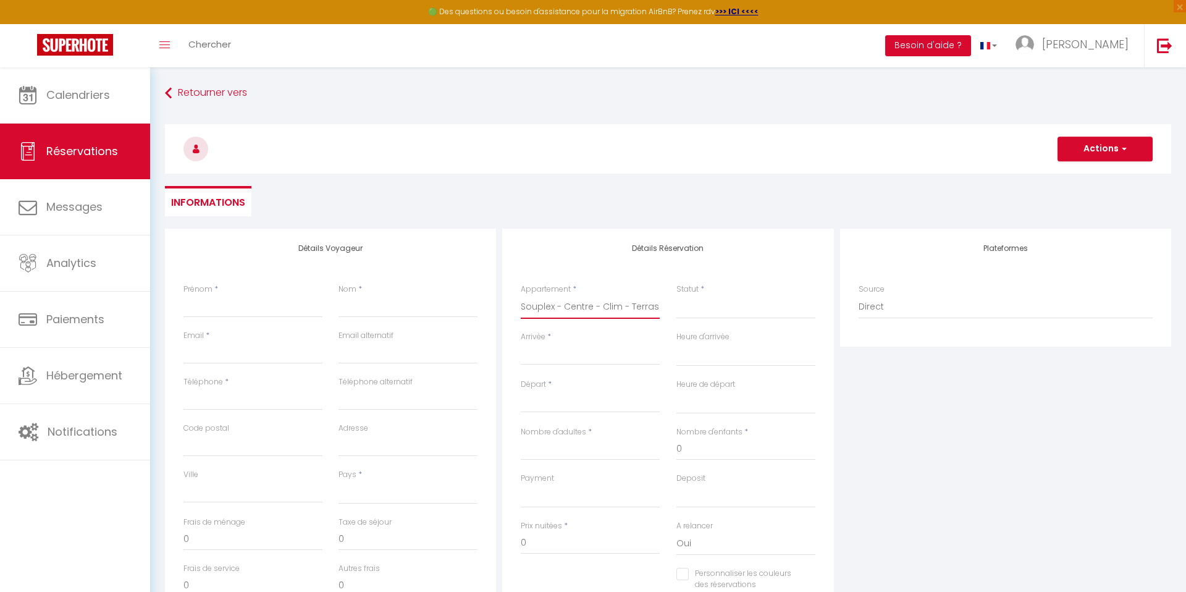
checkbox input "false"
click at [232, 313] on input "Prénom" at bounding box center [252, 306] width 139 height 22
select select
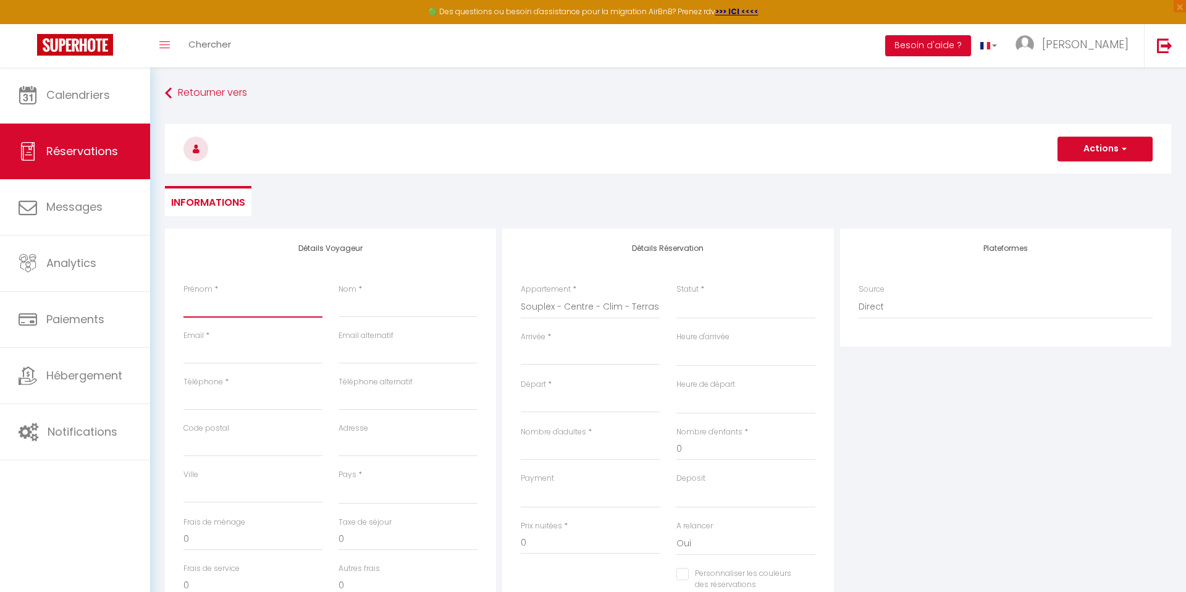
select select
checkbox input "false"
click at [224, 307] on input "Prénom" at bounding box center [252, 306] width 139 height 22
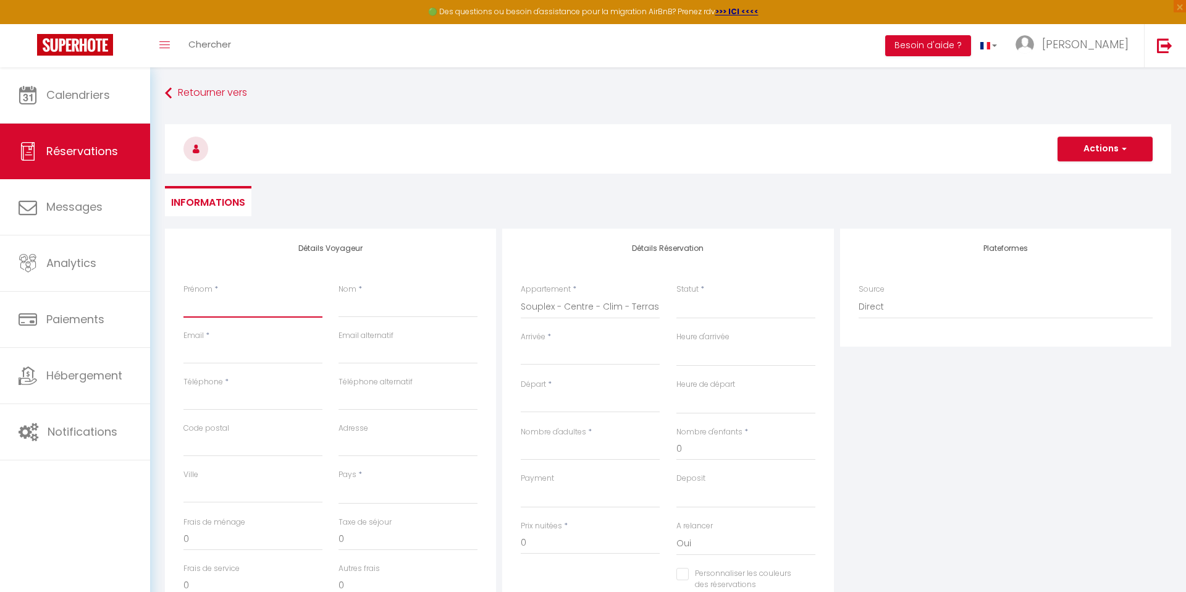
type input "R"
select select
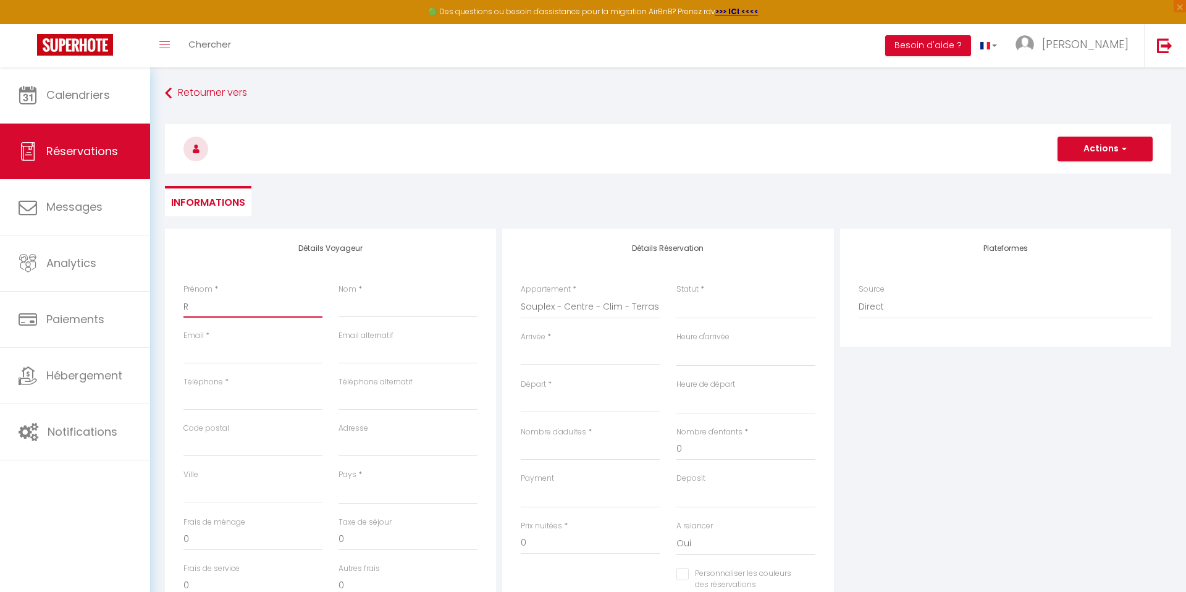
select select
checkbox input "false"
type input "Ro"
select select
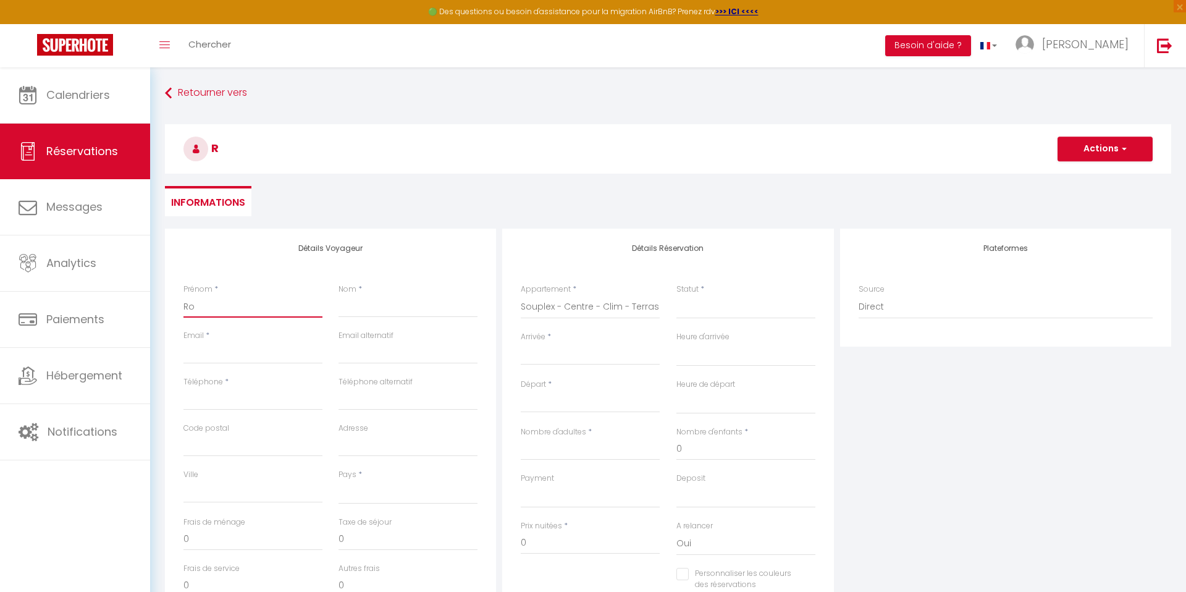
select select
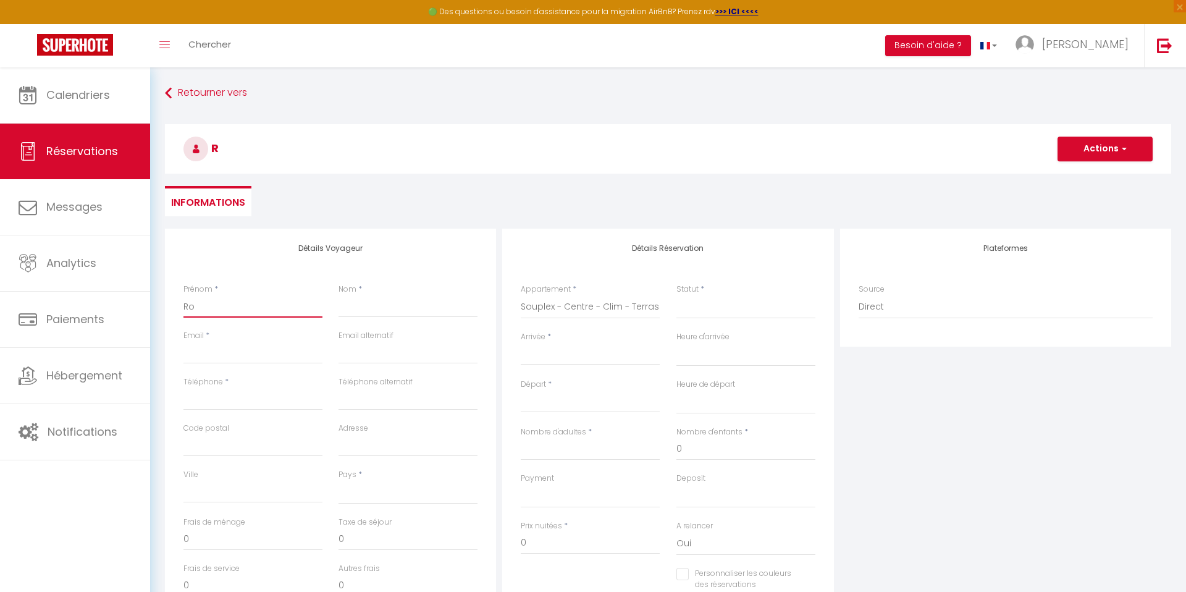
checkbox input "false"
type input "Roc"
select select
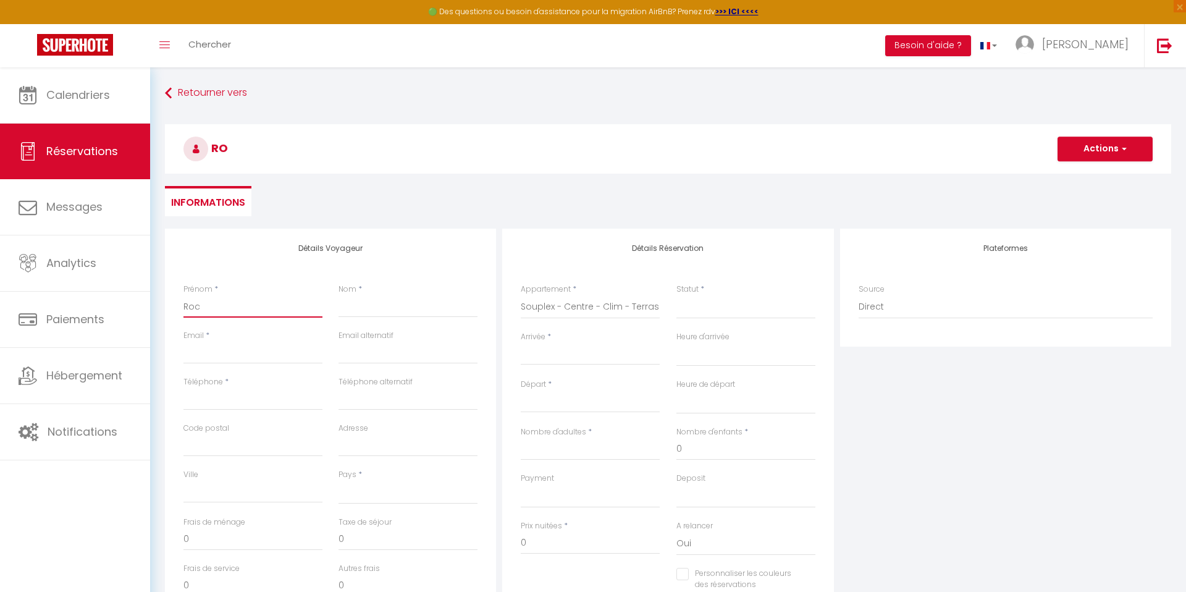
select select
checkbox input "false"
type input "Rock"
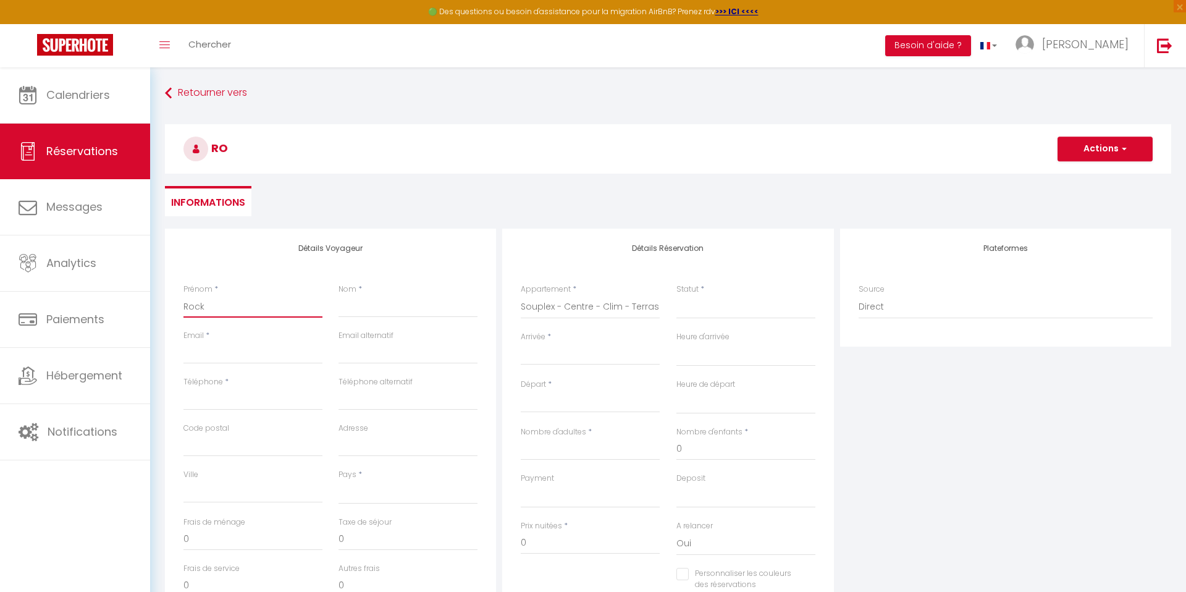
select select
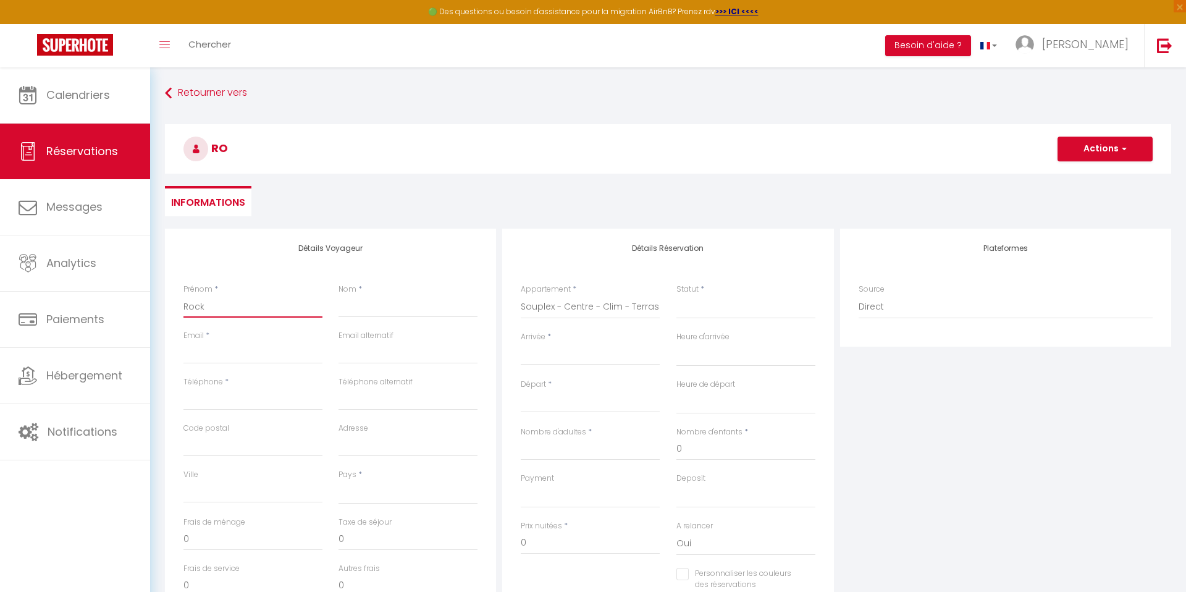
select select
checkbox input "false"
type input "Rock"
select select
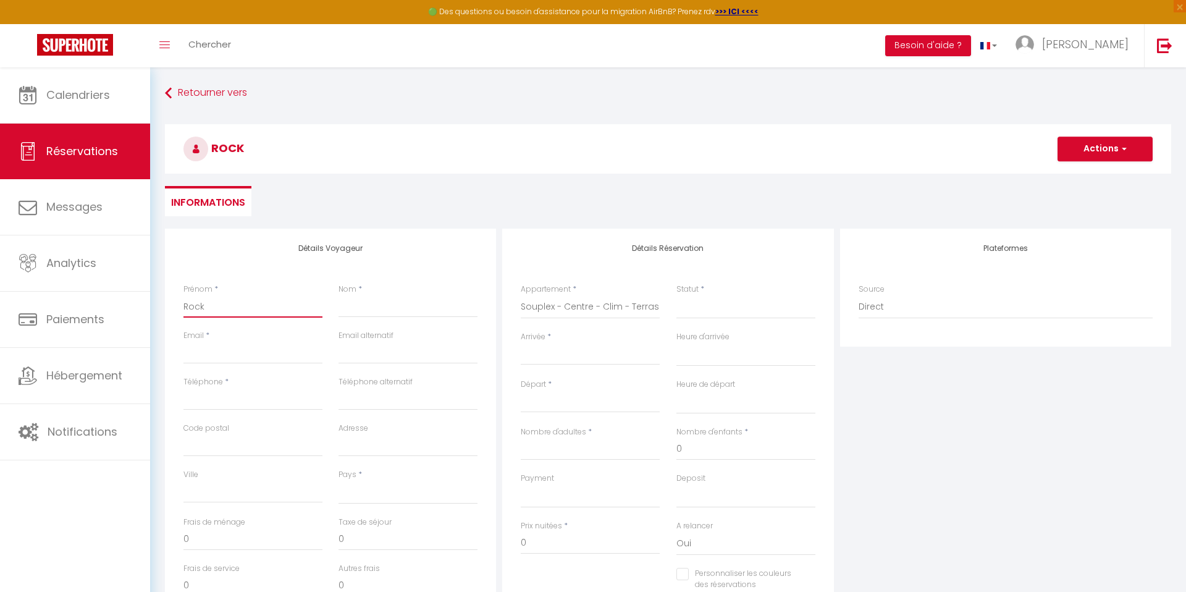
select select
checkbox input "false"
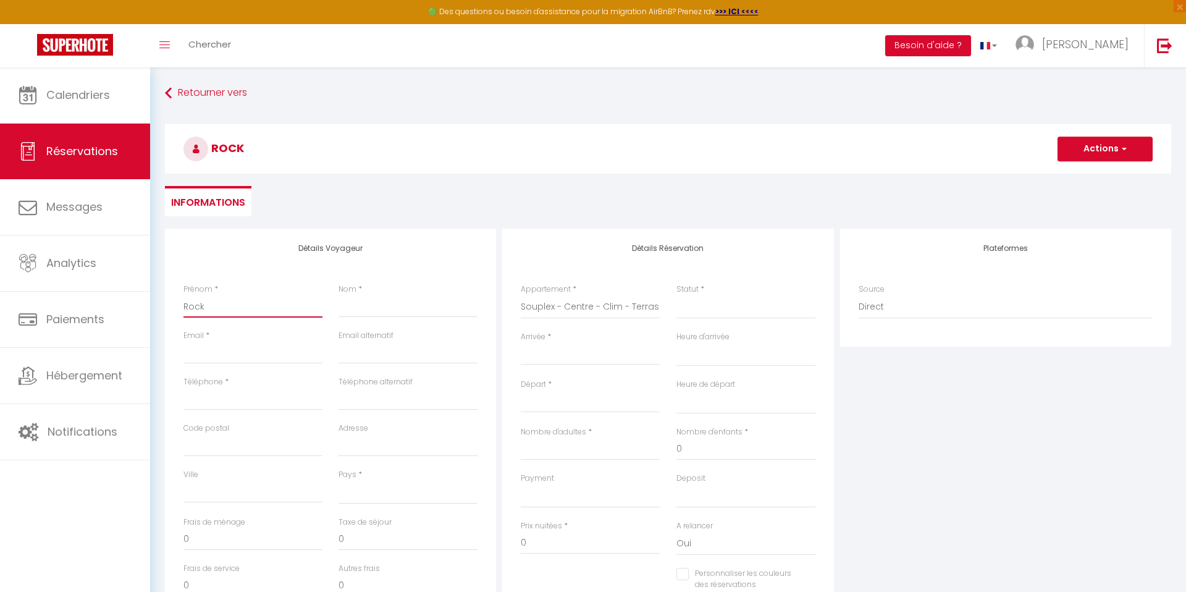
type input "Rock"
click at [355, 310] on input "Nom" at bounding box center [408, 306] width 139 height 22
type input "F"
select select
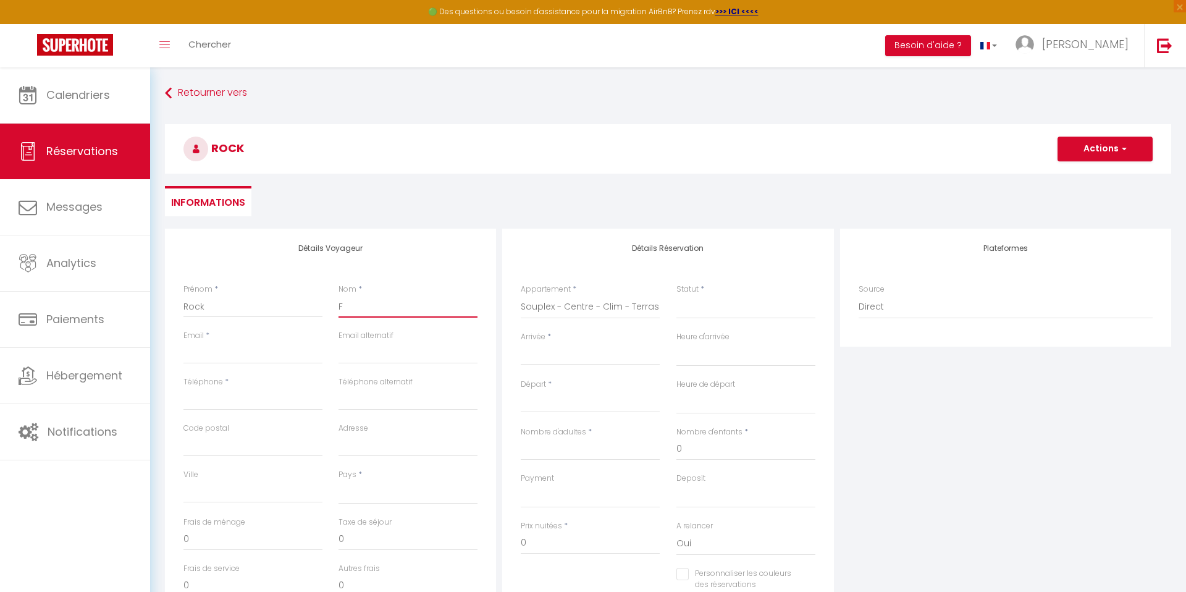
select select
checkbox input "false"
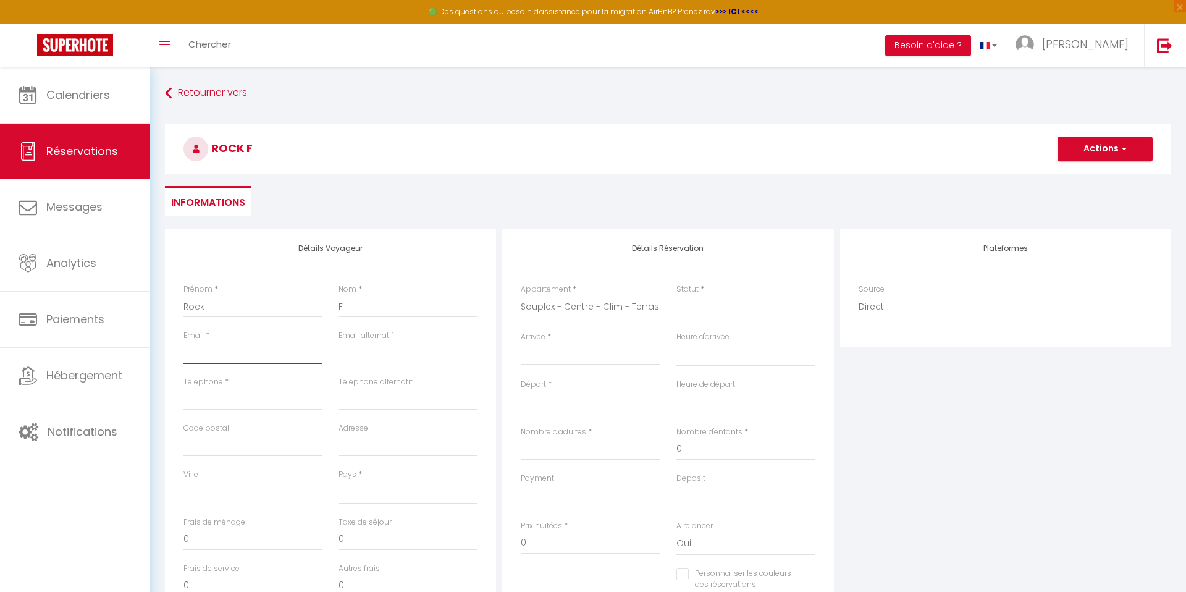
click at [301, 342] on input "Email client" at bounding box center [252, 353] width 139 height 22
click at [344, 307] on input "F" at bounding box center [408, 306] width 139 height 22
type input "C"
select select
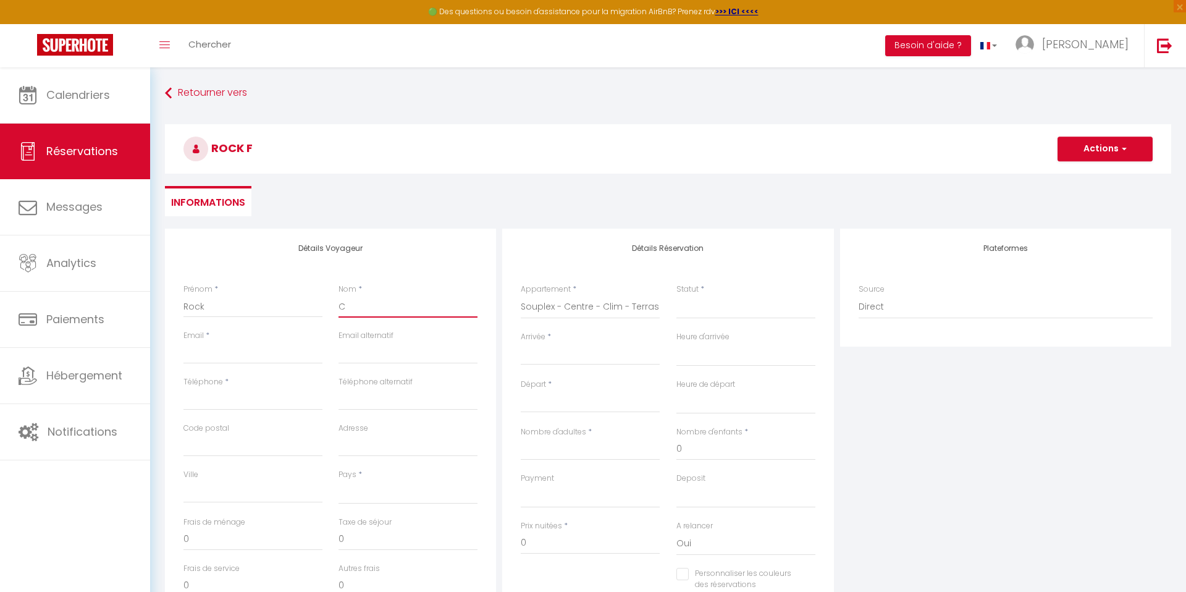
select select
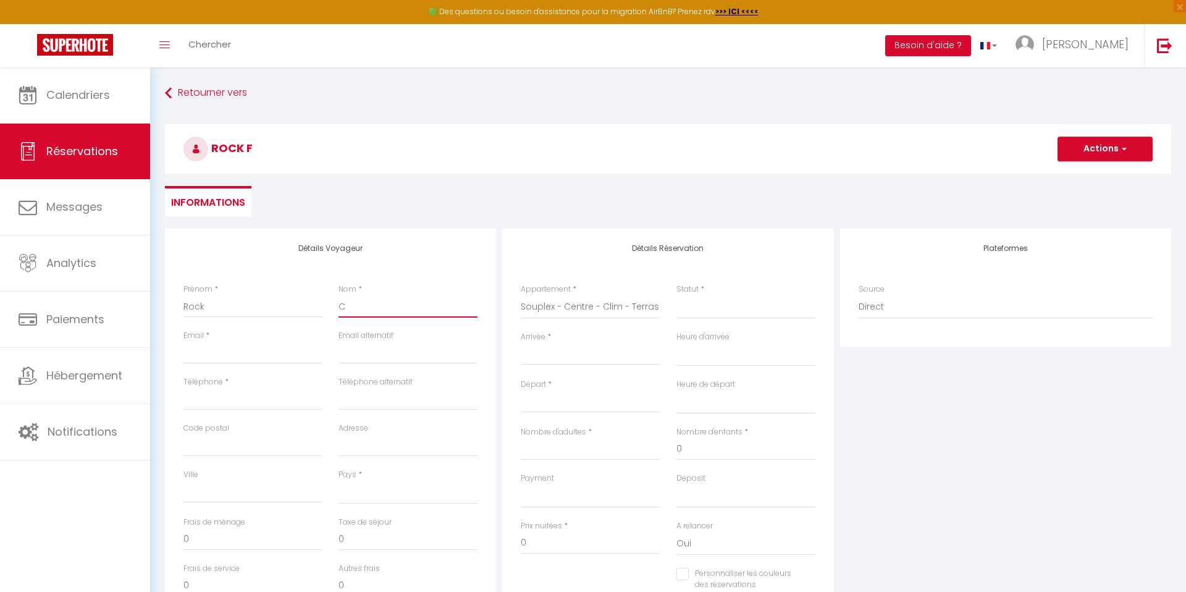
checkbox input "false"
type input "Ca"
select select
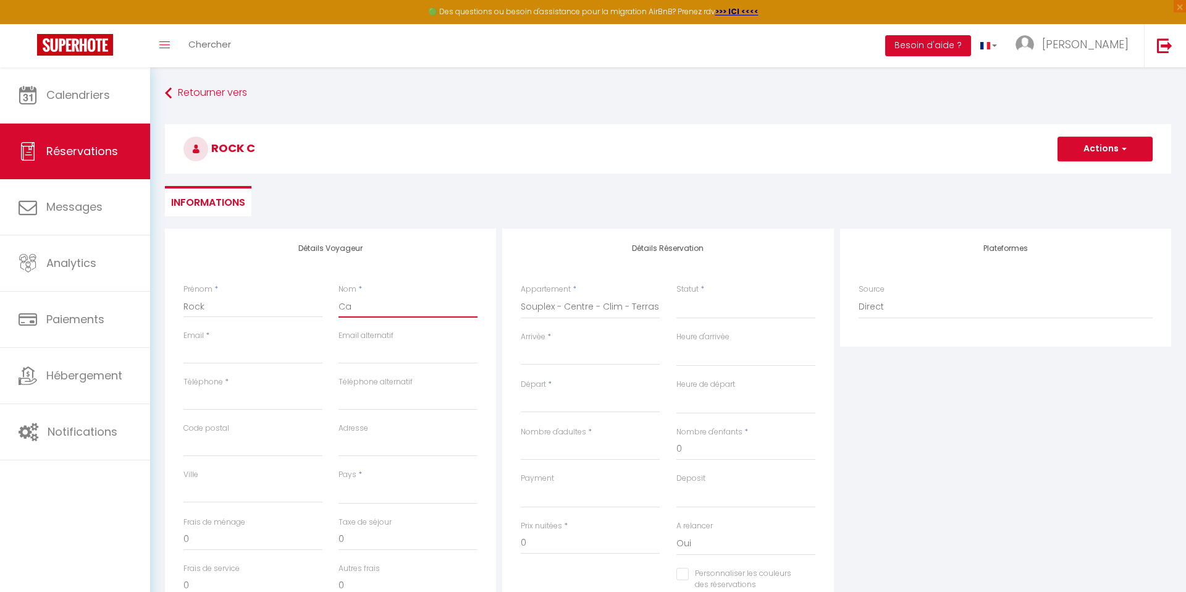
select select
checkbox input "false"
type input "Can"
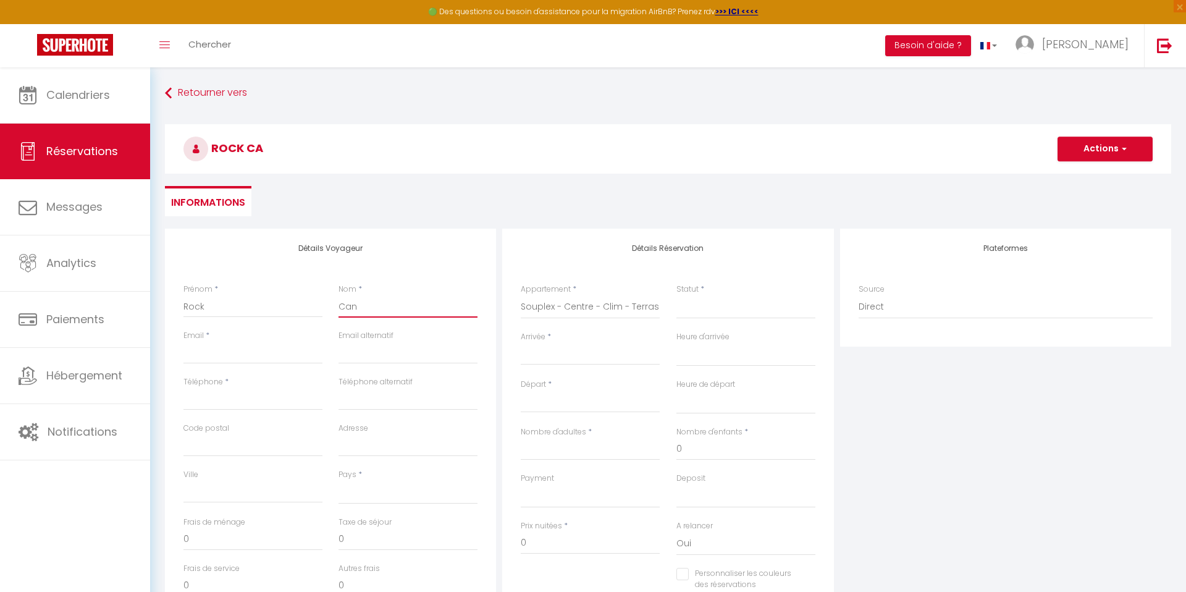
select select
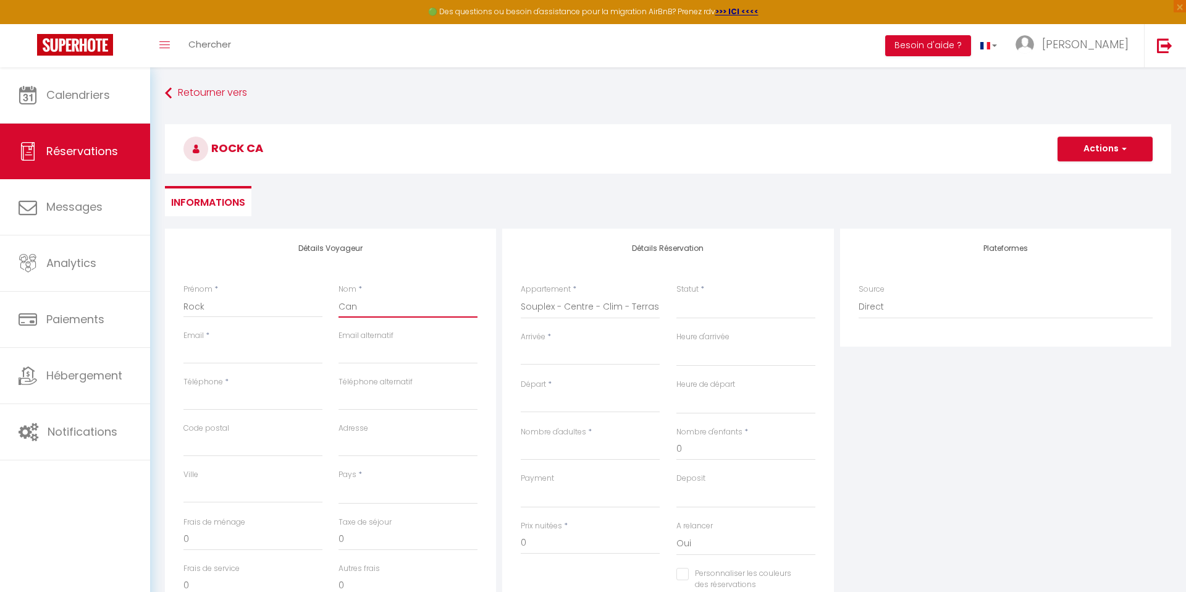
select select
checkbox input "false"
type input "Cana"
select select
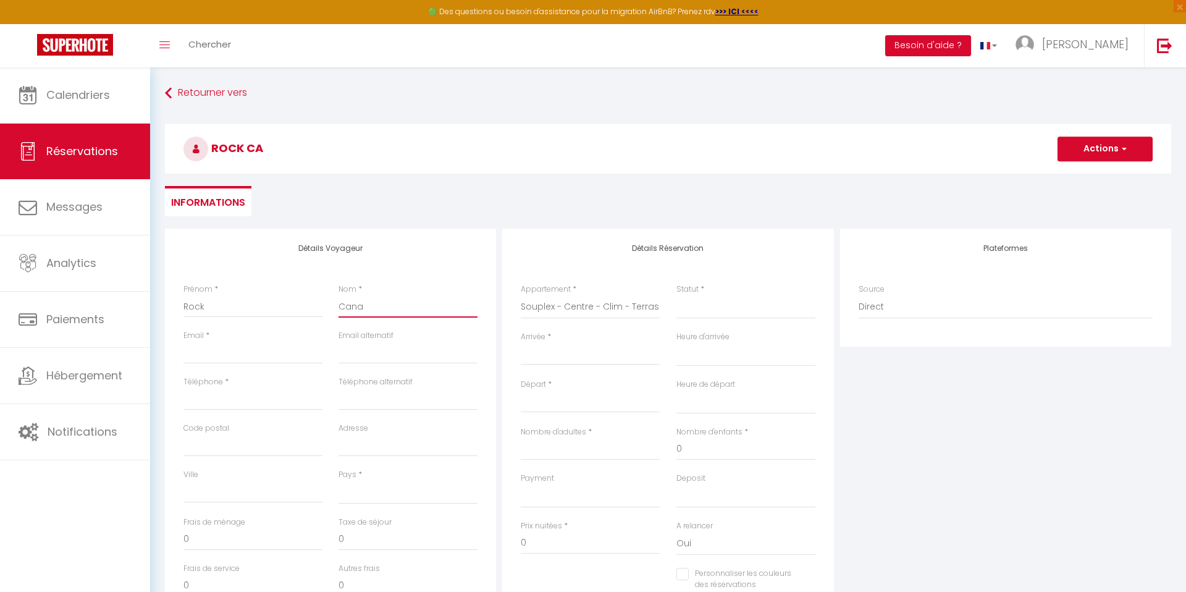
select select
checkbox input "false"
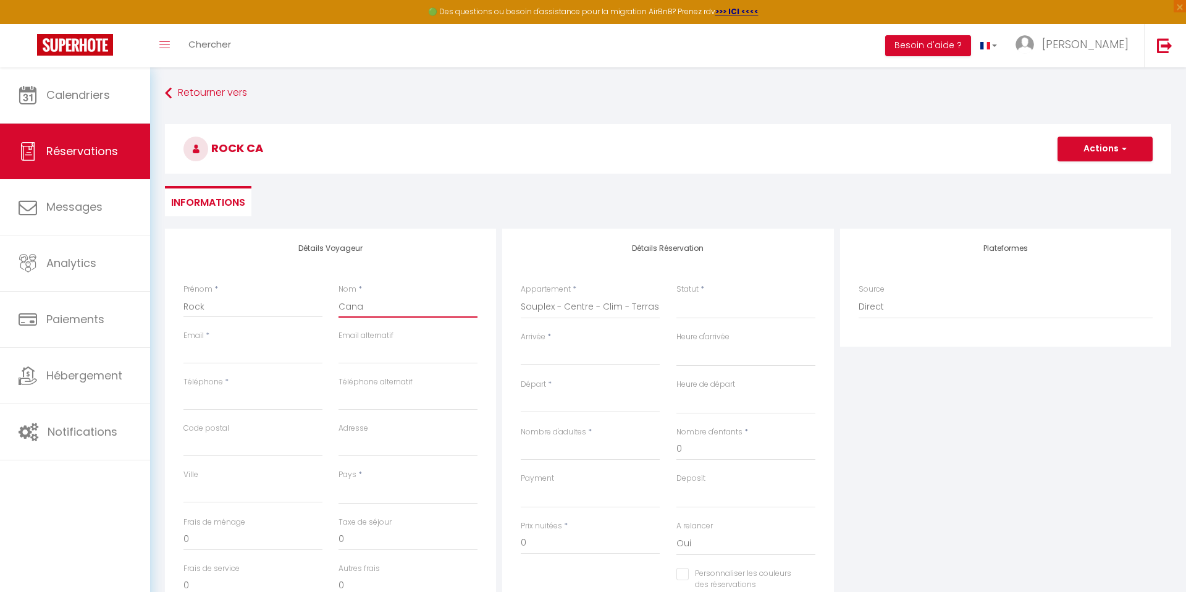
type input "Canad"
select select
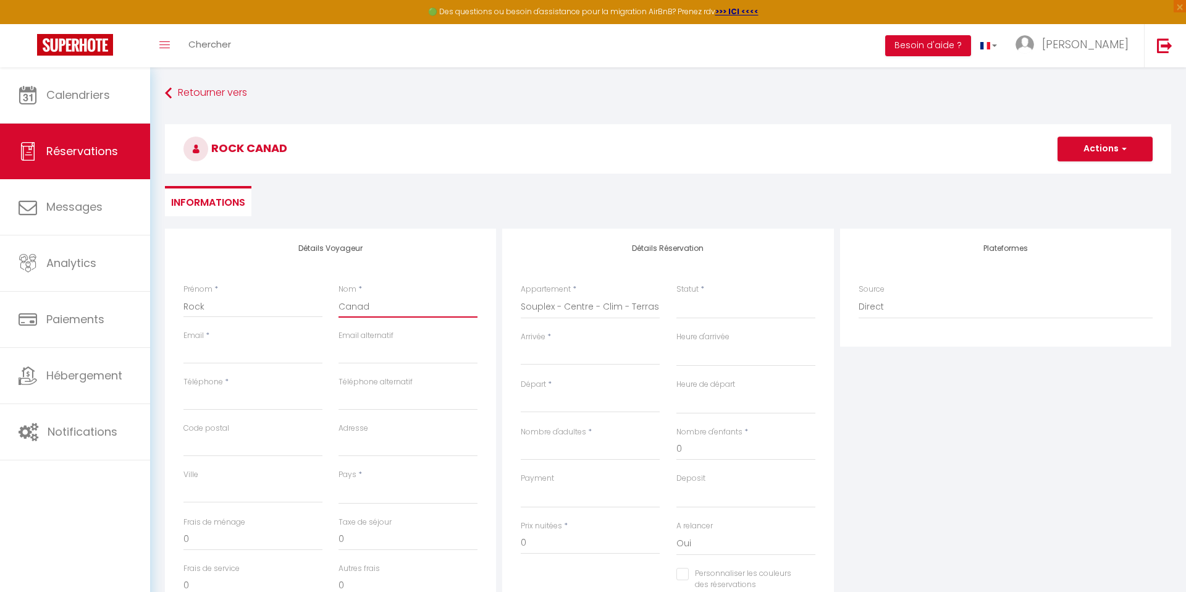
select select
checkbox input "false"
type input "Canadi"
select select
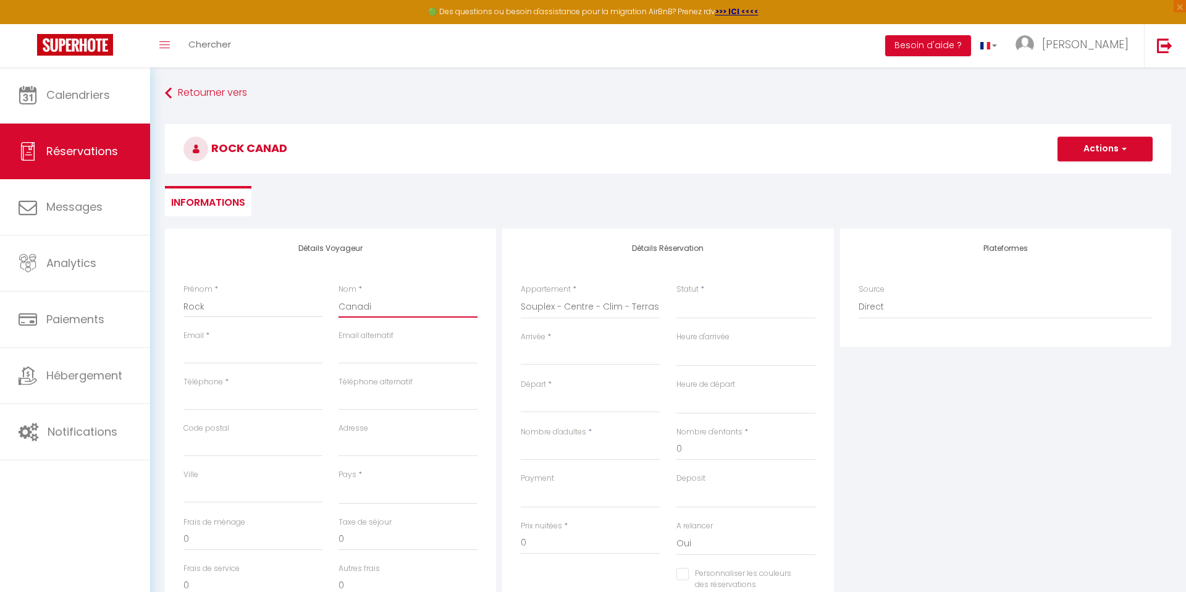
select select
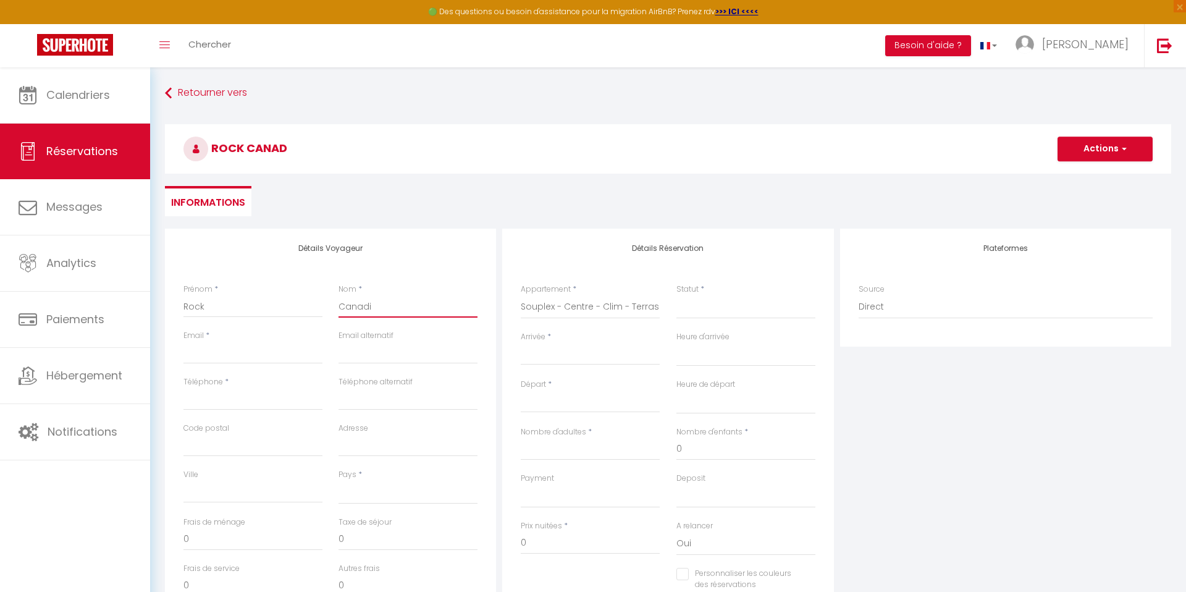
checkbox input "false"
type input "Canadie"
select select
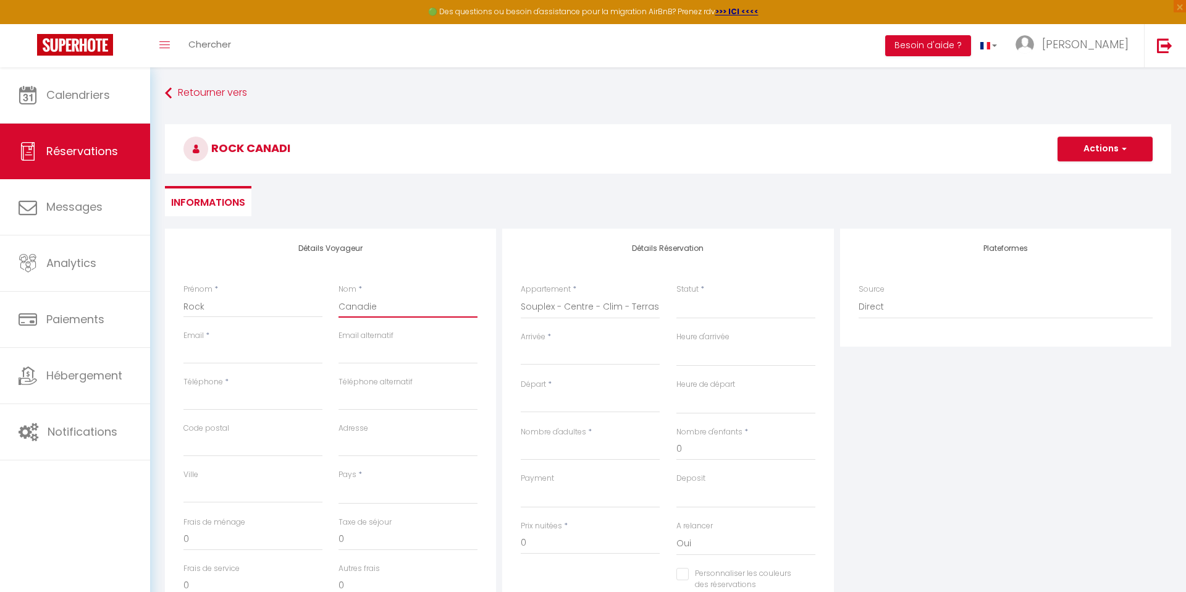
select select
checkbox input "false"
type input "Canadien"
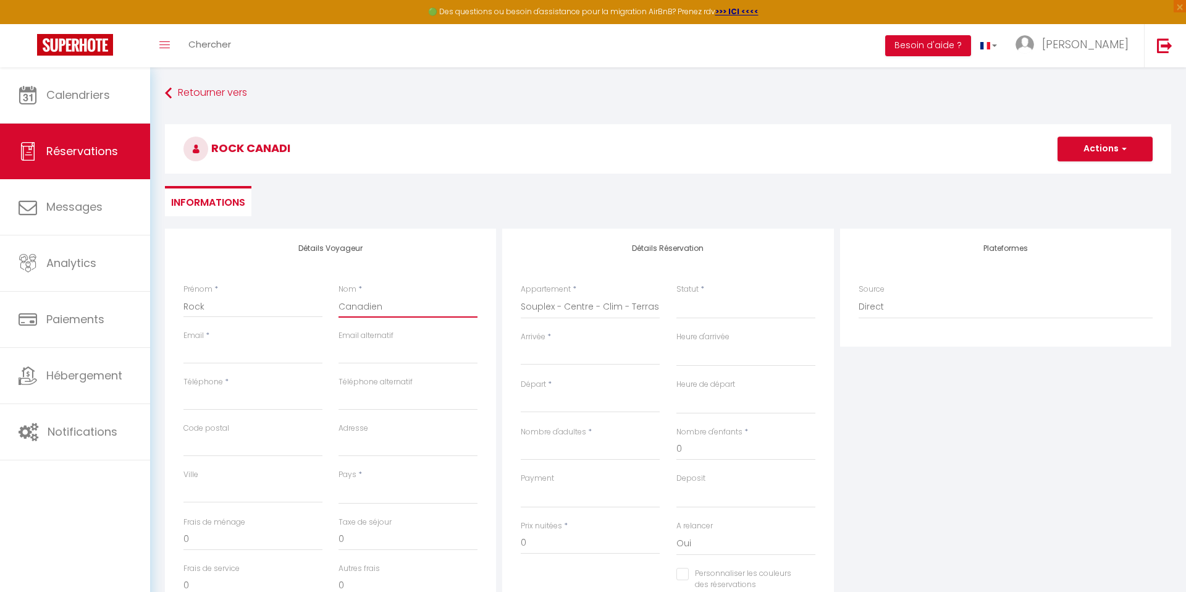
select select
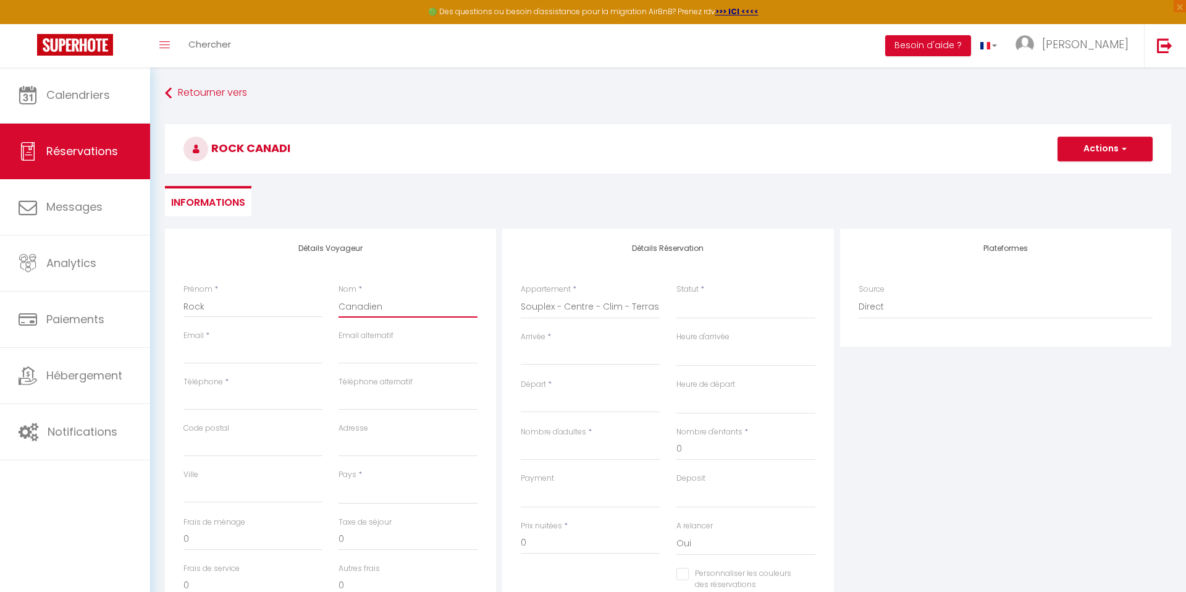
select select
checkbox input "false"
type input "Canadien)"
select select
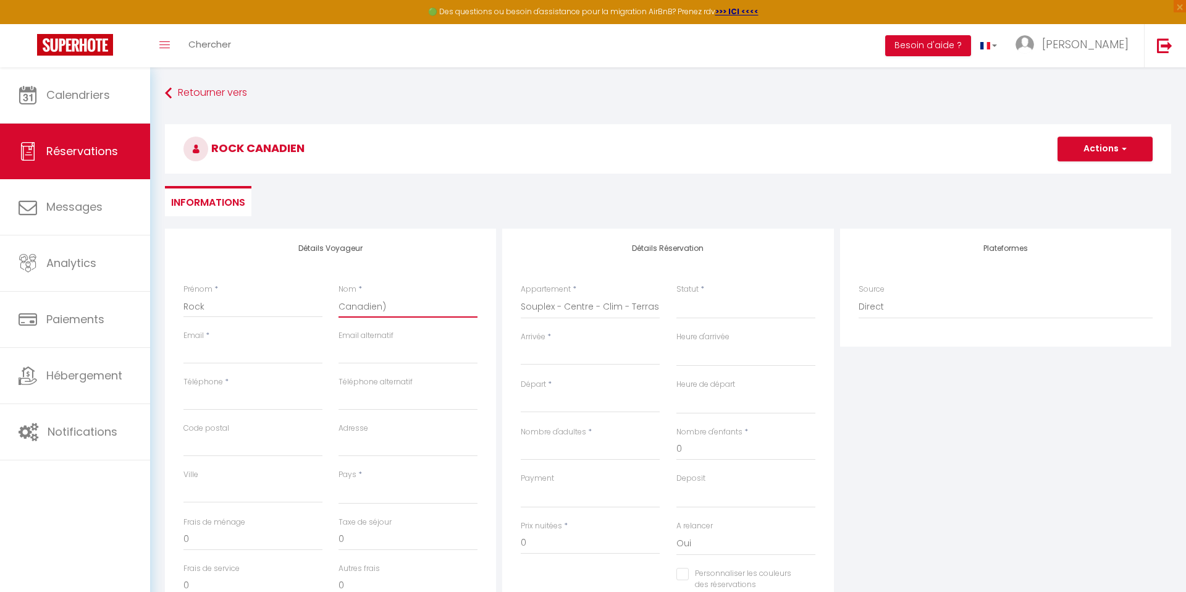
select select
checkbox input "false"
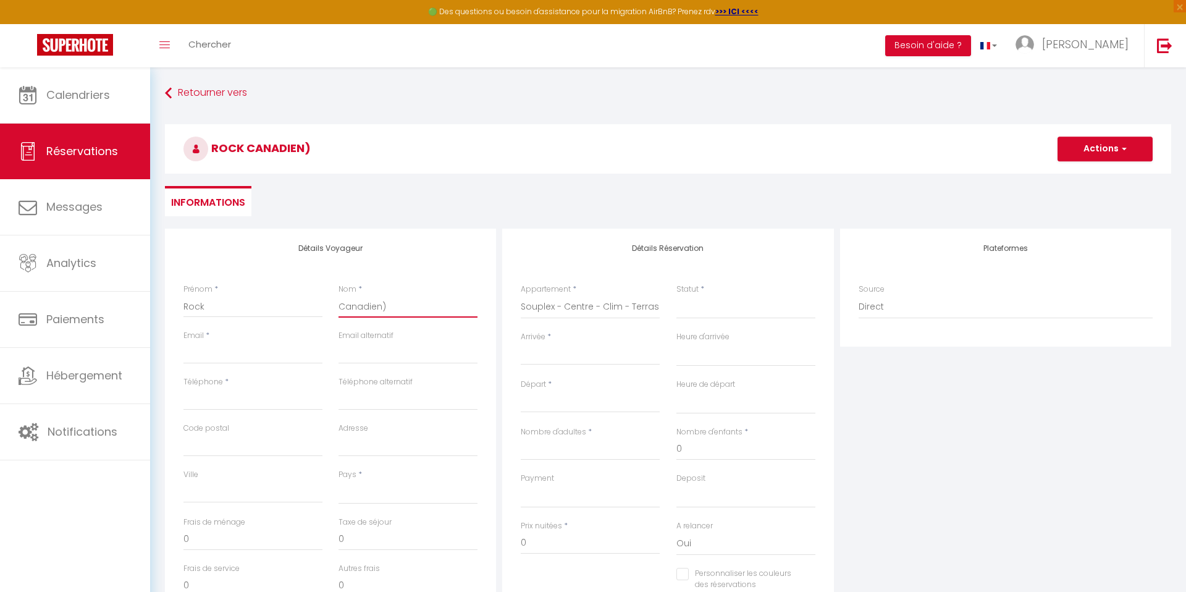
click at [340, 306] on input "Canadien)" at bounding box center [408, 306] width 139 height 22
type input "(Canadien)"
select select
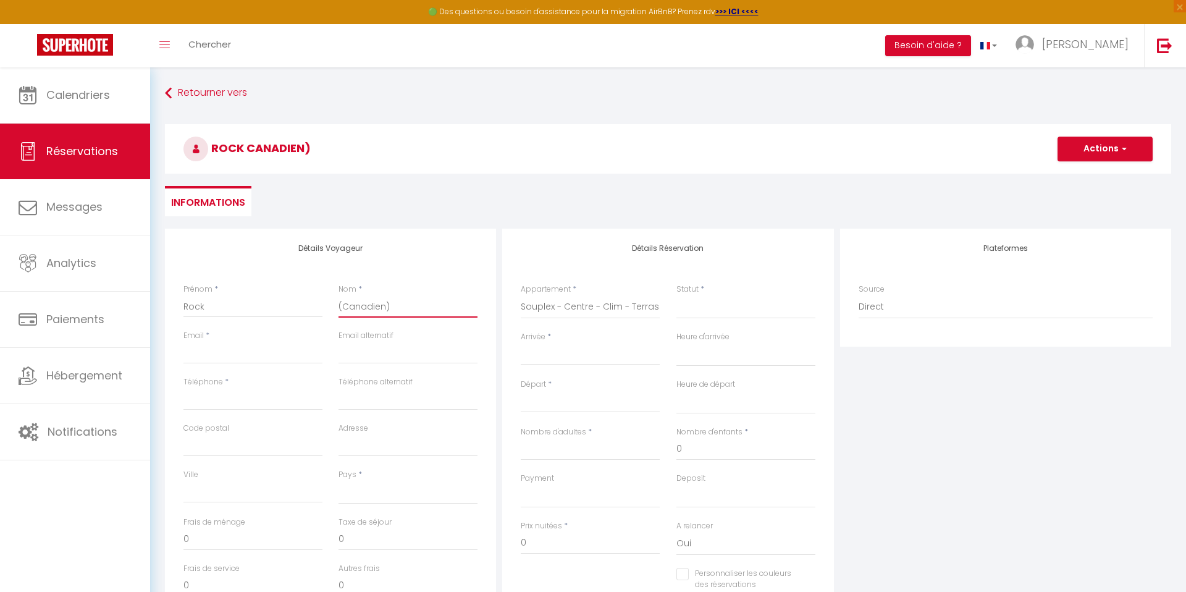
select select
checkbox input "false"
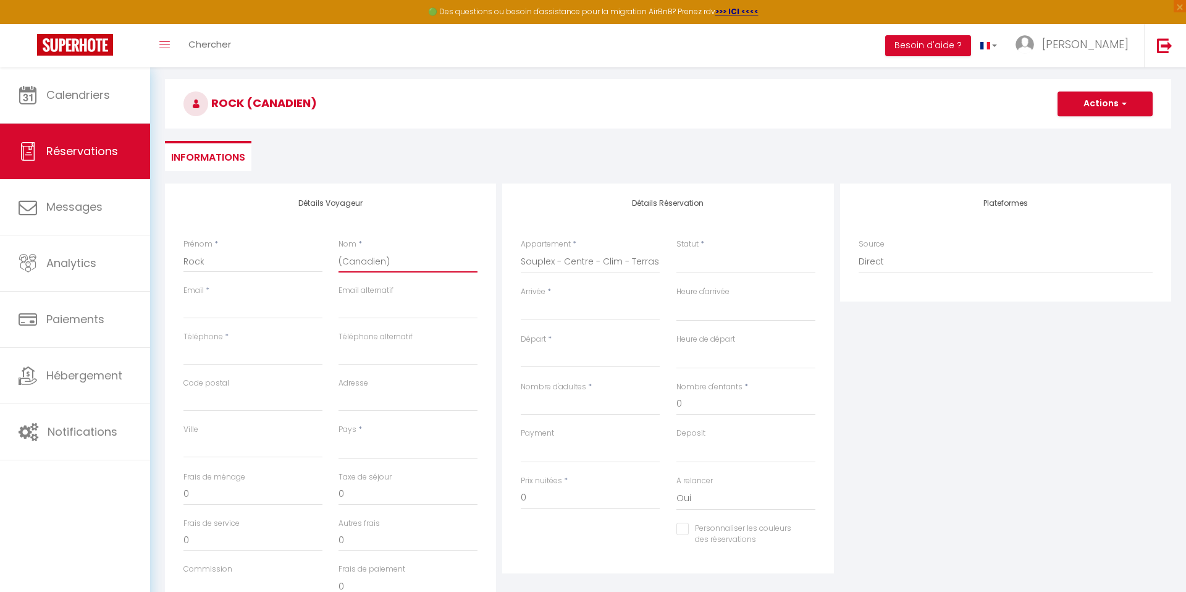
scroll to position [62, 0]
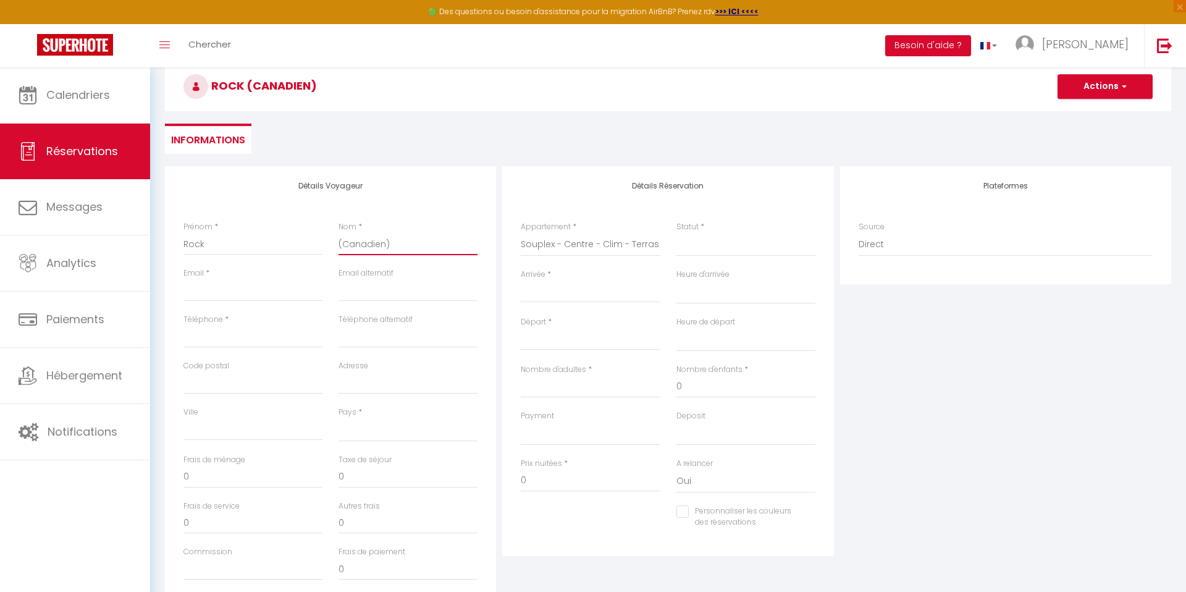
type input "(Canadien)"
click at [263, 339] on input "Téléphone" at bounding box center [252, 337] width 139 height 22
type input "0"
click at [201, 298] on input "Email client" at bounding box center [252, 290] width 139 height 22
click at [361, 445] on div "Pays * [GEOGRAPHIC_DATA] [GEOGRAPHIC_DATA] [GEOGRAPHIC_DATA] [GEOGRAPHIC_DATA] …" at bounding box center [407, 430] width 155 height 48
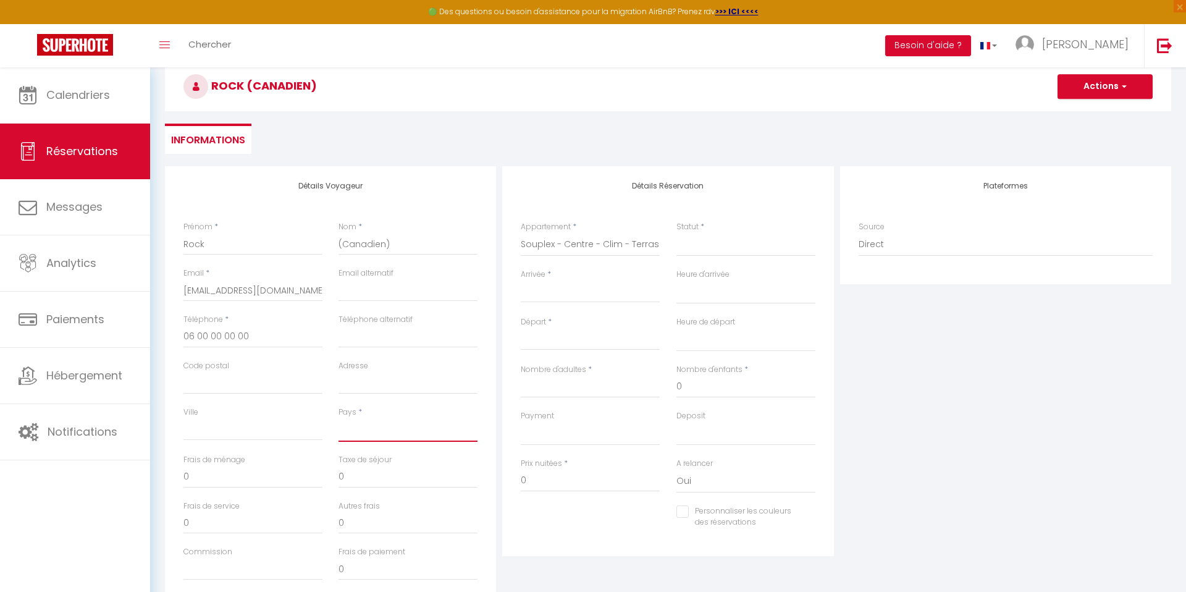
click at [361, 440] on select "[GEOGRAPHIC_DATA] [GEOGRAPHIC_DATA] [GEOGRAPHIC_DATA] [GEOGRAPHIC_DATA] [GEOGRA…" at bounding box center [408, 429] width 139 height 23
click at [339, 418] on select "[GEOGRAPHIC_DATA] [GEOGRAPHIC_DATA] [GEOGRAPHIC_DATA] [GEOGRAPHIC_DATA] [GEOGRA…" at bounding box center [408, 429] width 139 height 23
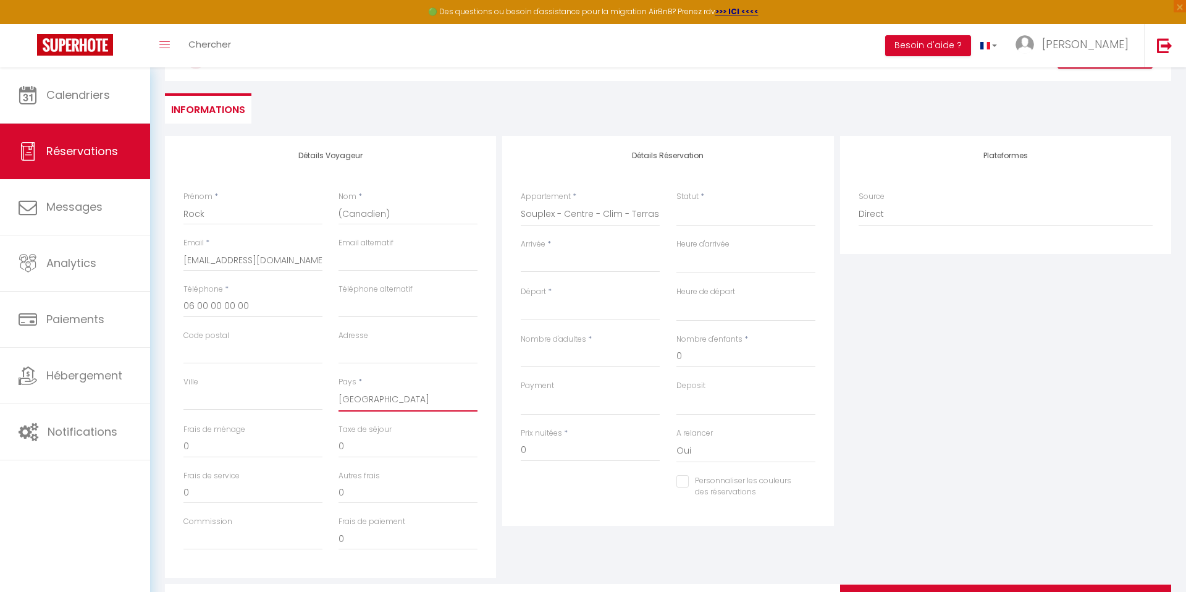
scroll to position [92, 0]
click at [707, 216] on select "Confirmé Non Confirmé [PERSON_NAME] par le voyageur No Show Request" at bounding box center [745, 214] width 139 height 23
click at [676, 203] on select "Confirmé Non Confirmé [PERSON_NAME] par le voyageur No Show Request" at bounding box center [745, 214] width 139 height 23
click at [604, 263] on input "Arrivée" at bounding box center [590, 263] width 139 height 16
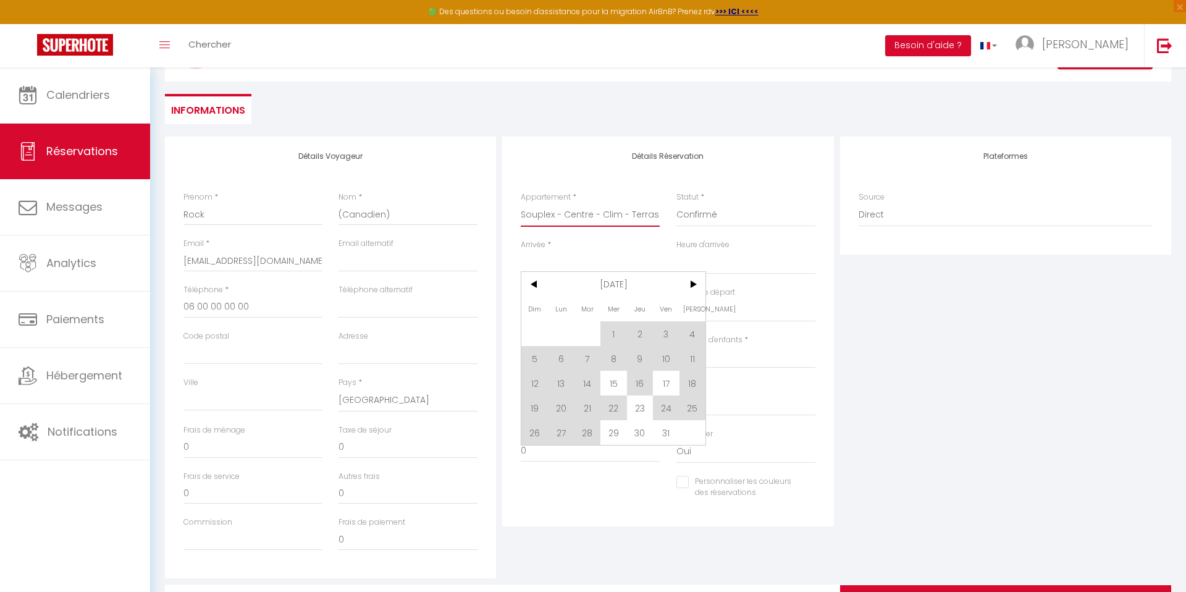
click at [596, 219] on select "Centre - Clim - Parking - Esplanade de l'Europe Centre - Clim - Spacieux - 5 mi…" at bounding box center [590, 214] width 139 height 23
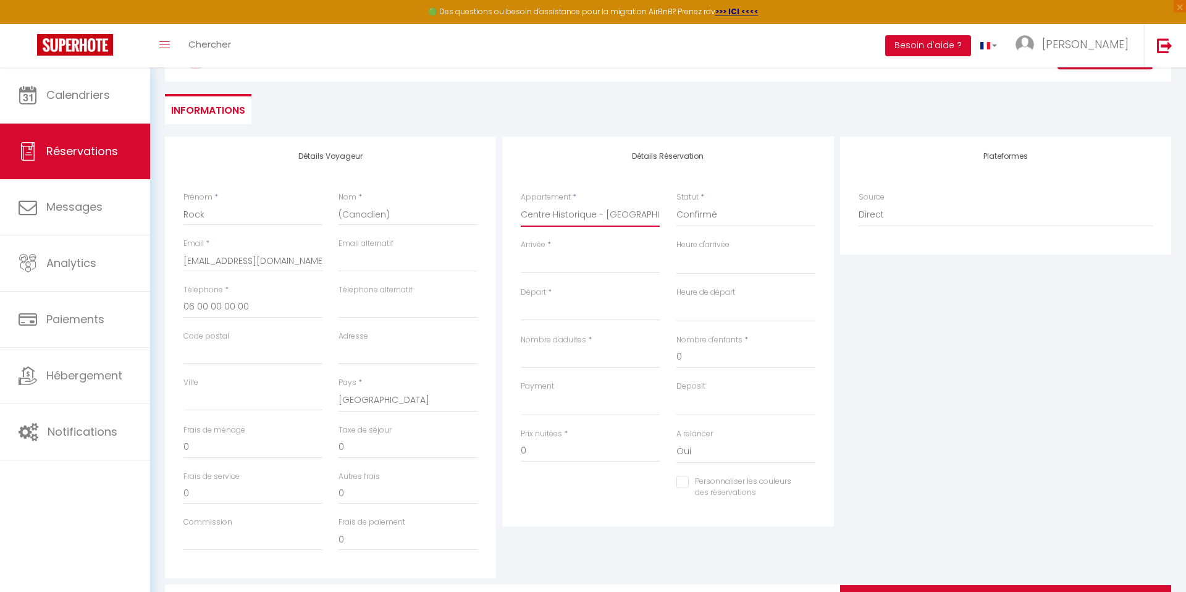
click at [521, 203] on select "Centre - Clim - Parking - Esplanade de l'Europe Centre - Clim - Spacieux - 5 mi…" at bounding box center [590, 214] width 139 height 23
click at [578, 264] on input "Arrivée" at bounding box center [590, 263] width 139 height 16
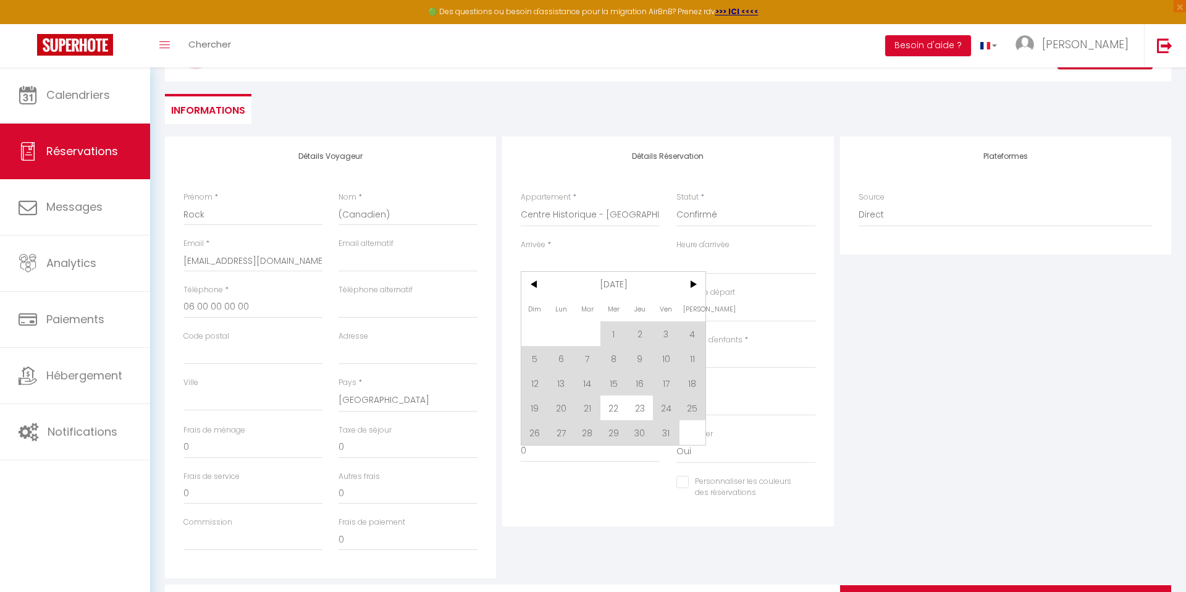
click at [578, 264] on input "Arrivée" at bounding box center [590, 263] width 139 height 16
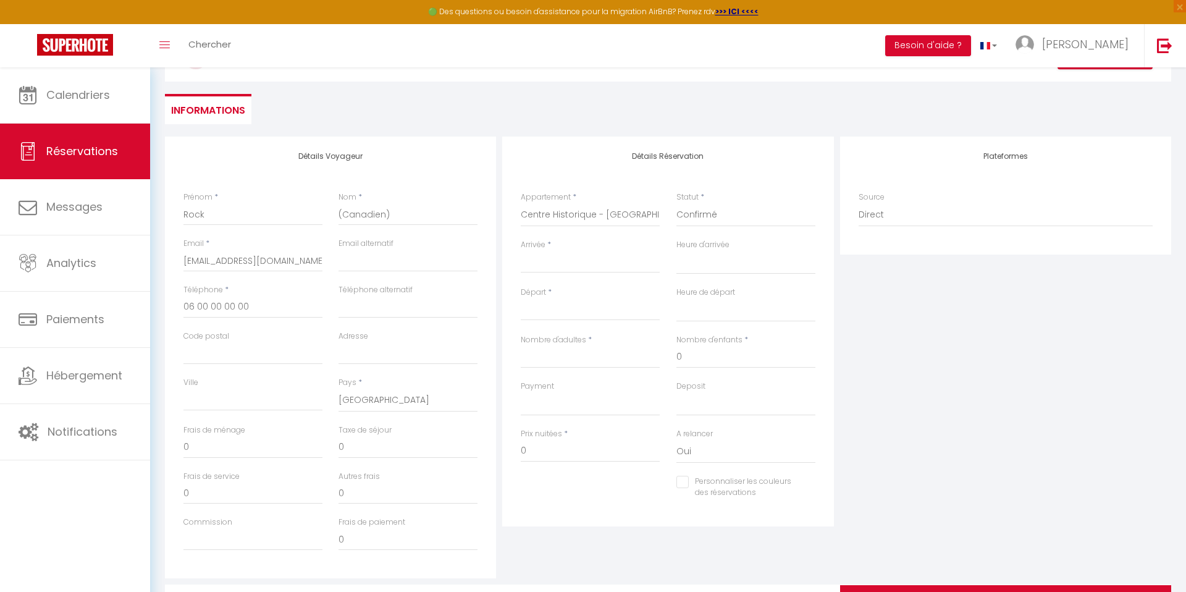
click at [578, 264] on input "Arrivée" at bounding box center [590, 263] width 139 height 16
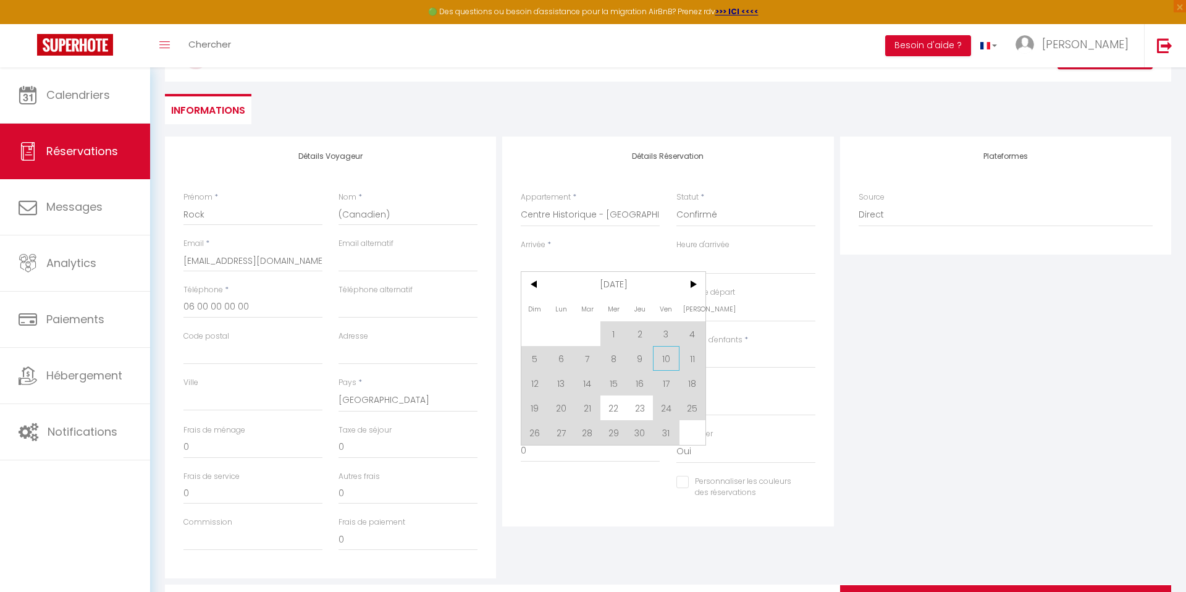
click at [667, 363] on span "10" at bounding box center [666, 358] width 27 height 25
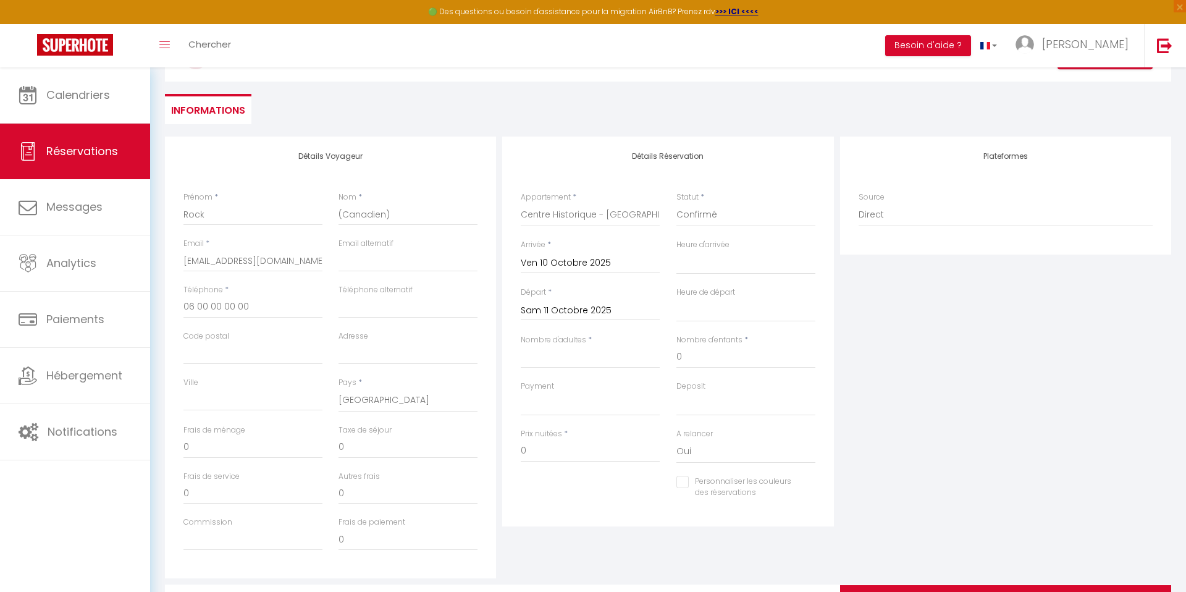
click at [668, 355] on div "Nombre d'enfants * 0" at bounding box center [745, 357] width 155 height 46
click at [568, 453] on input "0" at bounding box center [590, 451] width 139 height 22
click at [545, 404] on select "OK KO" at bounding box center [590, 403] width 139 height 23
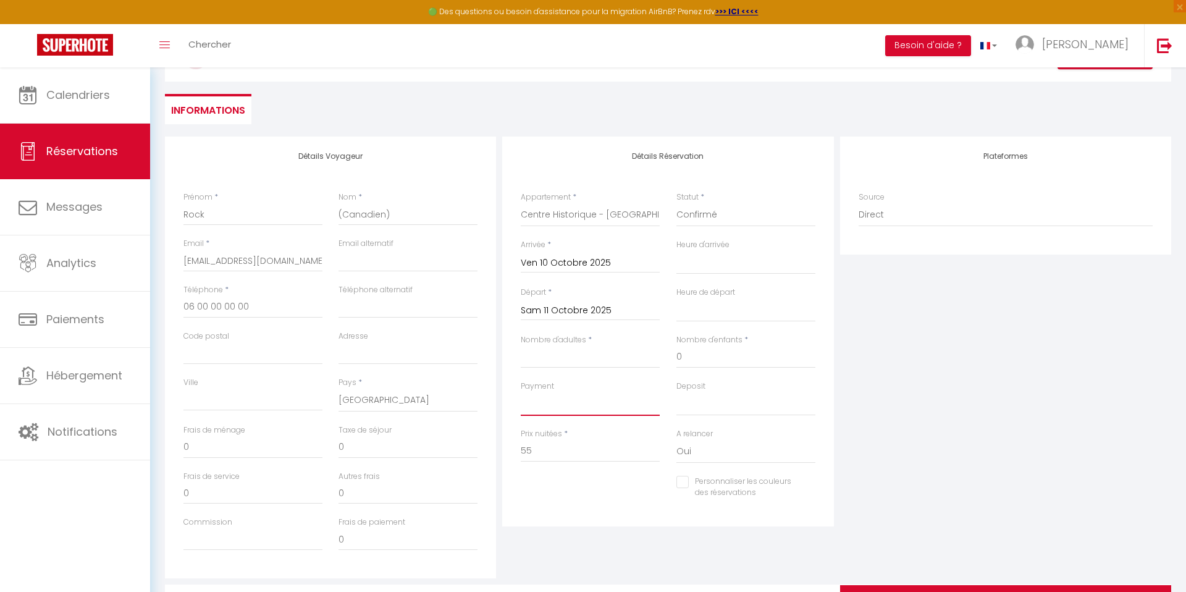
click at [521, 392] on select "OK KO" at bounding box center [590, 403] width 139 height 23
click at [534, 363] on input "Nombre d'adultes" at bounding box center [590, 357] width 139 height 22
click at [885, 411] on div "Plateformes Source Direct [DOMAIN_NAME] [DOMAIN_NAME] Chalet montagne Expedia G…" at bounding box center [1005, 358] width 337 height 442
click at [550, 450] on input "0" at bounding box center [590, 451] width 139 height 22
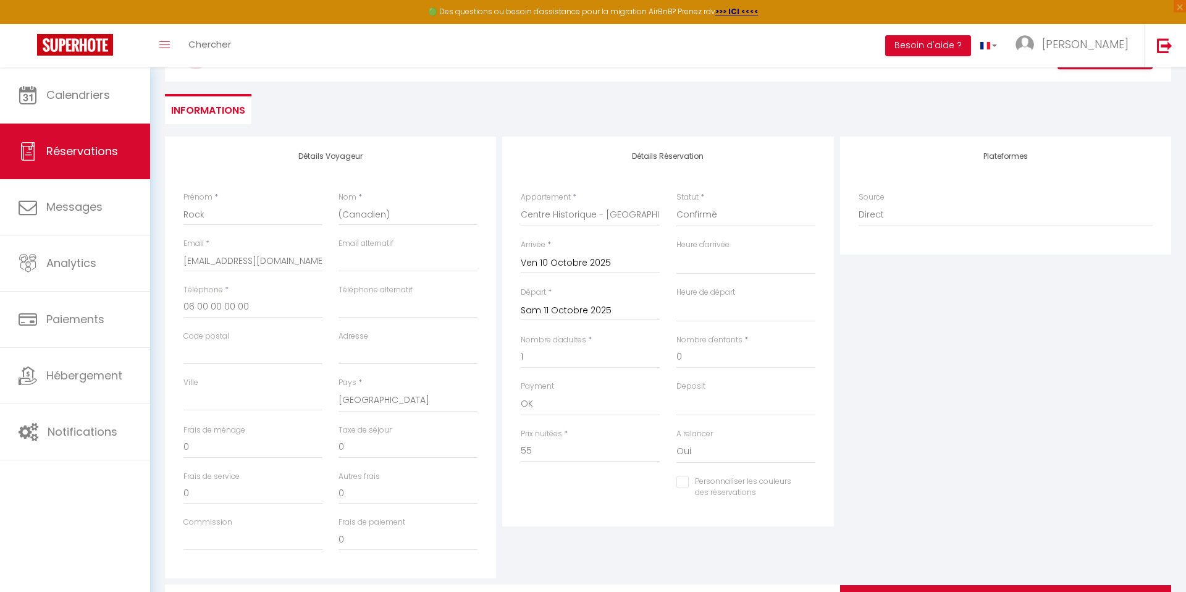
click at [993, 421] on div "Plateformes Source Direct [DOMAIN_NAME] [DOMAIN_NAME] Chalet montagne Expedia G…" at bounding box center [1005, 358] width 337 height 442
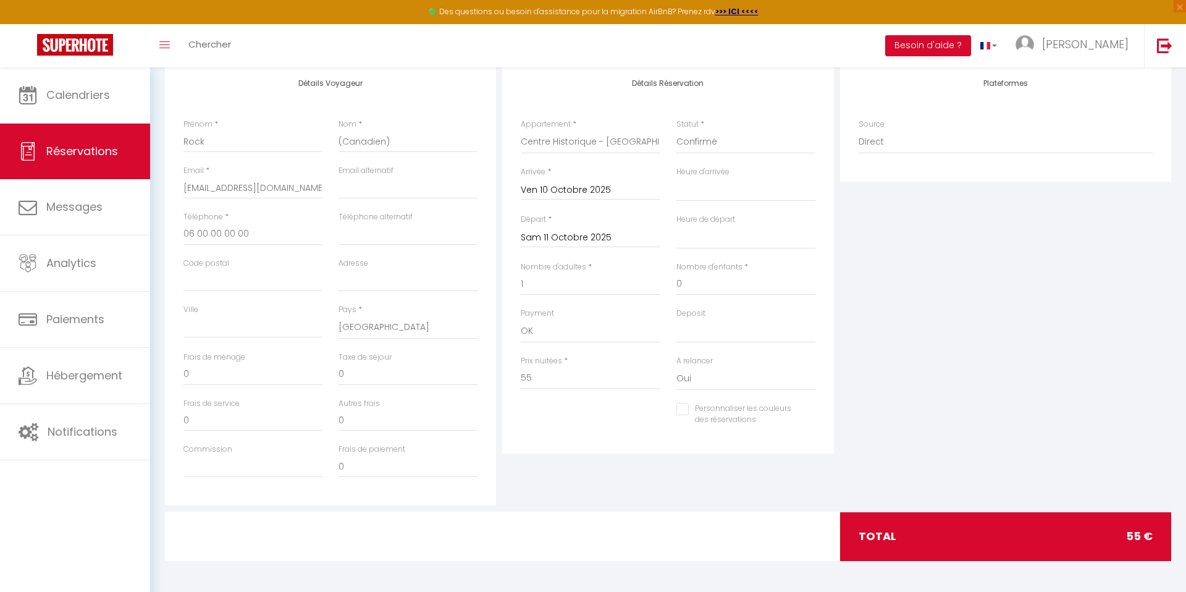
scroll to position [0, 0]
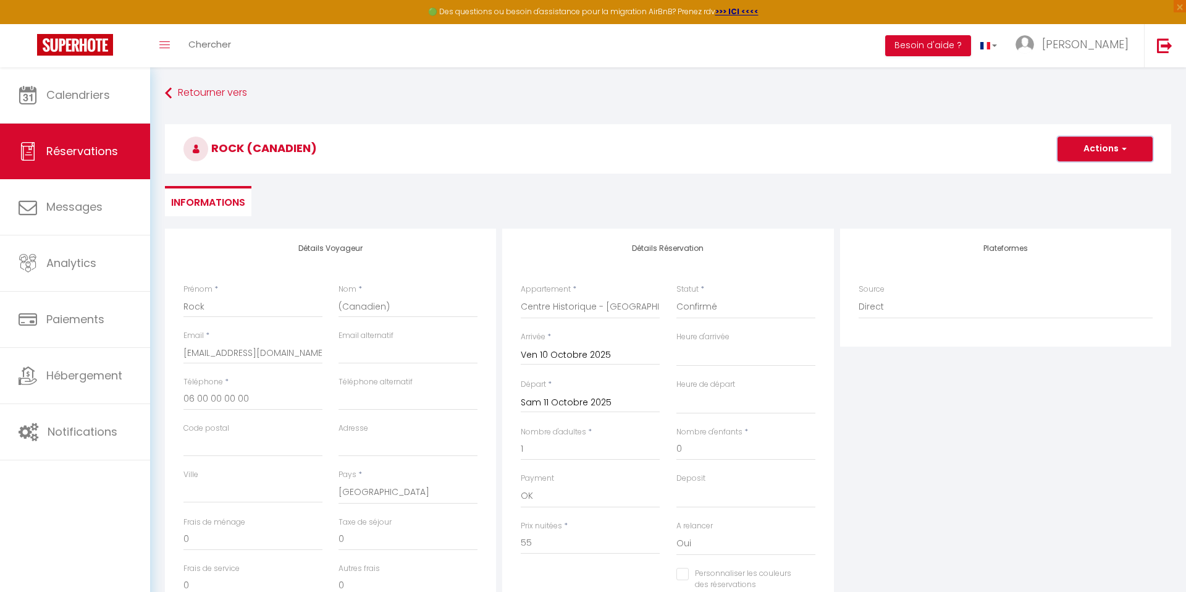
click at [1084, 153] on button "Actions" at bounding box center [1105, 149] width 95 height 25
click at [1080, 182] on link "Enregistrer" at bounding box center [1093, 176] width 98 height 16
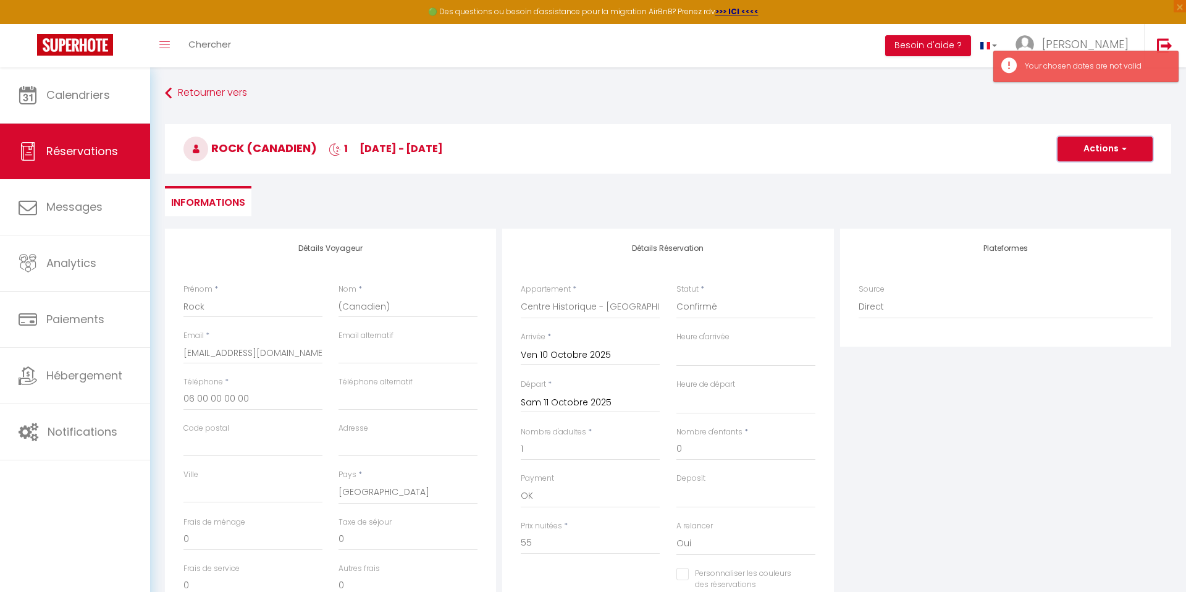
click at [1075, 148] on button "Actions" at bounding box center [1105, 149] width 95 height 25
click at [1073, 171] on link "Enregistrer" at bounding box center [1093, 176] width 98 height 16
click at [532, 354] on input "Ven 10 Octobre 2025" at bounding box center [590, 355] width 139 height 16
click at [536, 355] on input "Ven 10 Octobre 2025" at bounding box center [590, 355] width 139 height 16
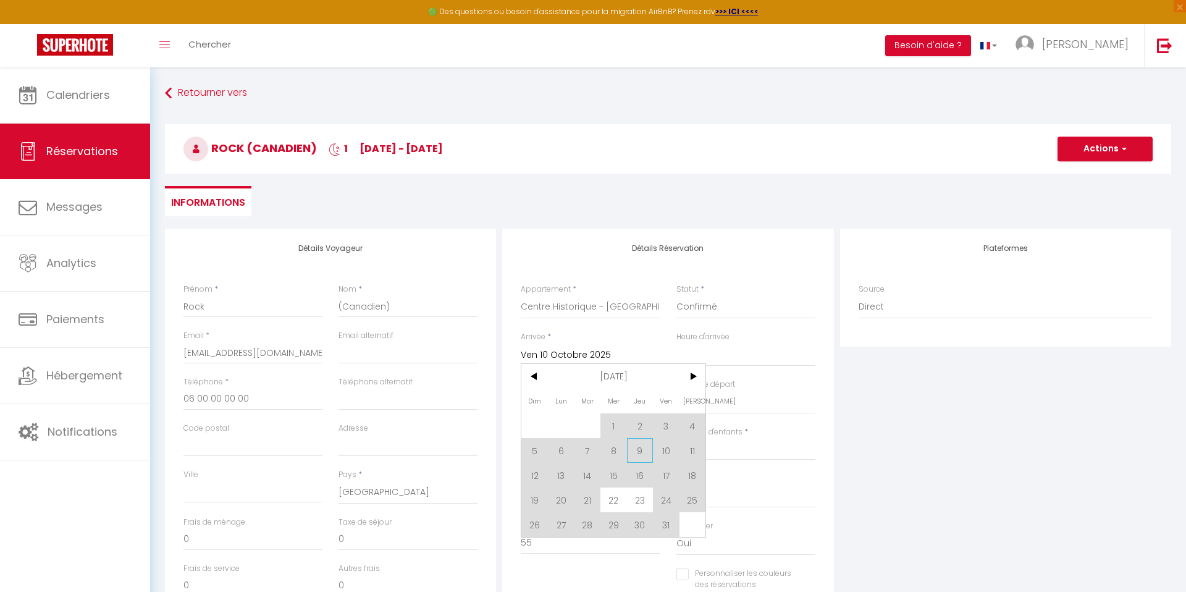
click at [641, 451] on span "9" at bounding box center [640, 450] width 27 height 25
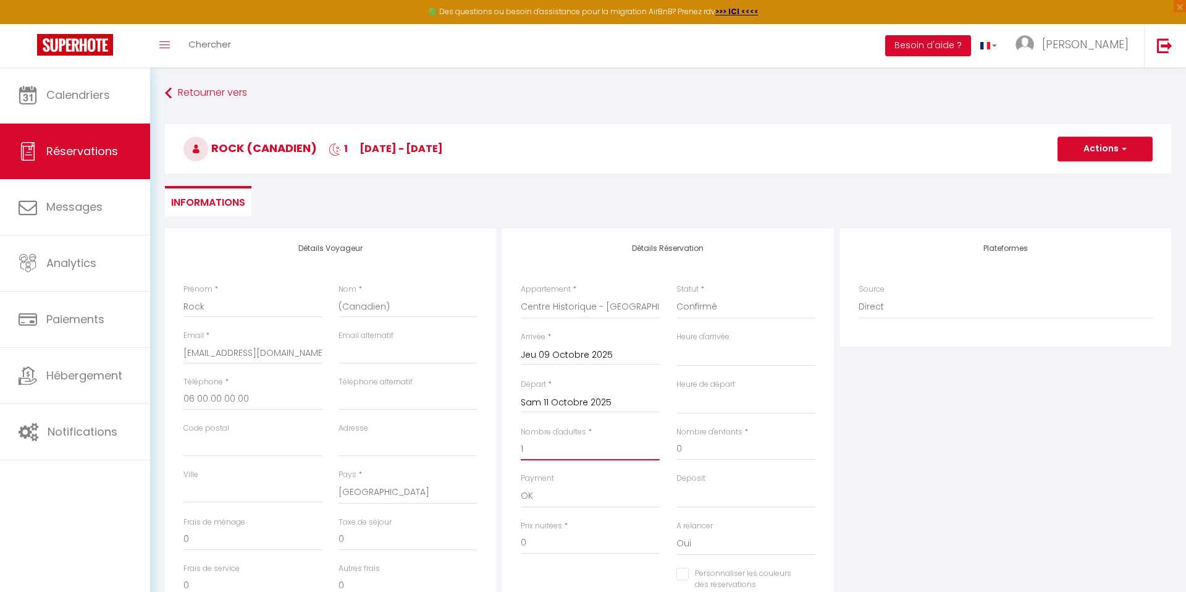
click at [637, 447] on input "1" at bounding box center [590, 449] width 139 height 22
click at [574, 398] on input "Sam 11 Octobre 2025" at bounding box center [590, 403] width 139 height 16
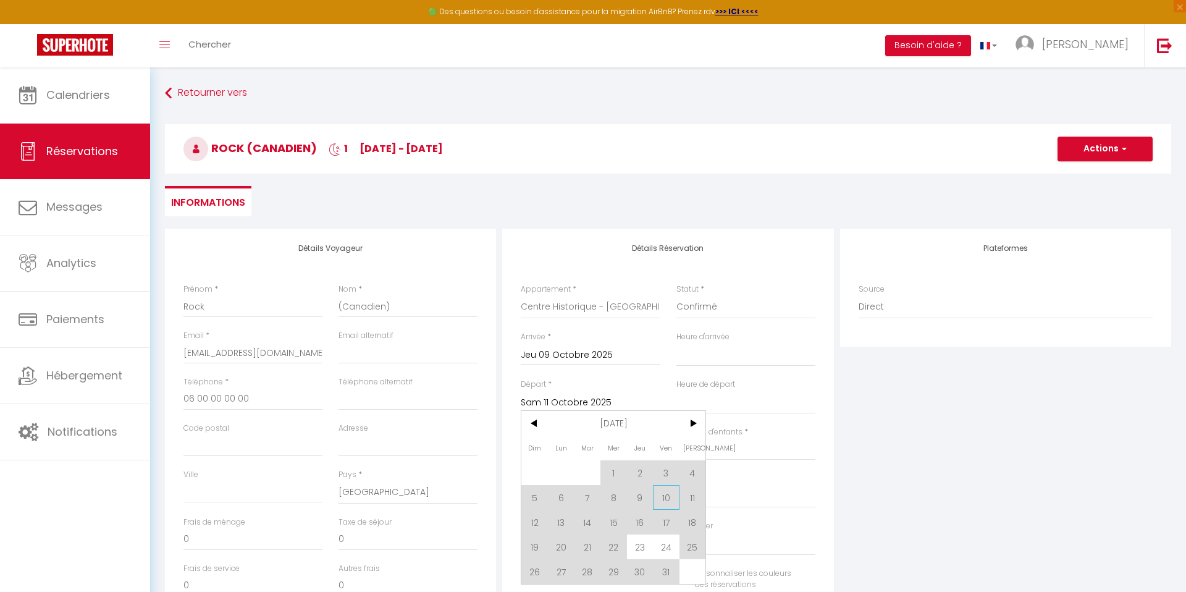
click at [664, 494] on span "10" at bounding box center [666, 497] width 27 height 25
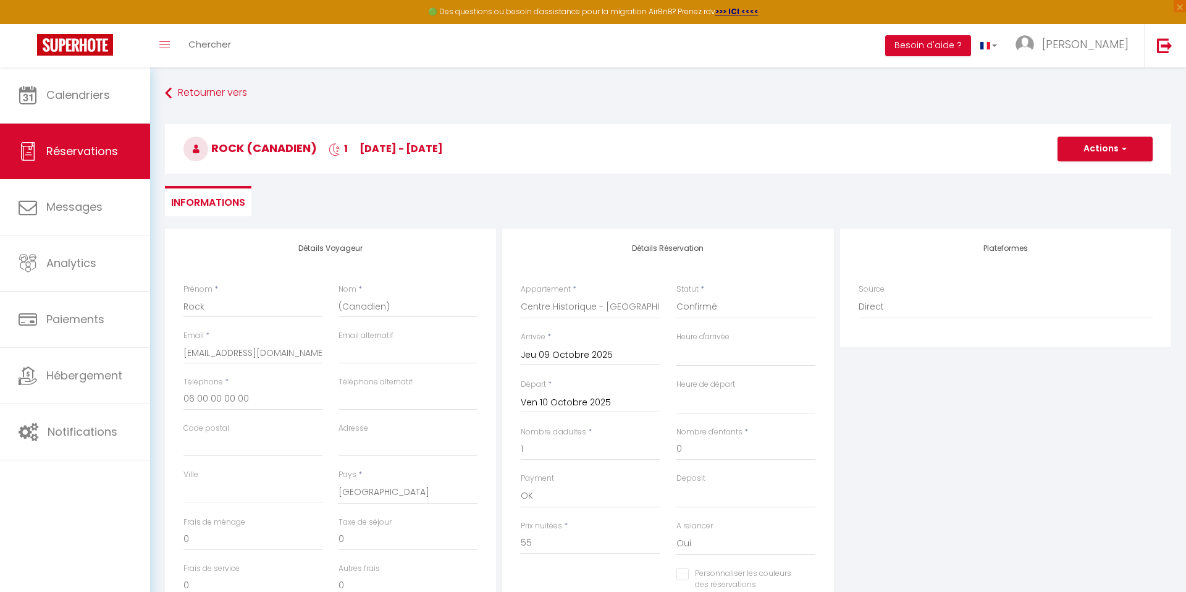
click at [882, 469] on div "Plateformes Source Direct [DOMAIN_NAME] [DOMAIN_NAME] Chalet montagne Expedia G…" at bounding box center [1005, 450] width 337 height 442
click at [1078, 137] on button "Actions" at bounding box center [1105, 149] width 95 height 25
click at [1070, 172] on link "Enregistrer" at bounding box center [1093, 176] width 98 height 16
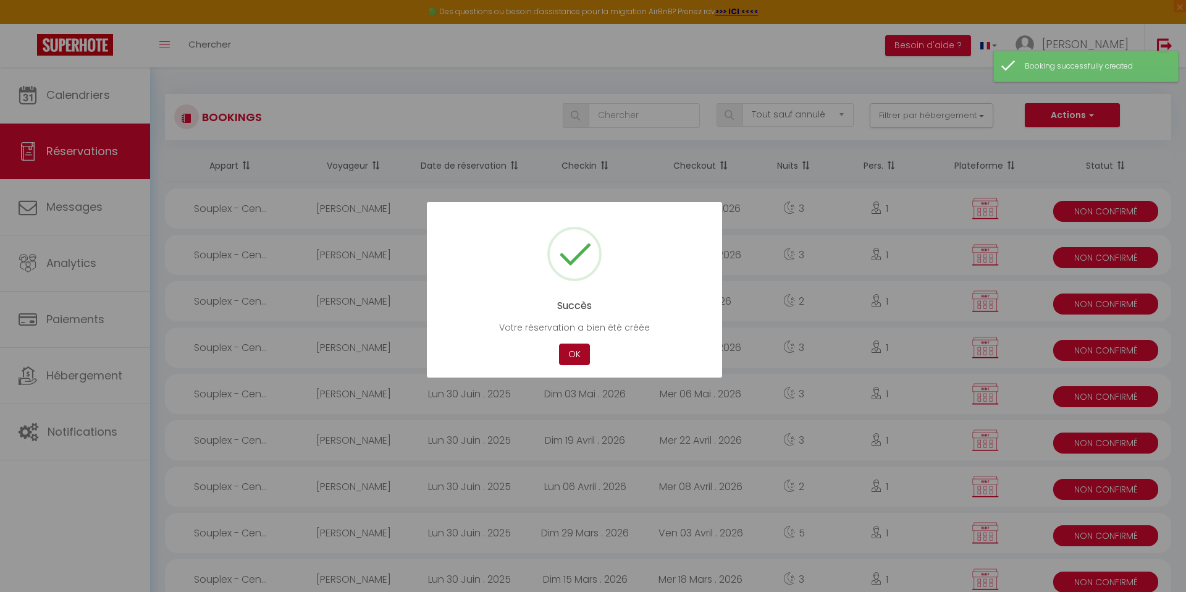
click at [570, 355] on button "OK" at bounding box center [574, 354] width 31 height 22
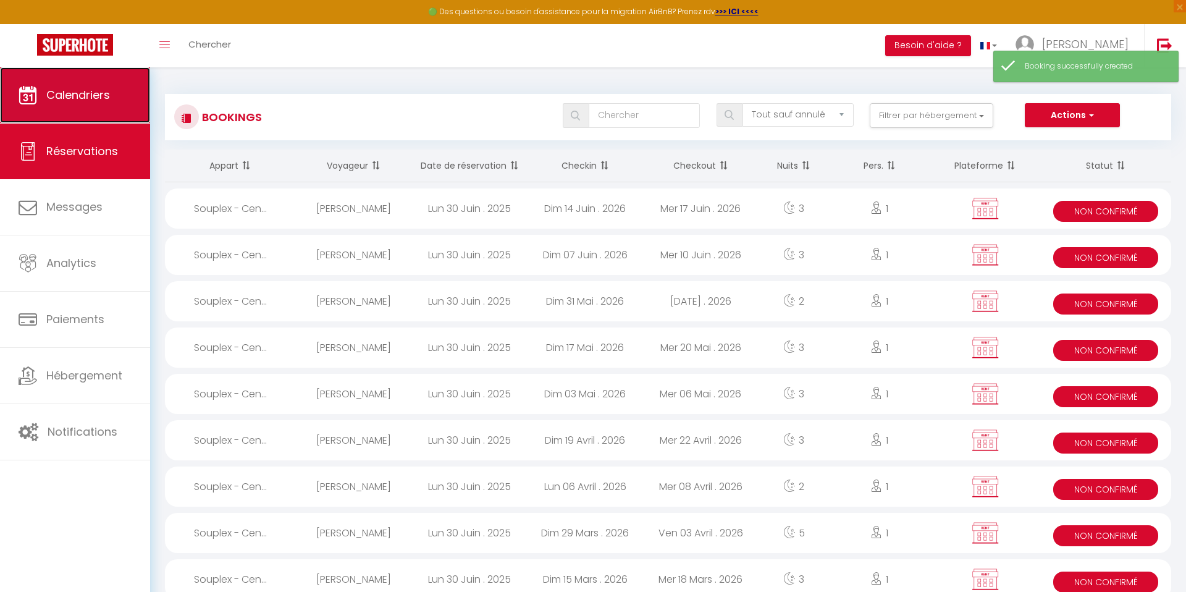
click at [106, 103] on link "Calendriers" at bounding box center [75, 95] width 150 height 56
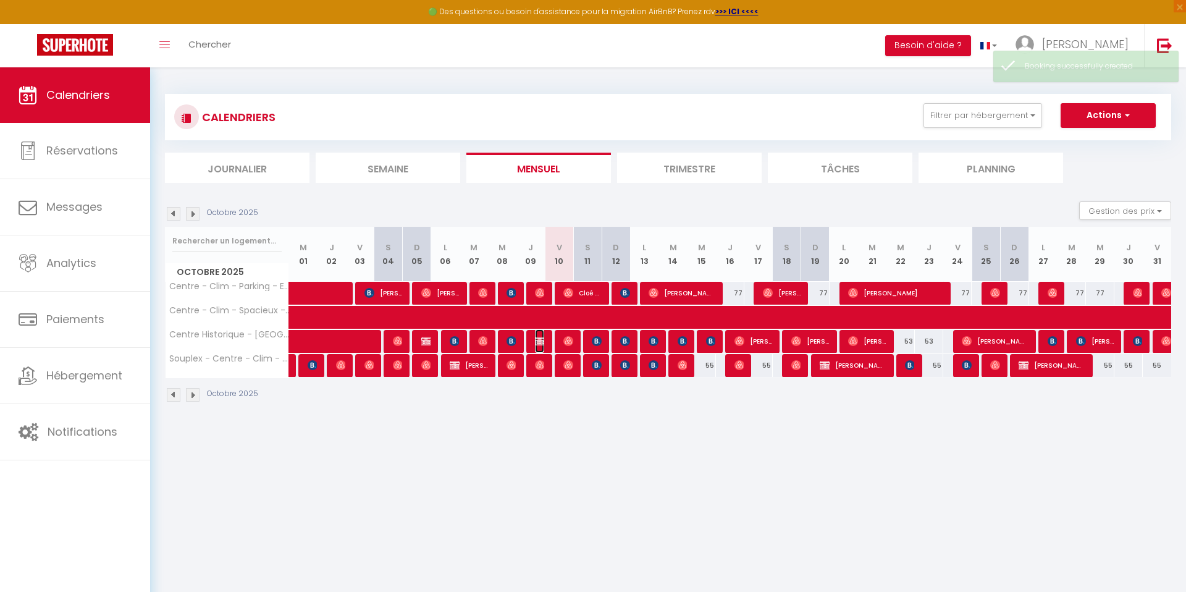
click at [537, 339] on img at bounding box center [540, 341] width 10 height 10
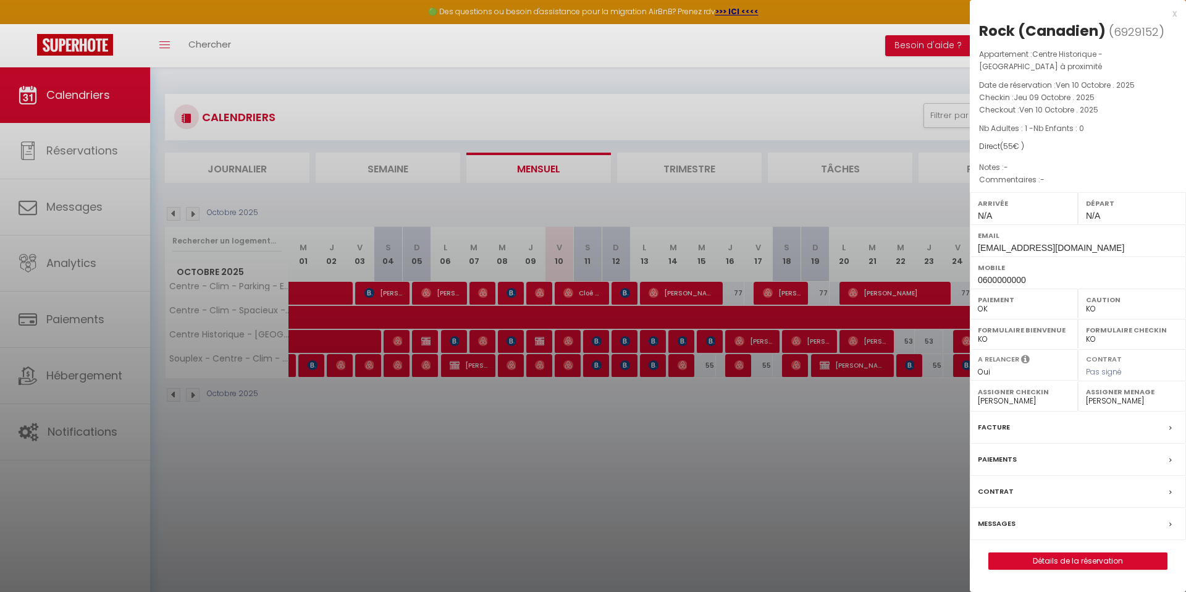
click at [1011, 523] on label "Messages" at bounding box center [997, 523] width 38 height 13
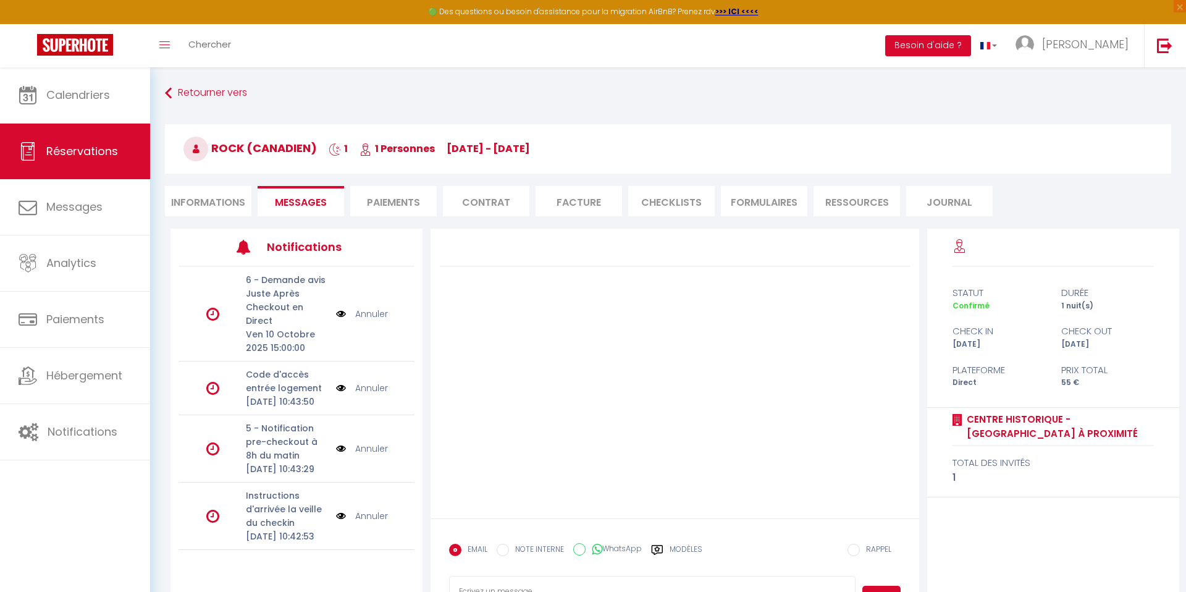
scroll to position [317, 0]
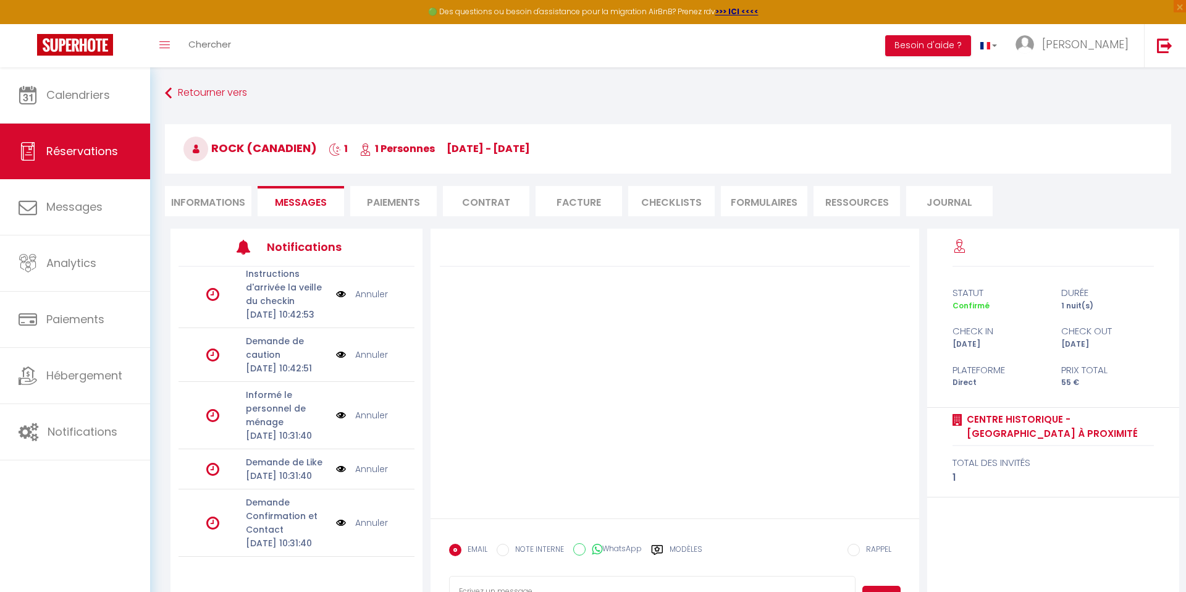
click at [370, 408] on link "Annuler" at bounding box center [371, 415] width 33 height 14
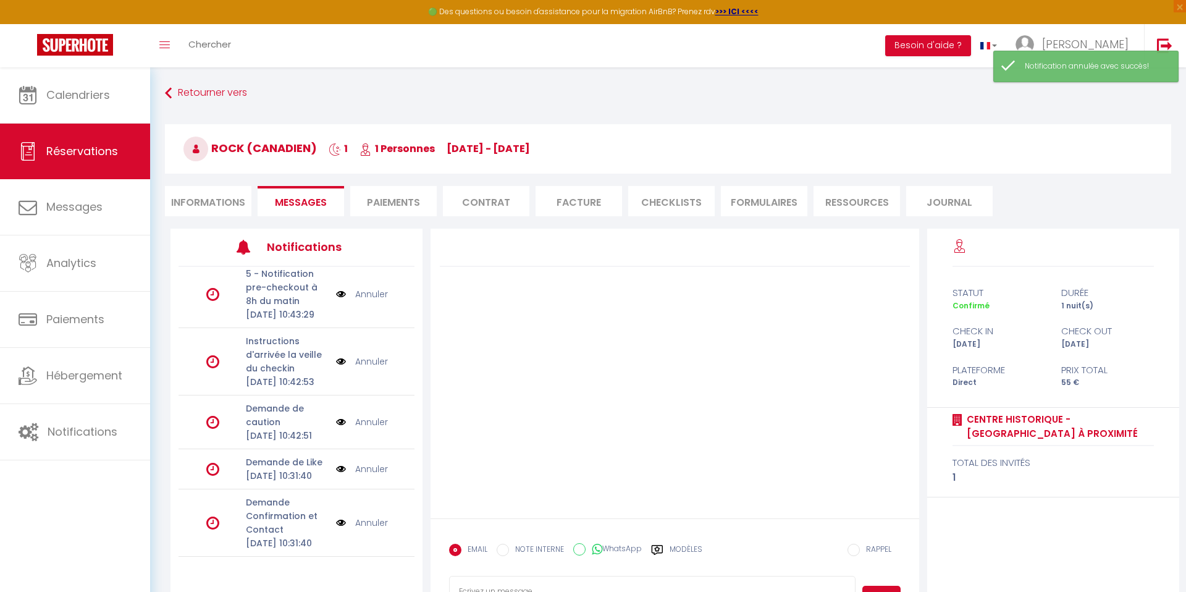
click at [368, 415] on link "Annuler" at bounding box center [371, 422] width 33 height 14
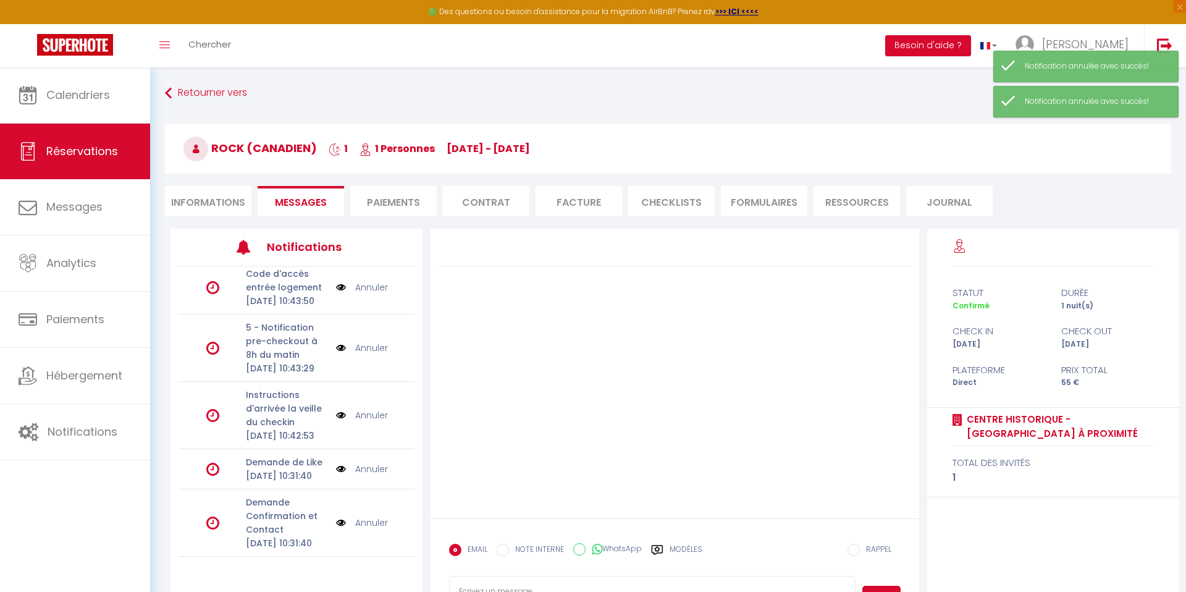
click at [364, 462] on link "Annuler" at bounding box center [371, 469] width 33 height 14
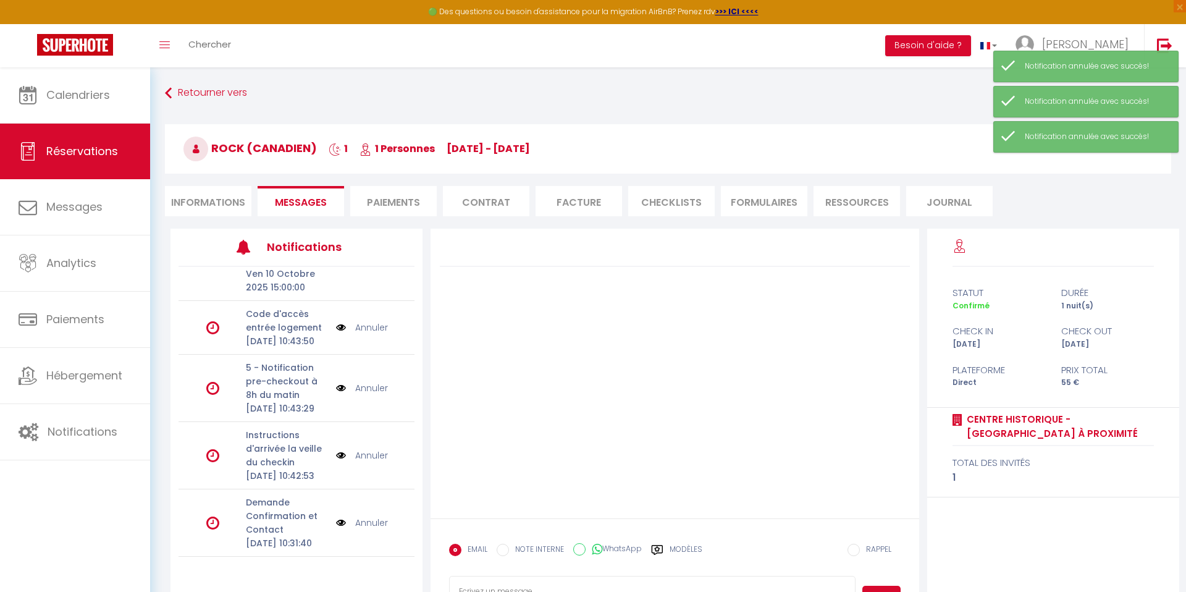
click at [364, 448] on link "Annuler" at bounding box center [371, 455] width 33 height 14
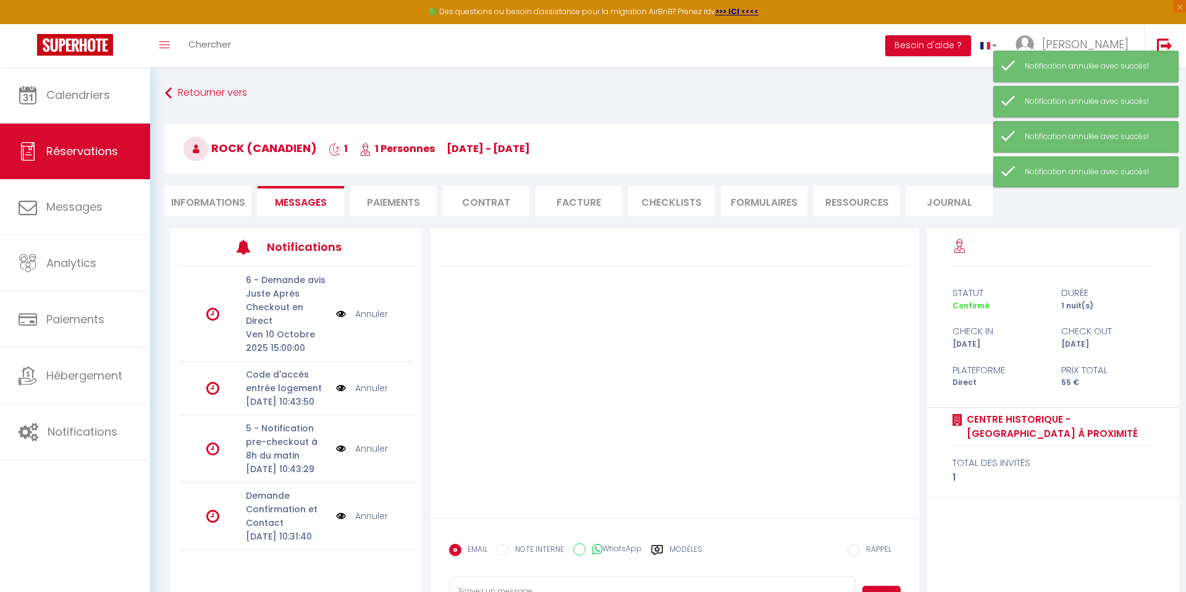
click at [355, 522] on link "Annuler" at bounding box center [371, 516] width 33 height 14
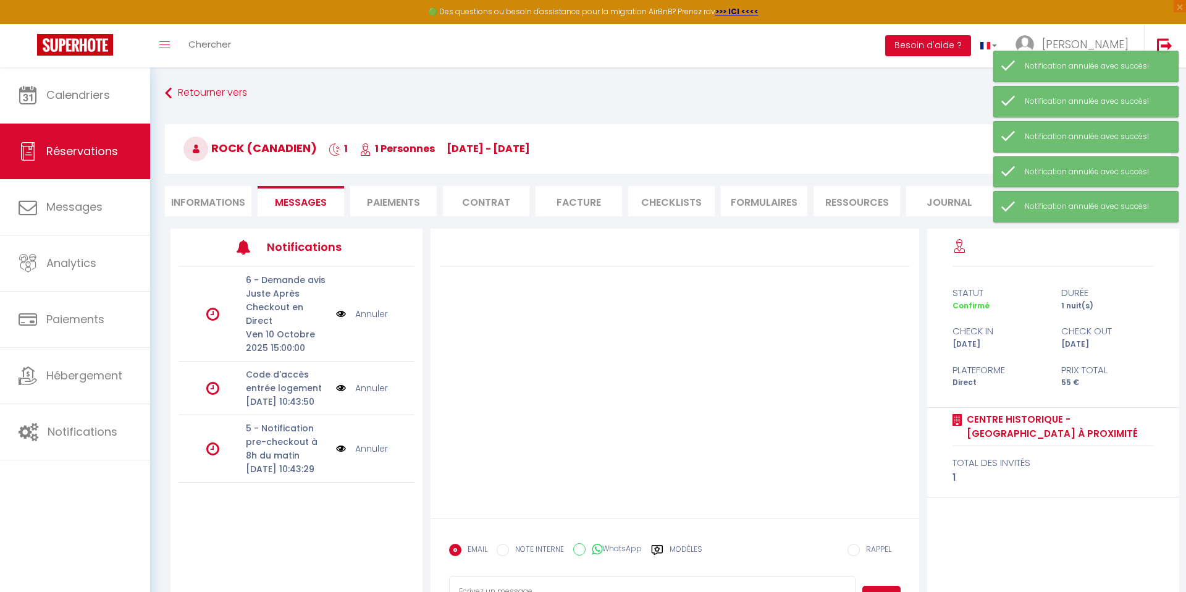
click at [366, 455] on link "Annuler" at bounding box center [371, 449] width 33 height 14
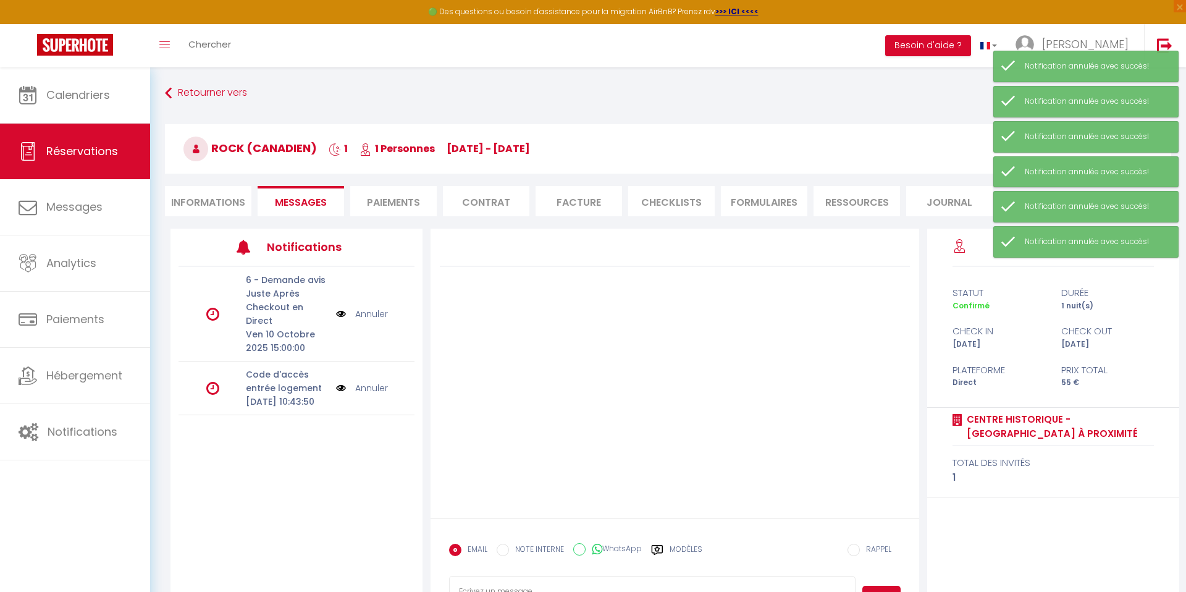
click at [374, 390] on link "Annuler" at bounding box center [371, 388] width 33 height 14
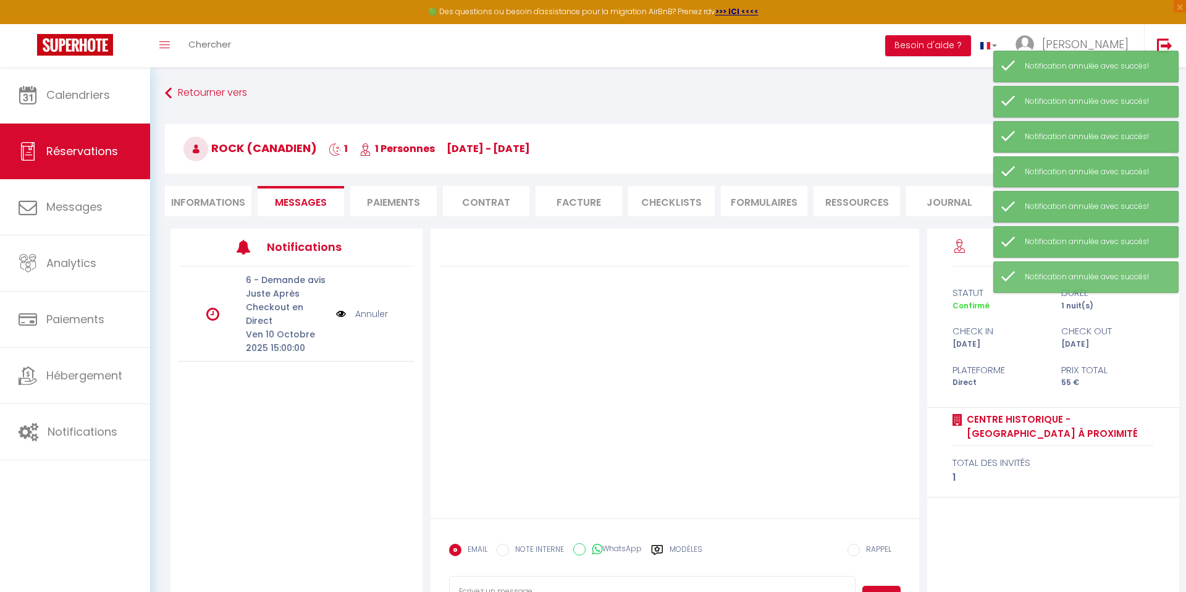
click at [368, 319] on link "Annuler" at bounding box center [371, 314] width 33 height 14
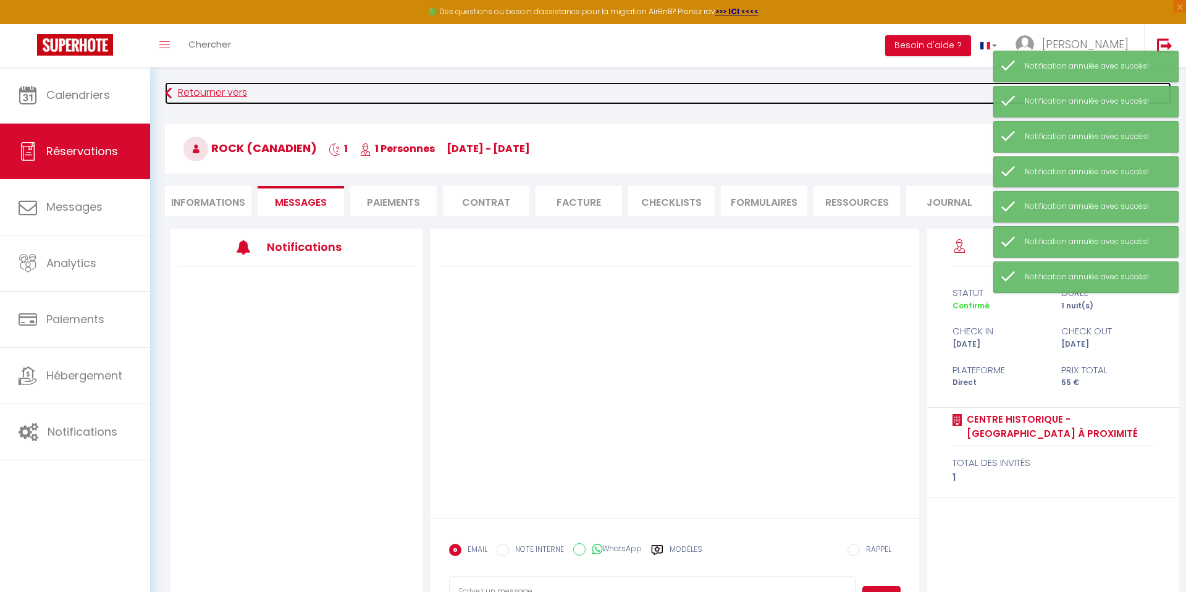
click at [209, 85] on link "Retourner vers" at bounding box center [668, 93] width 1006 height 22
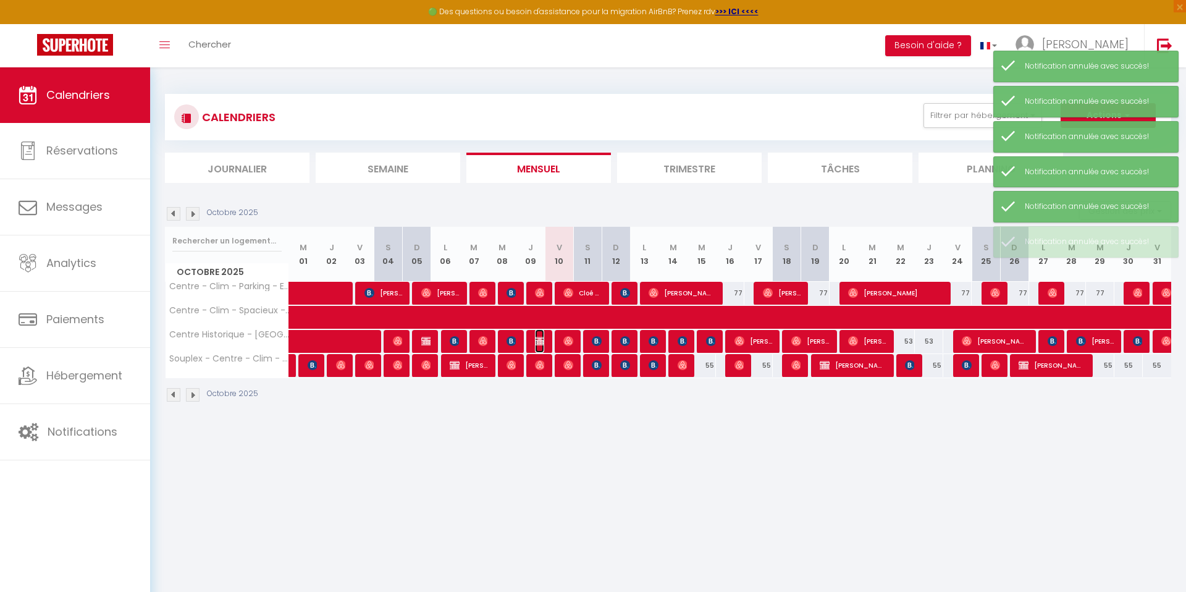
click at [542, 351] on span "Rock (Canadien)" at bounding box center [539, 340] width 9 height 23
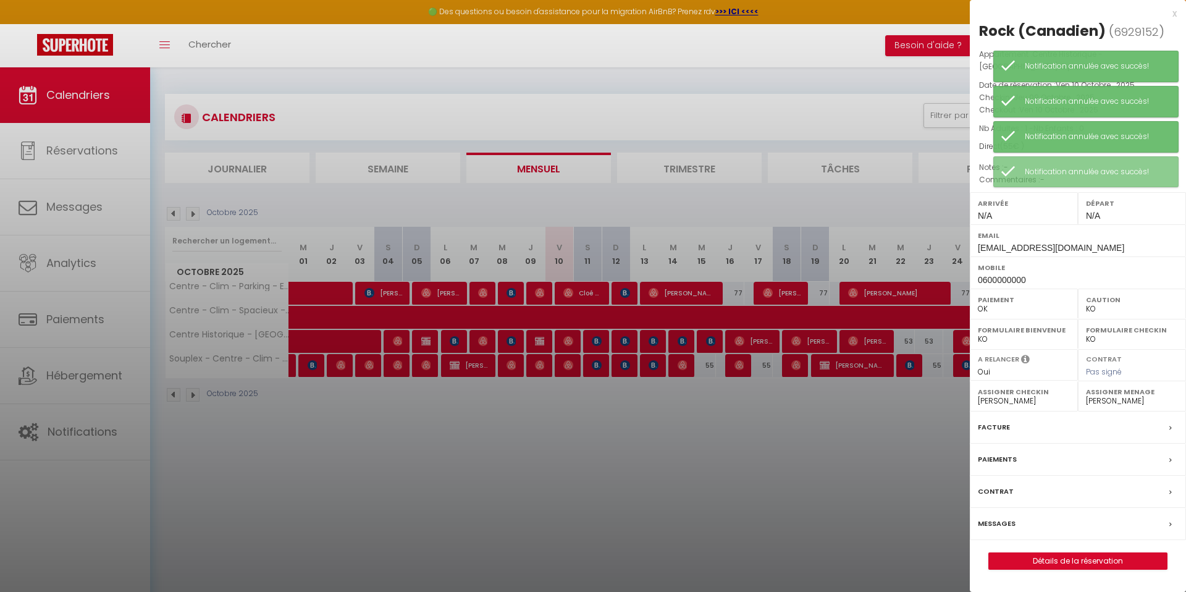
click at [681, 447] on div at bounding box center [593, 296] width 1186 height 592
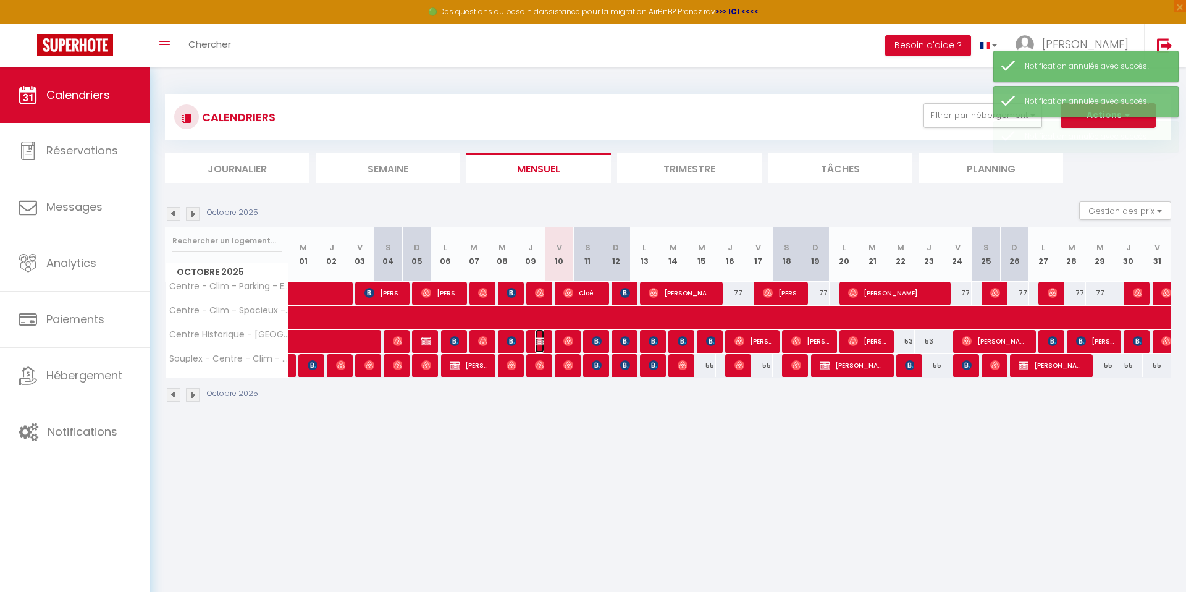
click at [539, 339] on img at bounding box center [540, 341] width 10 height 10
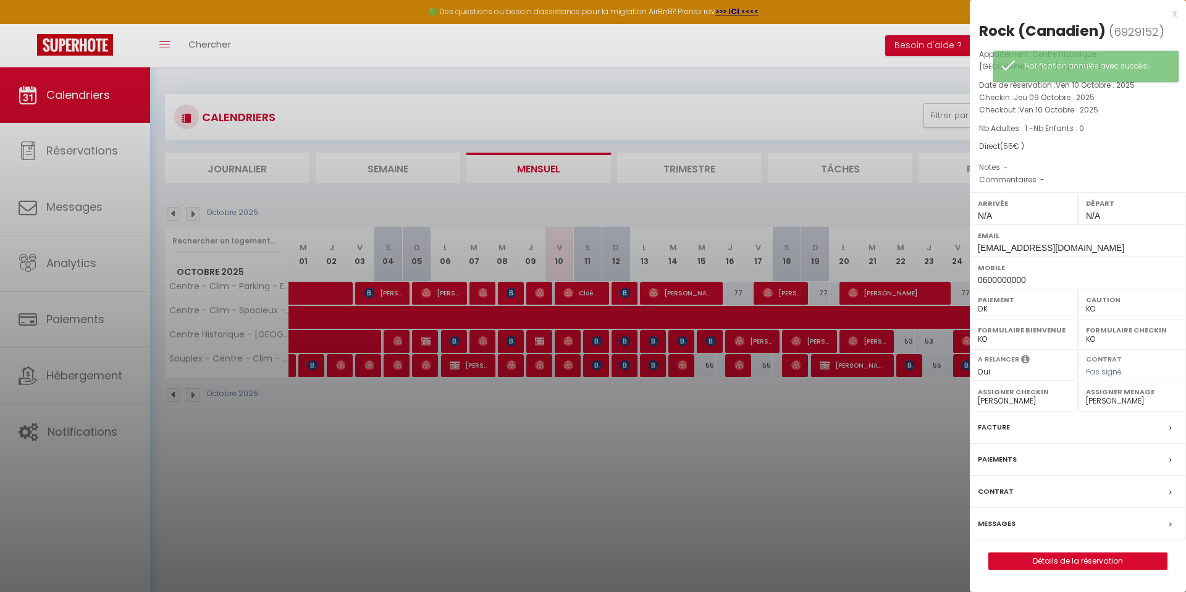
click at [657, 490] on div at bounding box center [593, 296] width 1186 height 592
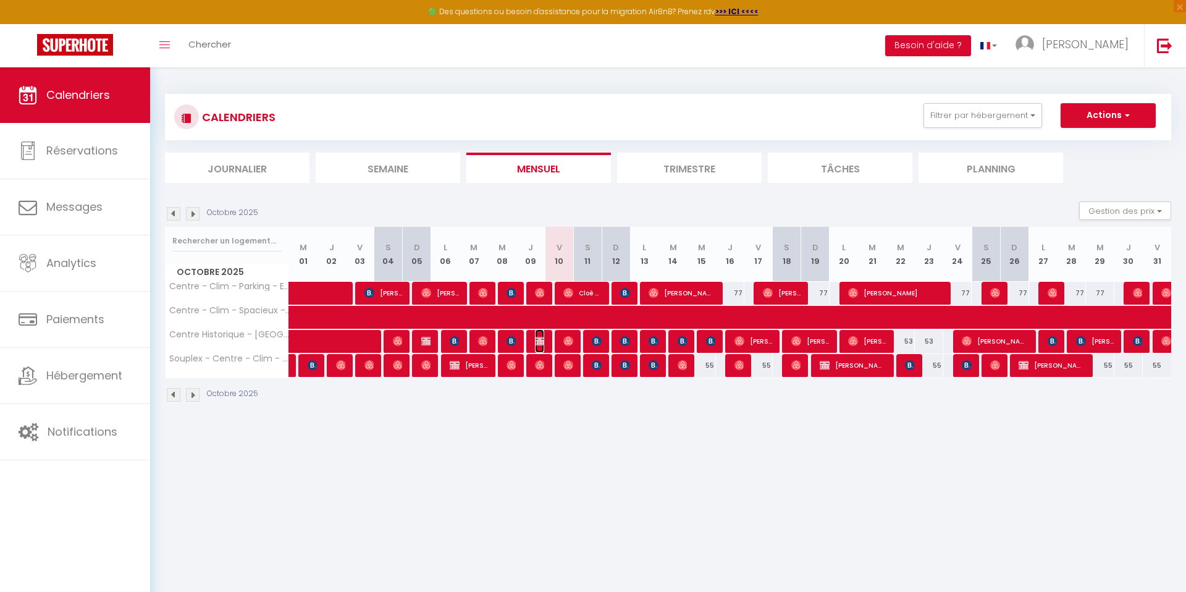
click at [542, 339] on img at bounding box center [540, 341] width 10 height 10
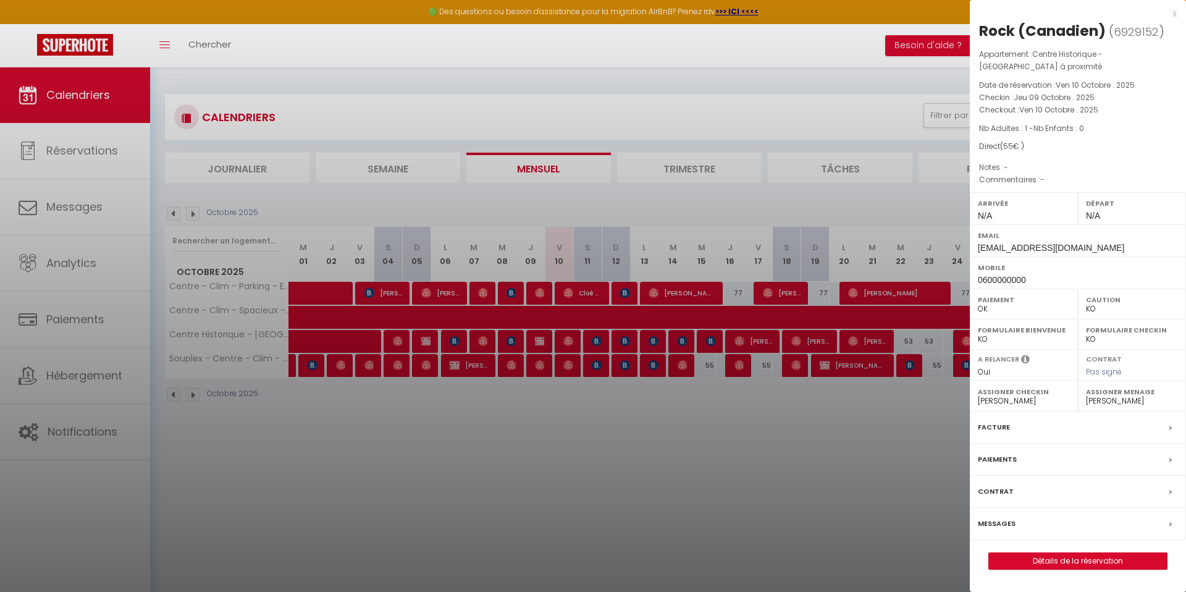
click at [767, 460] on div at bounding box center [593, 296] width 1186 height 592
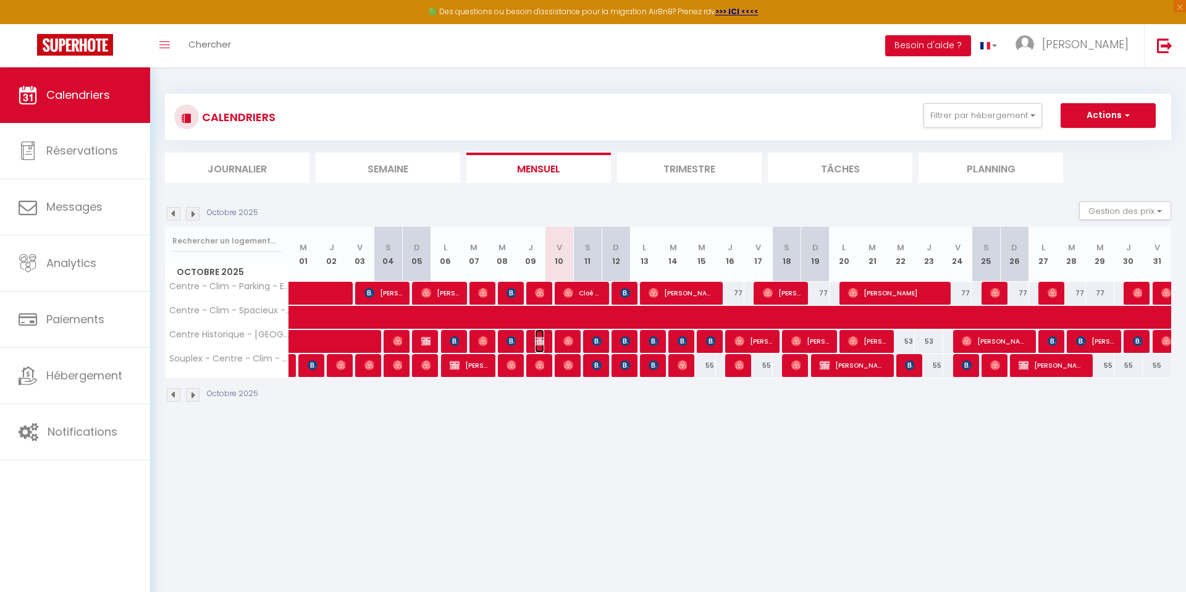
click at [539, 341] on img at bounding box center [540, 341] width 10 height 10
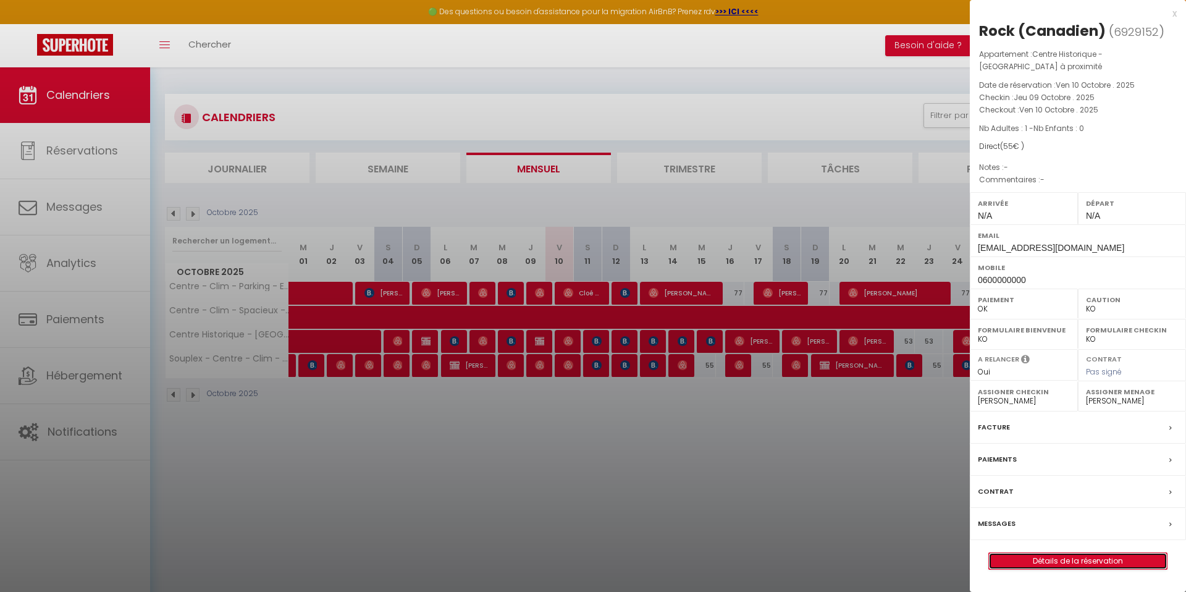
click at [1024, 561] on link "Détails de la réservation" at bounding box center [1078, 561] width 178 height 16
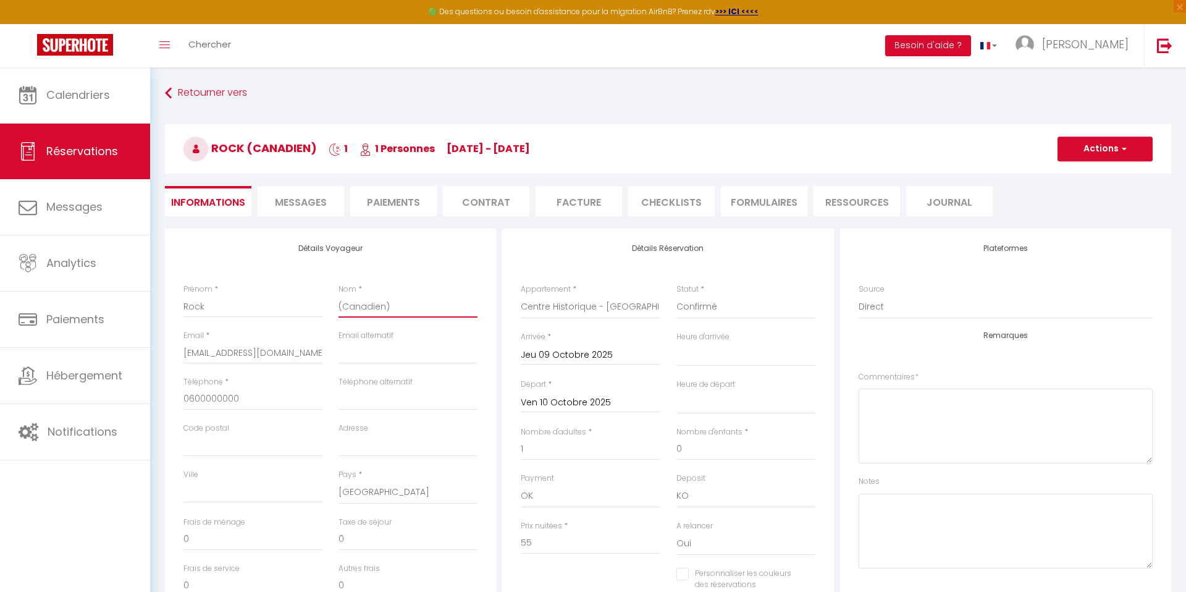
click at [353, 303] on input "(Canadien)" at bounding box center [408, 306] width 139 height 22
drag, startPoint x: 382, startPoint y: 305, endPoint x: 344, endPoint y: 305, distance: 38.3
click at [344, 305] on input "(Canadien)" at bounding box center [408, 306] width 139 height 22
click at [1088, 153] on button "Actions" at bounding box center [1105, 149] width 95 height 25
click at [1066, 168] on link "Enregistrer" at bounding box center [1093, 176] width 98 height 16
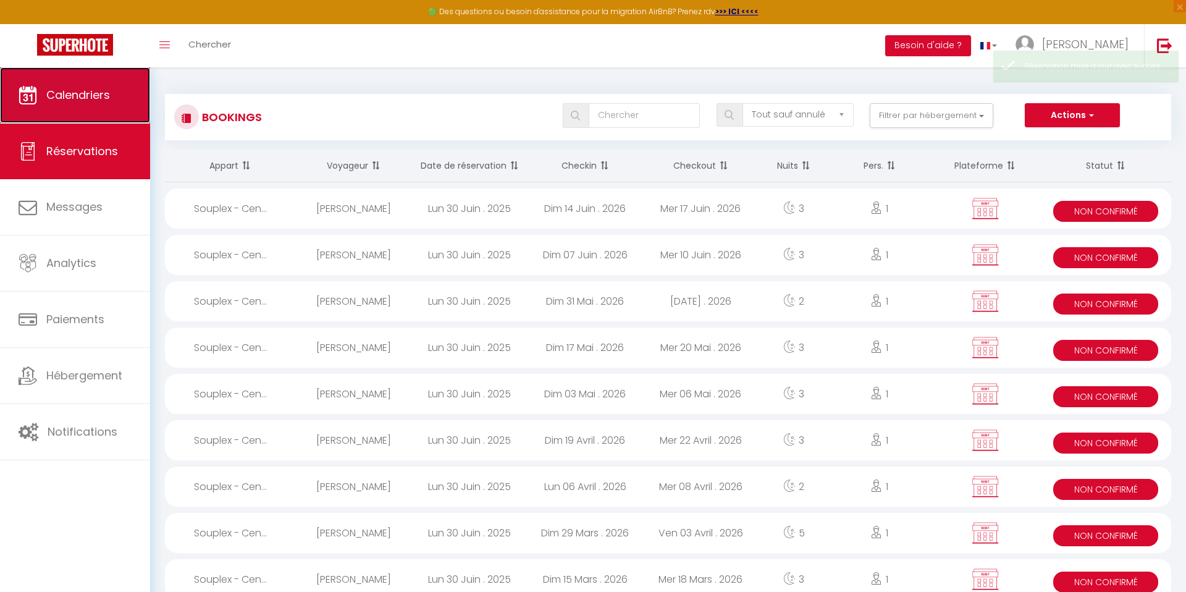
click at [133, 119] on link "Calendriers" at bounding box center [75, 95] width 150 height 56
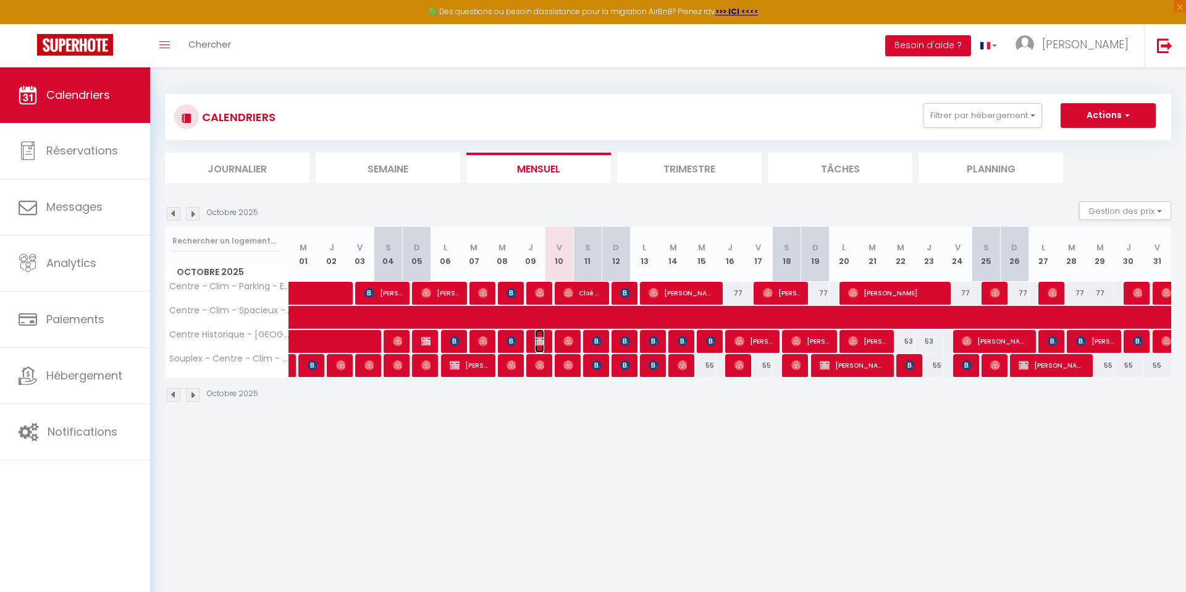
click at [541, 347] on span "Rock (non présent)" at bounding box center [539, 340] width 9 height 23
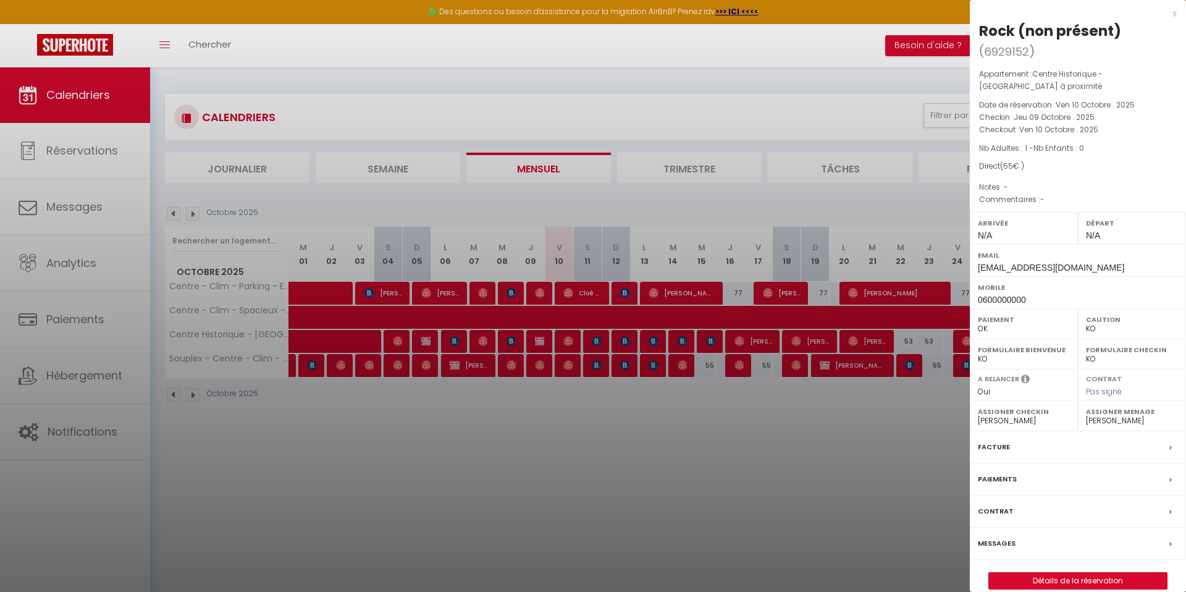
click at [731, 427] on div at bounding box center [593, 296] width 1186 height 592
